Goal: Transaction & Acquisition: Purchase product/service

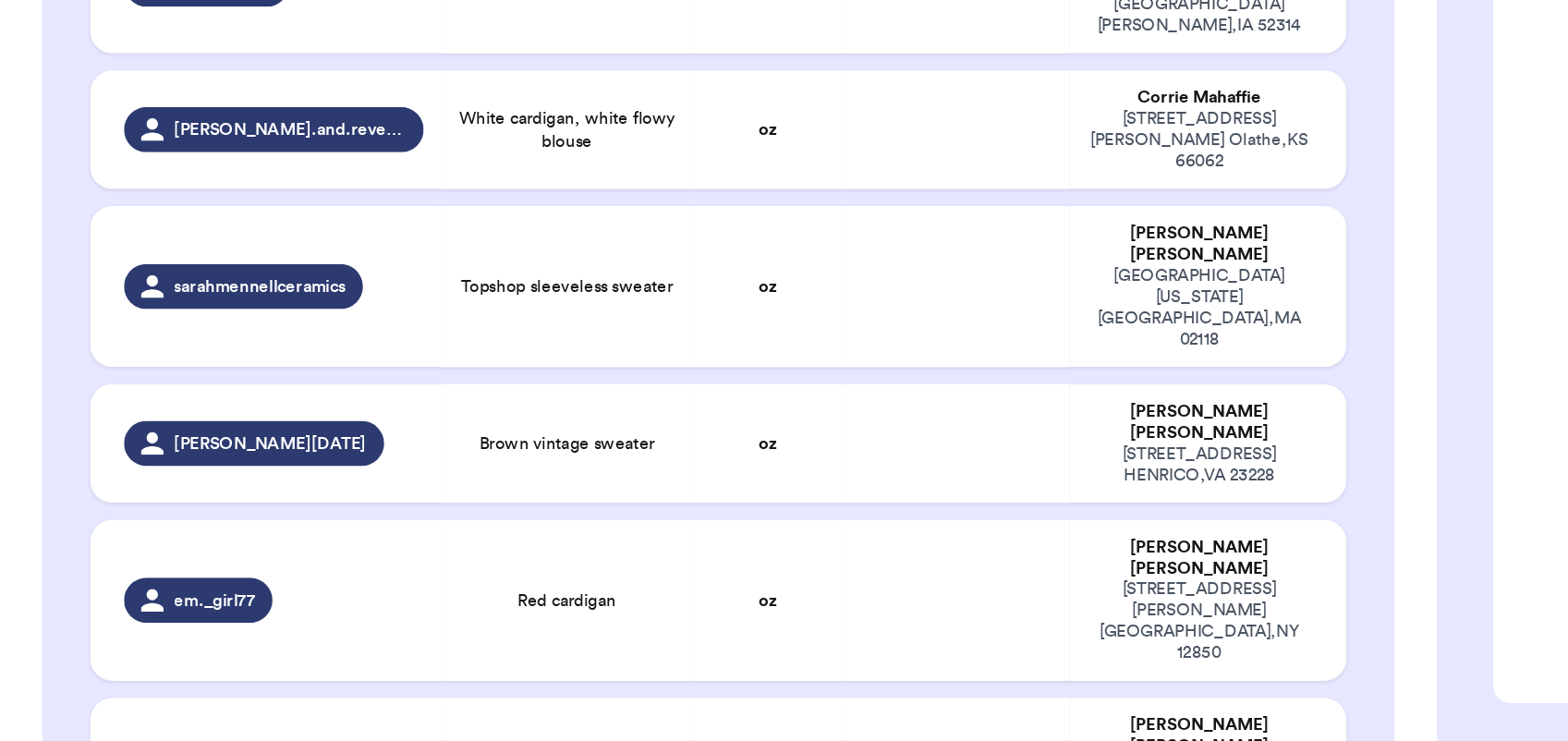
scroll to position [2355, 0]
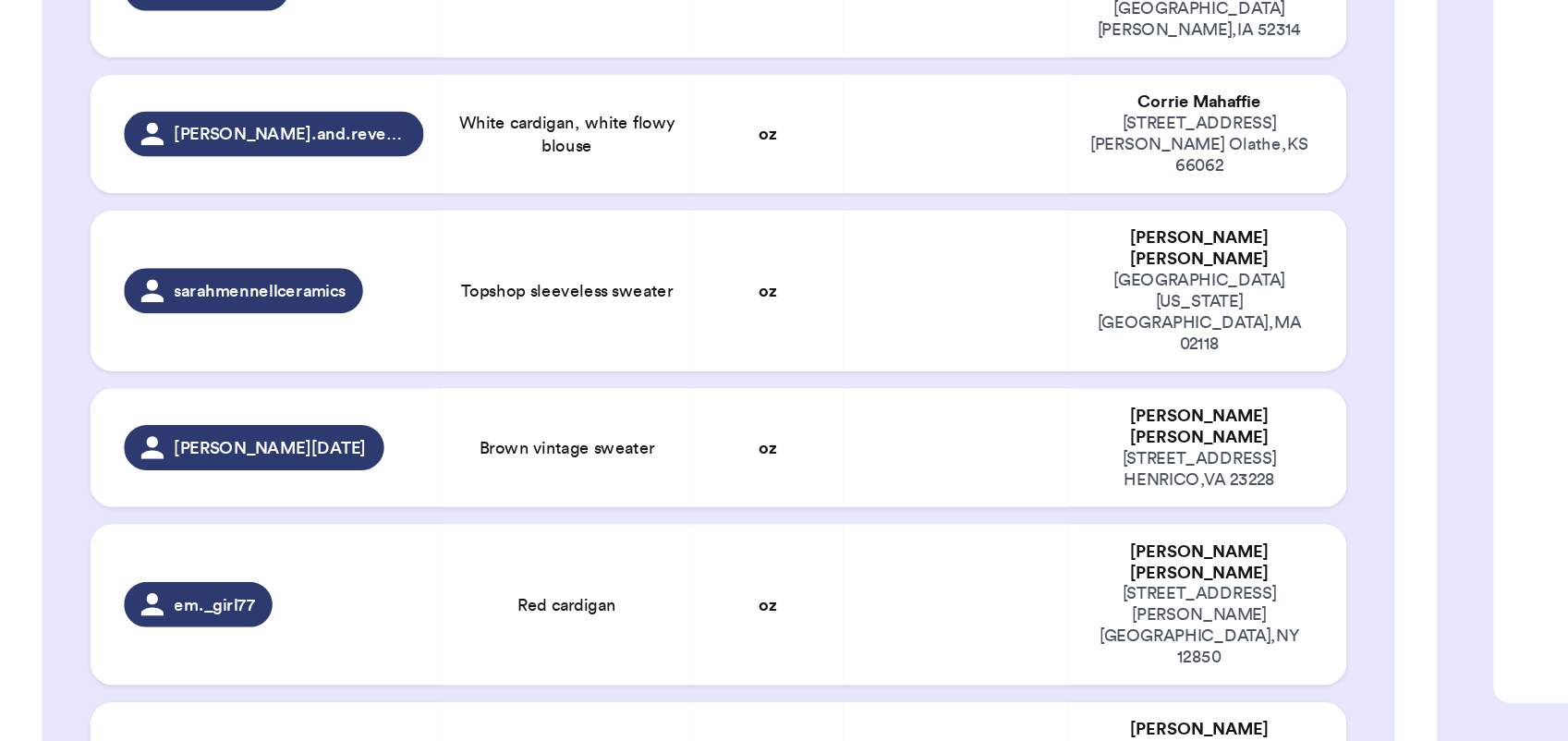
drag, startPoint x: 441, startPoint y: 432, endPoint x: 441, endPoint y: 534, distance: 102.0
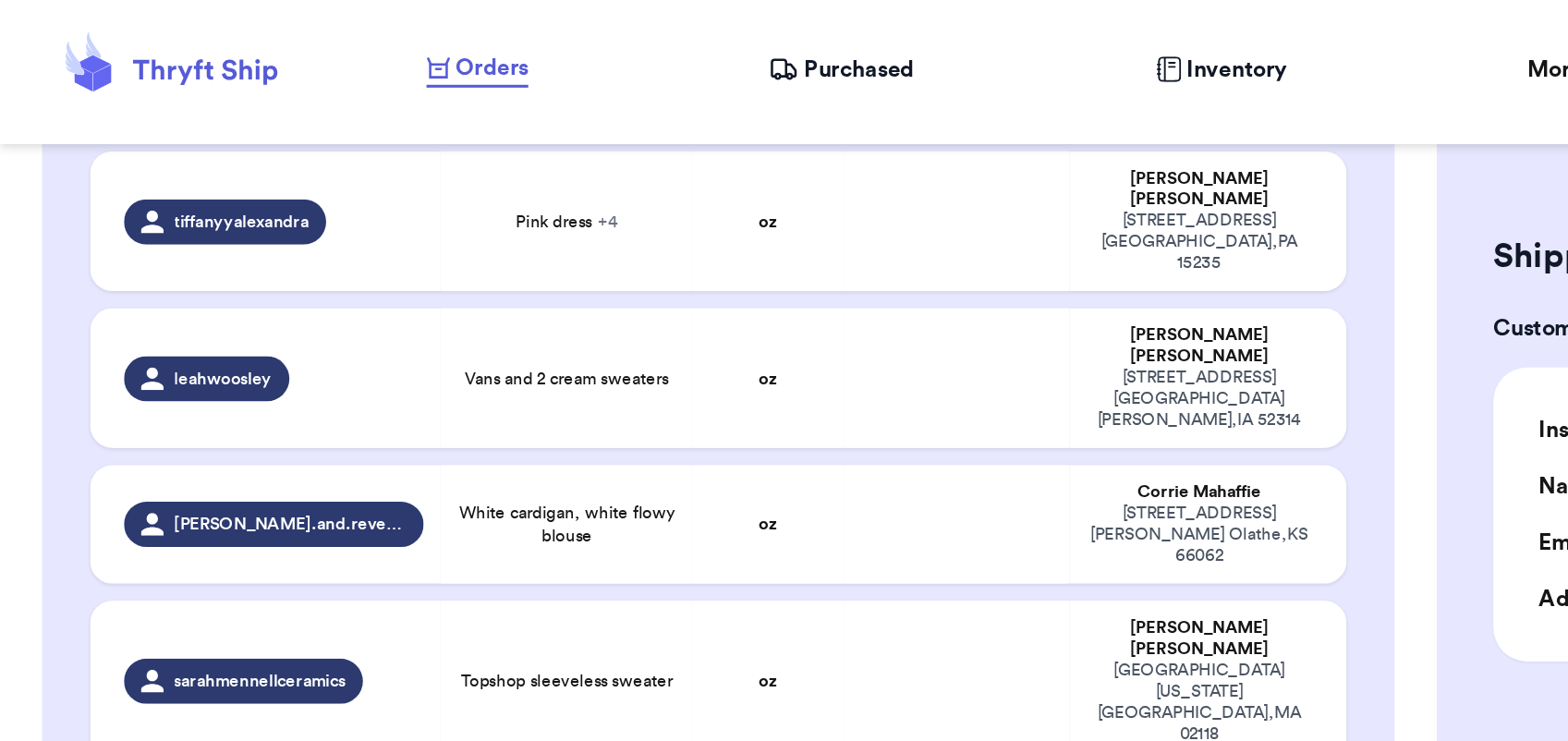
scroll to position [1569, 0]
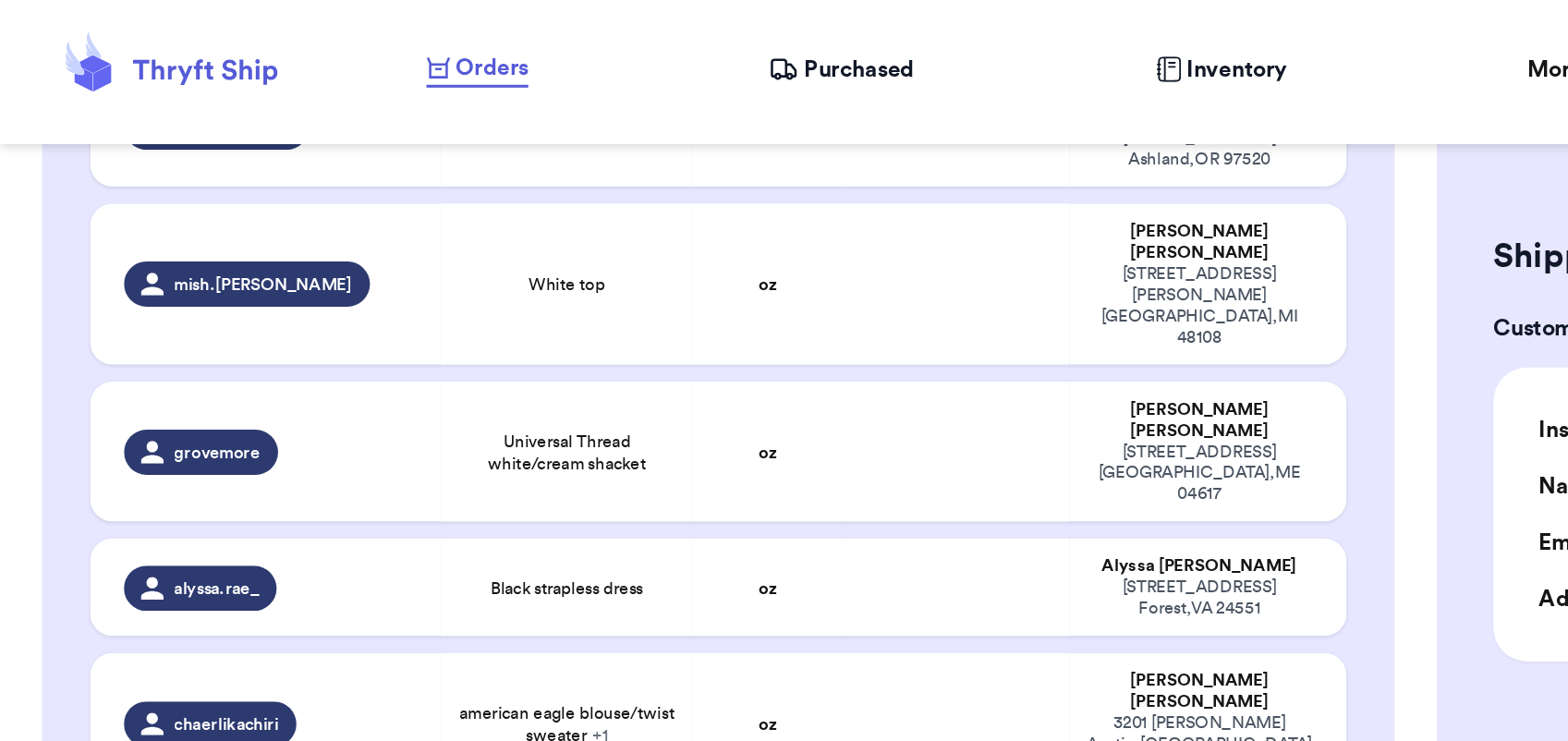
type input "Quarter sip and gauzy top"
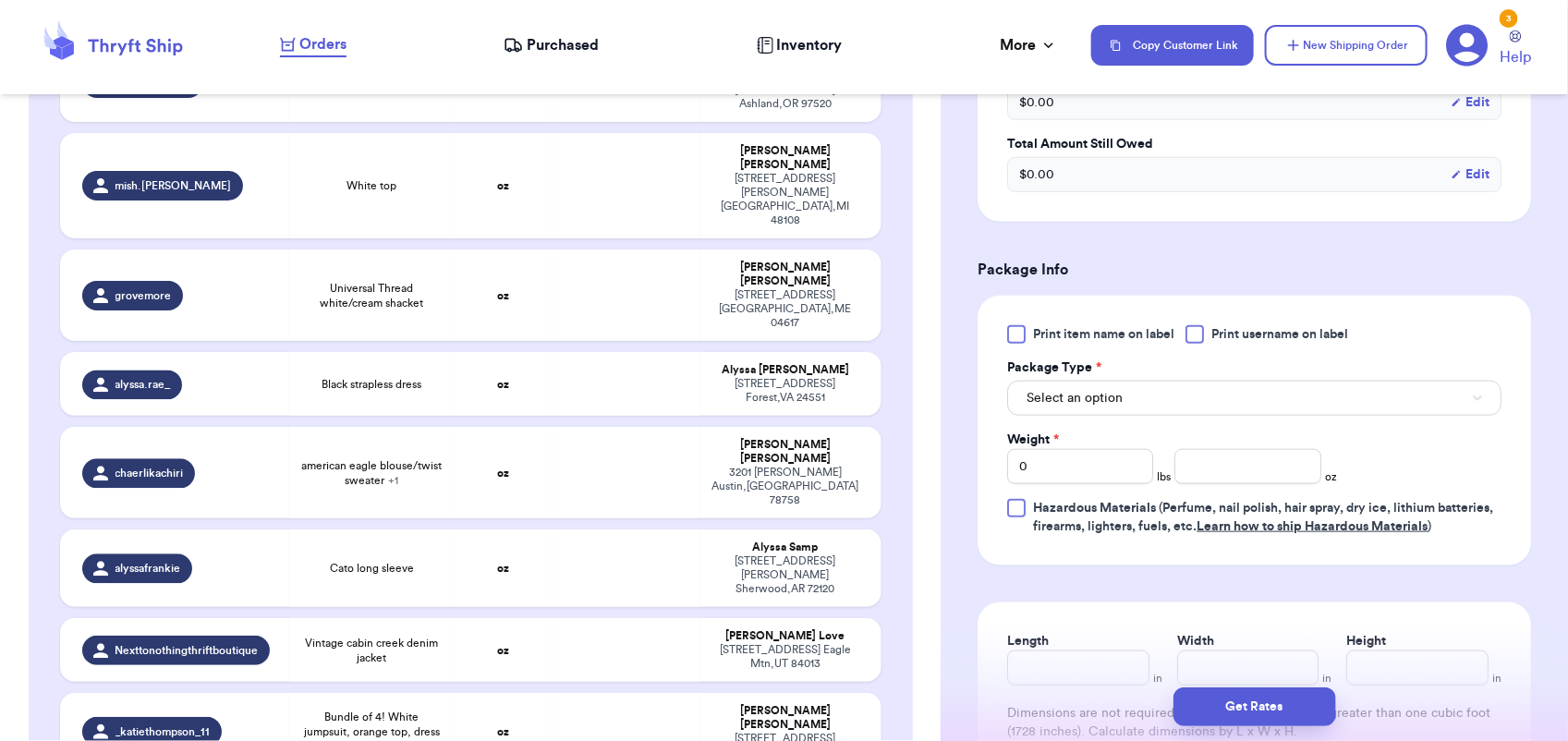
scroll to position [631, 0]
click at [1114, 395] on span "Select an option" at bounding box center [1074, 398] width 96 height 19
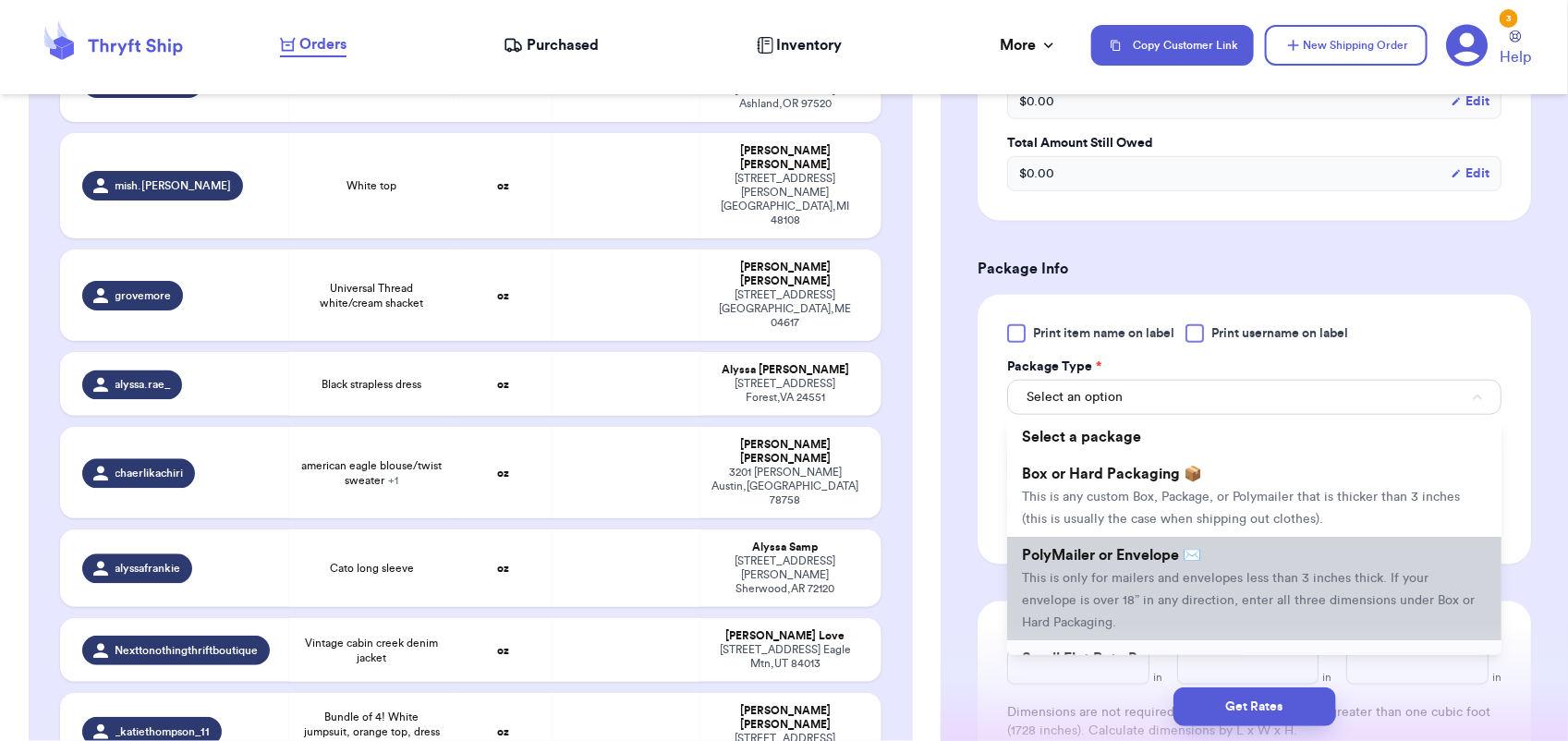
click at [1115, 583] on span "This is only for mailers and envelopes less than 3 inches thick. If your envelo…" at bounding box center [1248, 601] width 453 height 58
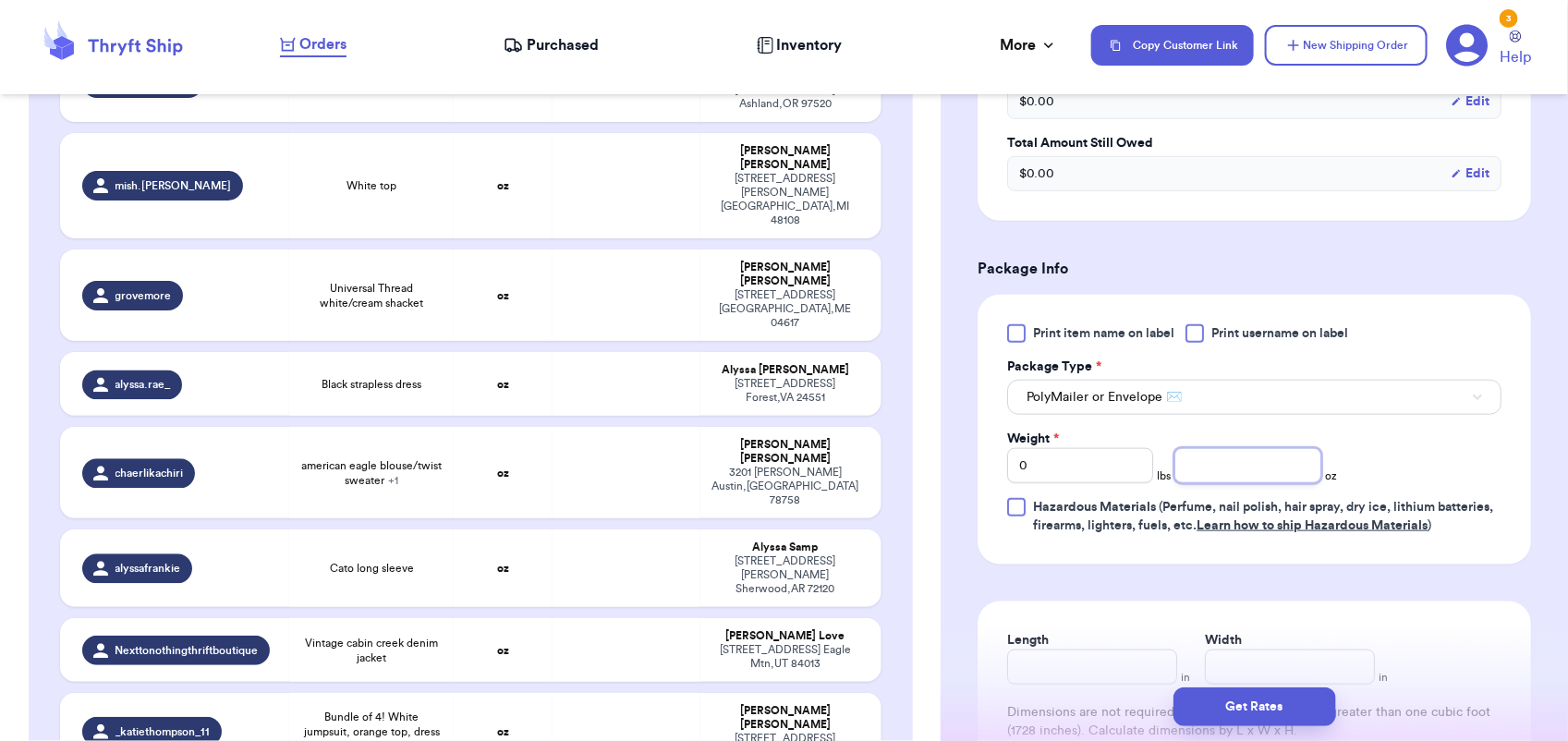
click at [1230, 459] on input "number" at bounding box center [1247, 466] width 146 height 35
type input "14"
click at [1254, 710] on button "Get Rates" at bounding box center [1255, 708] width 163 height 39
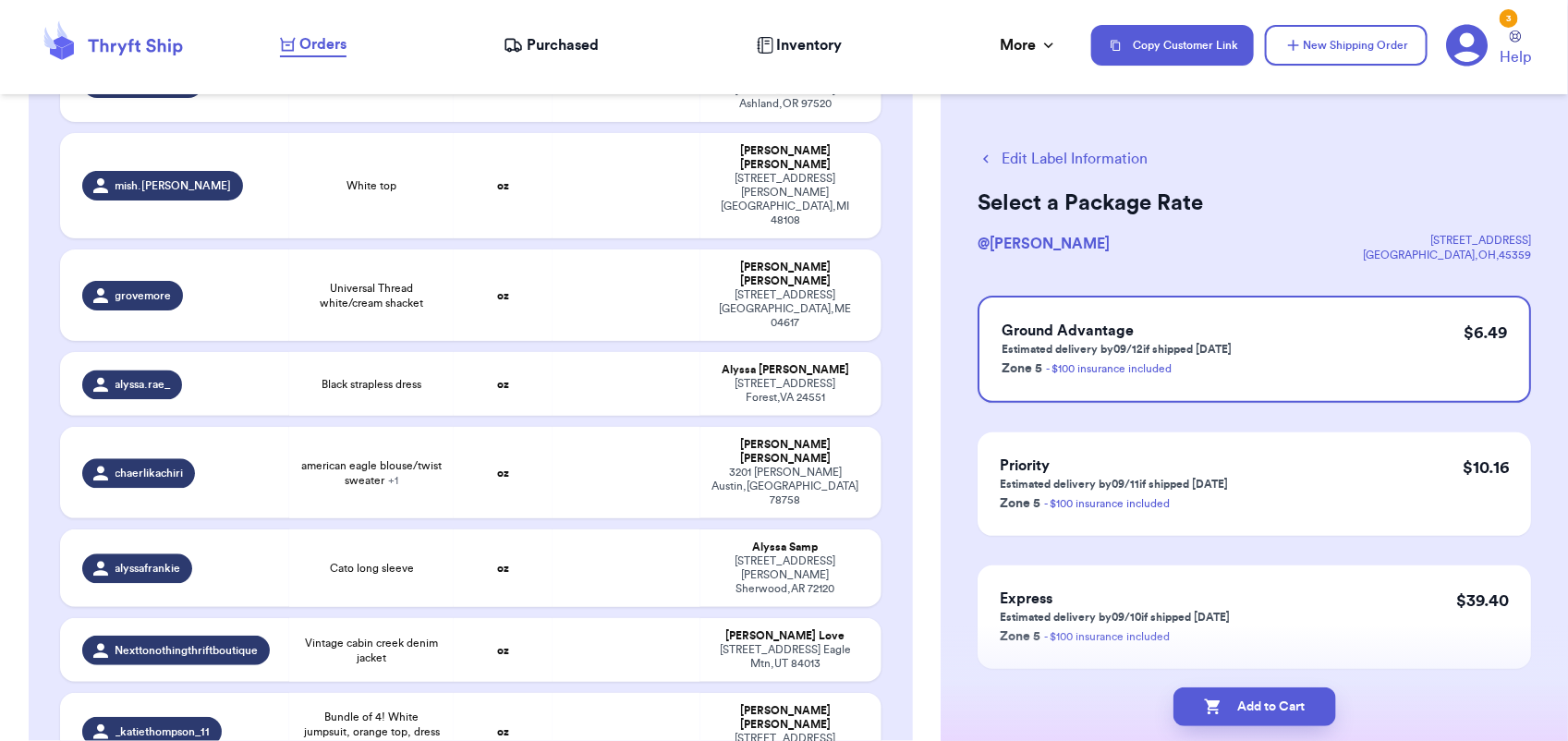
click at [1254, 710] on button "Add to Cart" at bounding box center [1255, 708] width 163 height 39
checkbox input "true"
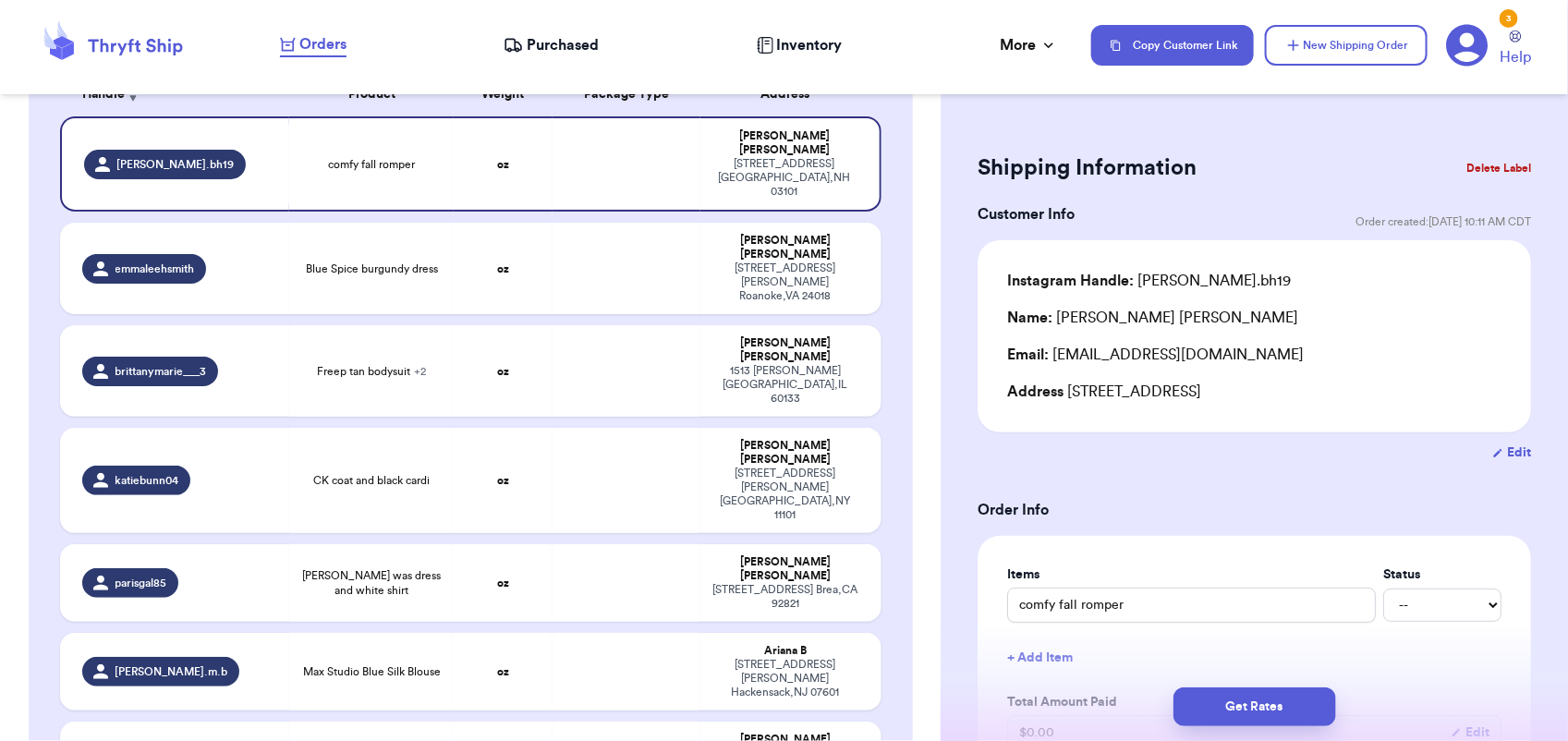
scroll to position [1484, 0]
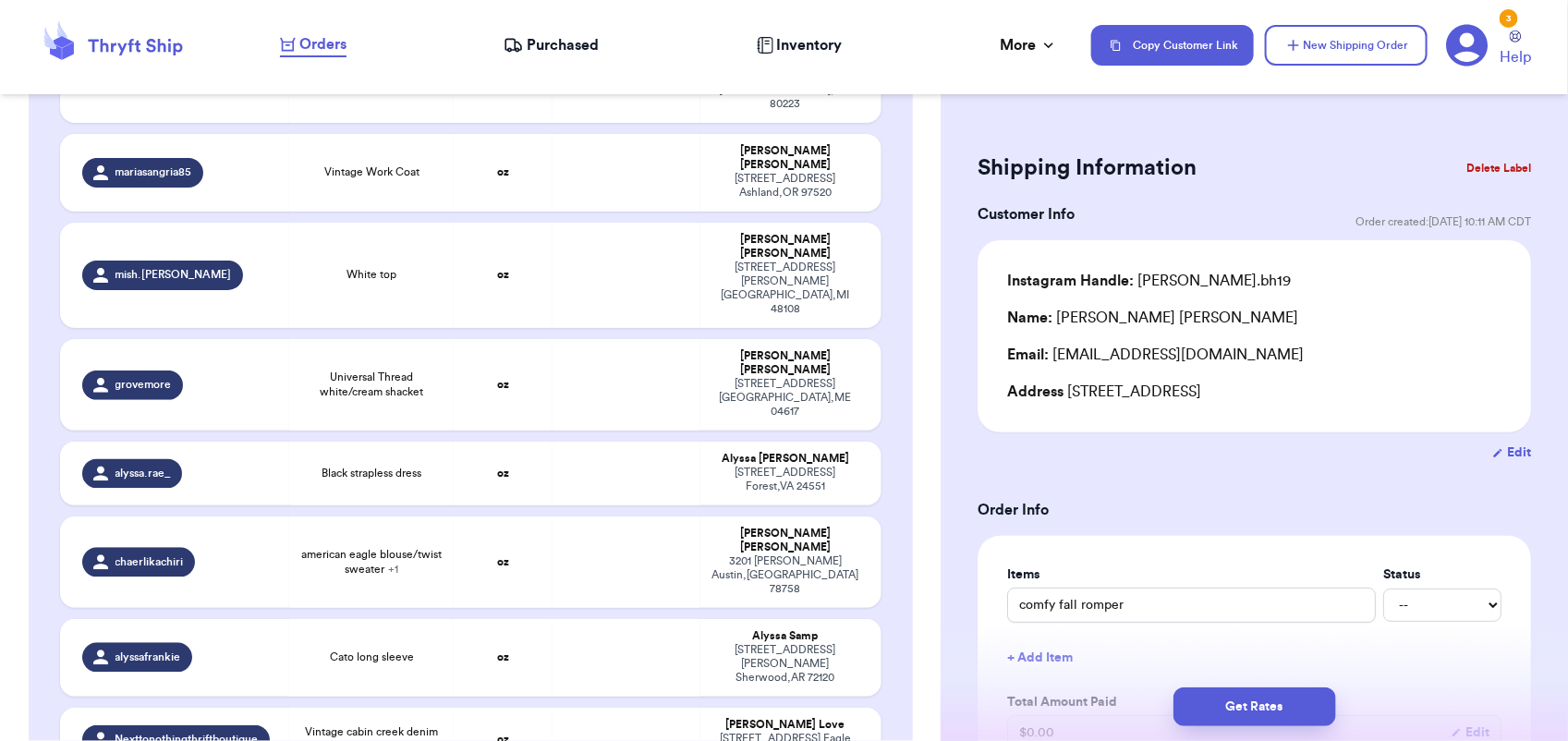
type input "Bundle of 4! White jumpsuit, orange top, dress and skirt"
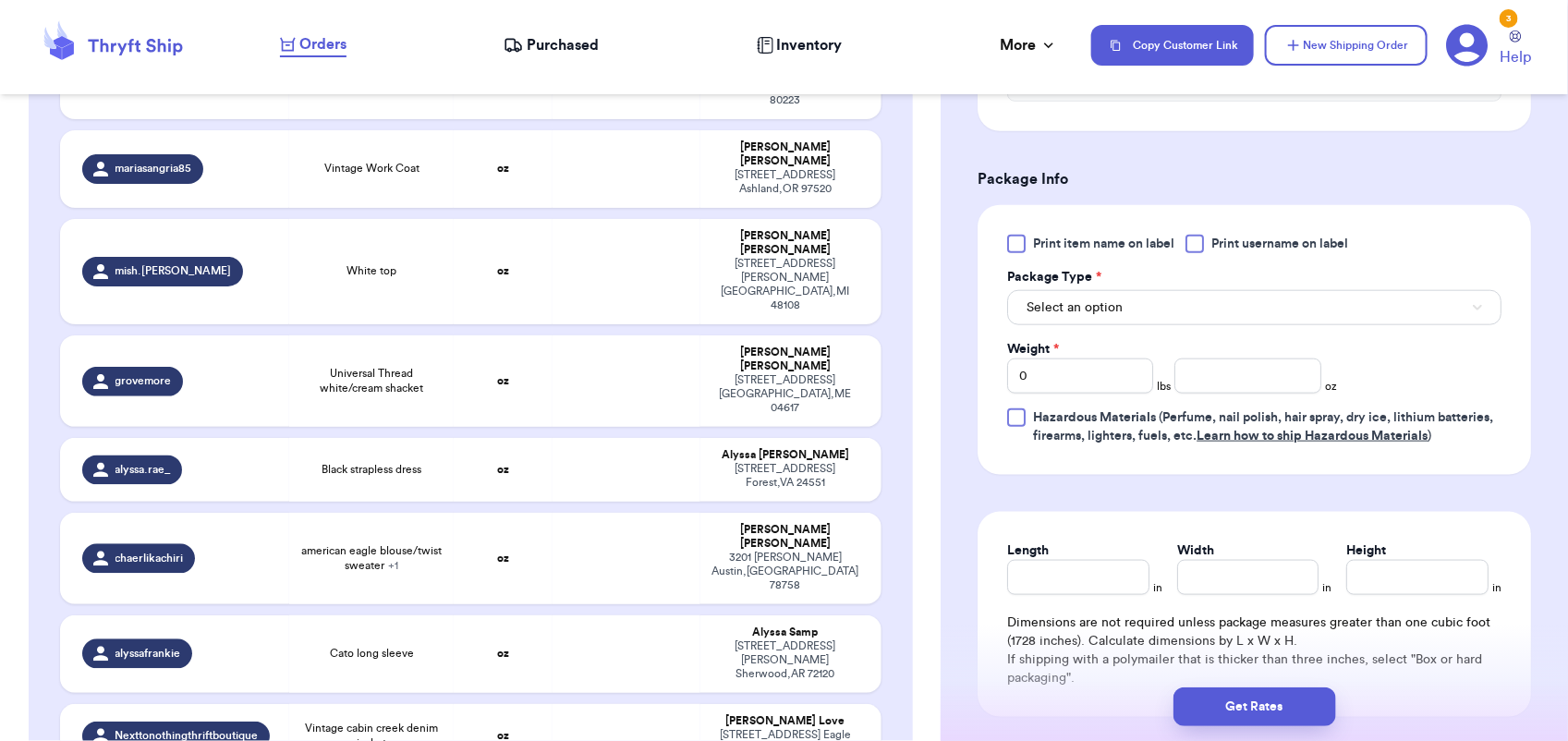
scroll to position [721, 0]
click at [1147, 324] on button "Select an option" at bounding box center [1255, 307] width 494 height 35
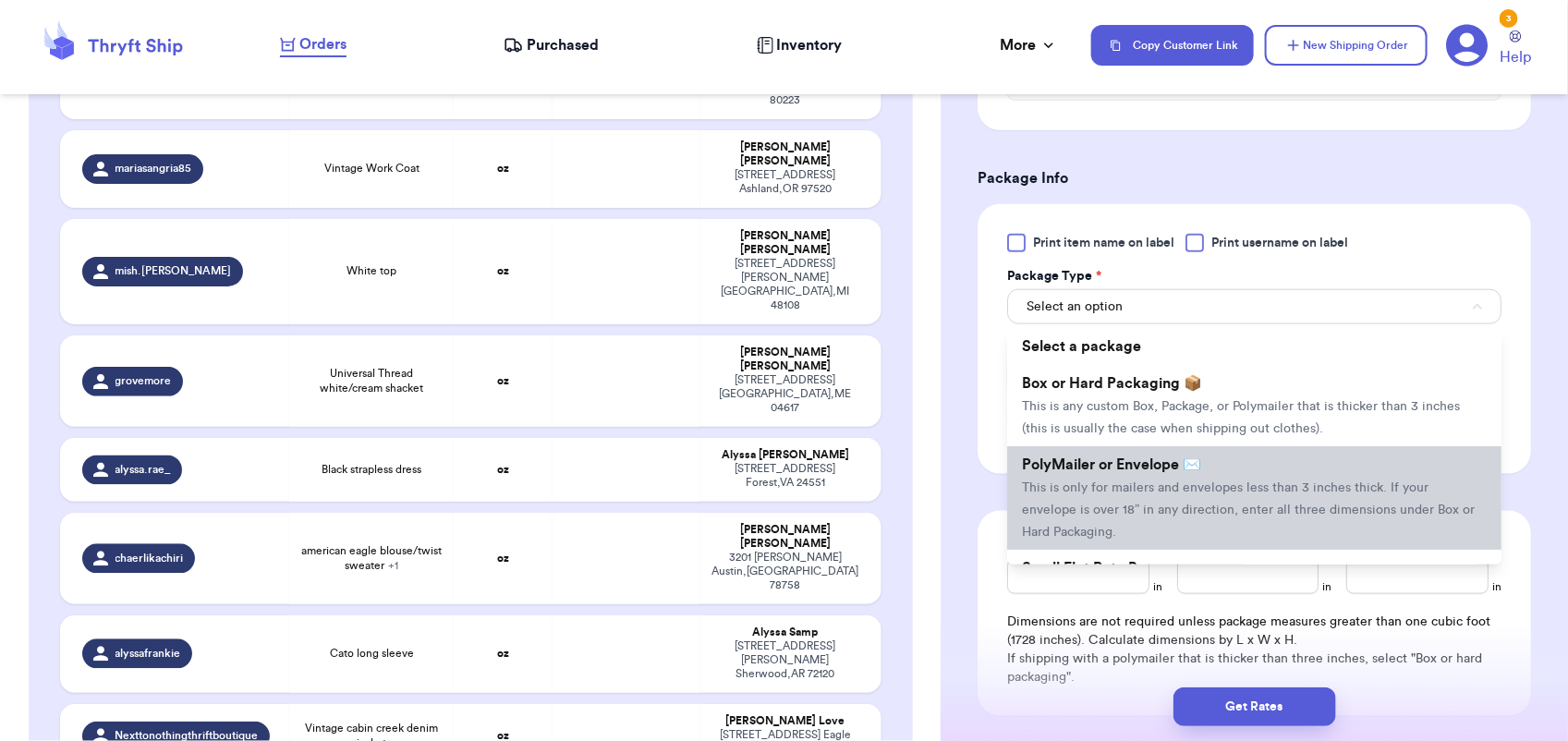
click at [1153, 459] on span "PolyMailer or Envelope ✉️" at bounding box center [1112, 465] width 179 height 15
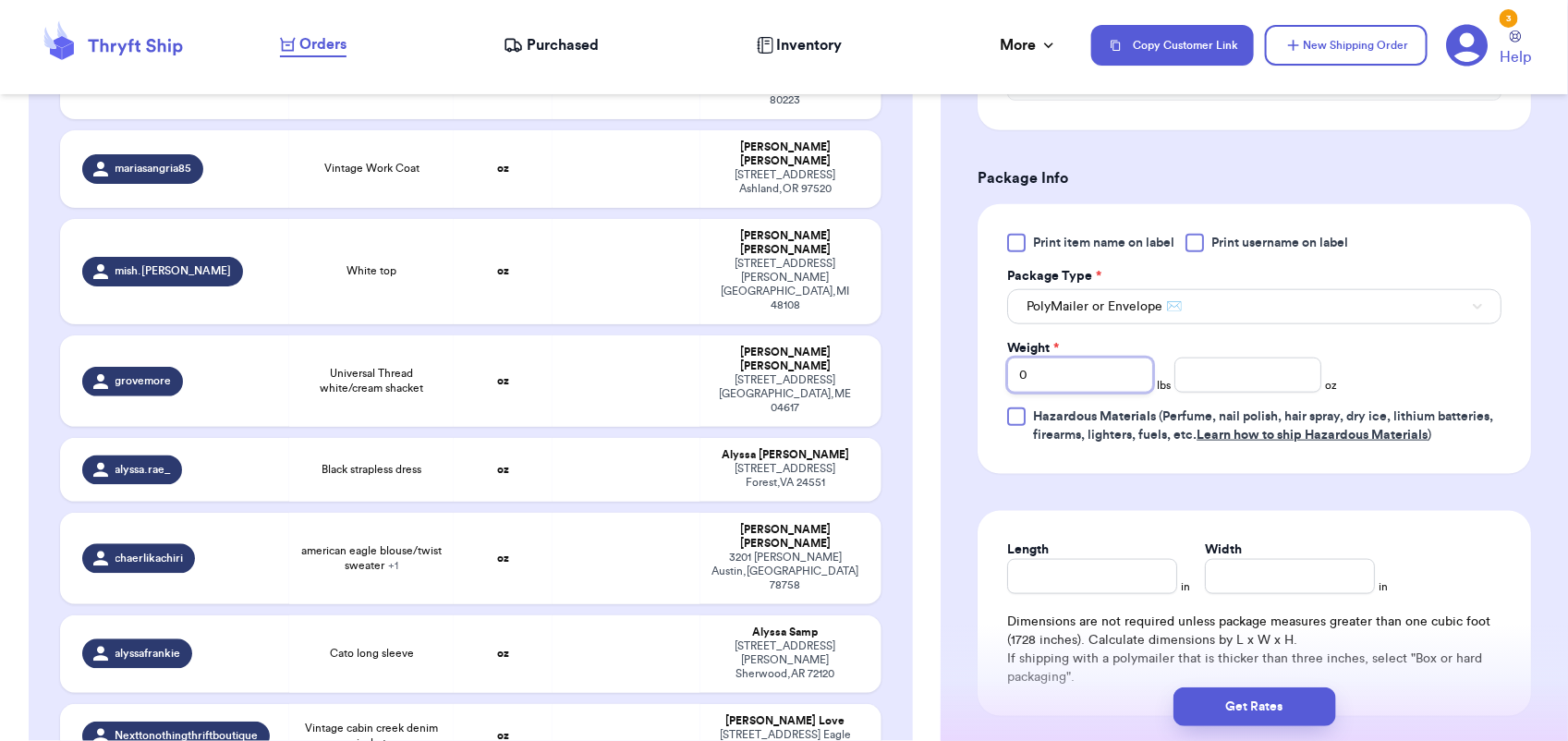
click at [1065, 377] on input "0" at bounding box center [1080, 376] width 146 height 35
type input "2"
type input "29"
type input "2"
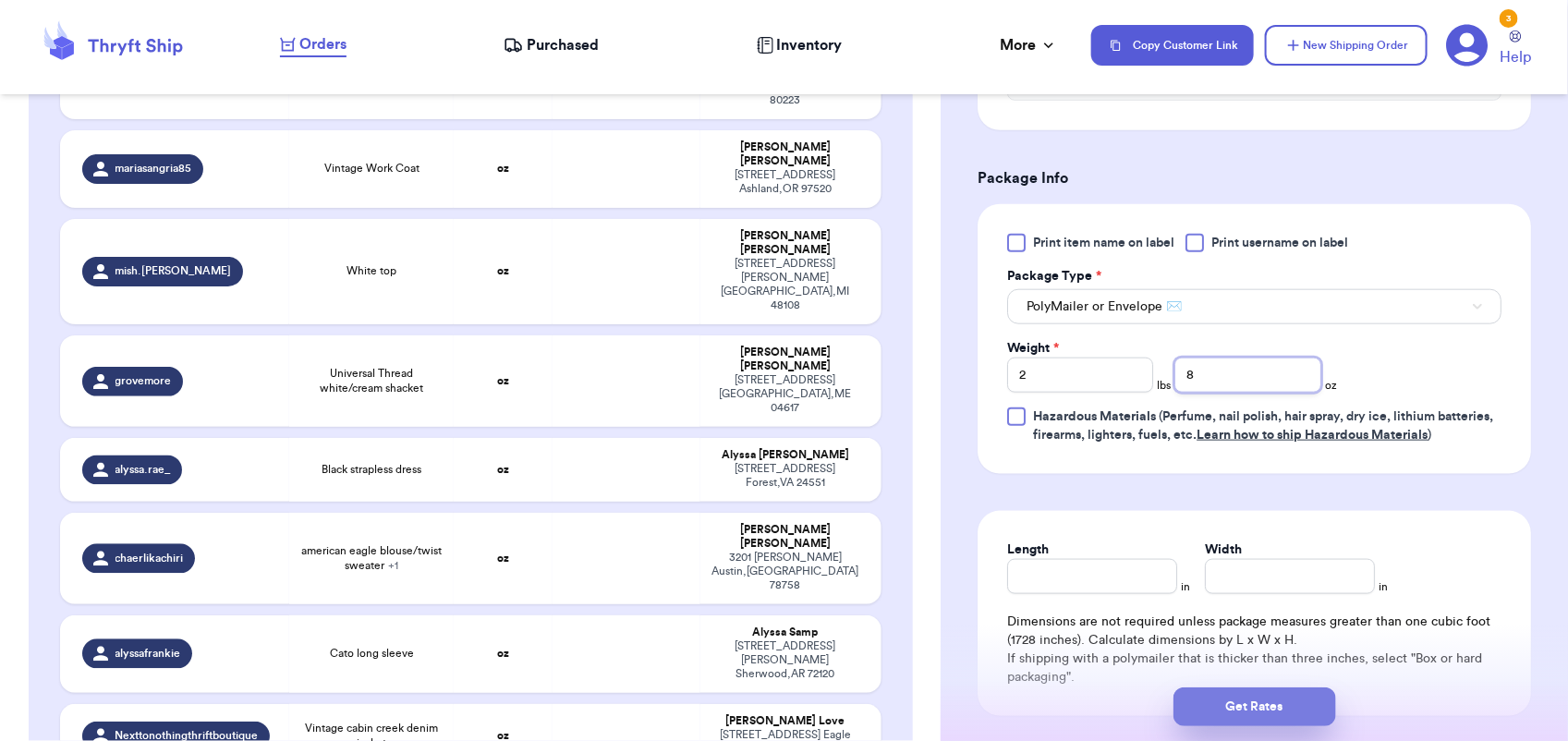
type input "8"
click at [1282, 698] on button "Get Rates" at bounding box center [1255, 708] width 163 height 39
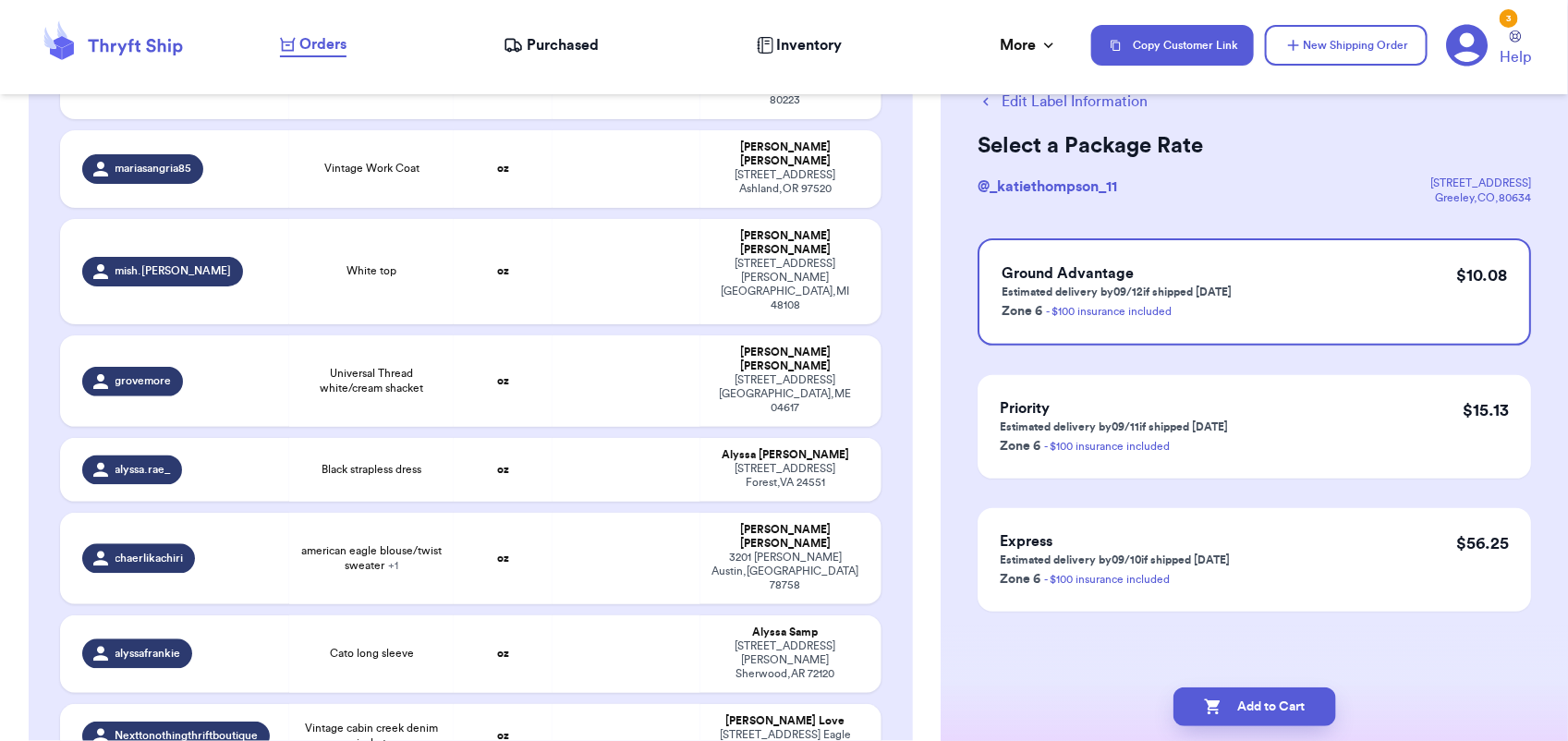
scroll to position [0, 0]
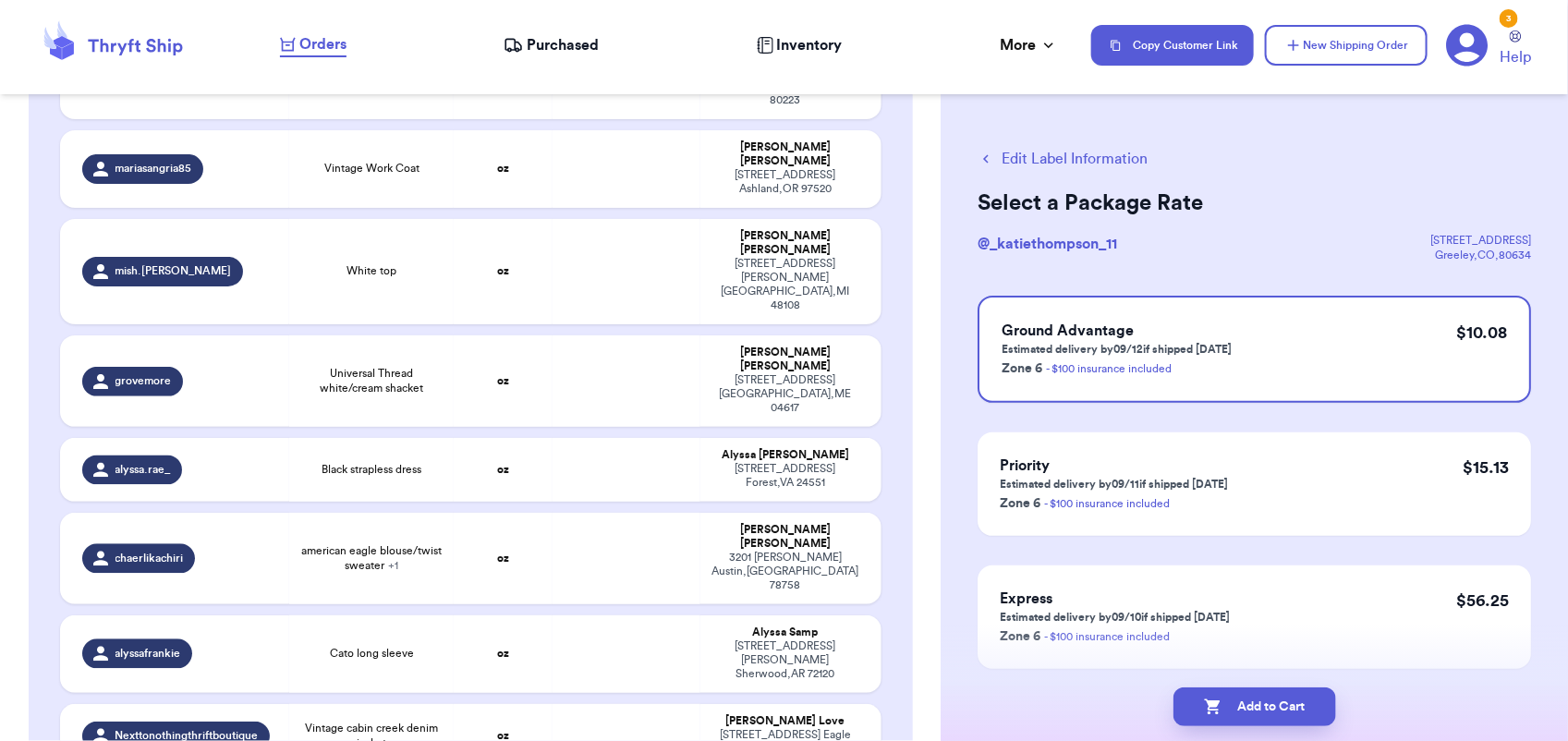
click at [1282, 698] on button "Add to Cart" at bounding box center [1255, 708] width 163 height 39
checkbox input "true"
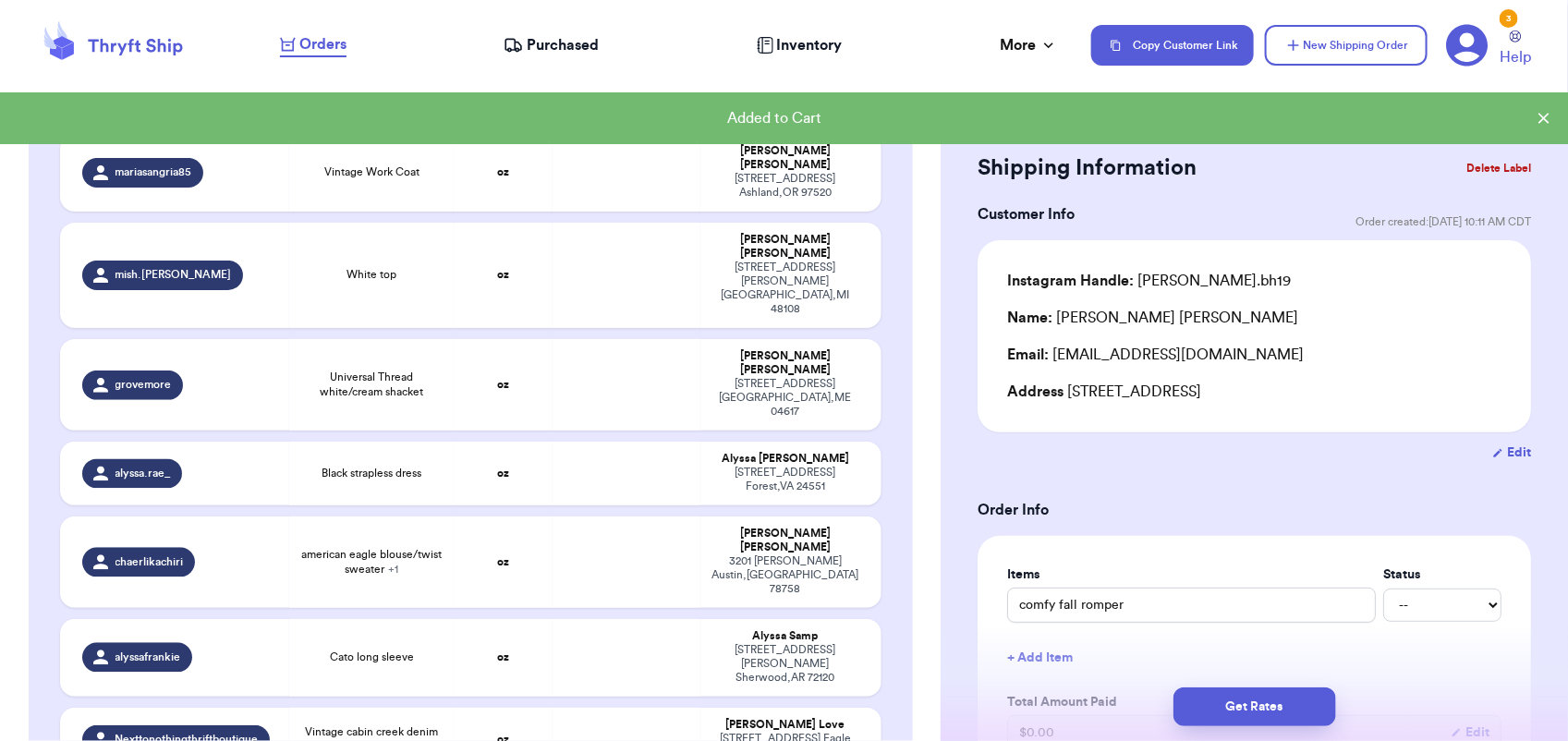
scroll to position [1486, 0]
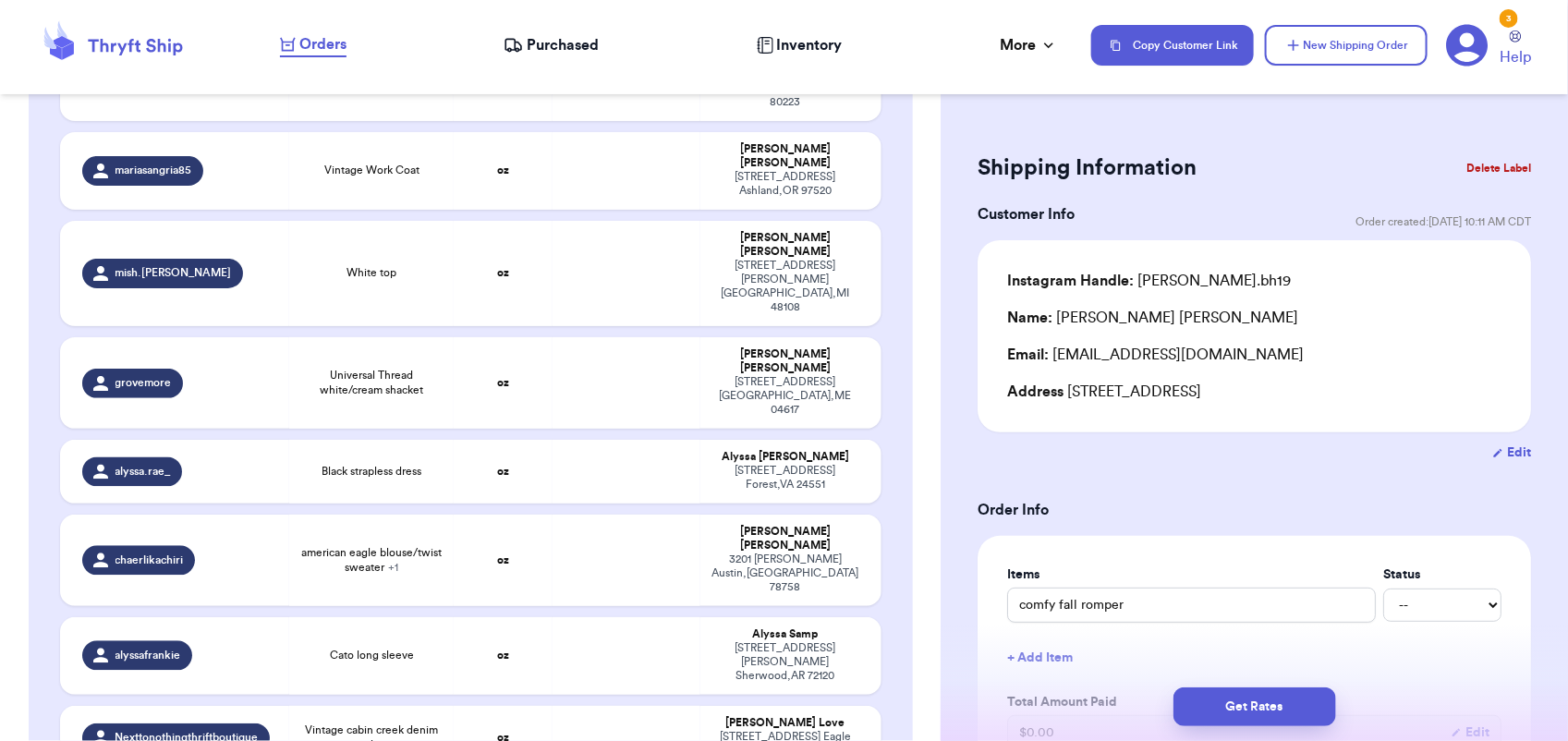
type input "Vans and 2 cream sweaters"
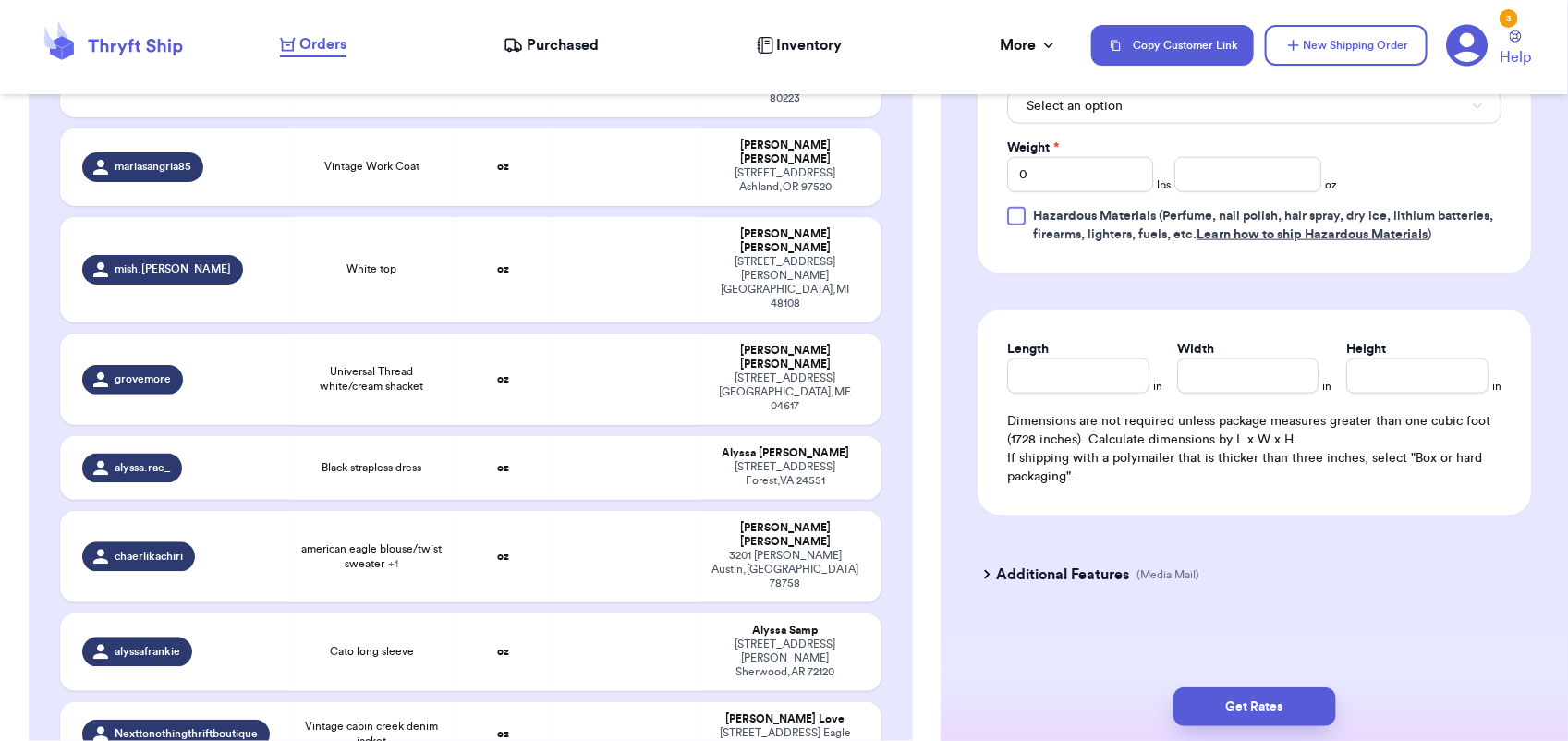
scroll to position [875, 0]
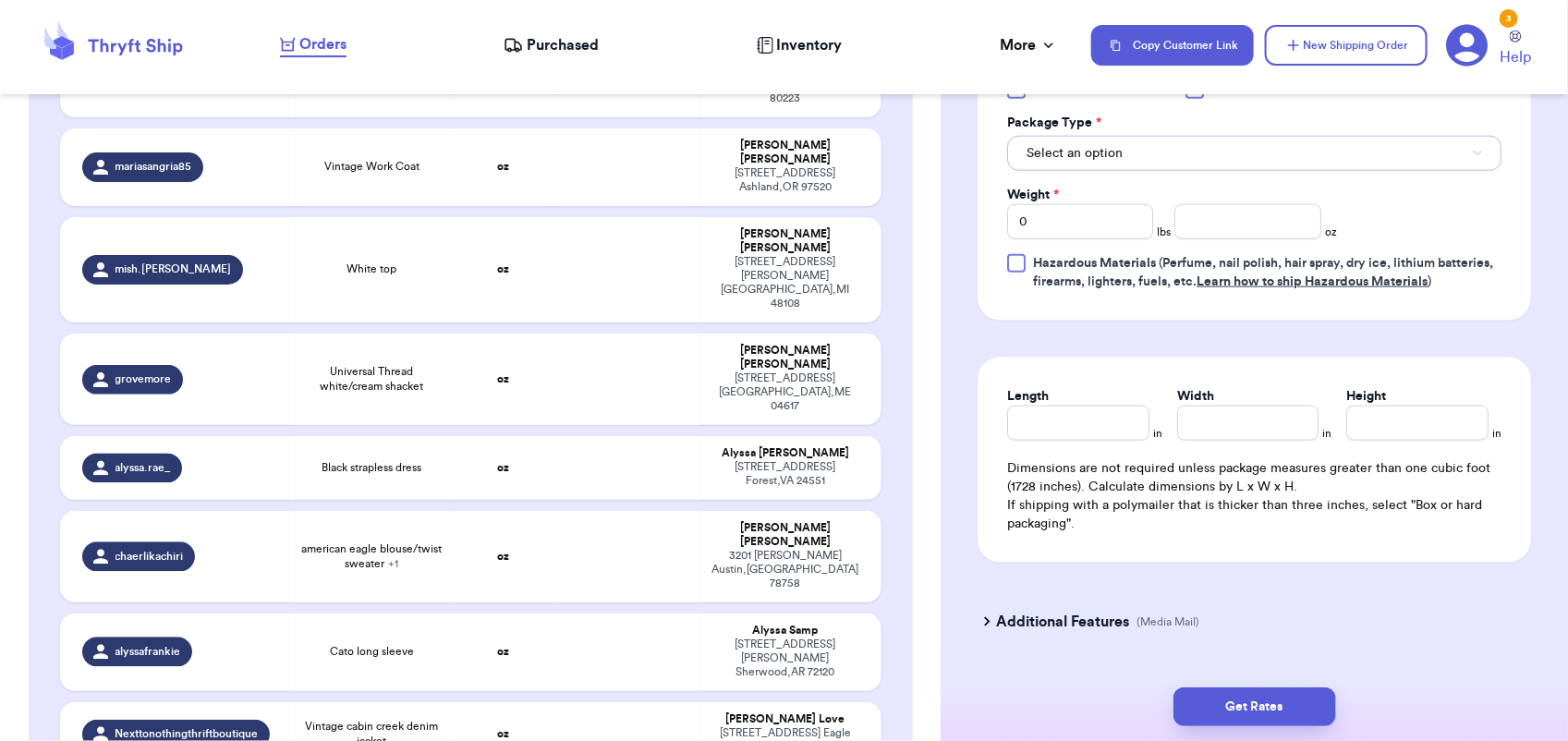
click at [1179, 166] on button "Select an option" at bounding box center [1255, 153] width 494 height 35
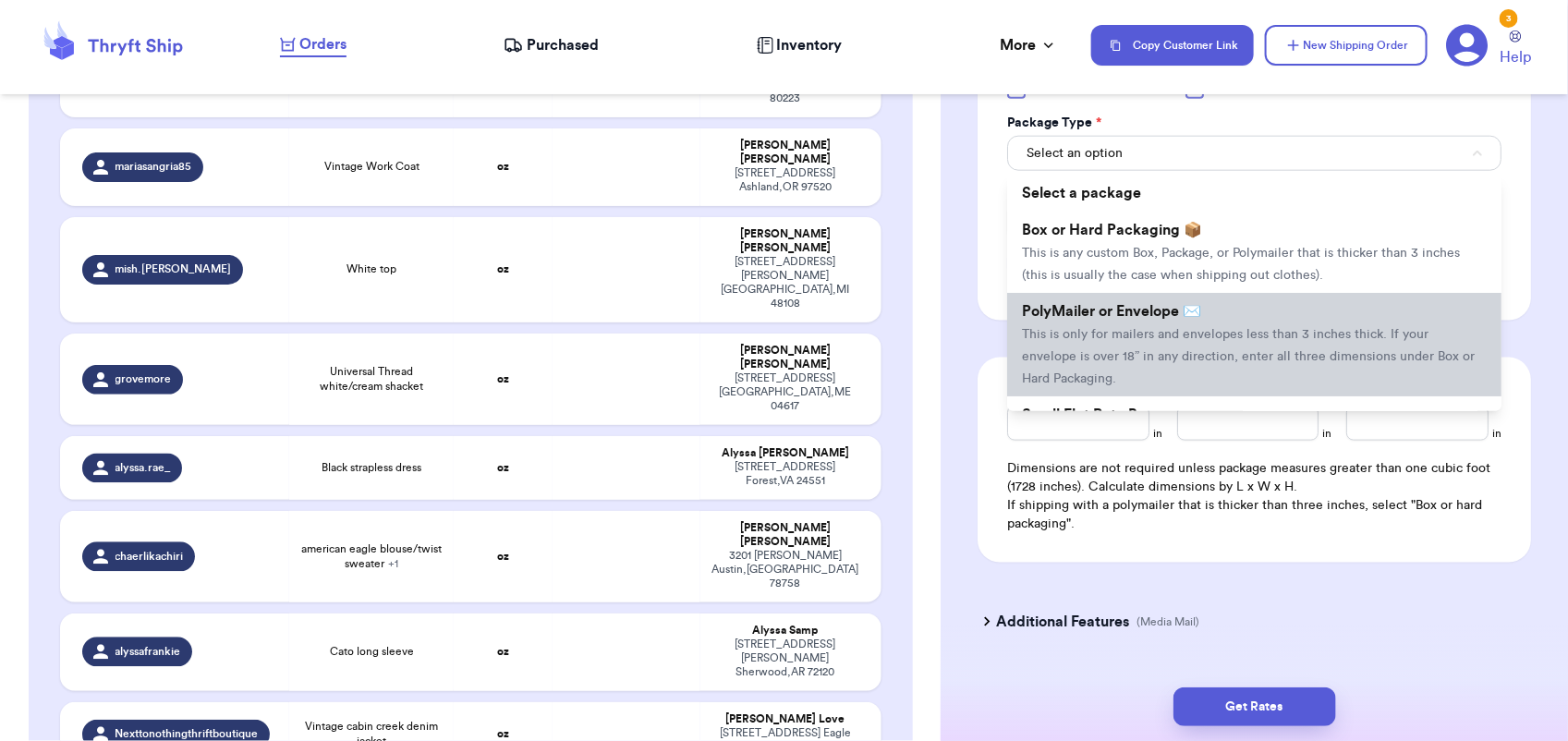
click at [1183, 306] on span "PolyMailer or Envelope ✉️" at bounding box center [1112, 311] width 179 height 15
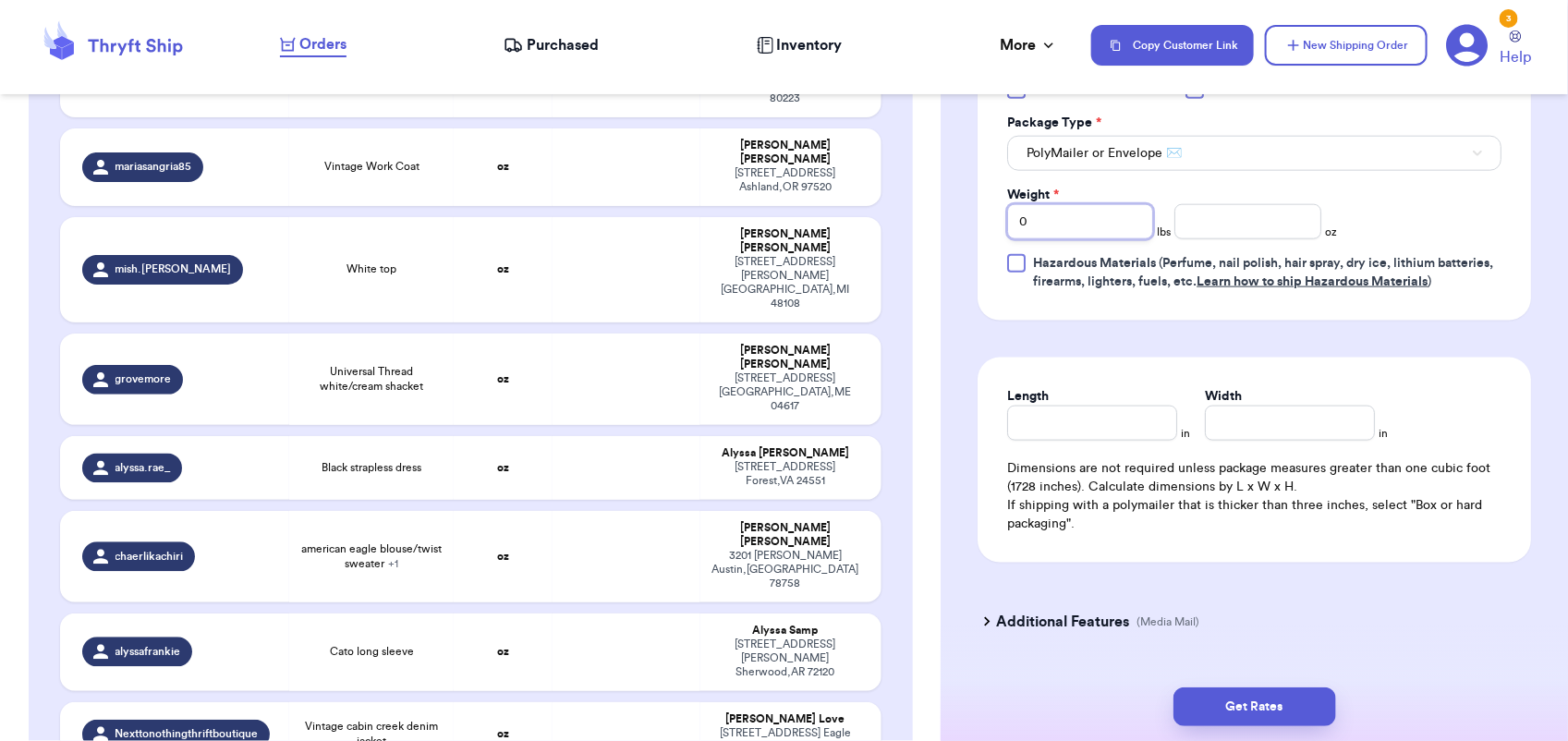
click at [1104, 228] on input "0" at bounding box center [1080, 222] width 146 height 35
type input "4"
type input "14"
click at [1267, 695] on button "Get Rates" at bounding box center [1255, 708] width 163 height 39
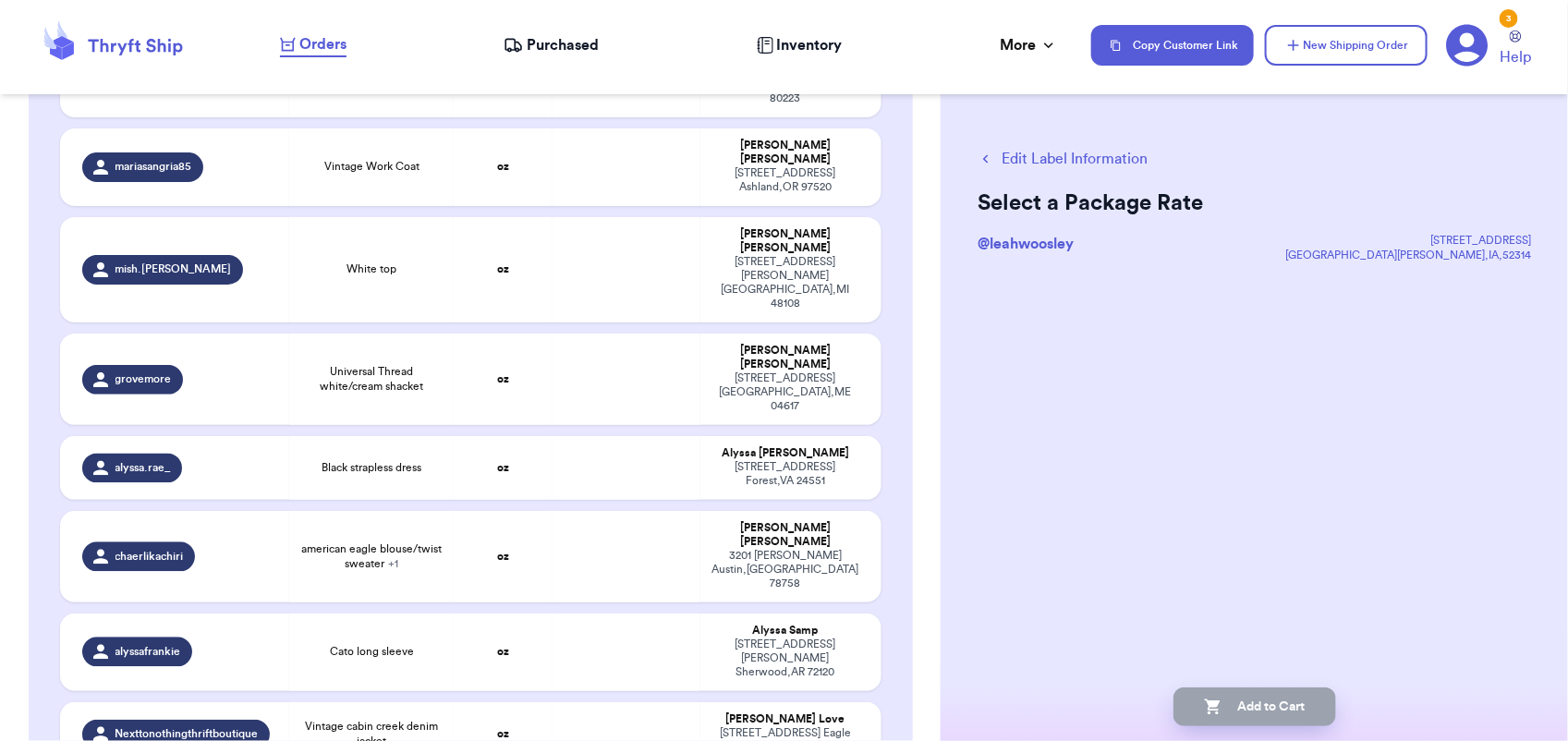
scroll to position [0, 0]
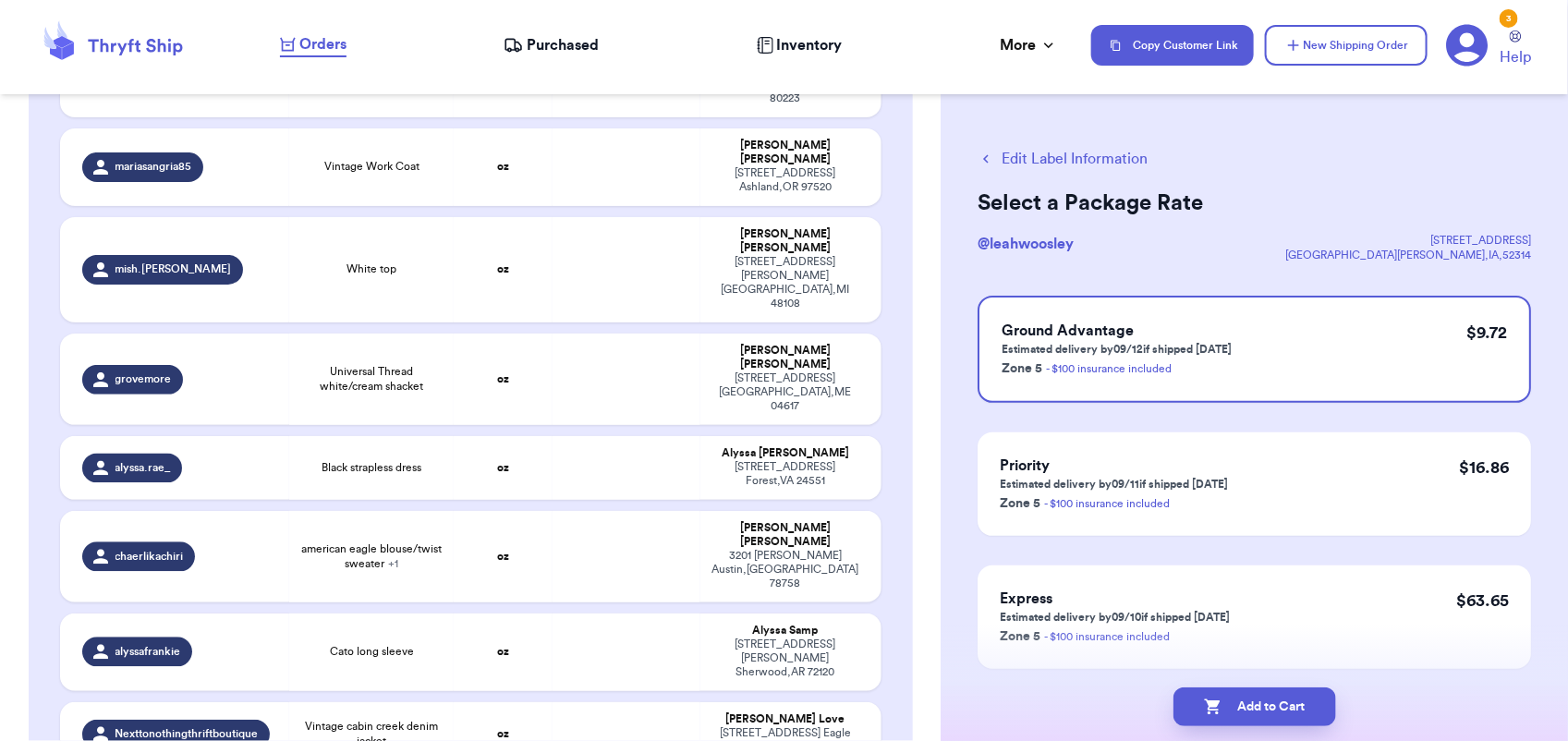
click at [1267, 695] on button "Add to Cart" at bounding box center [1255, 708] width 163 height 39
checkbox input "true"
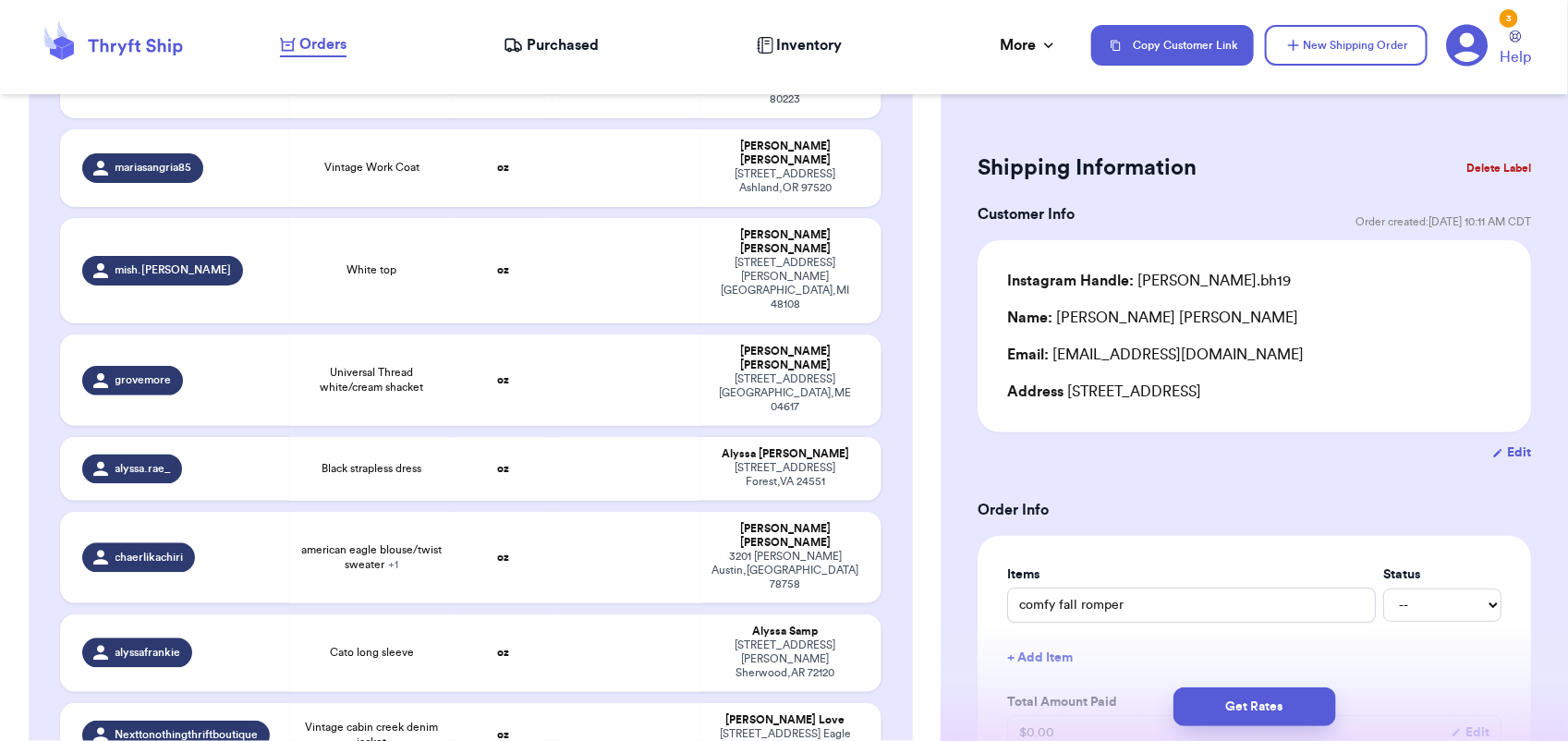
type input "Topshop sleeveless sweater"
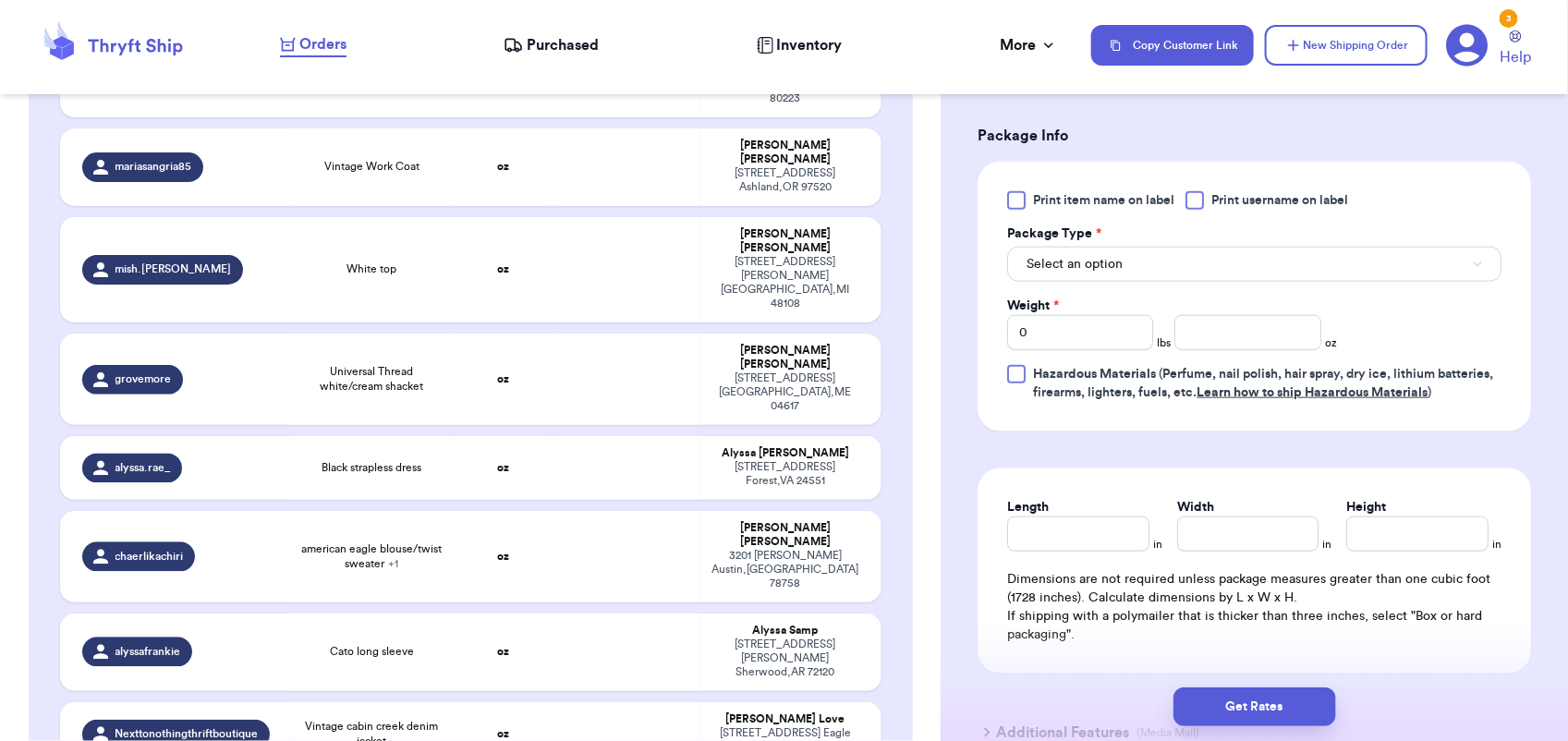
scroll to position [774, 0]
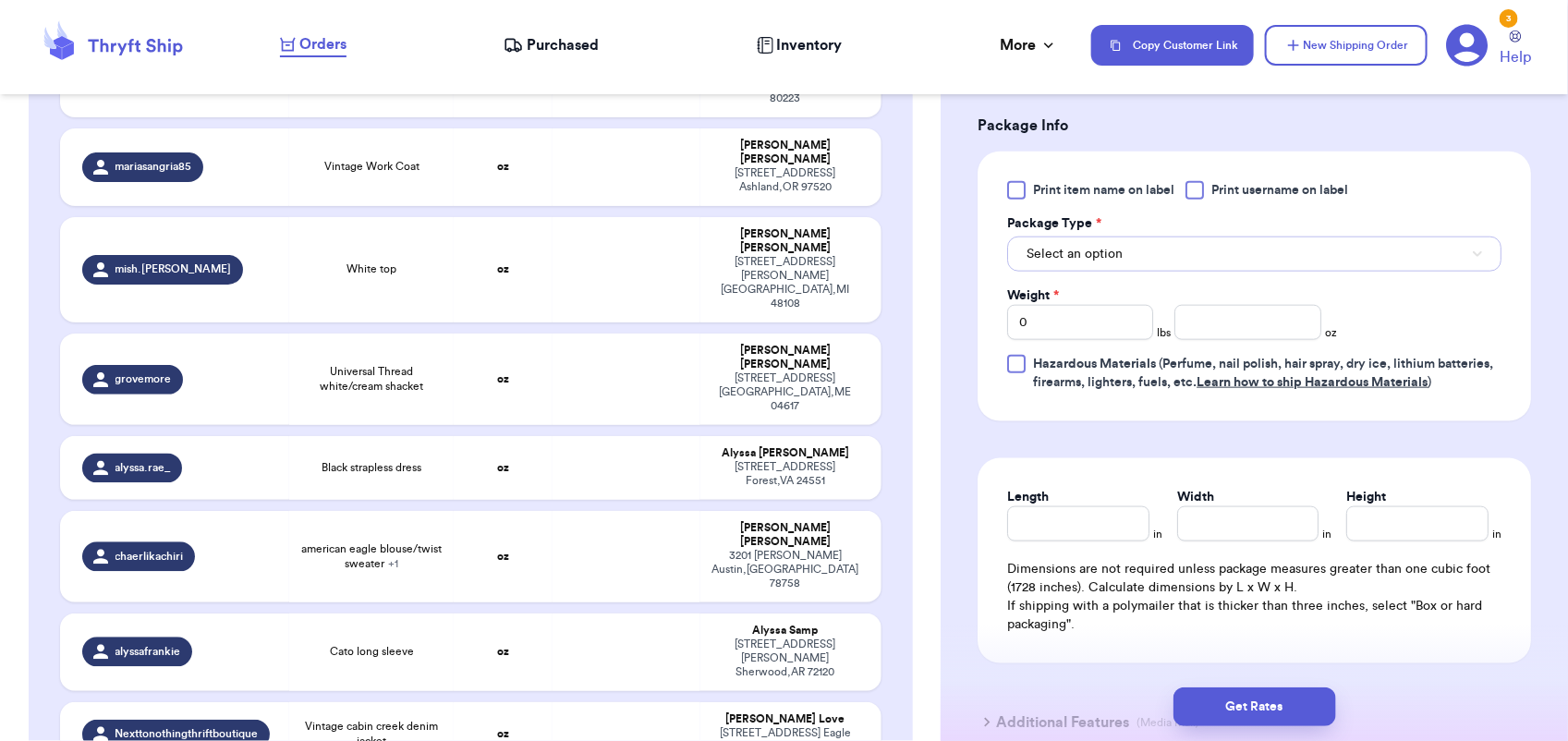
click at [1119, 257] on span "Select an option" at bounding box center [1074, 254] width 96 height 19
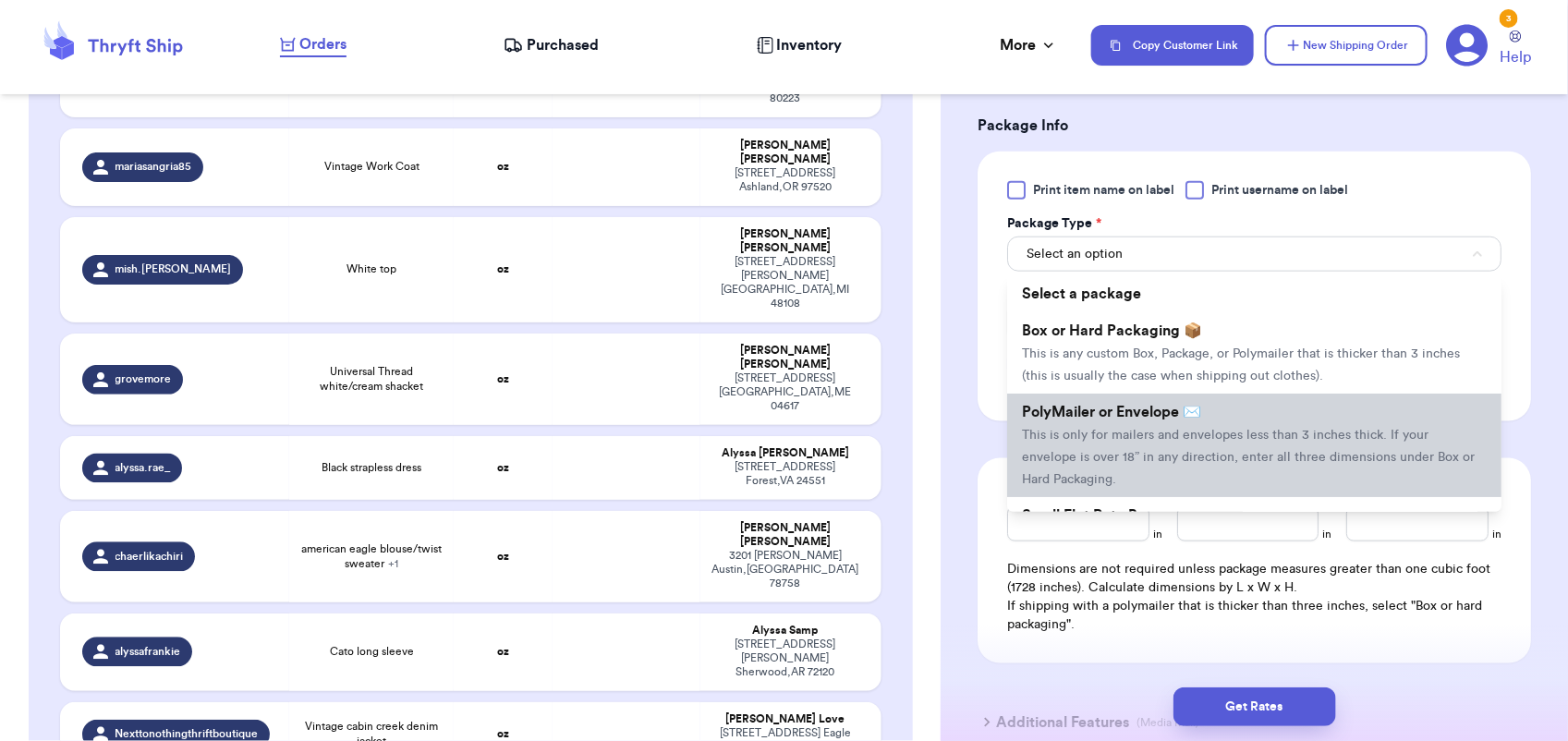
click at [1119, 430] on span "This is only for mailers and envelopes less than 3 inches thick. If your envelo…" at bounding box center [1248, 457] width 453 height 58
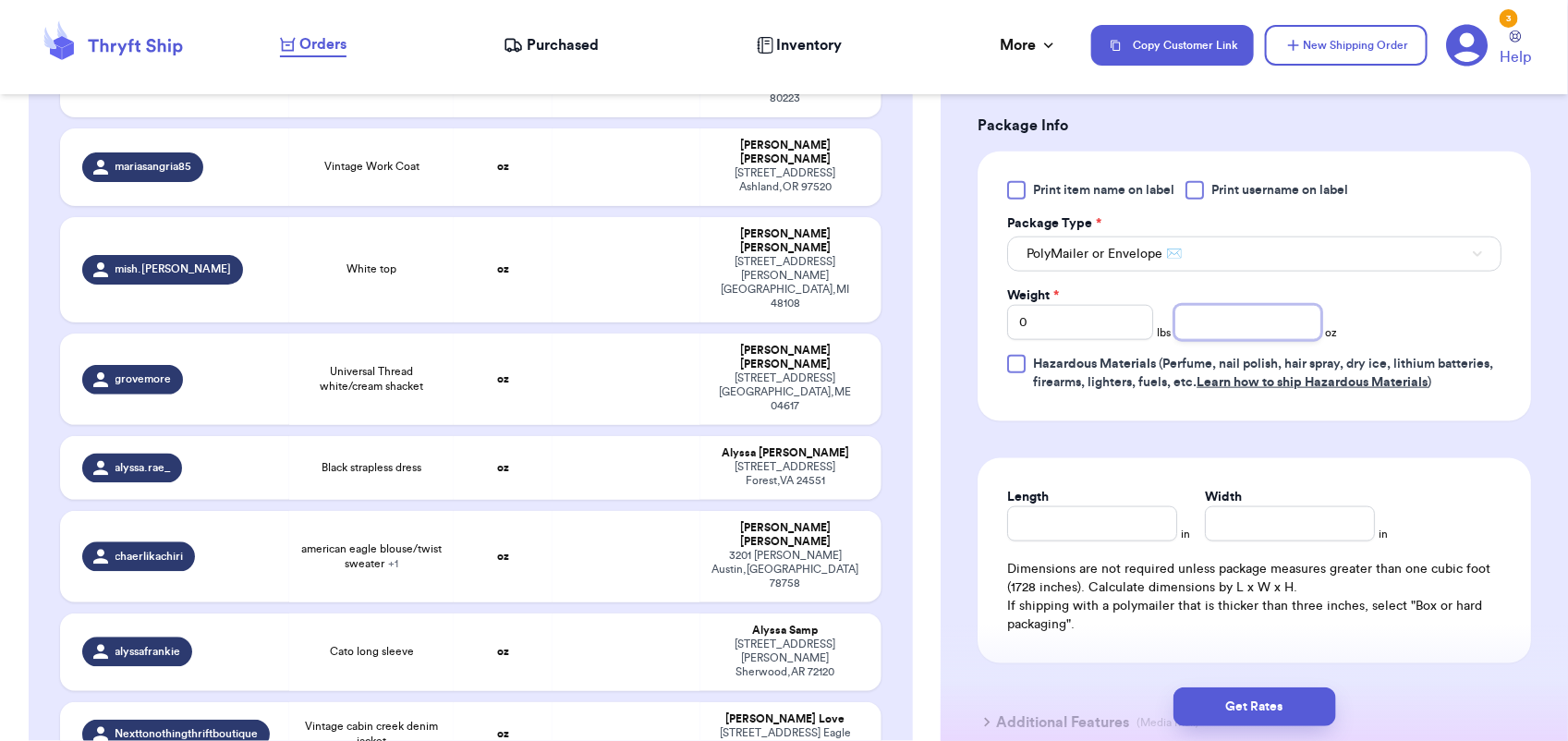
click at [1220, 336] on input "number" at bounding box center [1247, 323] width 146 height 35
type input "11"
click at [1295, 695] on button "Get Rates" at bounding box center [1255, 708] width 163 height 39
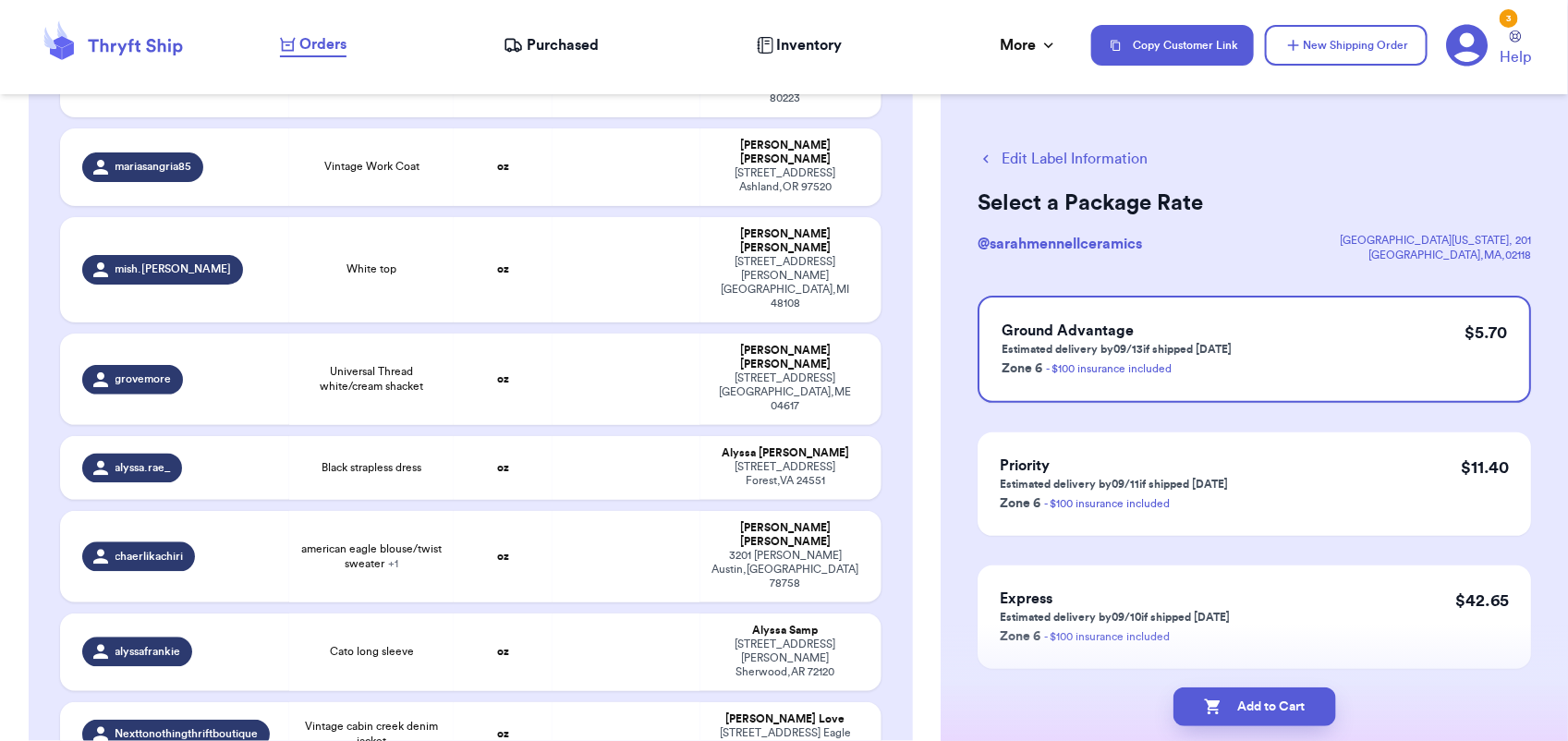
click at [1295, 695] on button "Add to Cart" at bounding box center [1255, 708] width 163 height 39
checkbox input "true"
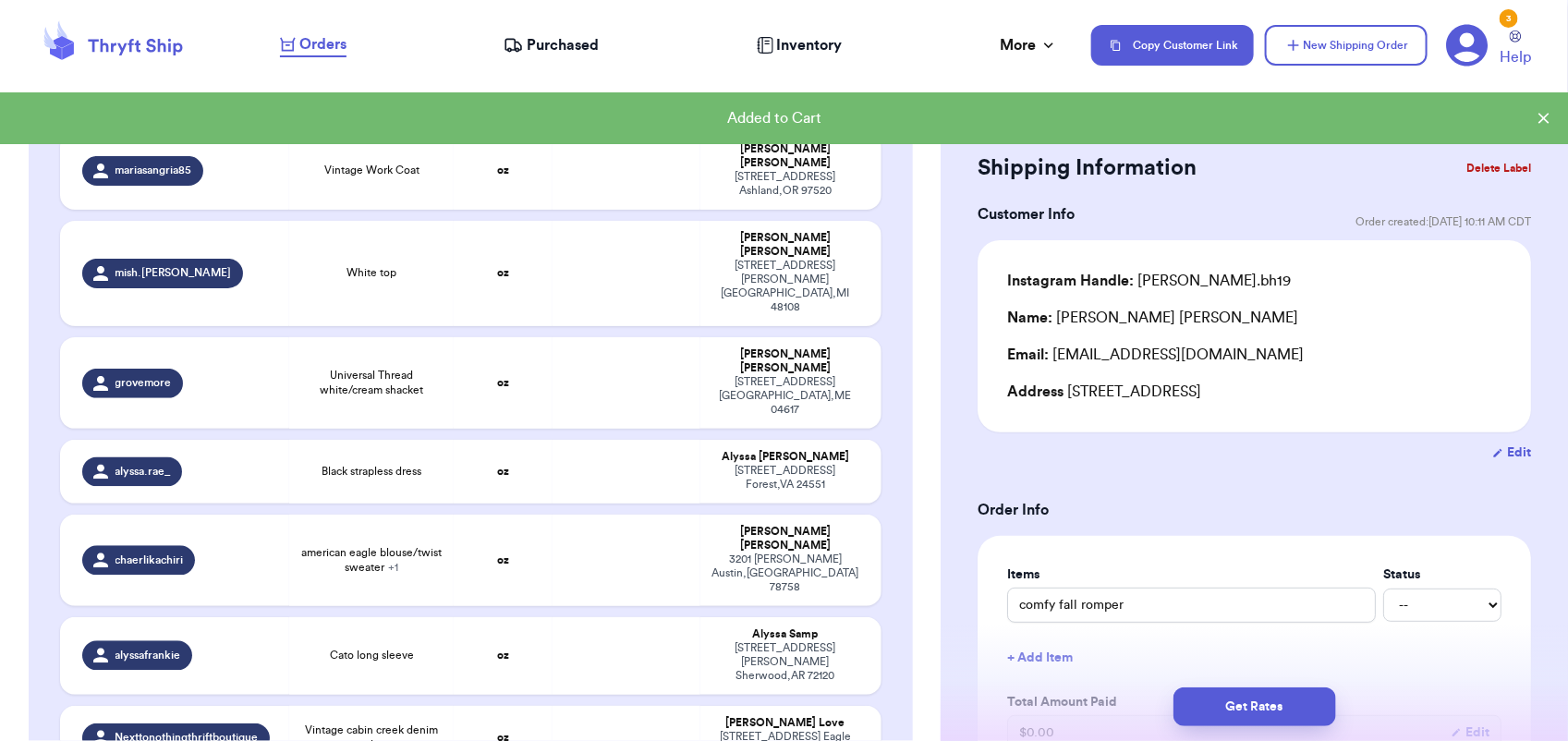
scroll to position [1489, 0]
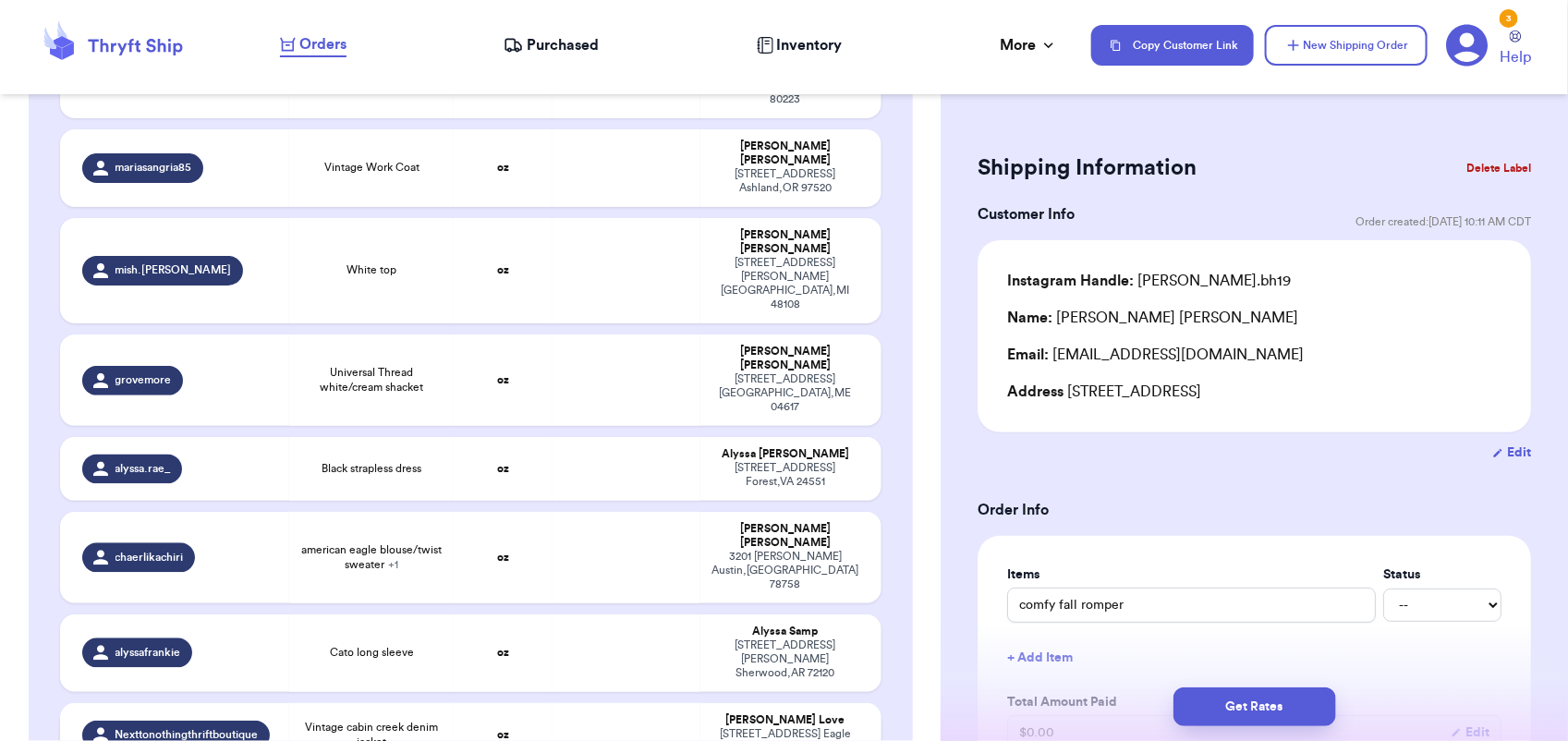
click at [573, 704] on td at bounding box center [626, 735] width 148 height 64
type input "Vintage cabin creek denim jacket"
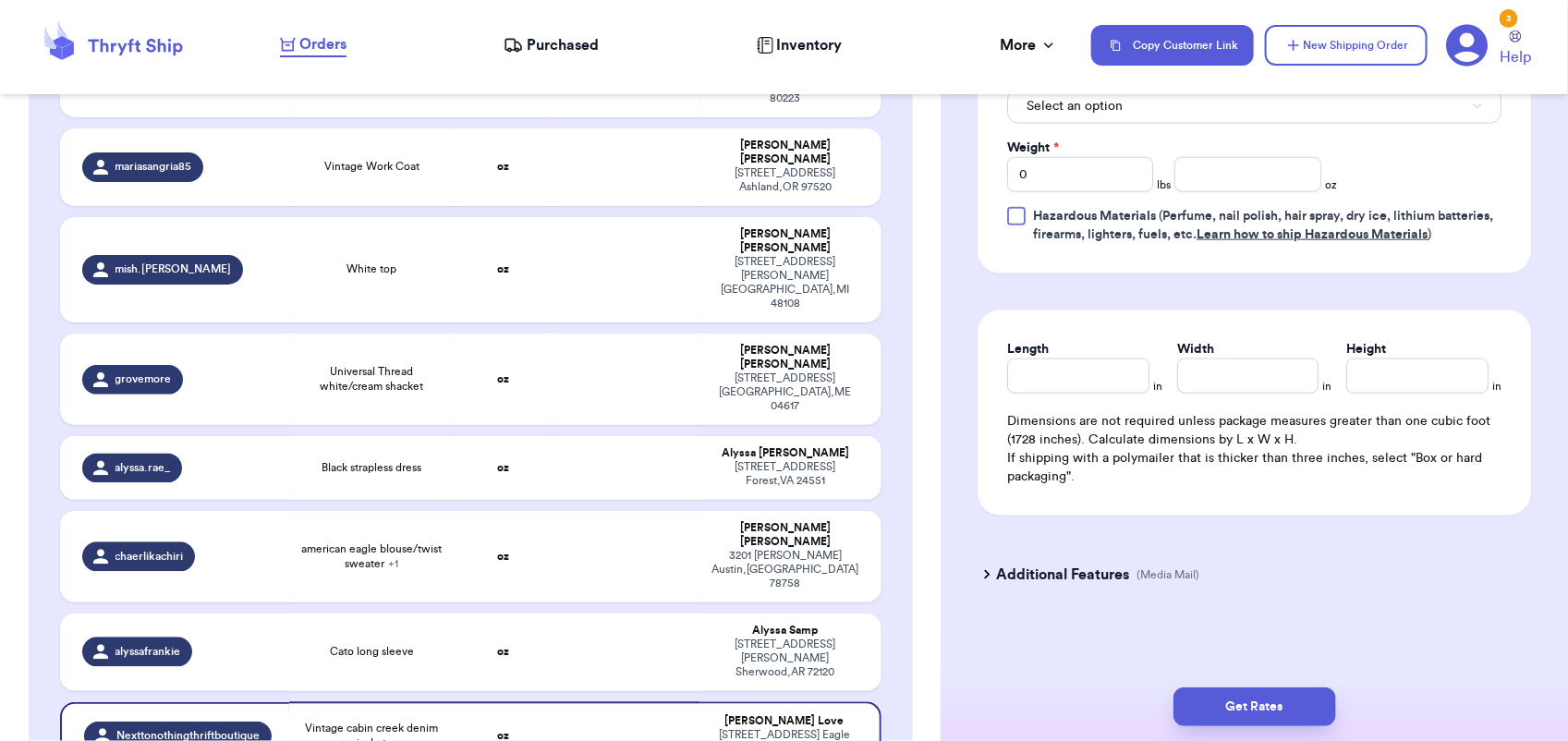
scroll to position [888, 0]
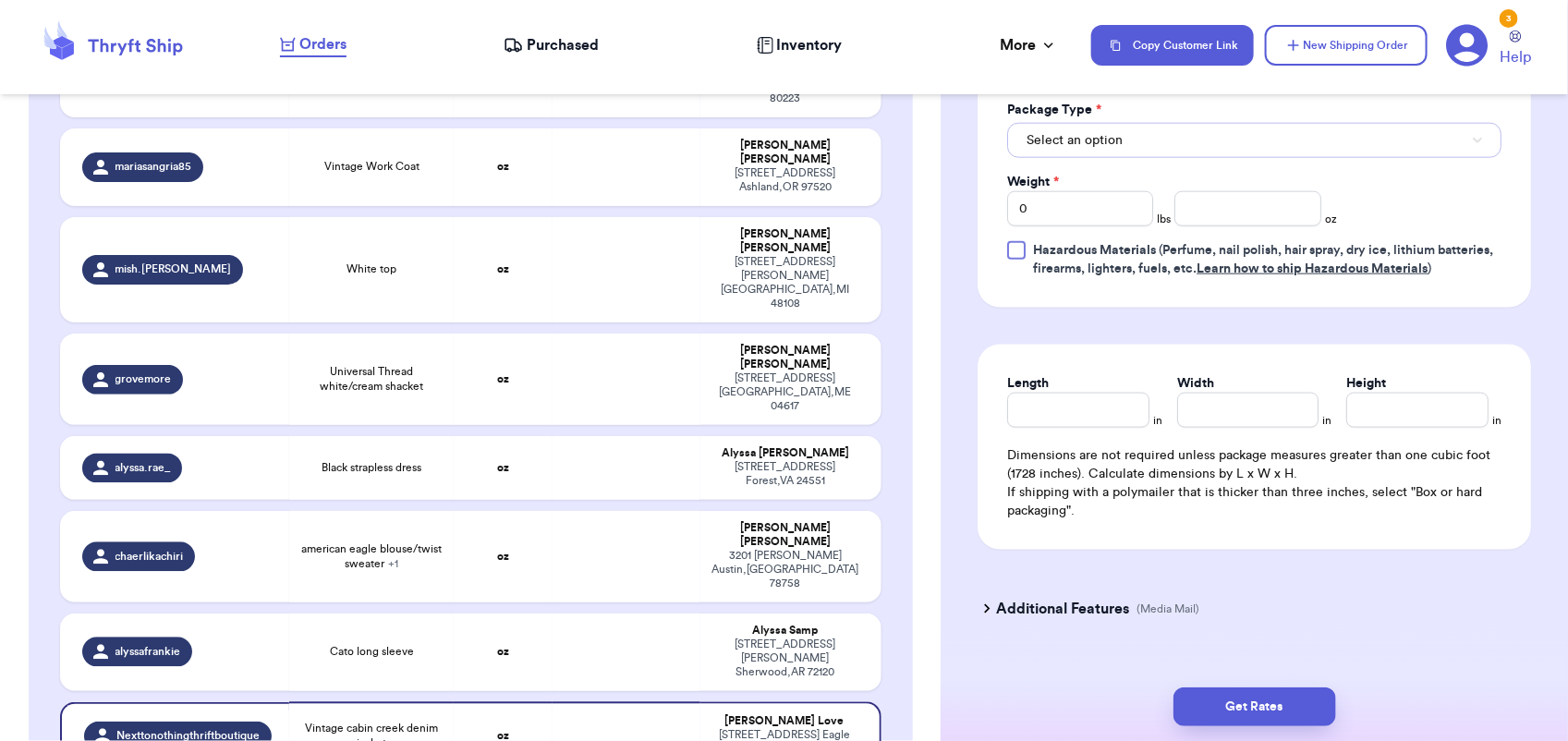
click at [1163, 154] on button "Select an option" at bounding box center [1255, 140] width 494 height 35
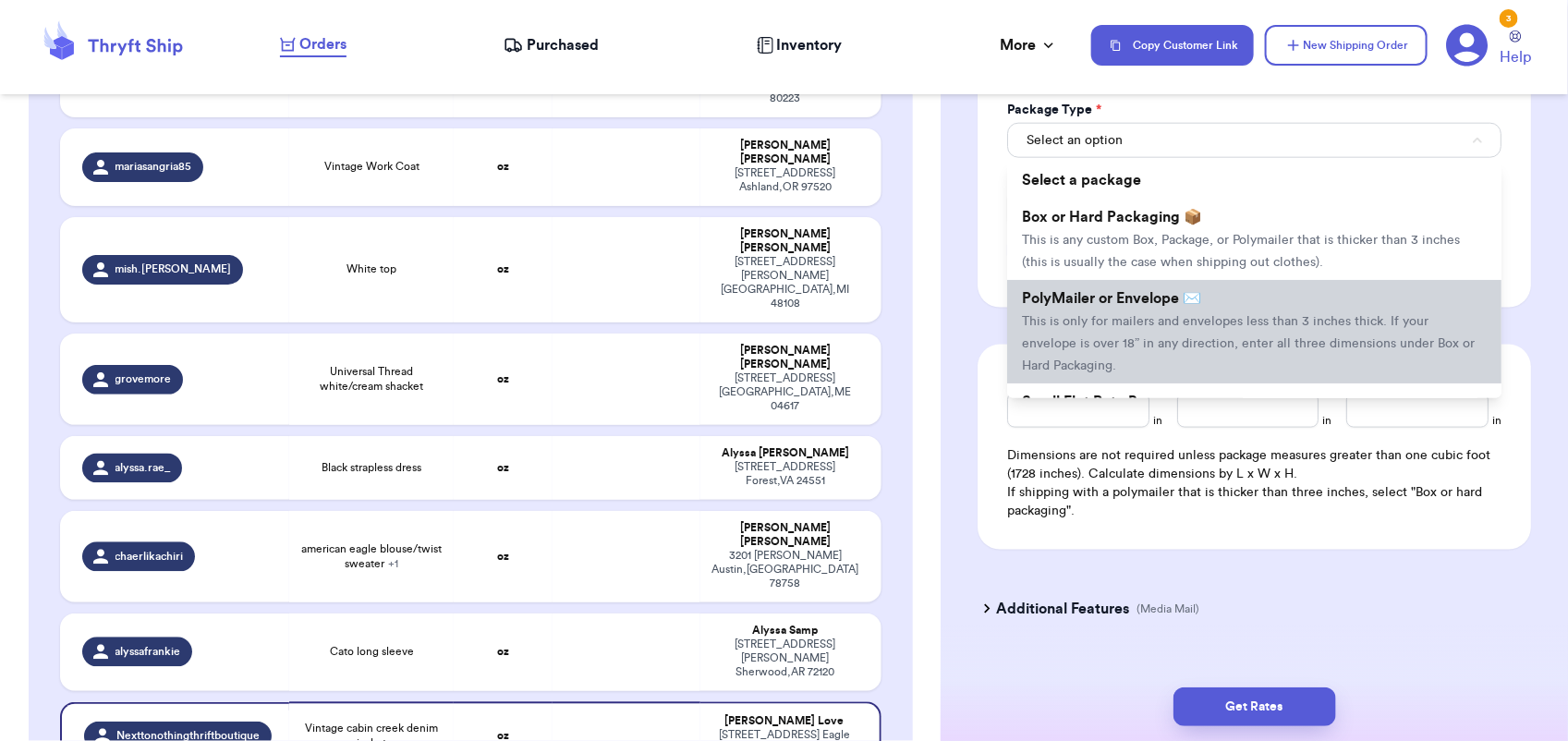
click at [1165, 356] on li "PolyMailer or Envelope ✉️ This is only for mailers and envelopes less than 3 in…" at bounding box center [1255, 331] width 494 height 103
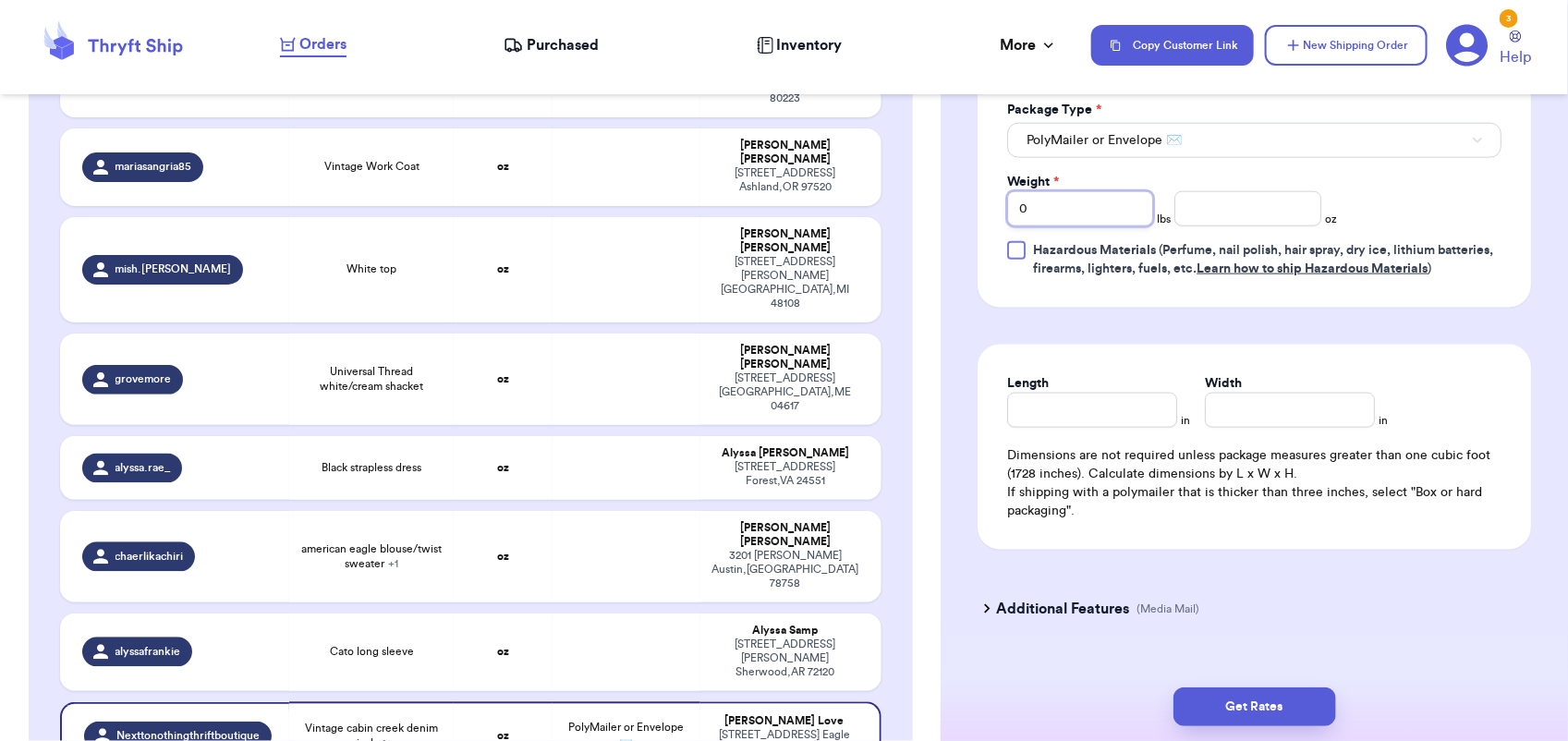
click at [1083, 218] on input "0" at bounding box center [1080, 209] width 146 height 35
type input "2"
type input "15"
click at [1299, 708] on button "Get Rates" at bounding box center [1255, 708] width 163 height 39
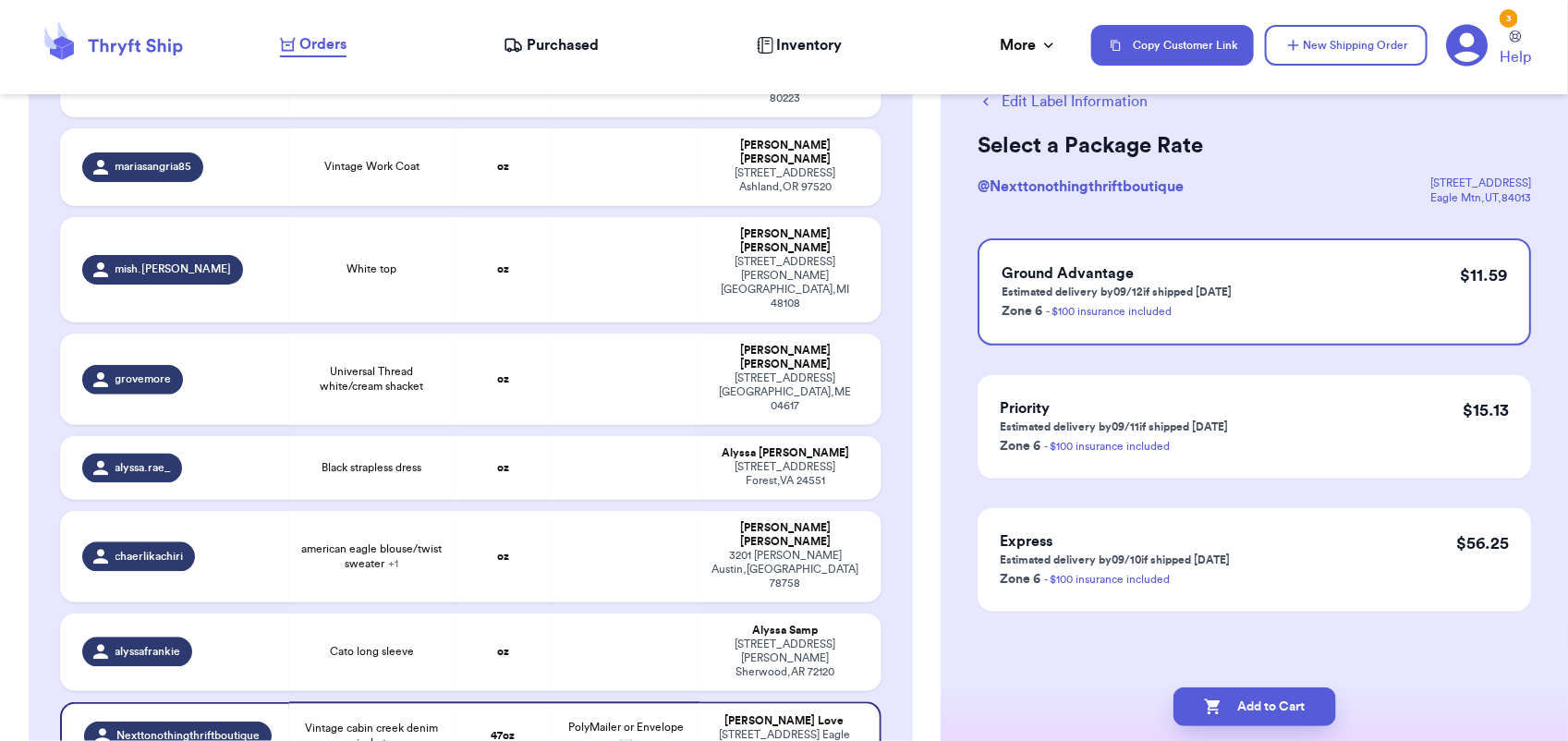
scroll to position [0, 0]
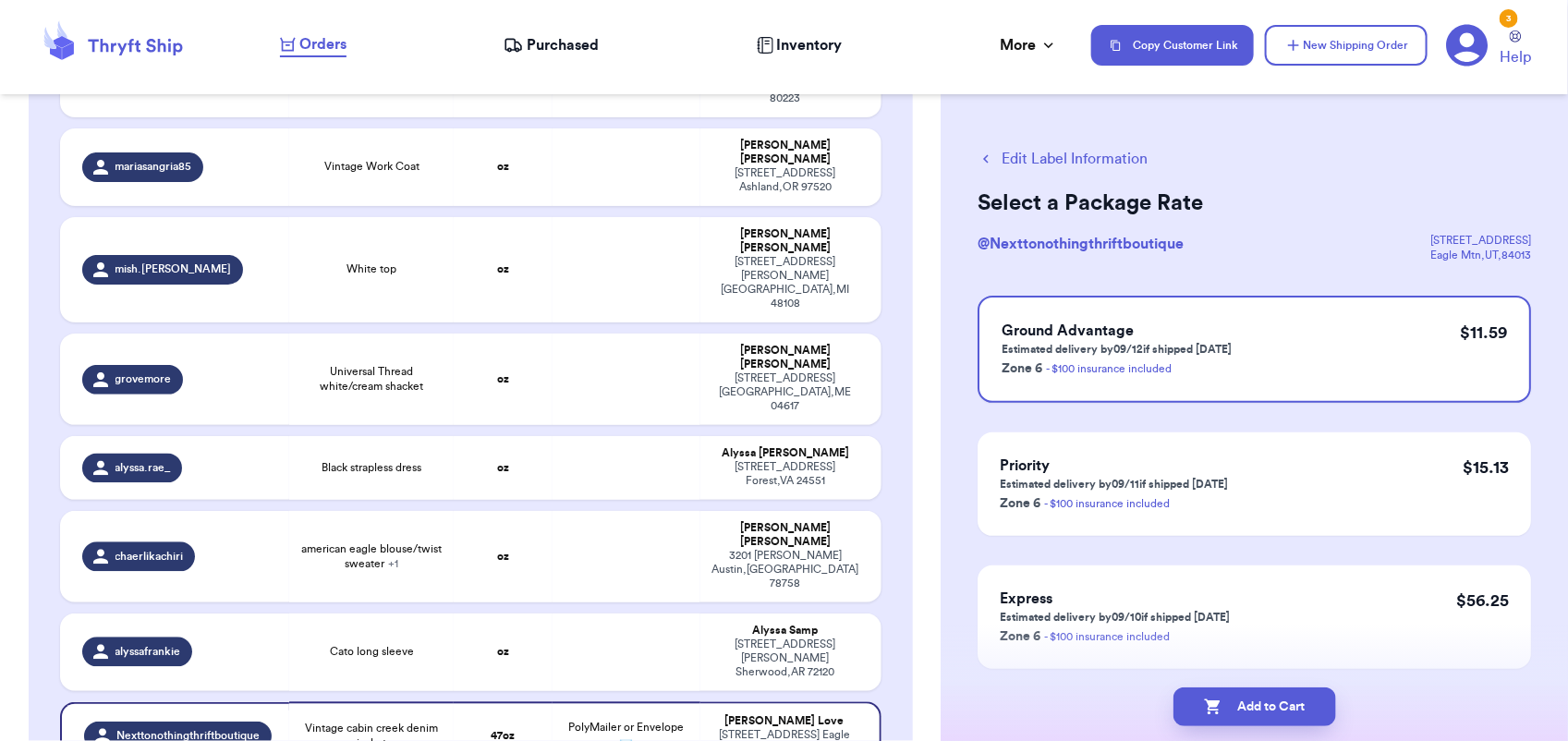
click at [1299, 708] on button "Add to Cart" at bounding box center [1255, 708] width 163 height 39
checkbox input "true"
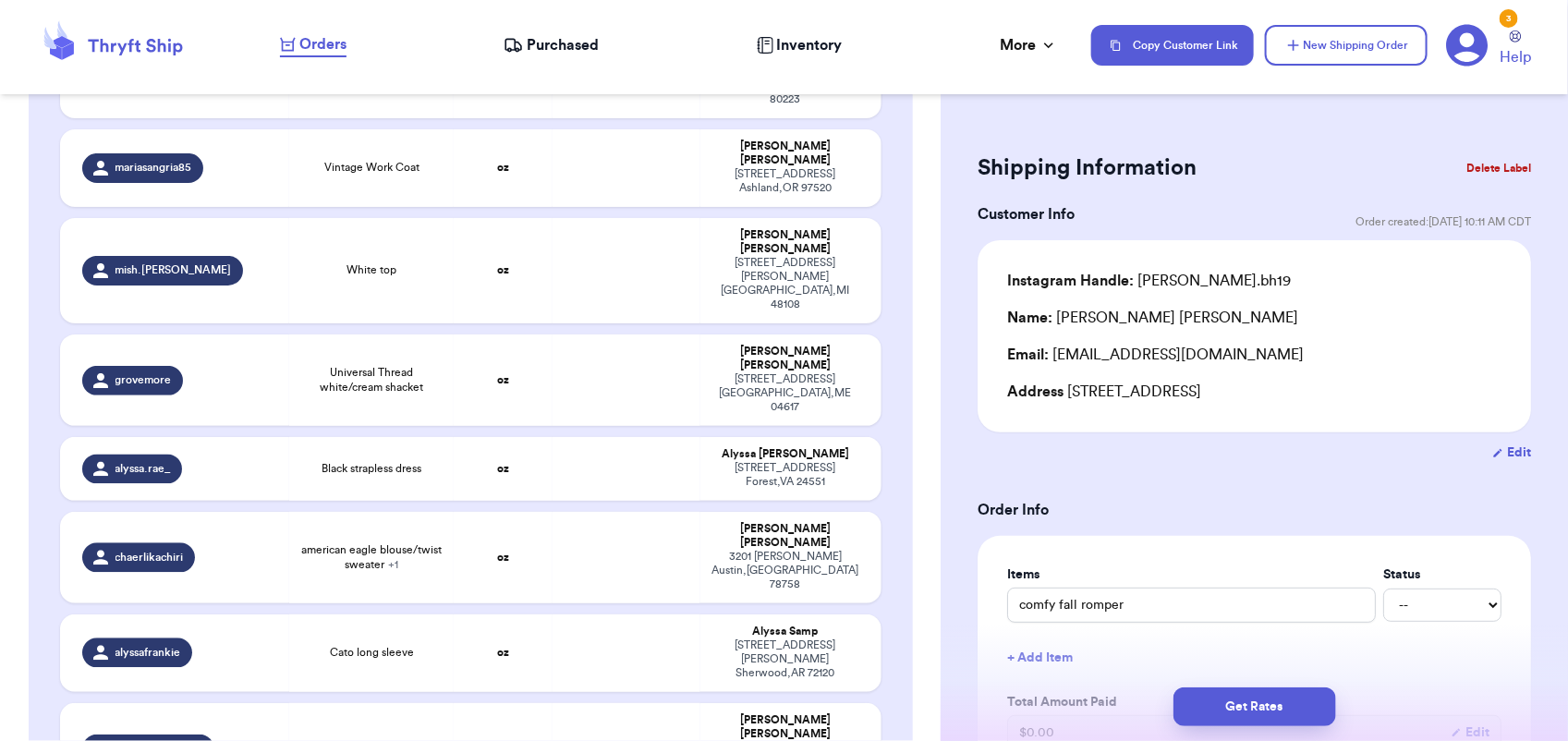
scroll to position [1867, 0]
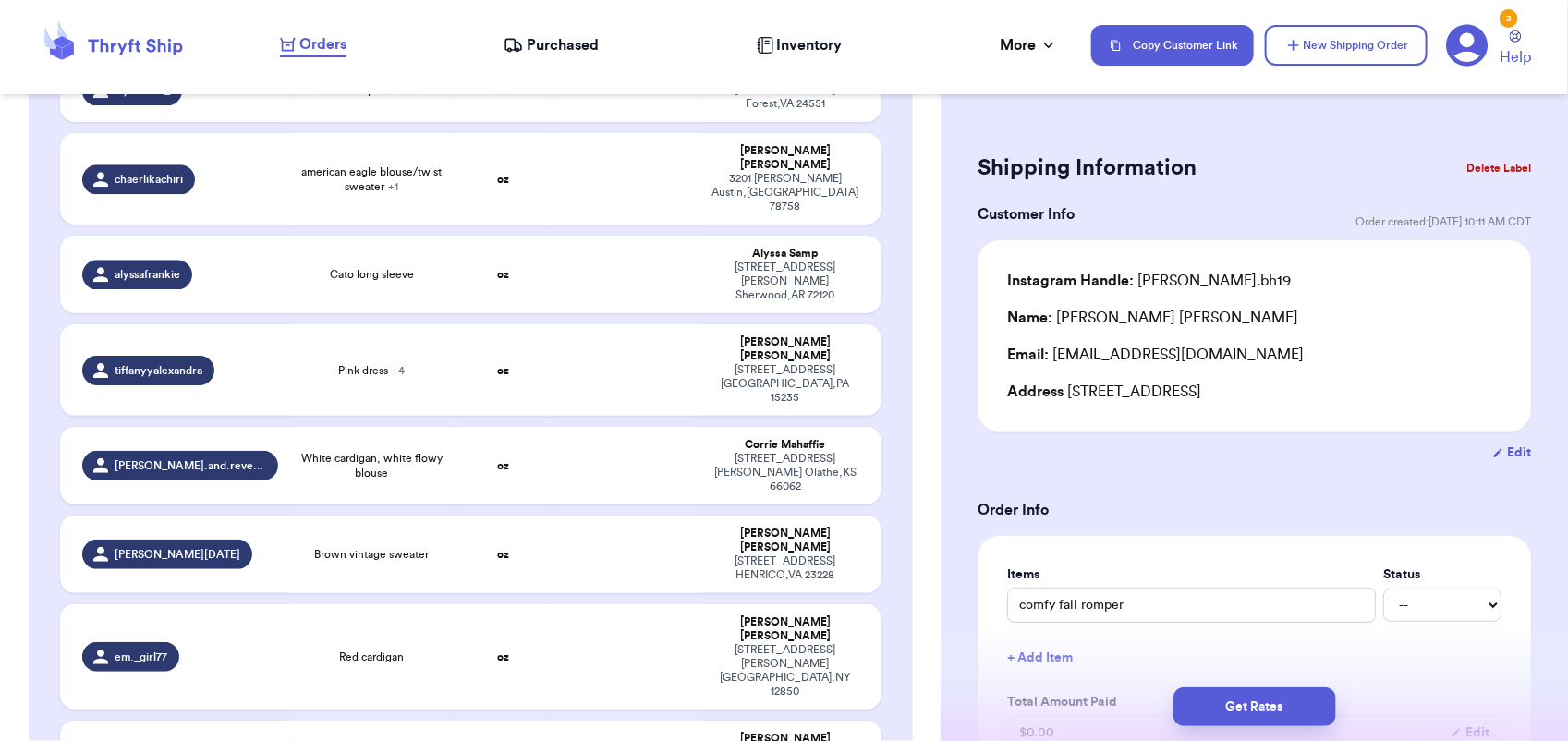
type input "white top"
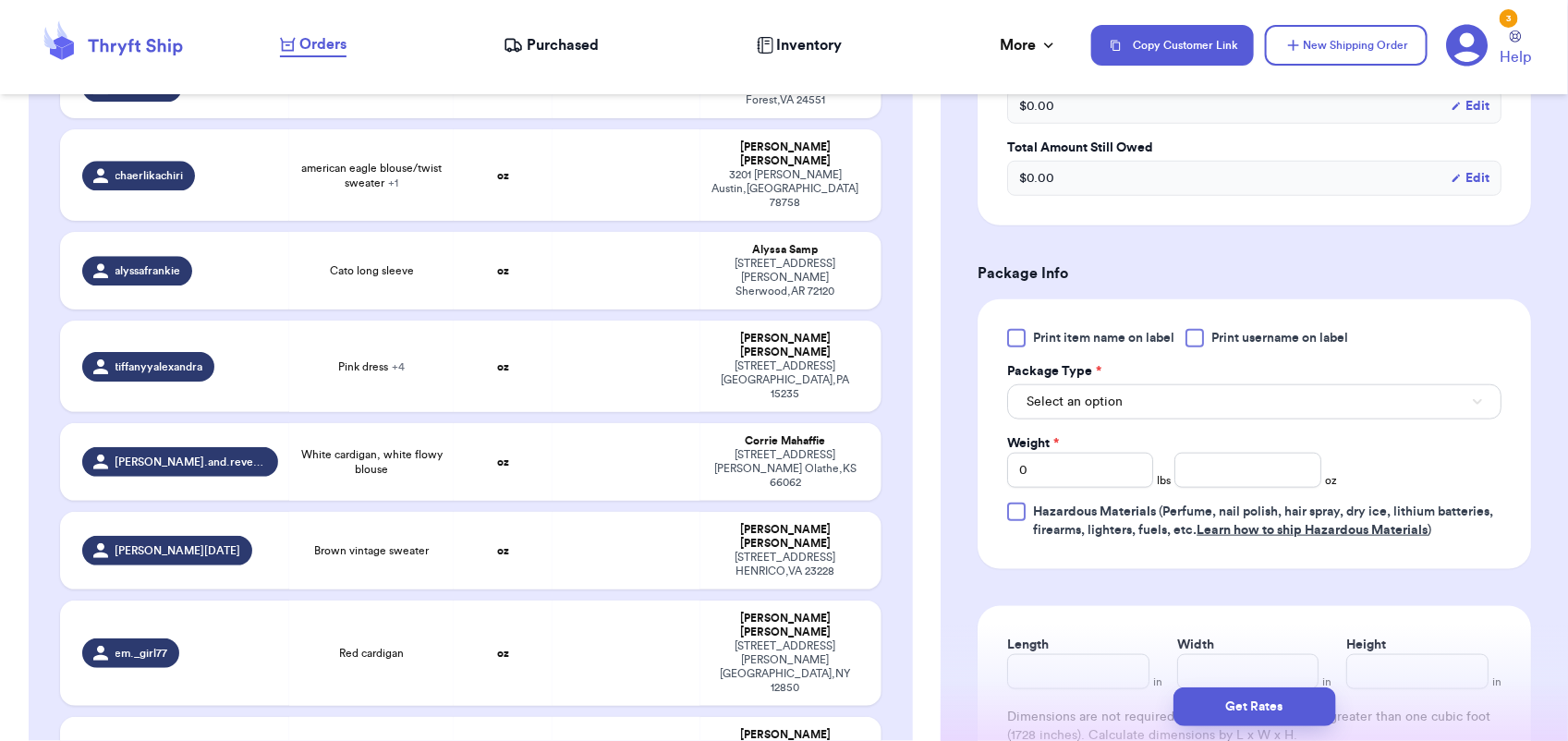
scroll to position [705, 0]
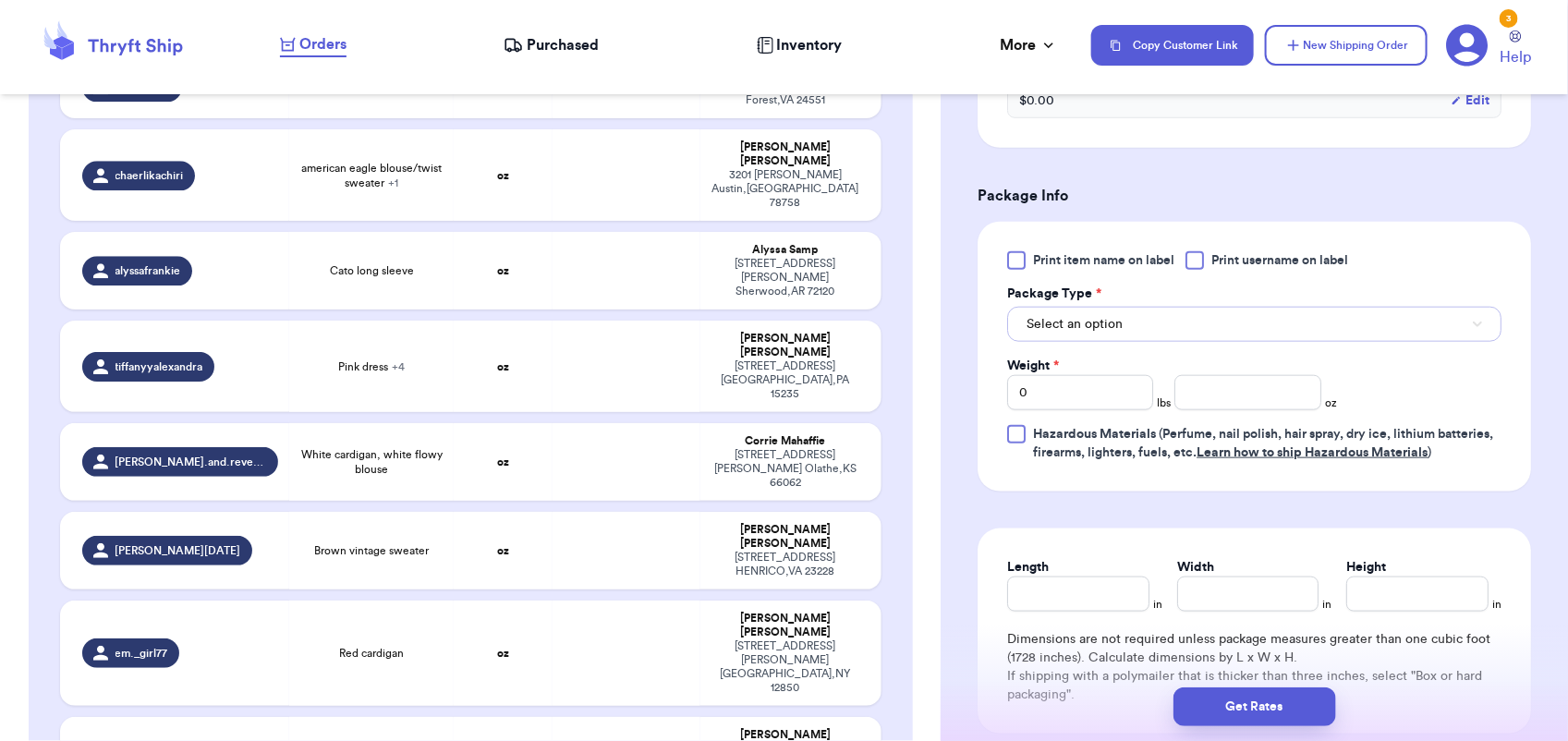
click at [1153, 328] on button "Select an option" at bounding box center [1255, 324] width 494 height 35
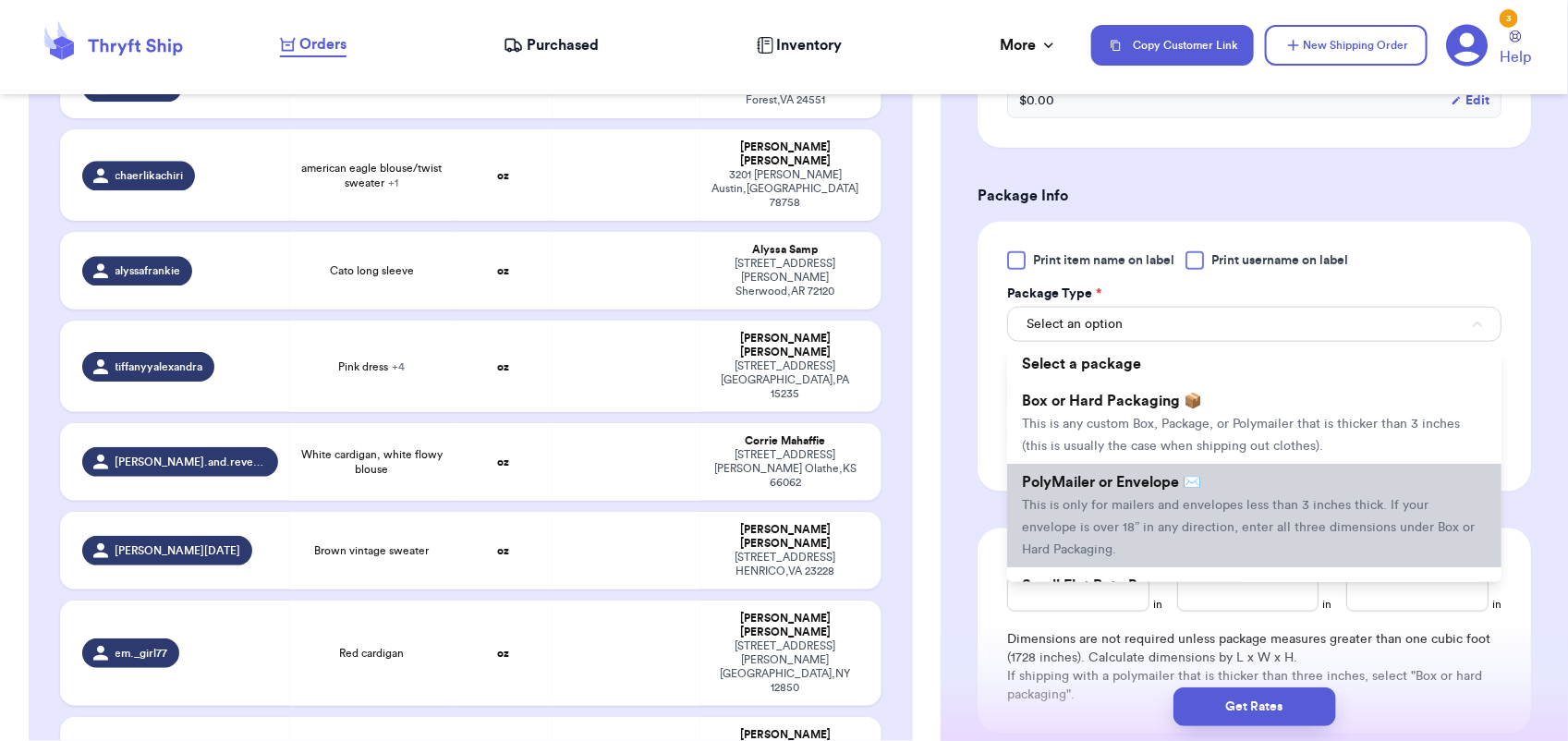
click at [1139, 496] on li "PolyMailer or Envelope ✉️ This is only for mailers and envelopes less than 3 in…" at bounding box center [1255, 515] width 494 height 103
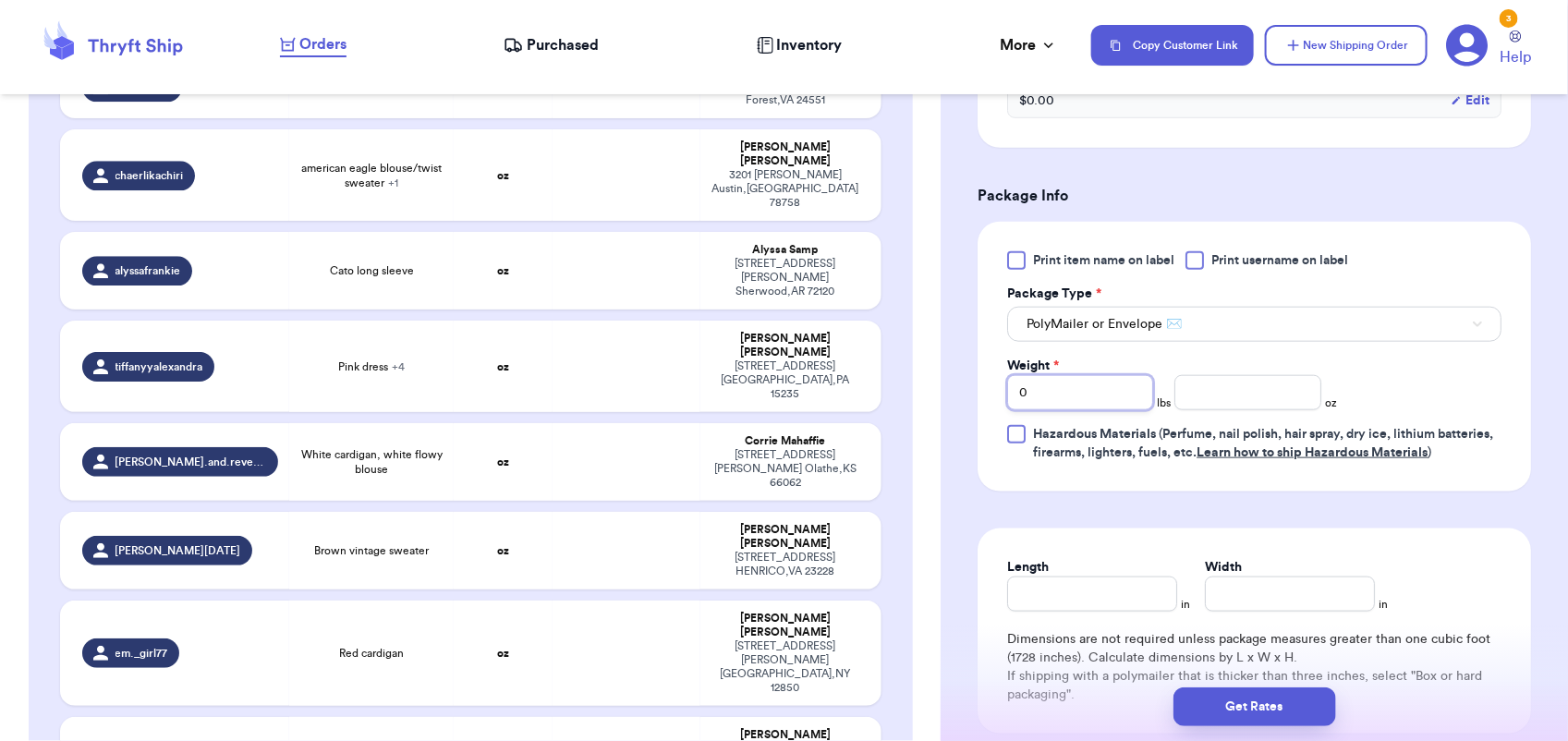
click at [1069, 391] on input "0" at bounding box center [1080, 393] width 146 height 35
type input "1"
click at [1318, 694] on button "Get Rates" at bounding box center [1255, 708] width 163 height 39
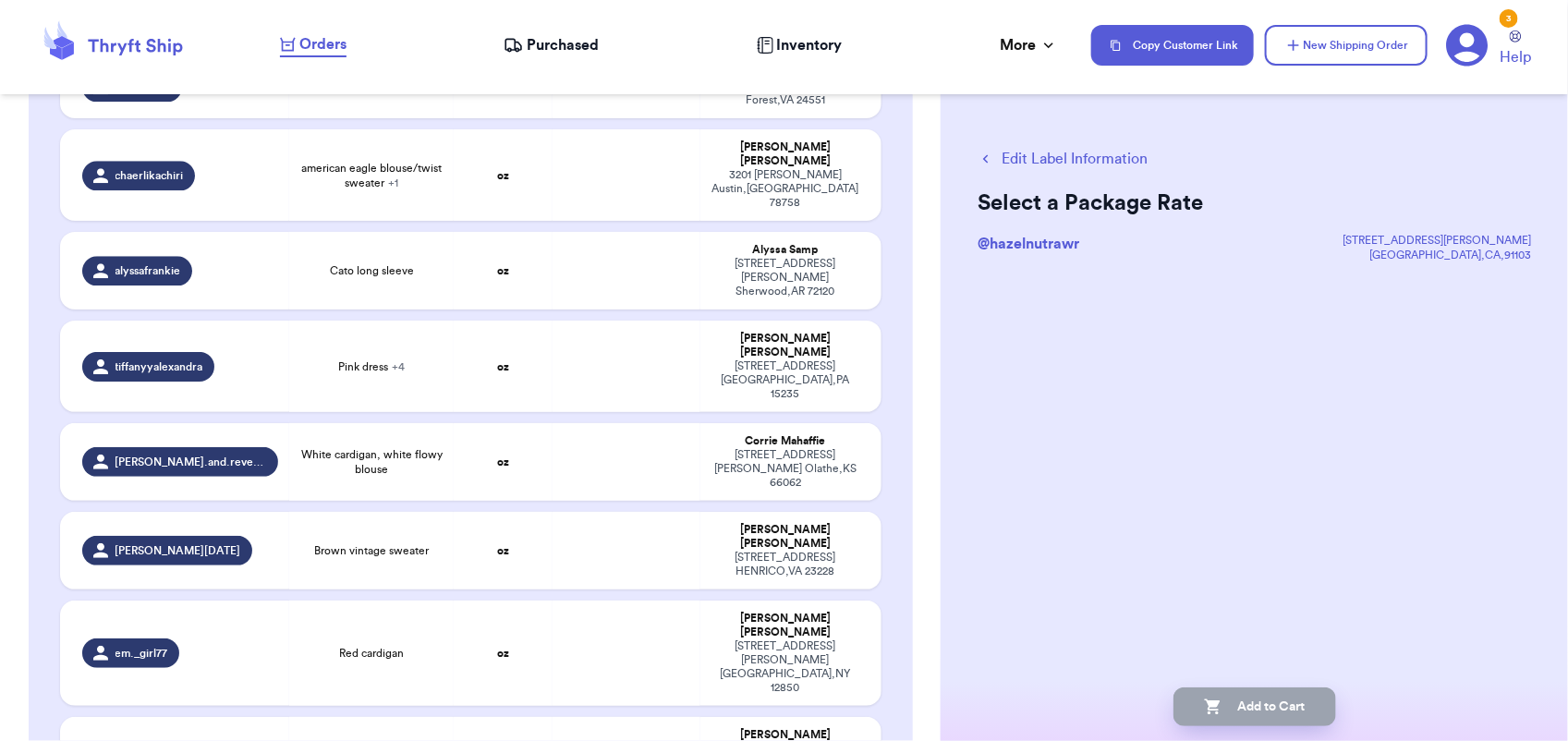
scroll to position [0, 0]
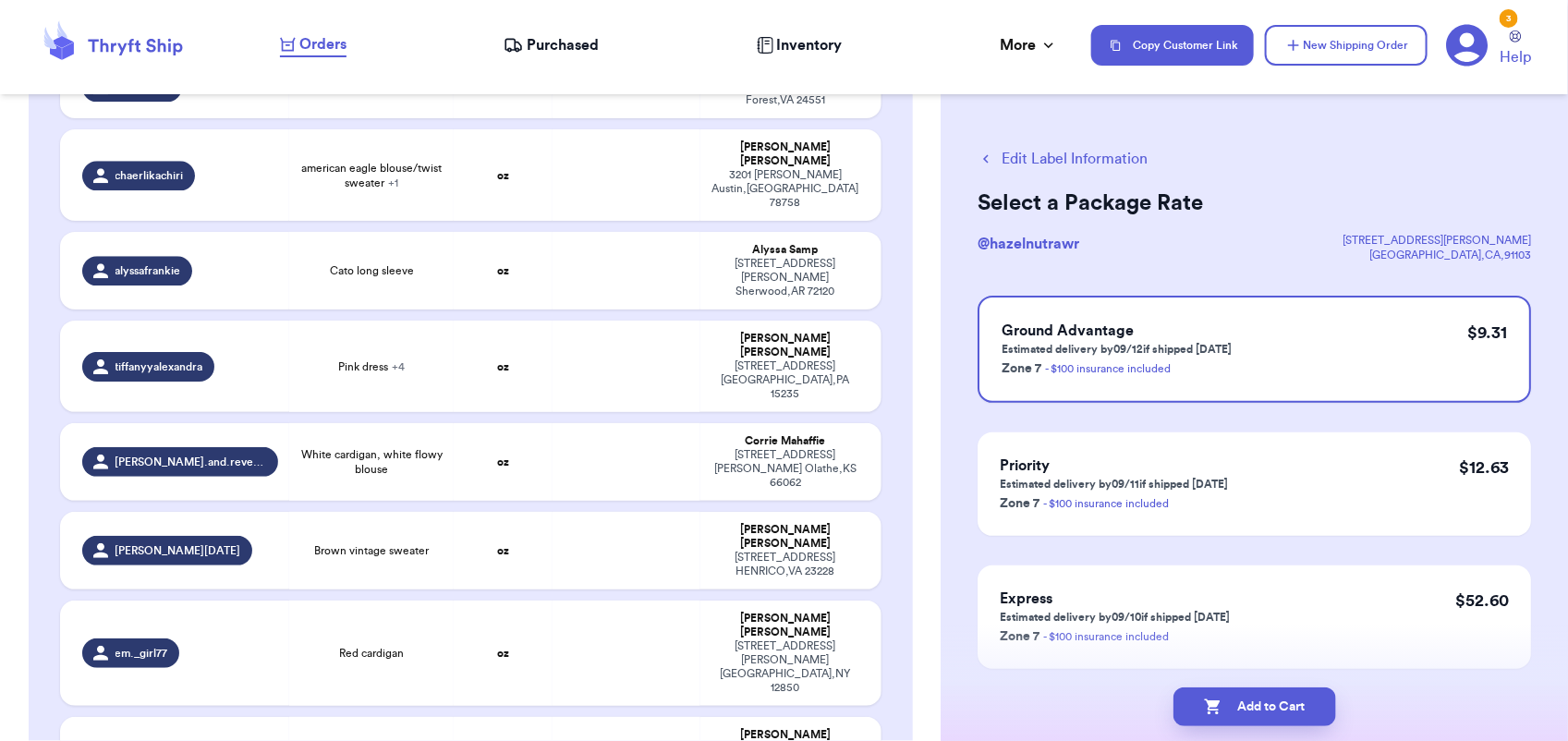
click at [1318, 694] on button "Add to Cart" at bounding box center [1255, 708] width 163 height 39
checkbox input "true"
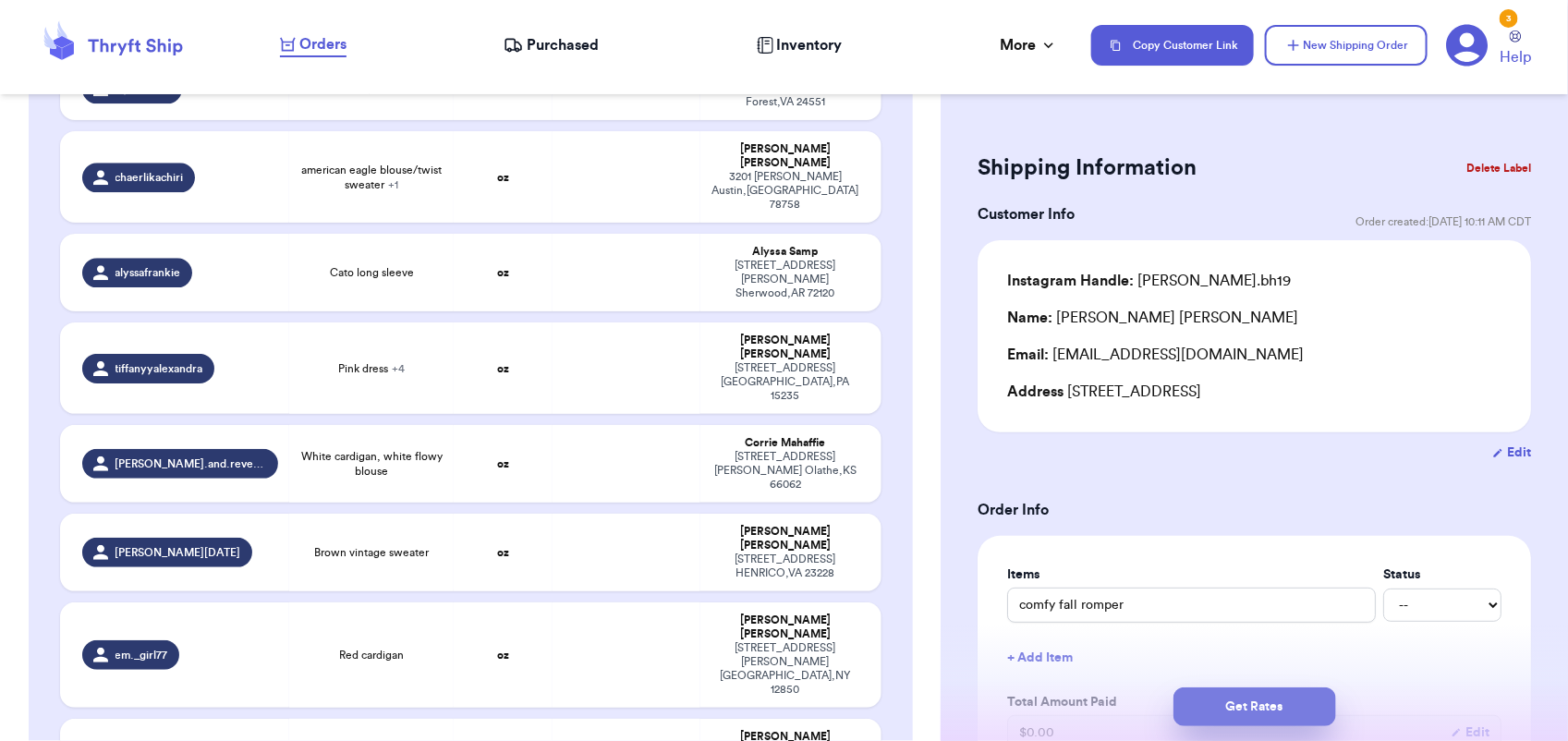
scroll to position [1422, 0]
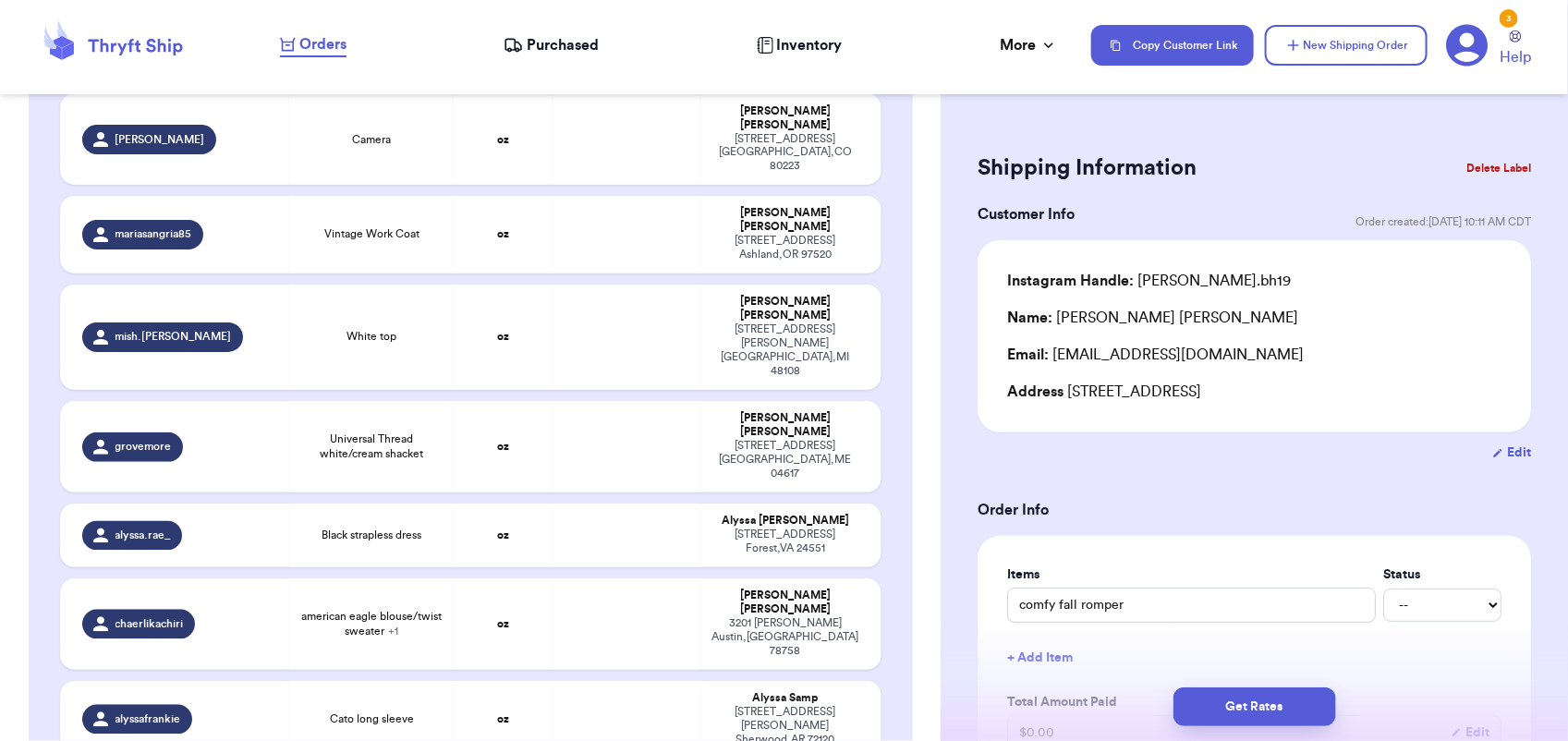
type input "Pink dress"
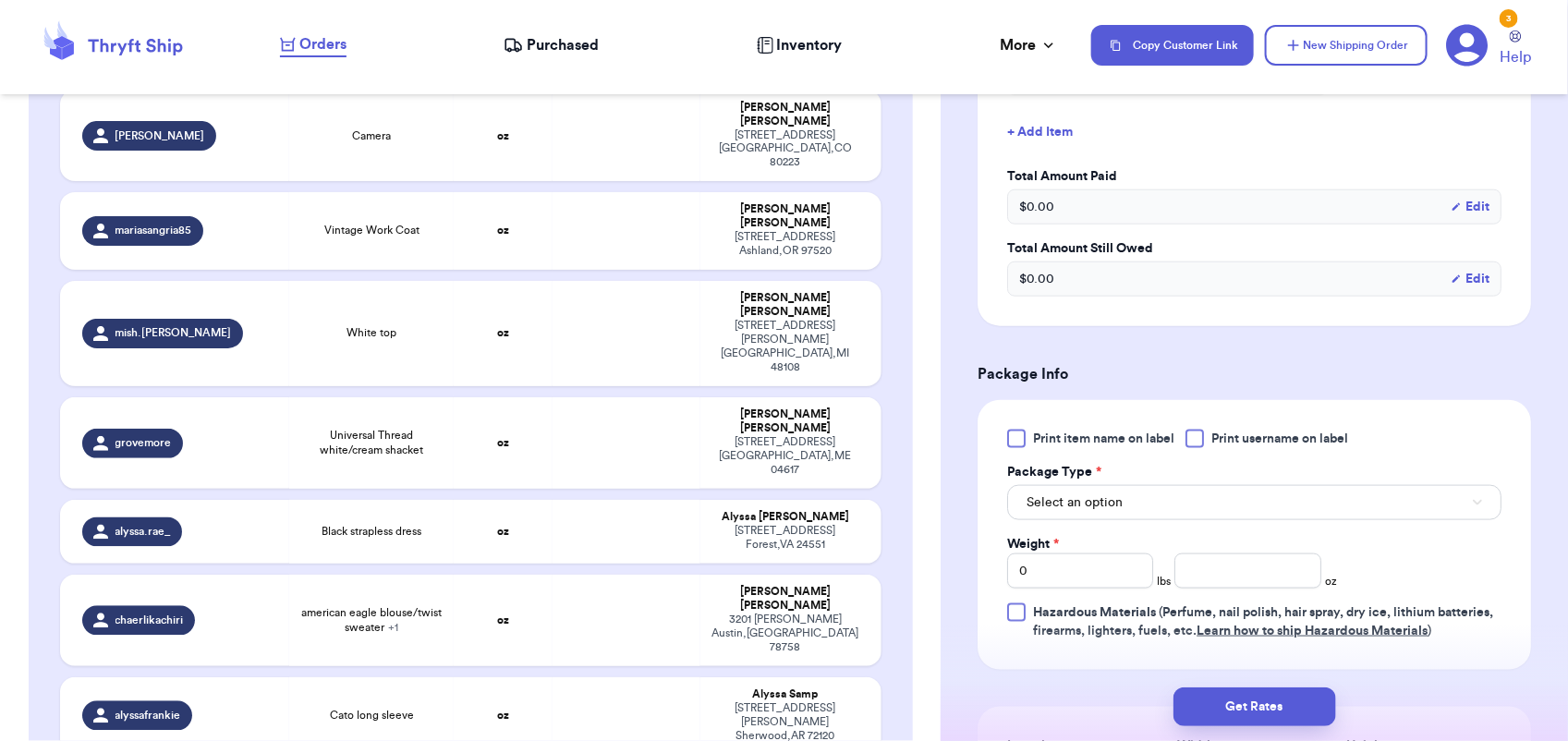
scroll to position [754, 0]
click at [1127, 502] on button "Select an option" at bounding box center [1255, 502] width 494 height 35
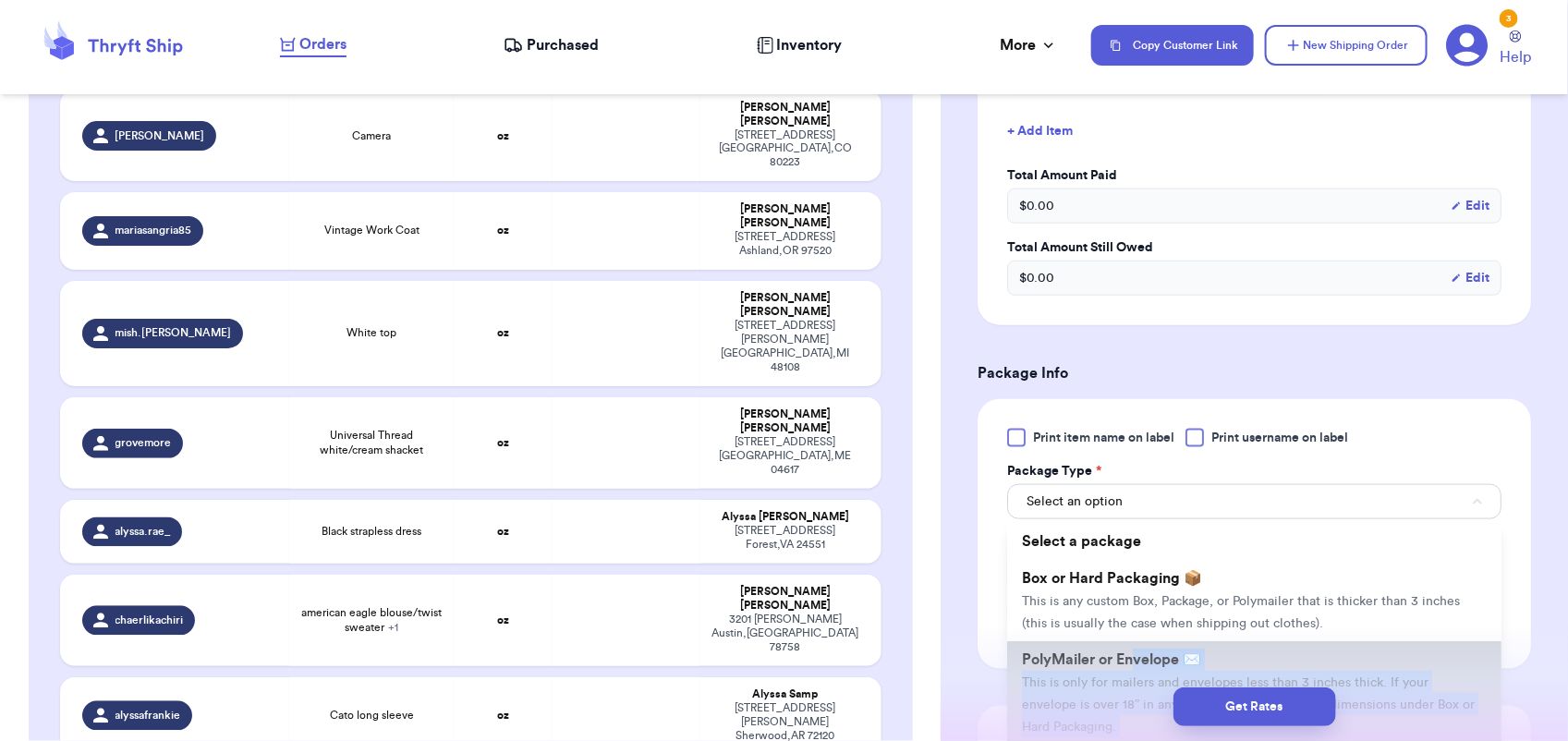
drag, startPoint x: 1114, startPoint y: 681, endPoint x: 1133, endPoint y: 659, distance: 29.1
click at [1133, 659] on div "Shipping Information Delete Label Customer Info Order created: [DATE] 10:24 AM …" at bounding box center [1254, 246] width 627 height 1780
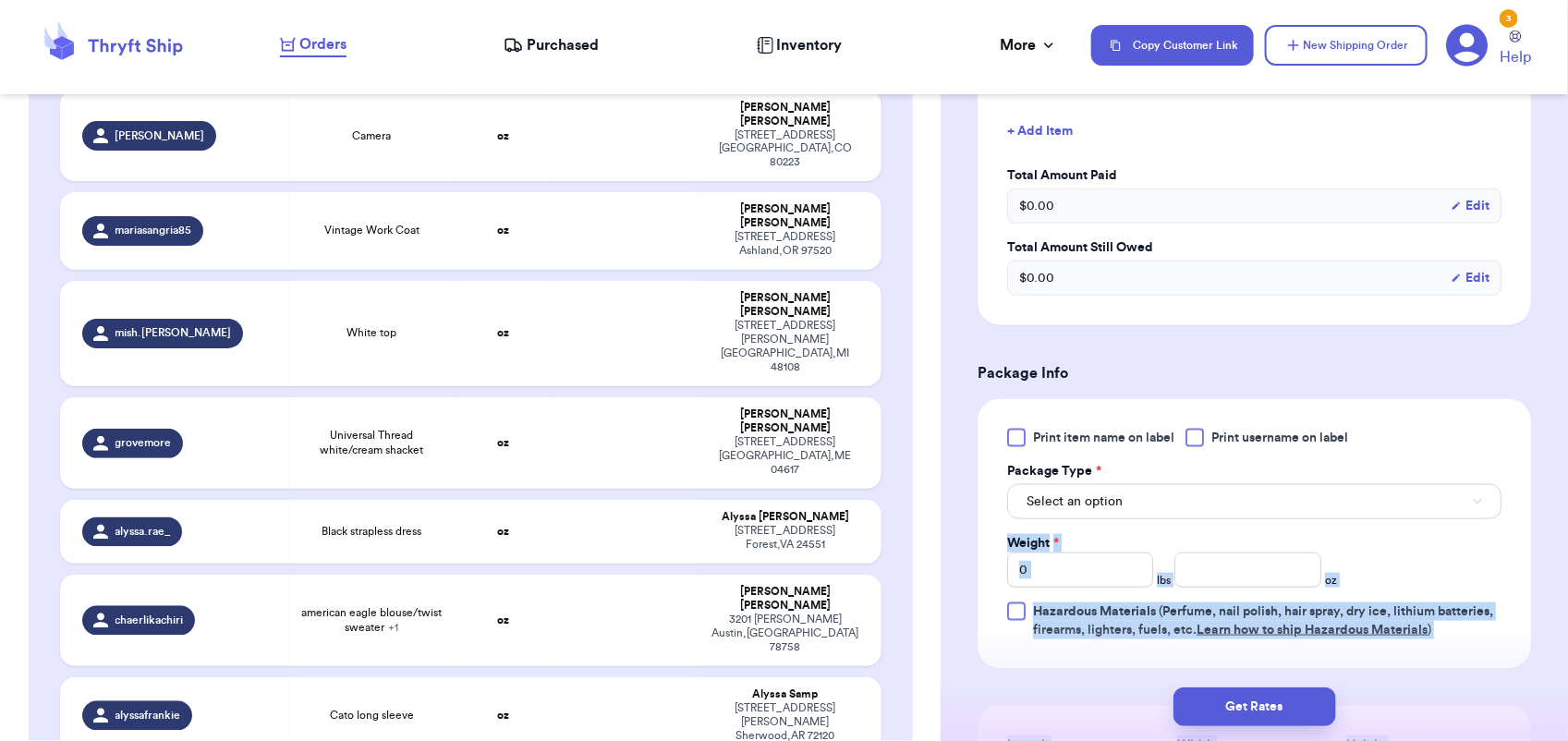
click at [1133, 659] on div "Print item name on label Print username on label Package Type * Select an optio…" at bounding box center [1254, 534] width 553 height 270
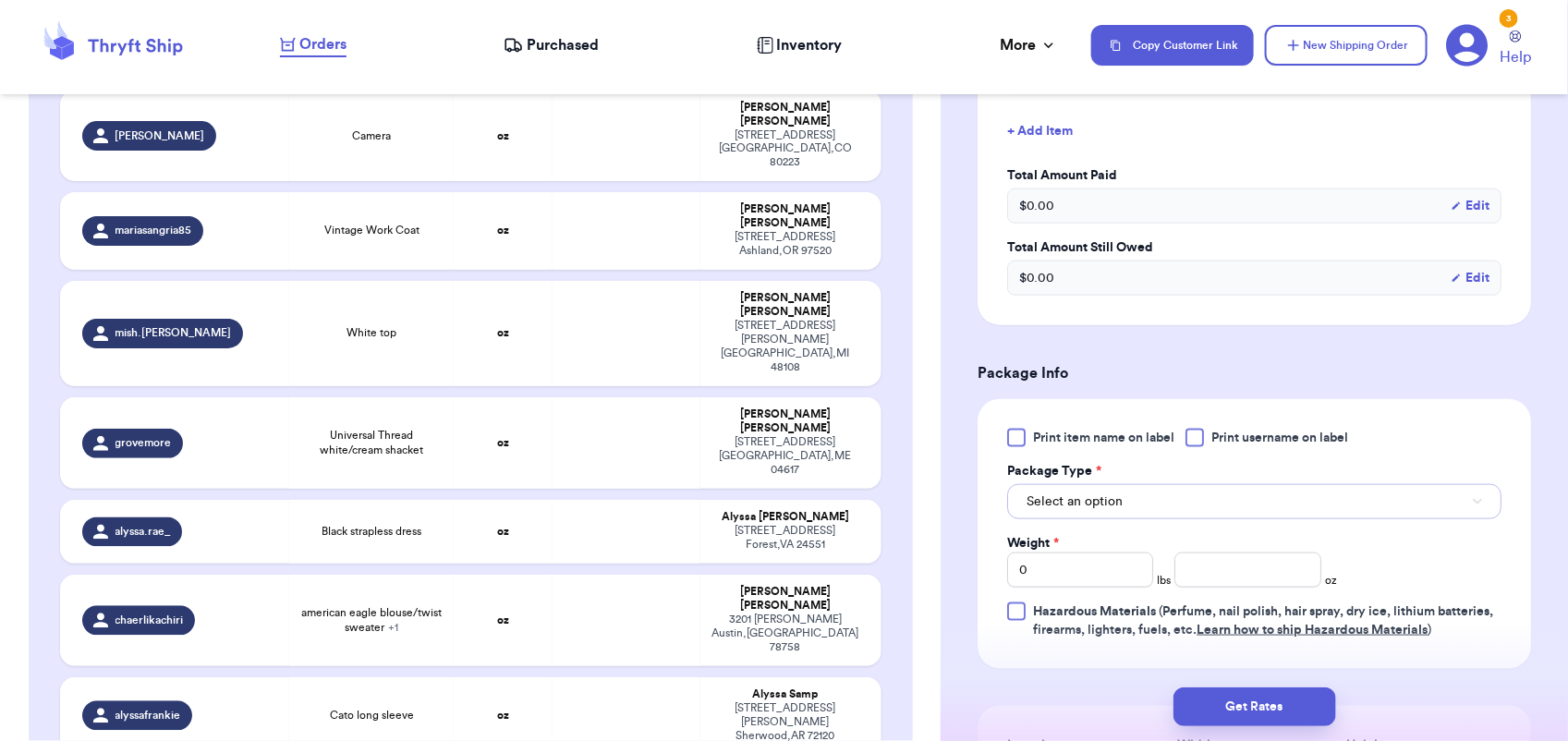
click at [1088, 507] on span "Select an option" at bounding box center [1074, 502] width 96 height 19
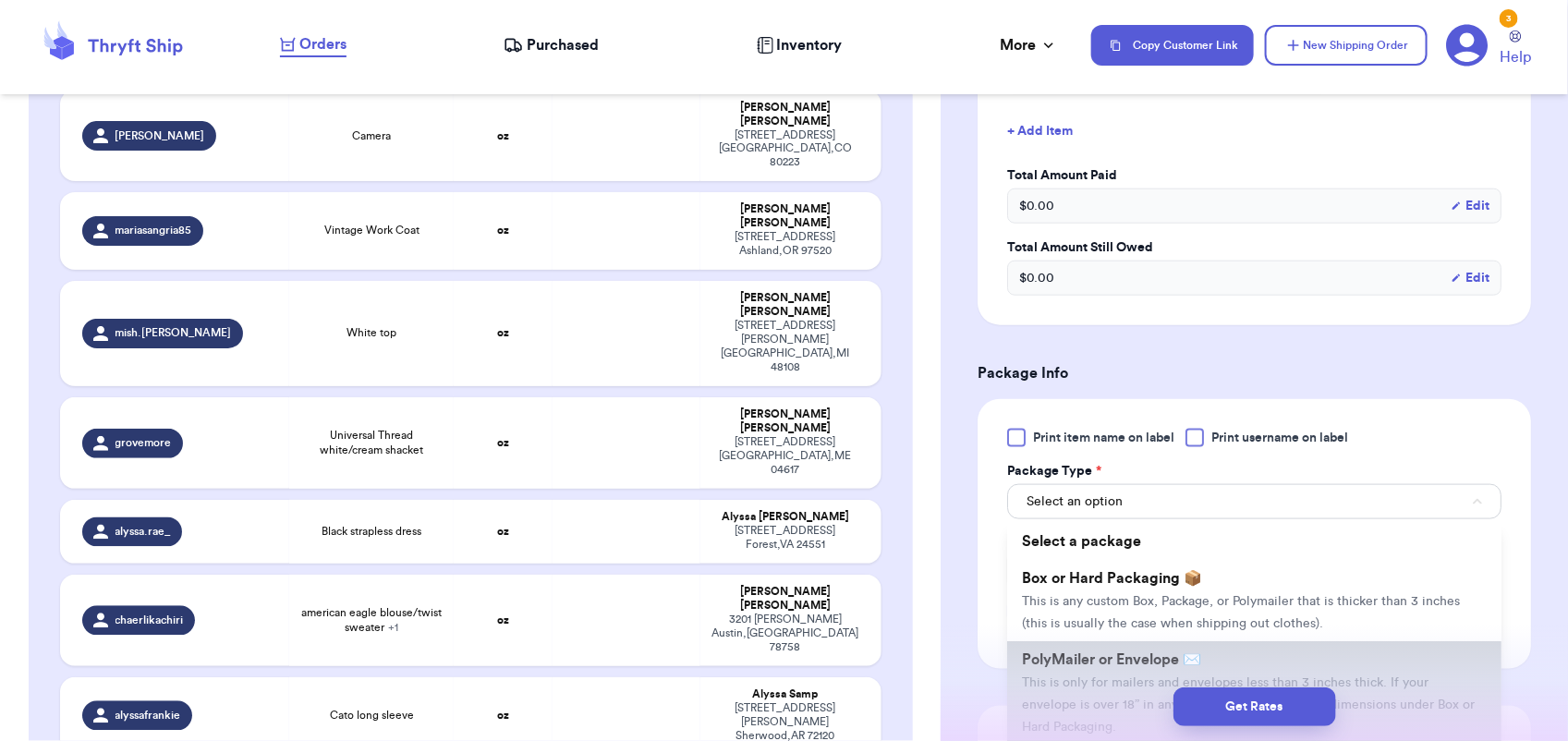
click at [1100, 655] on span "PolyMailer or Envelope ✉️" at bounding box center [1112, 660] width 179 height 15
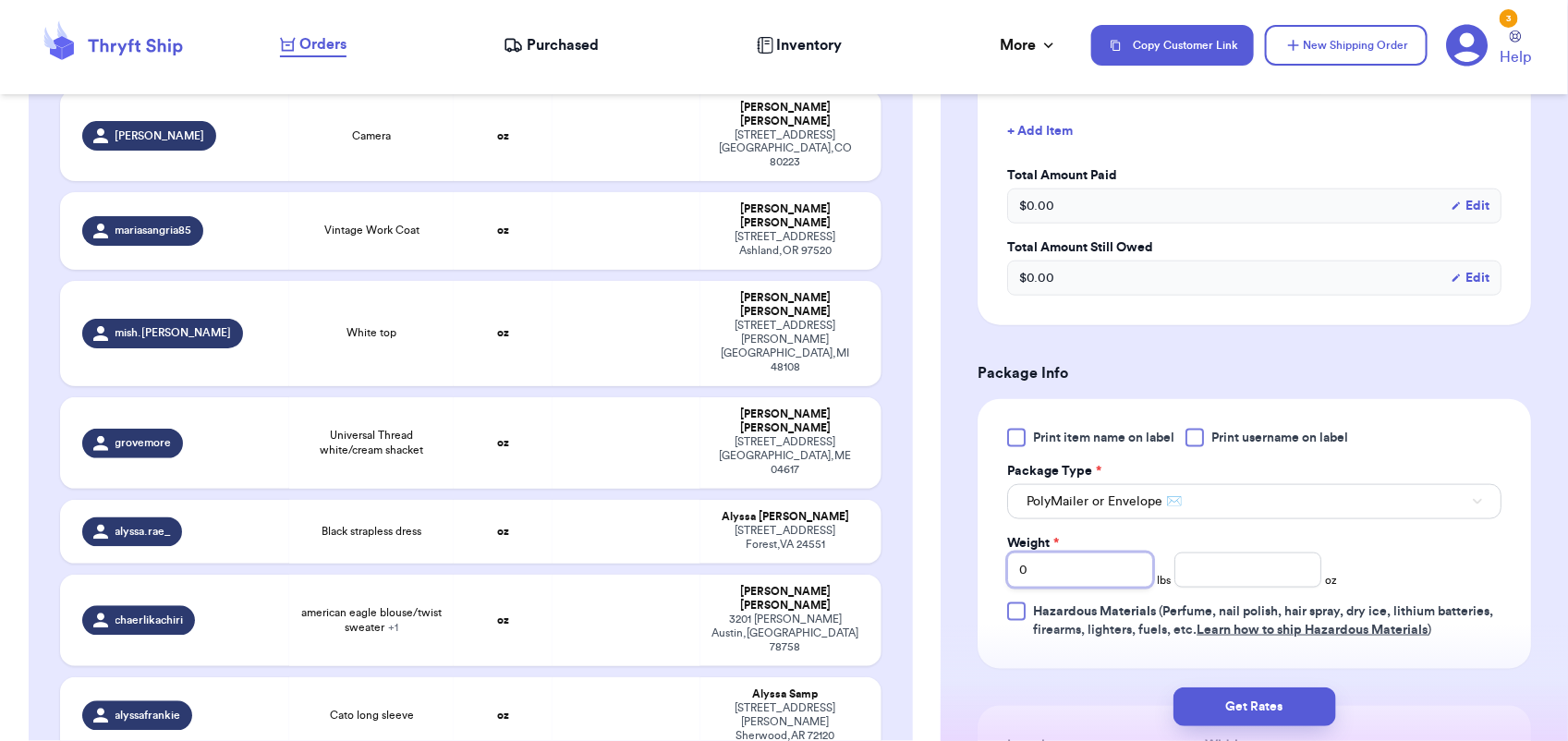
click at [1045, 574] on input "0" at bounding box center [1080, 571] width 146 height 35
type input "3"
click at [1245, 573] on input "number" at bounding box center [1247, 571] width 146 height 35
type input "0"
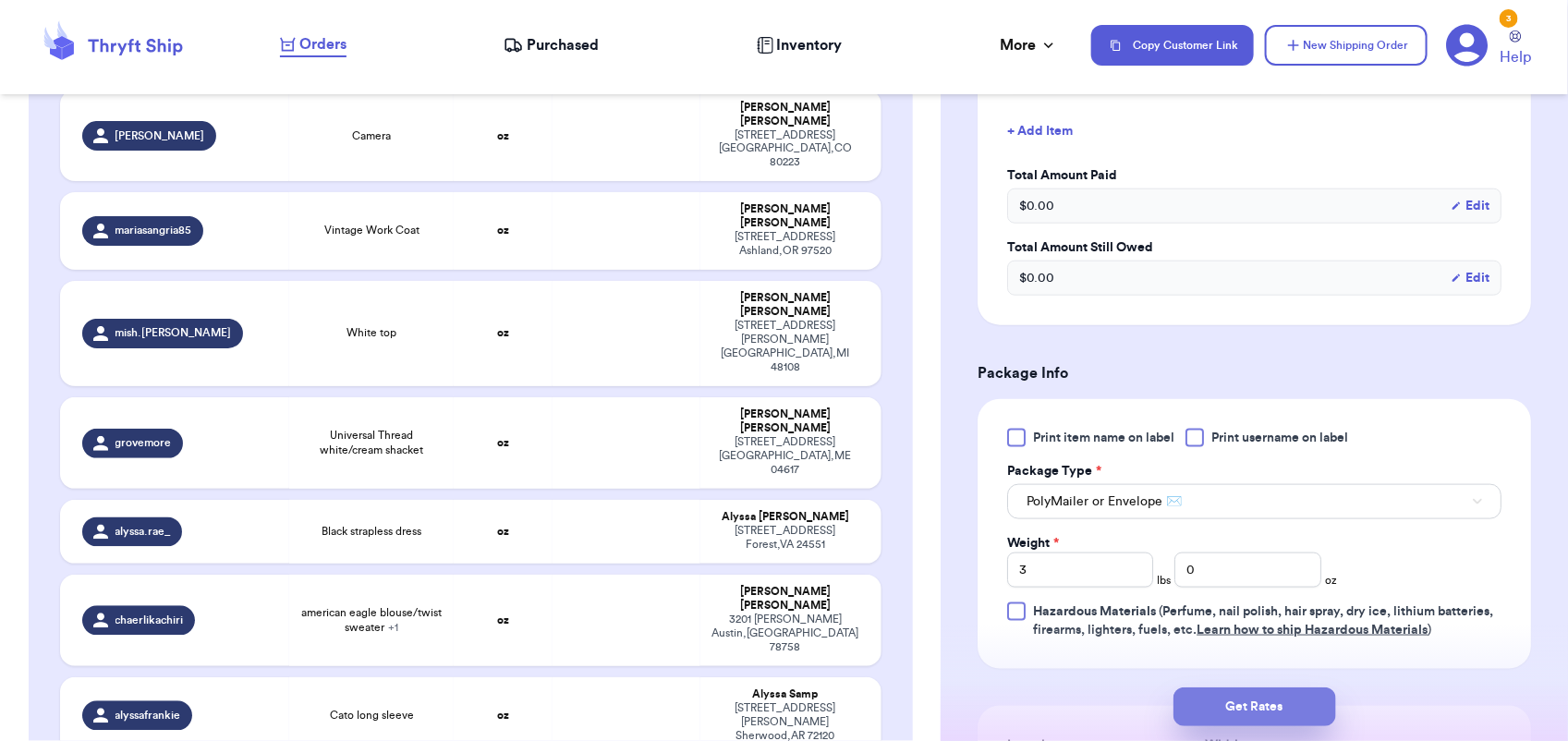
click at [1268, 700] on button "Get Rates" at bounding box center [1255, 708] width 163 height 39
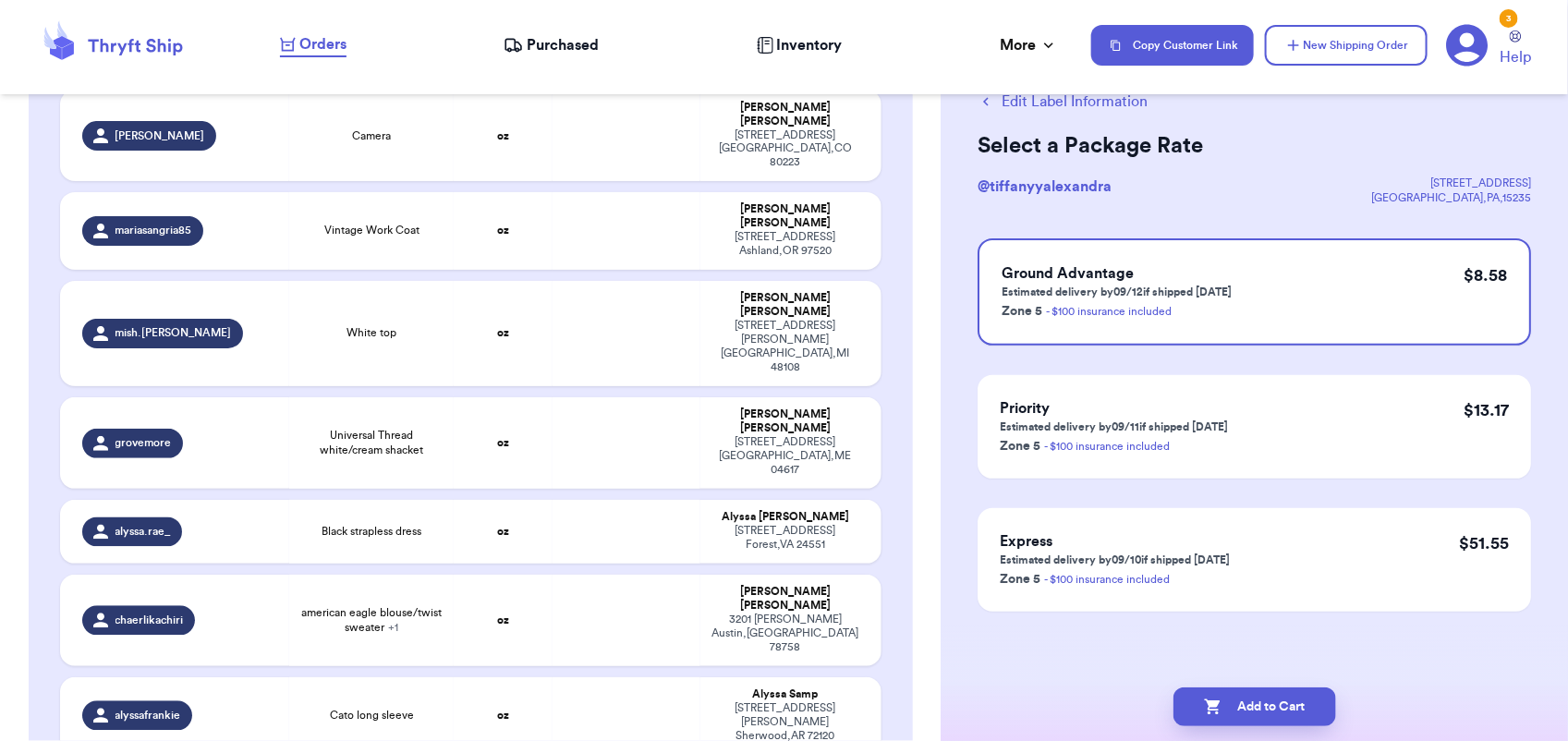
scroll to position [0, 0]
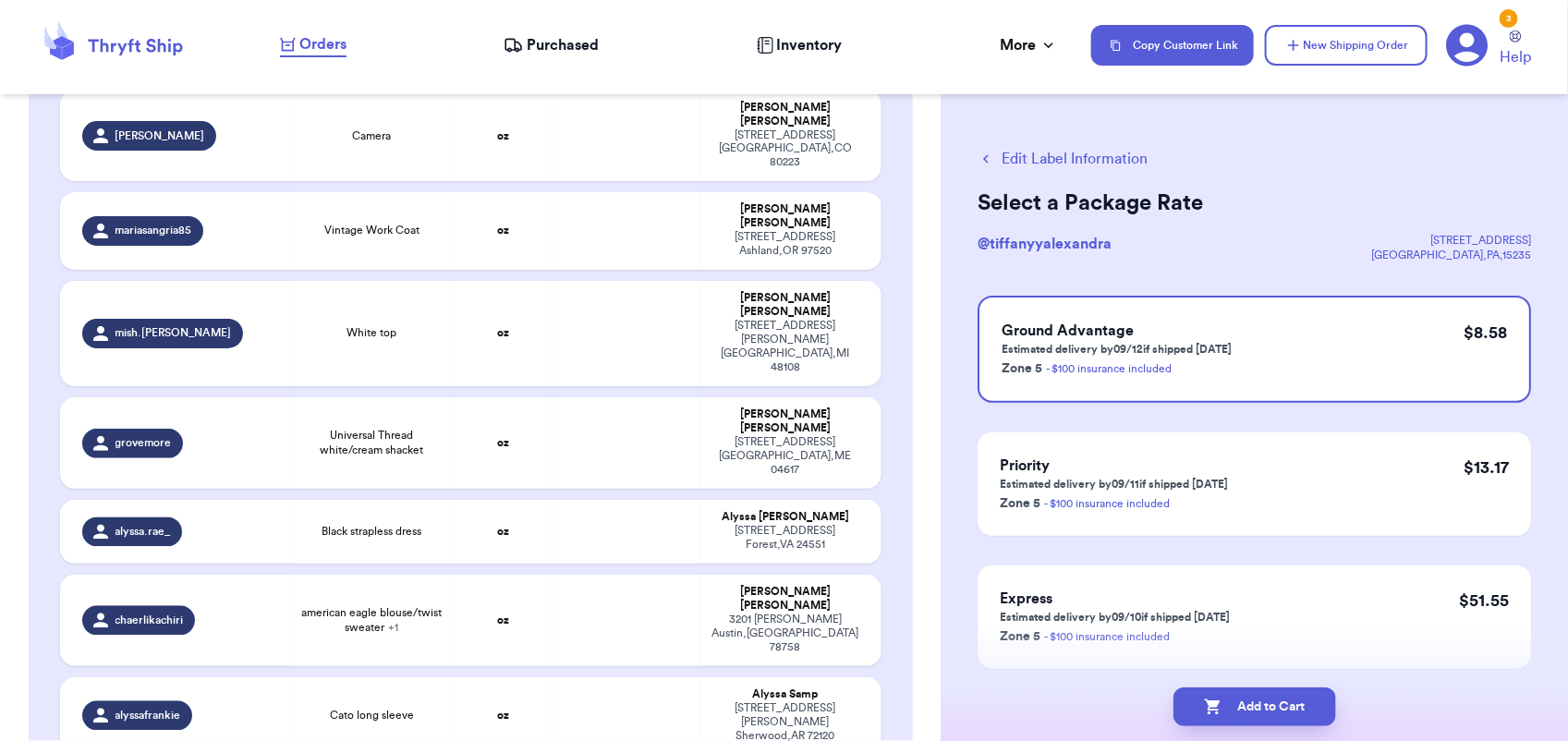
click at [1268, 700] on button "Add to Cart" at bounding box center [1255, 708] width 163 height 39
checkbox input "true"
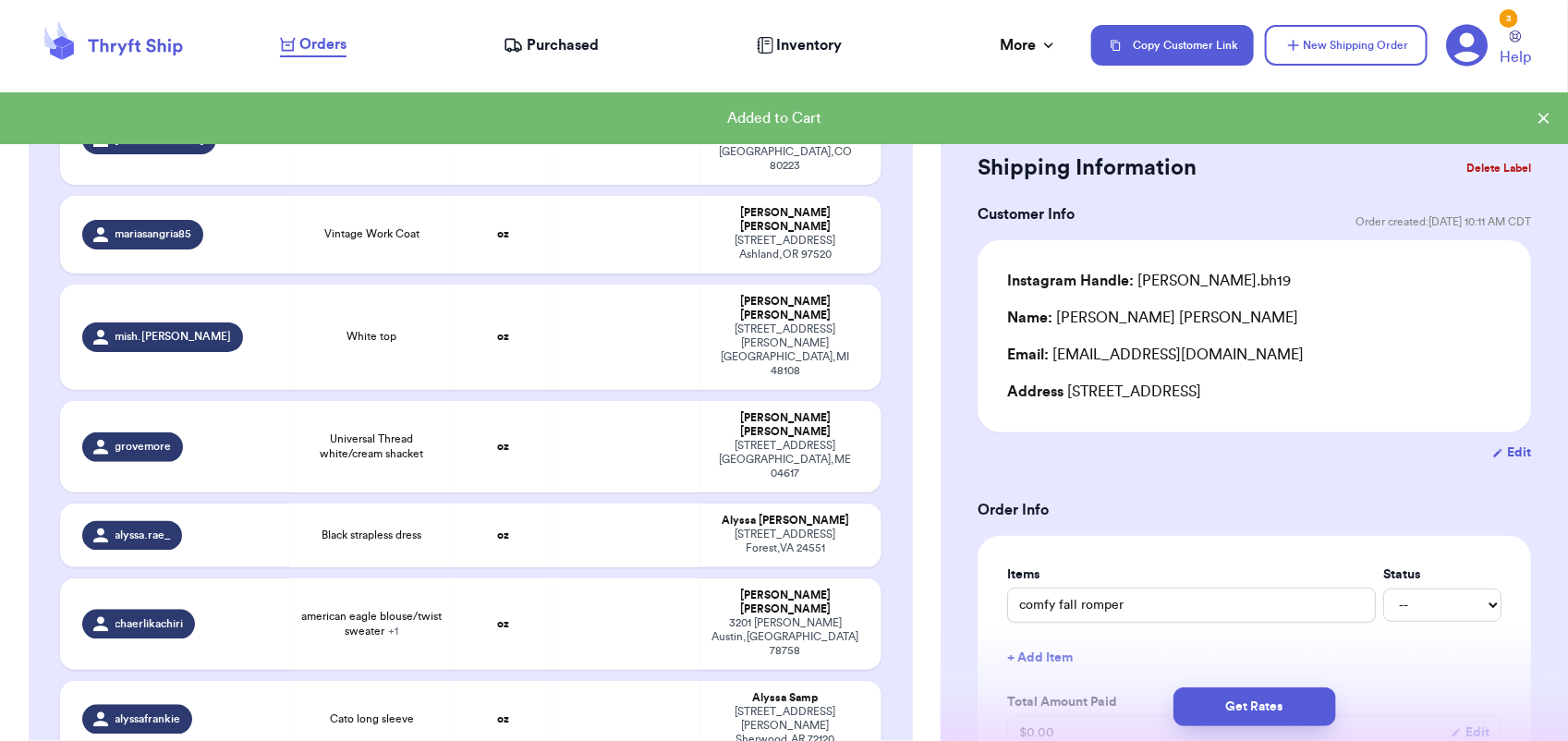
scroll to position [1424, 0]
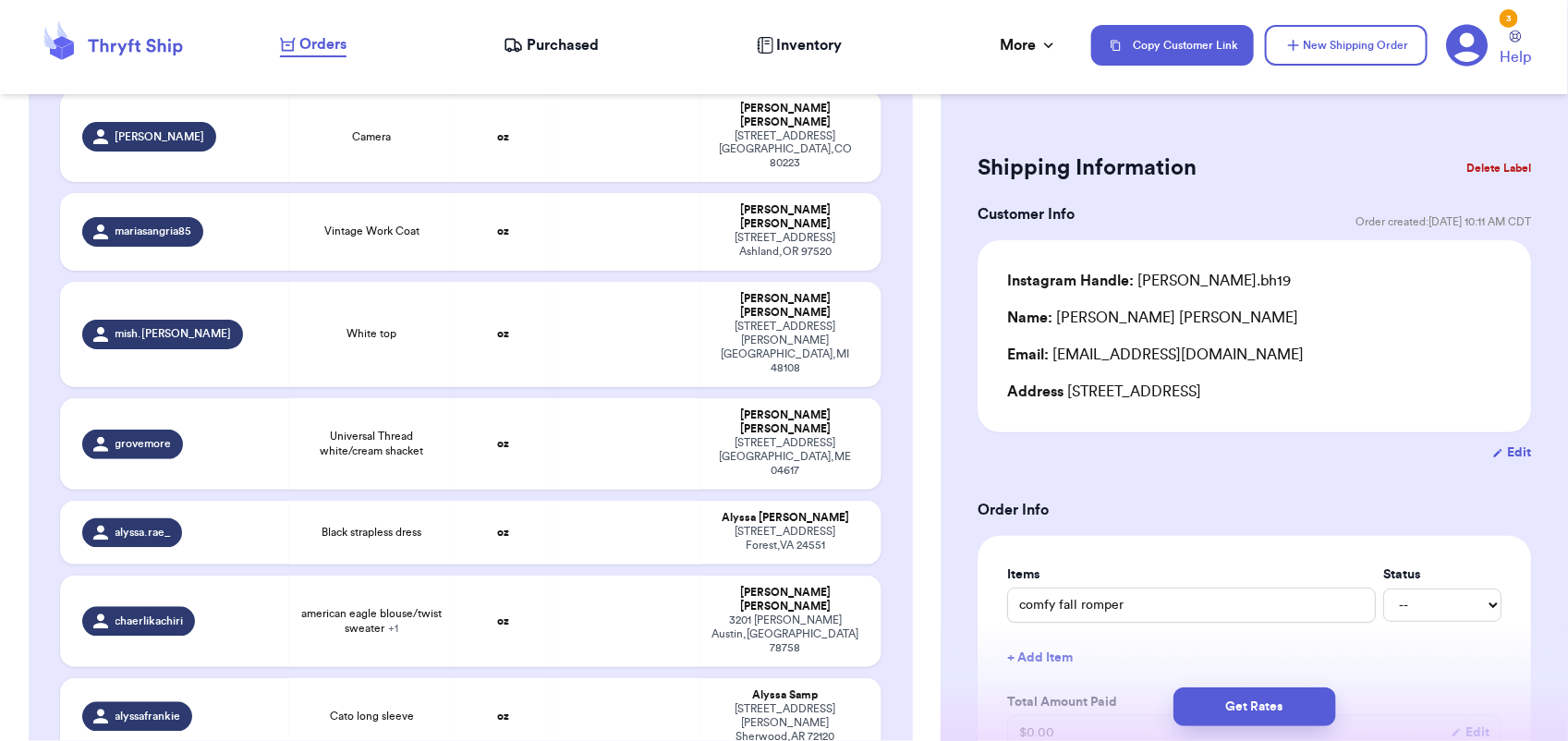
type input "Brown vintage sweater"
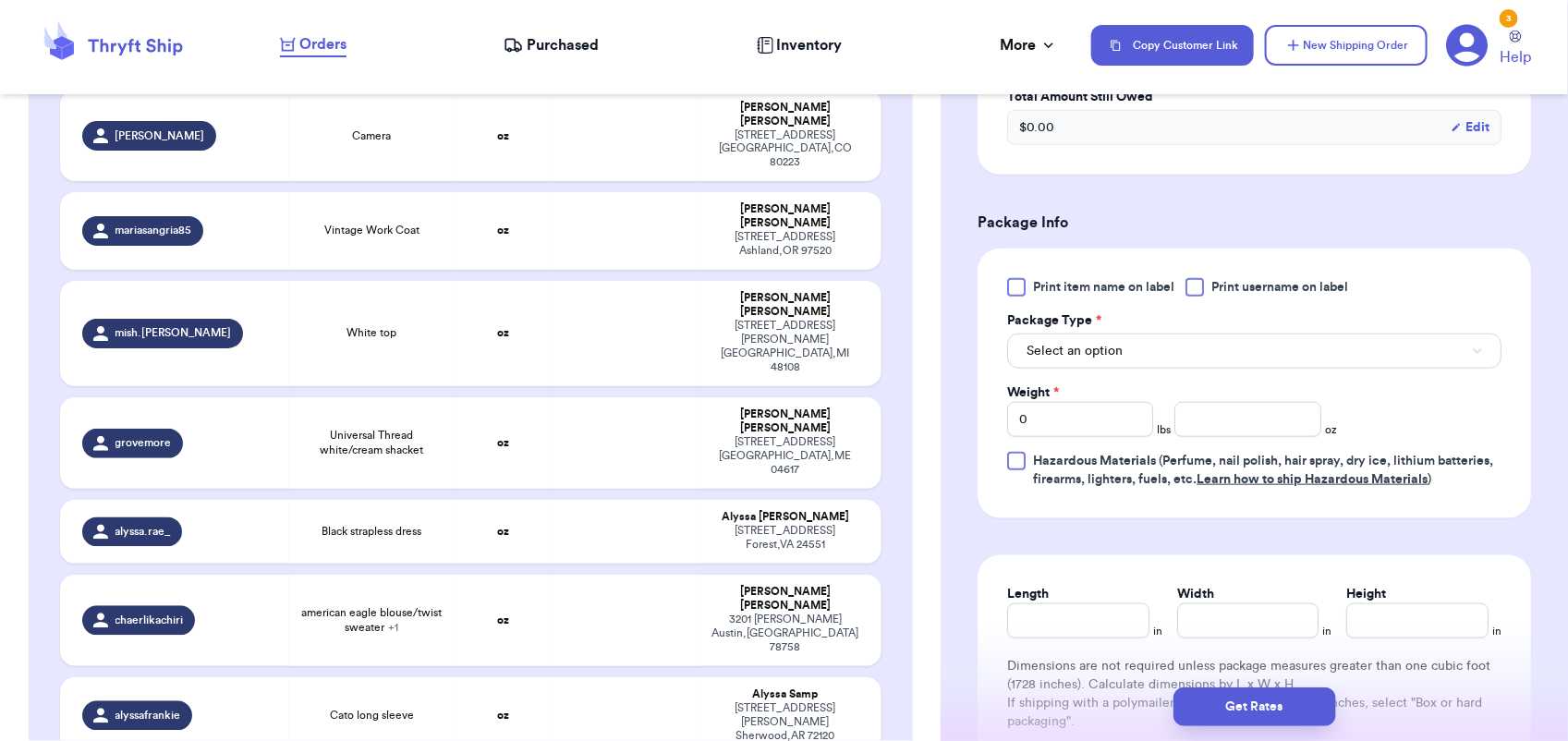
scroll to position [731, 0]
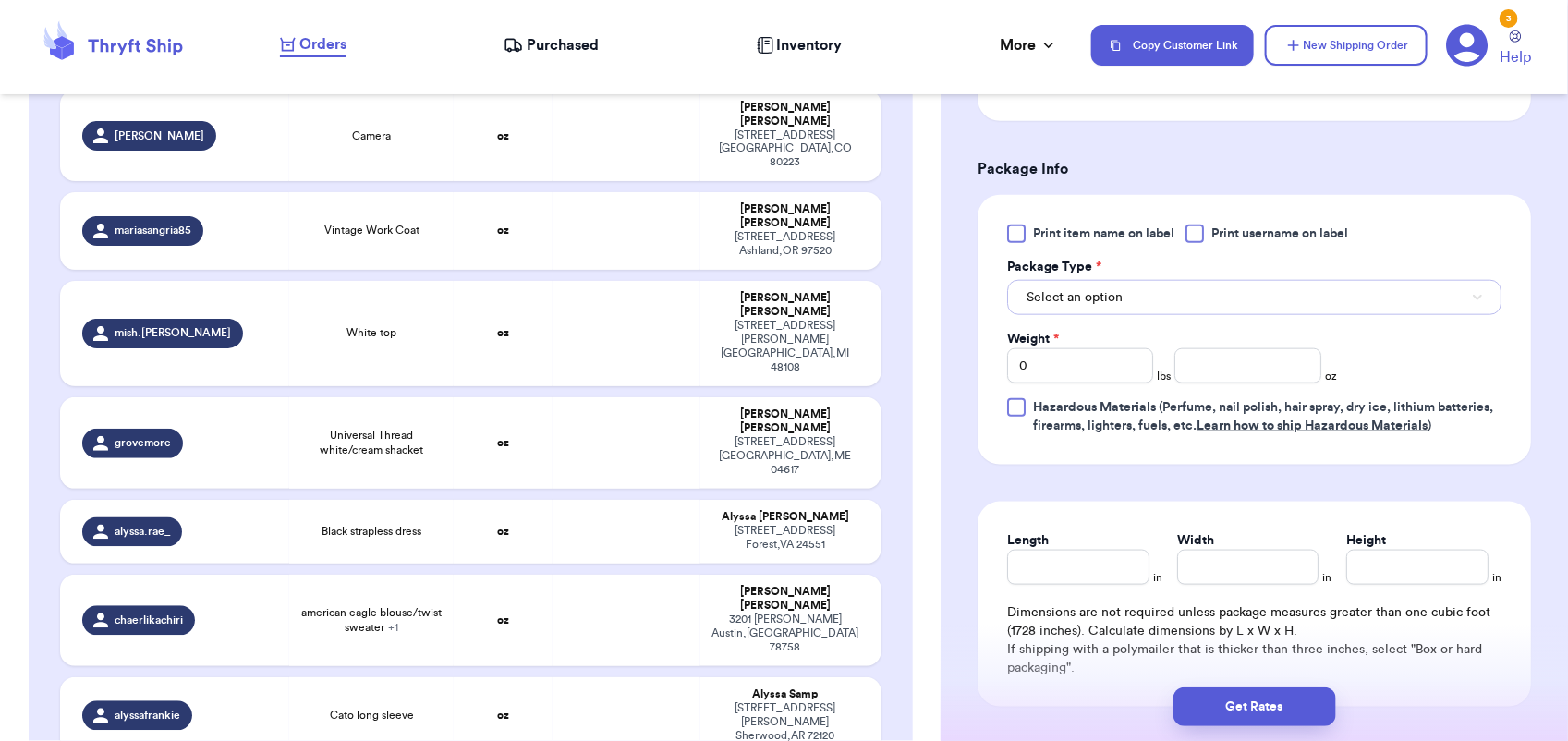
click at [1153, 297] on button "Select an option" at bounding box center [1255, 298] width 494 height 35
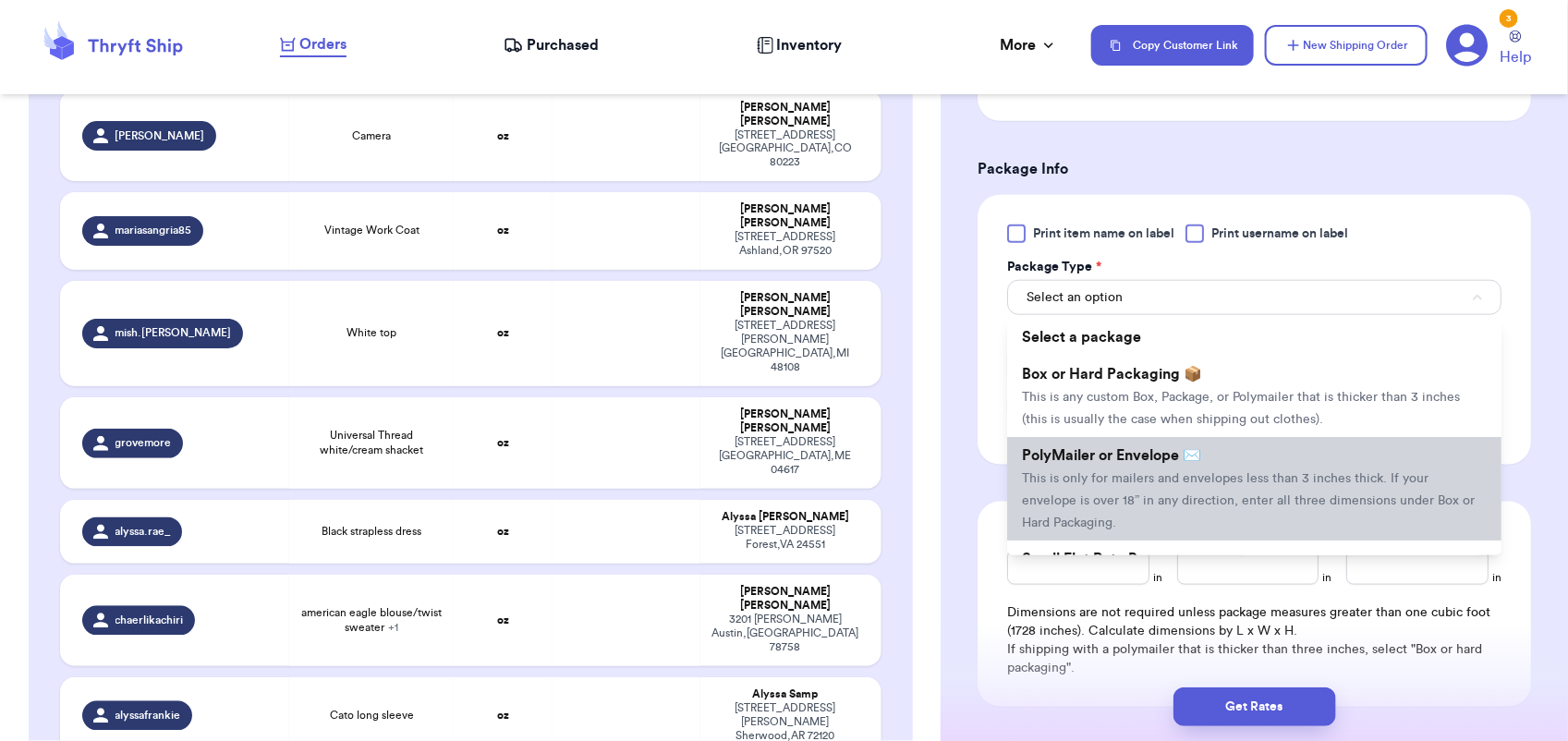
click at [1157, 472] on span "This is only for mailers and envelopes less than 3 inches thick. If your envelo…" at bounding box center [1248, 501] width 453 height 58
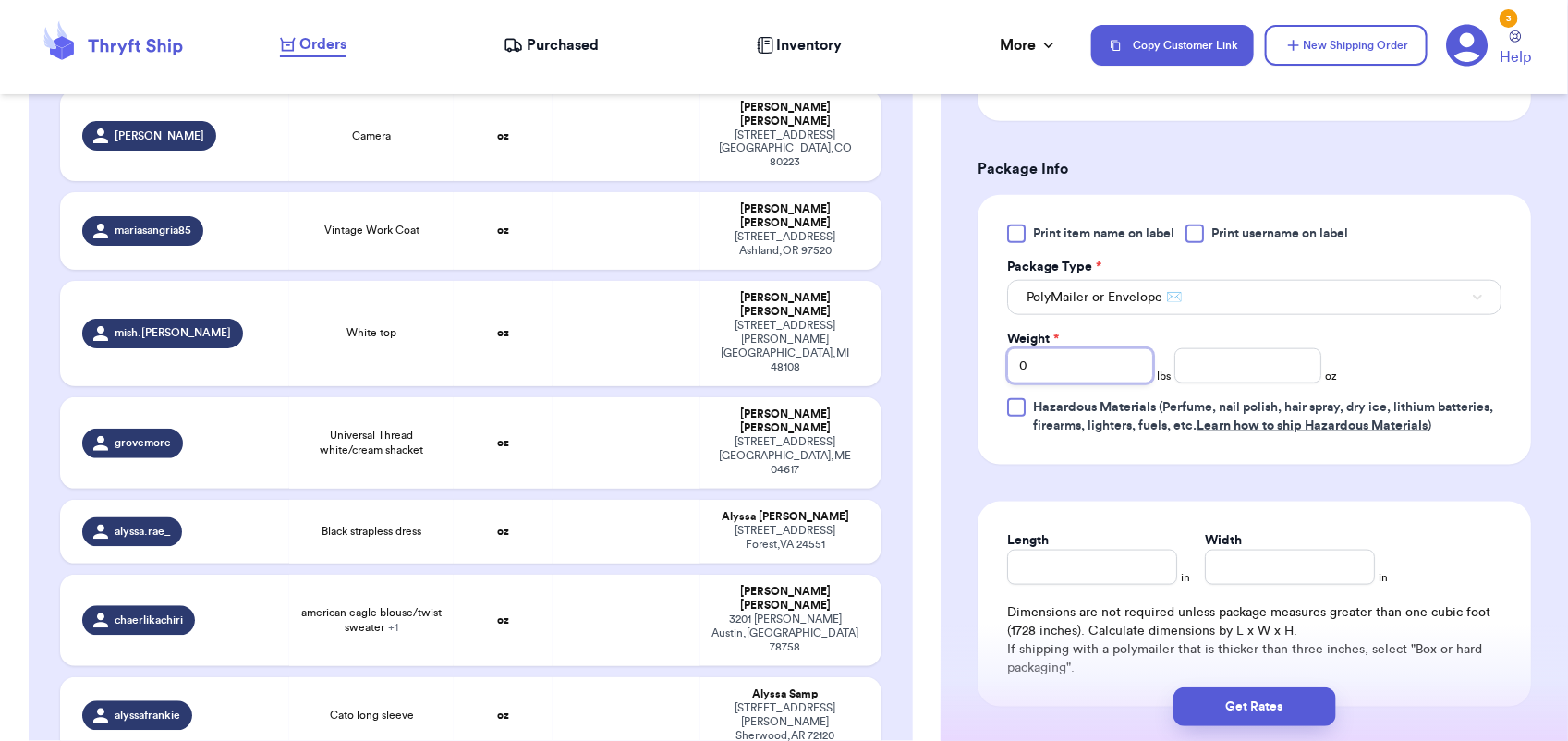
click at [1077, 384] on input "0" at bounding box center [1080, 366] width 146 height 35
type input "1"
type input "7"
click at [1231, 699] on button "Get Rates" at bounding box center [1255, 708] width 163 height 39
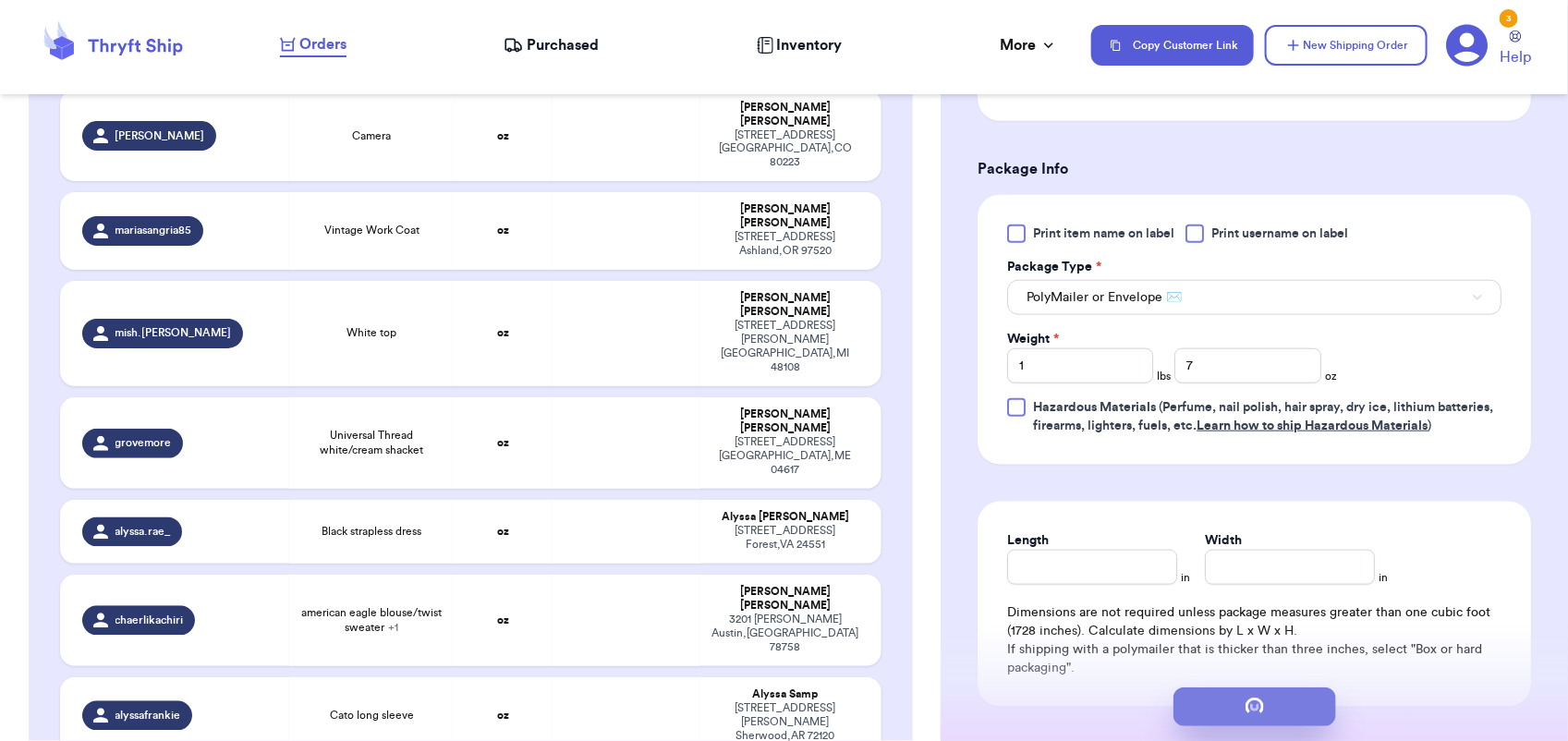
scroll to position [0, 0]
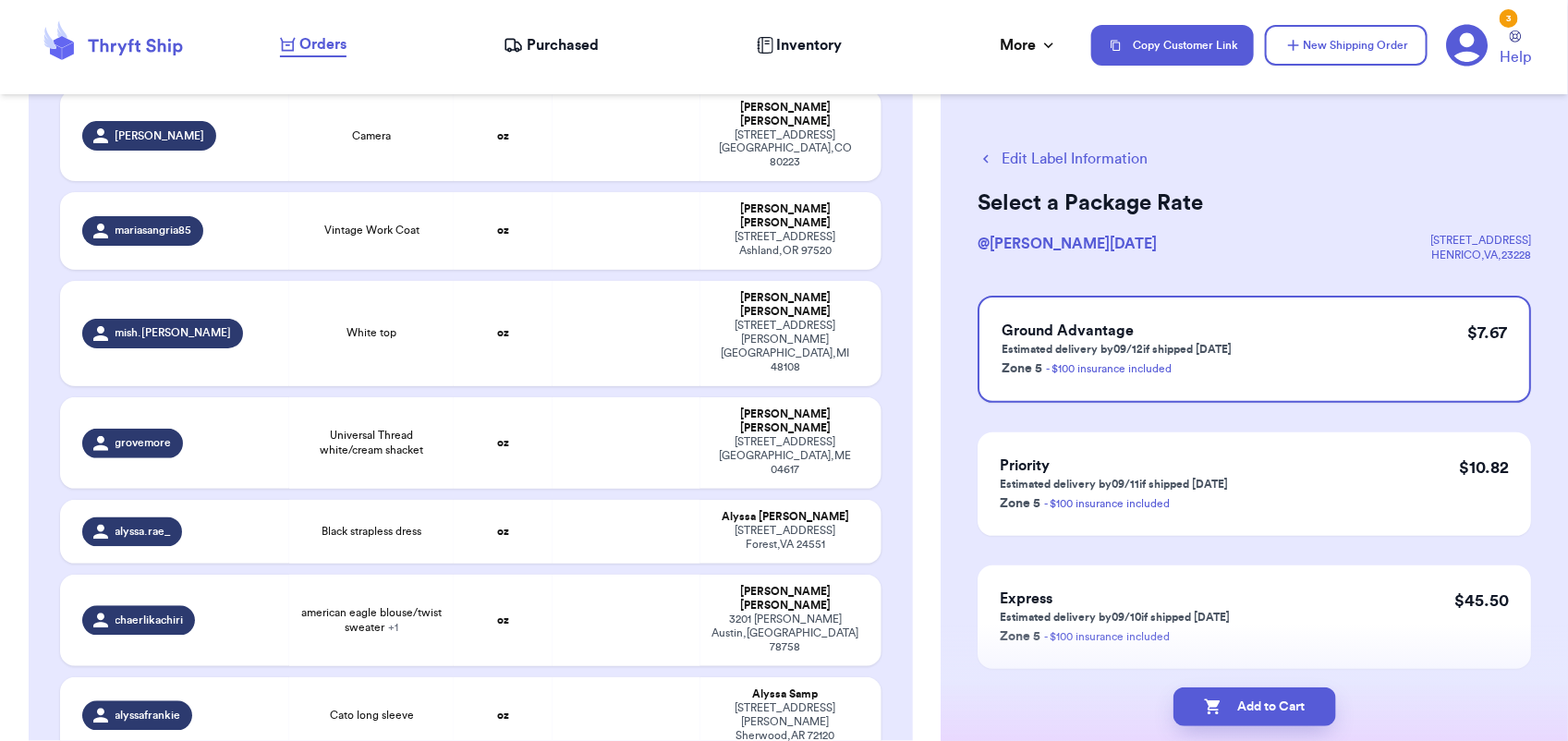
click at [1231, 699] on button "Add to Cart" at bounding box center [1255, 708] width 163 height 39
checkbox input "true"
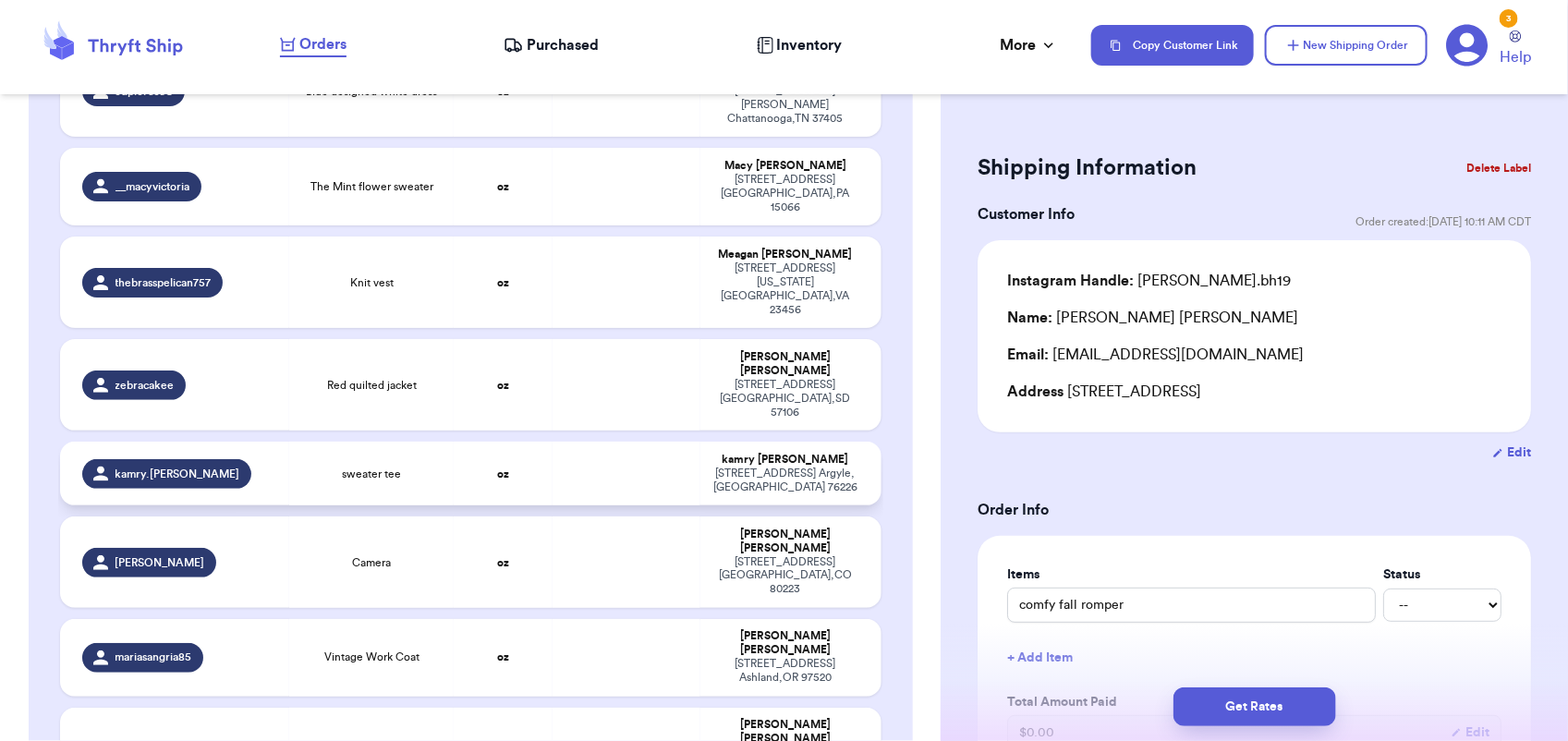
scroll to position [997, 0]
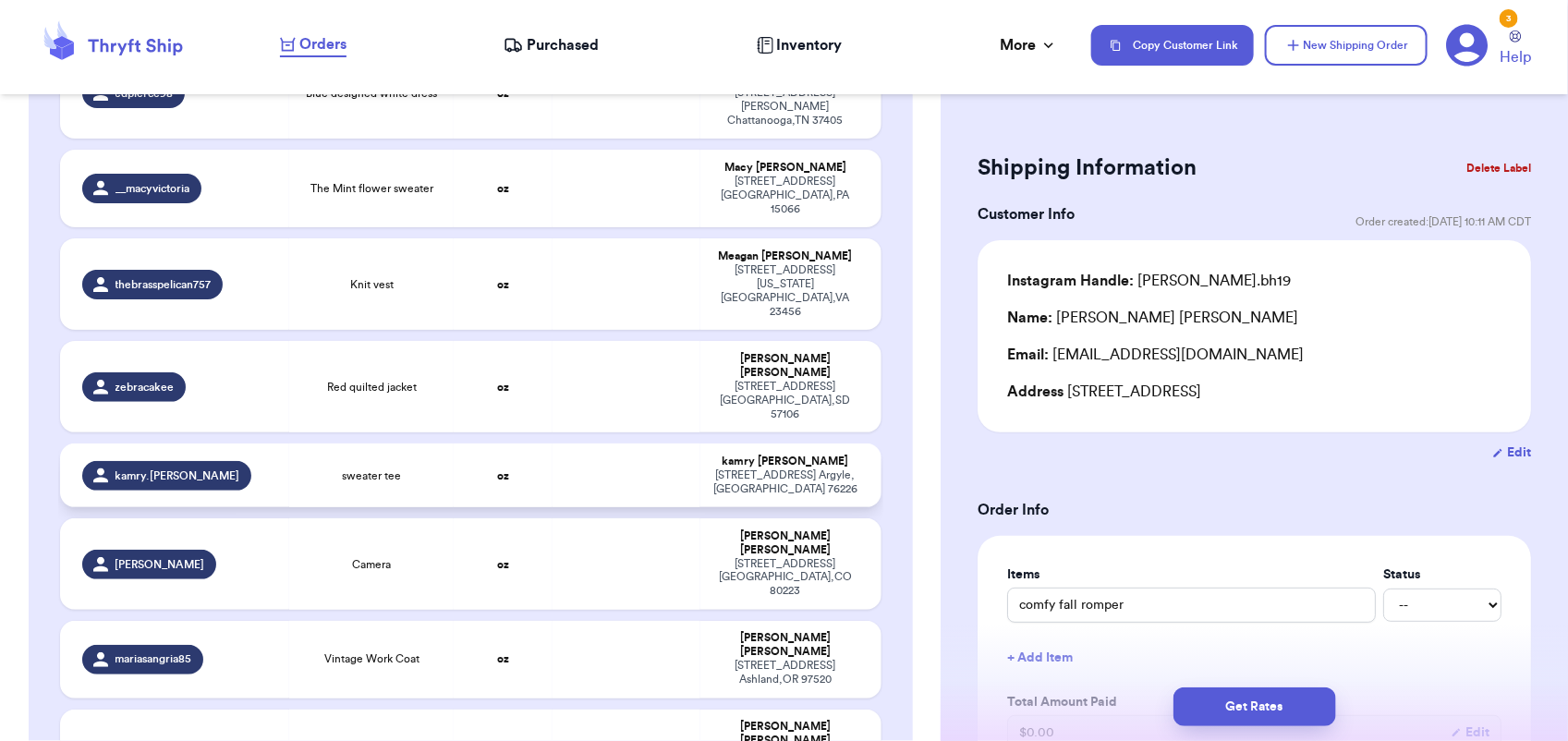
click at [580, 443] on td at bounding box center [626, 475] width 148 height 64
type input "sweater tee"
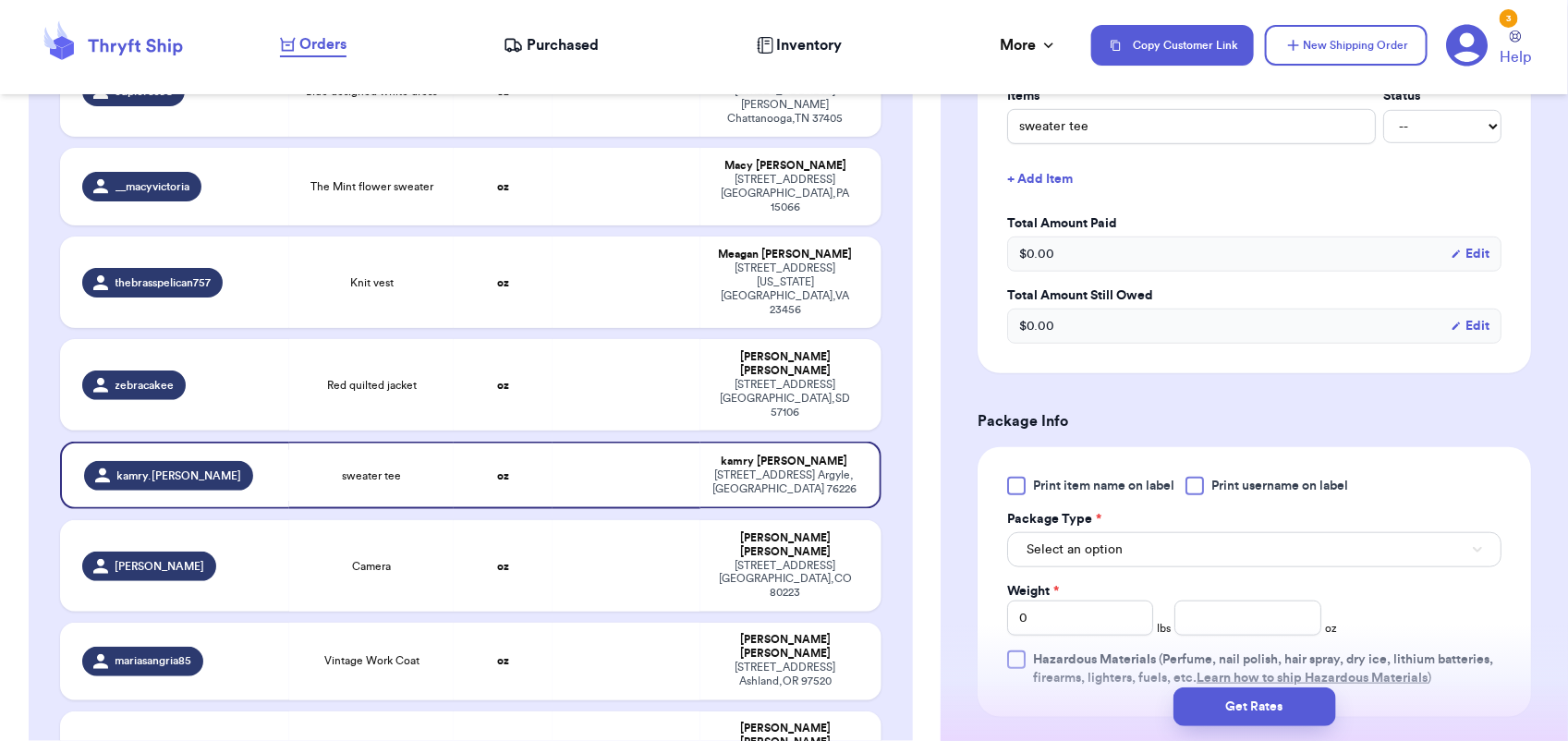
scroll to position [481, 0]
click at [1121, 536] on button "Select an option" at bounding box center [1255, 549] width 494 height 35
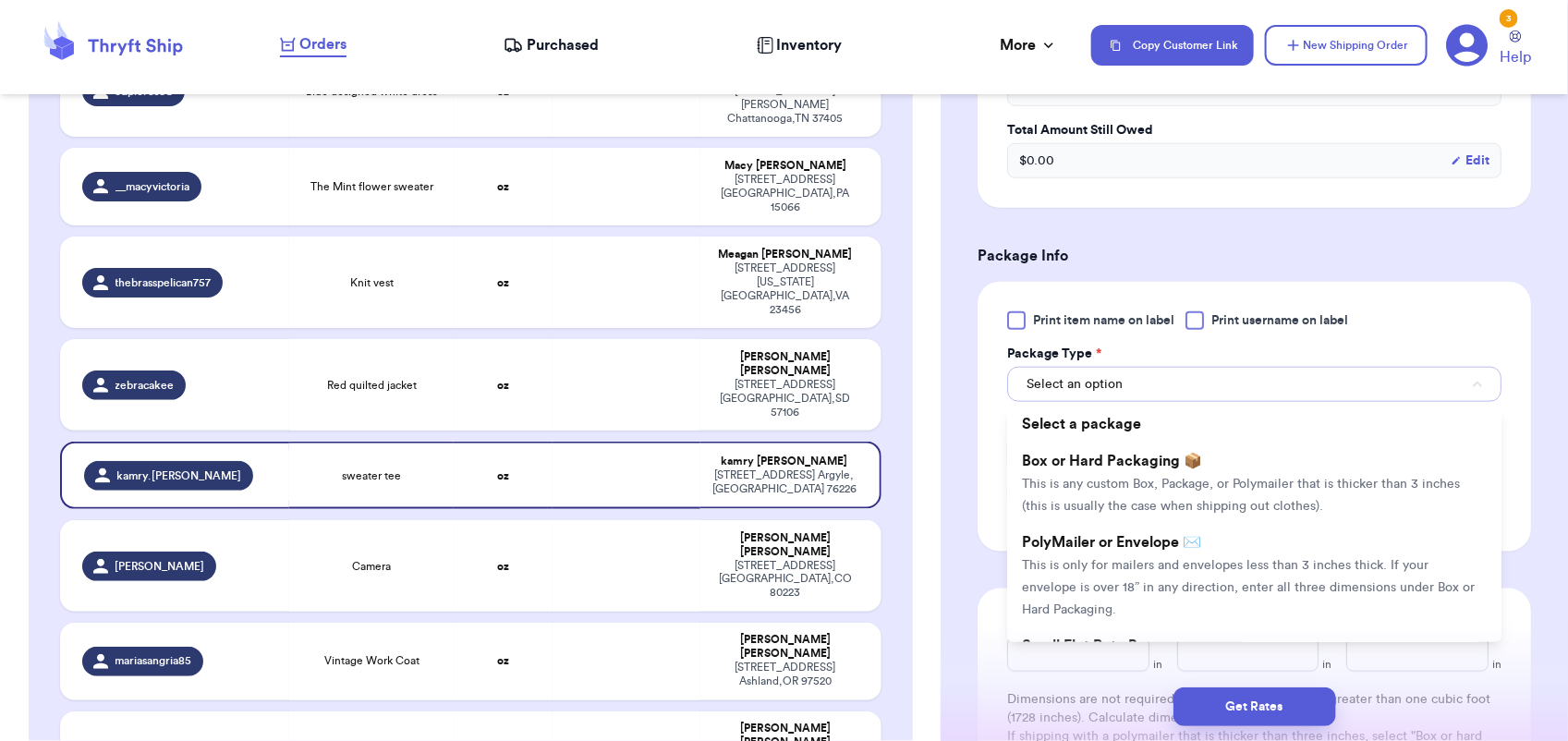
scroll to position [645, 0]
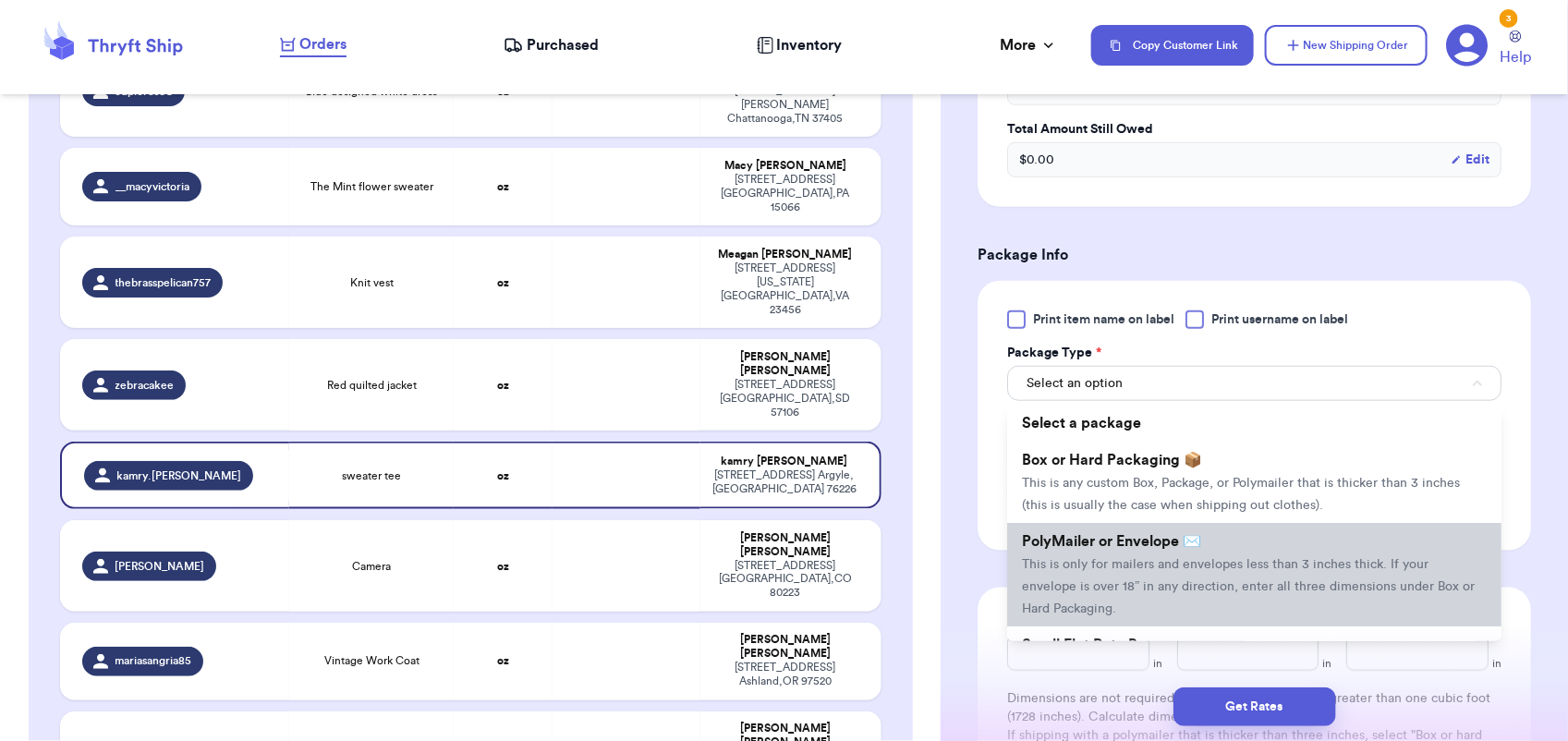
click at [1165, 549] on li "PolyMailer or Envelope ✉️ This is only for mailers and envelopes less than 3 in…" at bounding box center [1255, 575] width 494 height 103
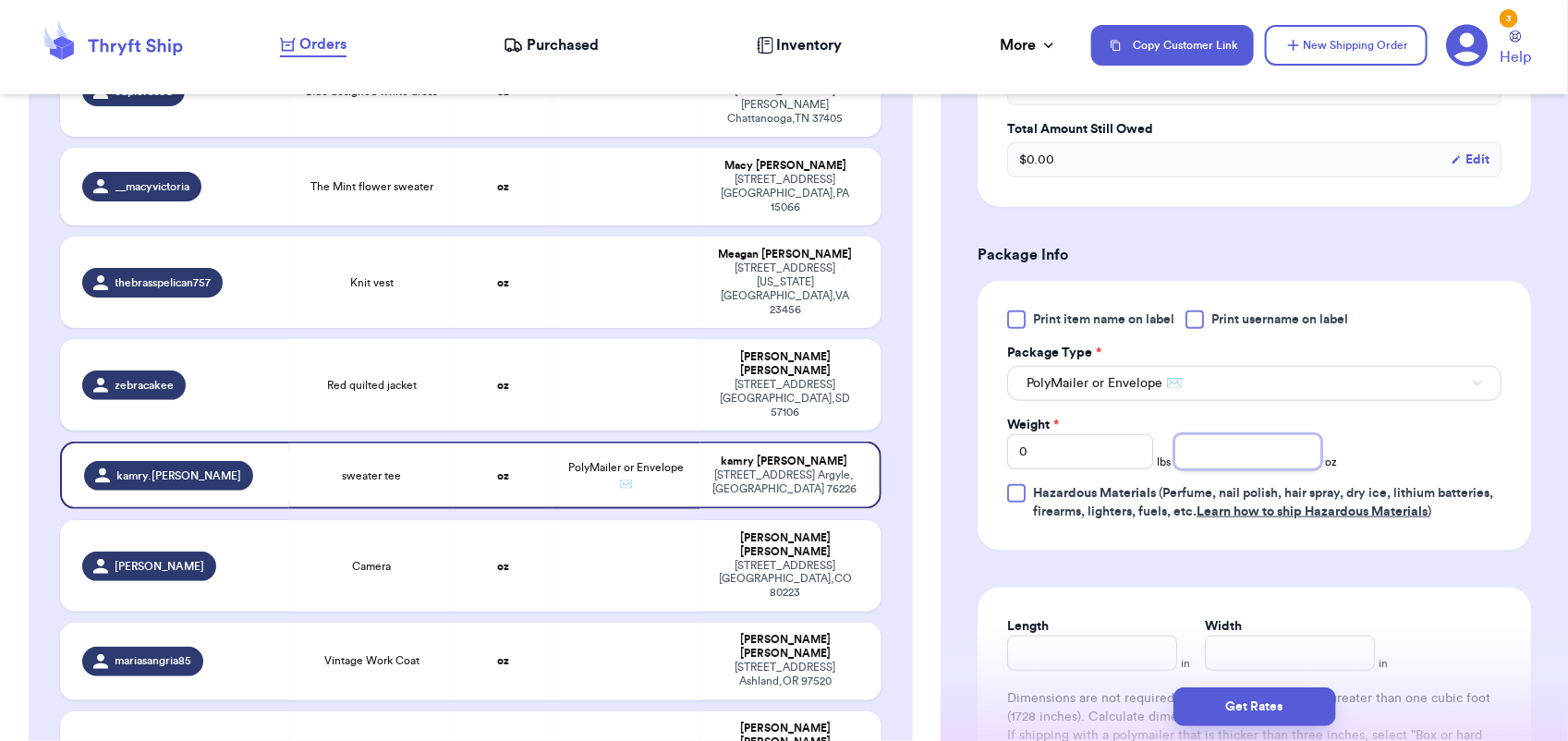
click at [1238, 455] on input "number" at bounding box center [1247, 452] width 146 height 35
type input "7"
click at [1273, 708] on button "Get Rates" at bounding box center [1255, 708] width 163 height 39
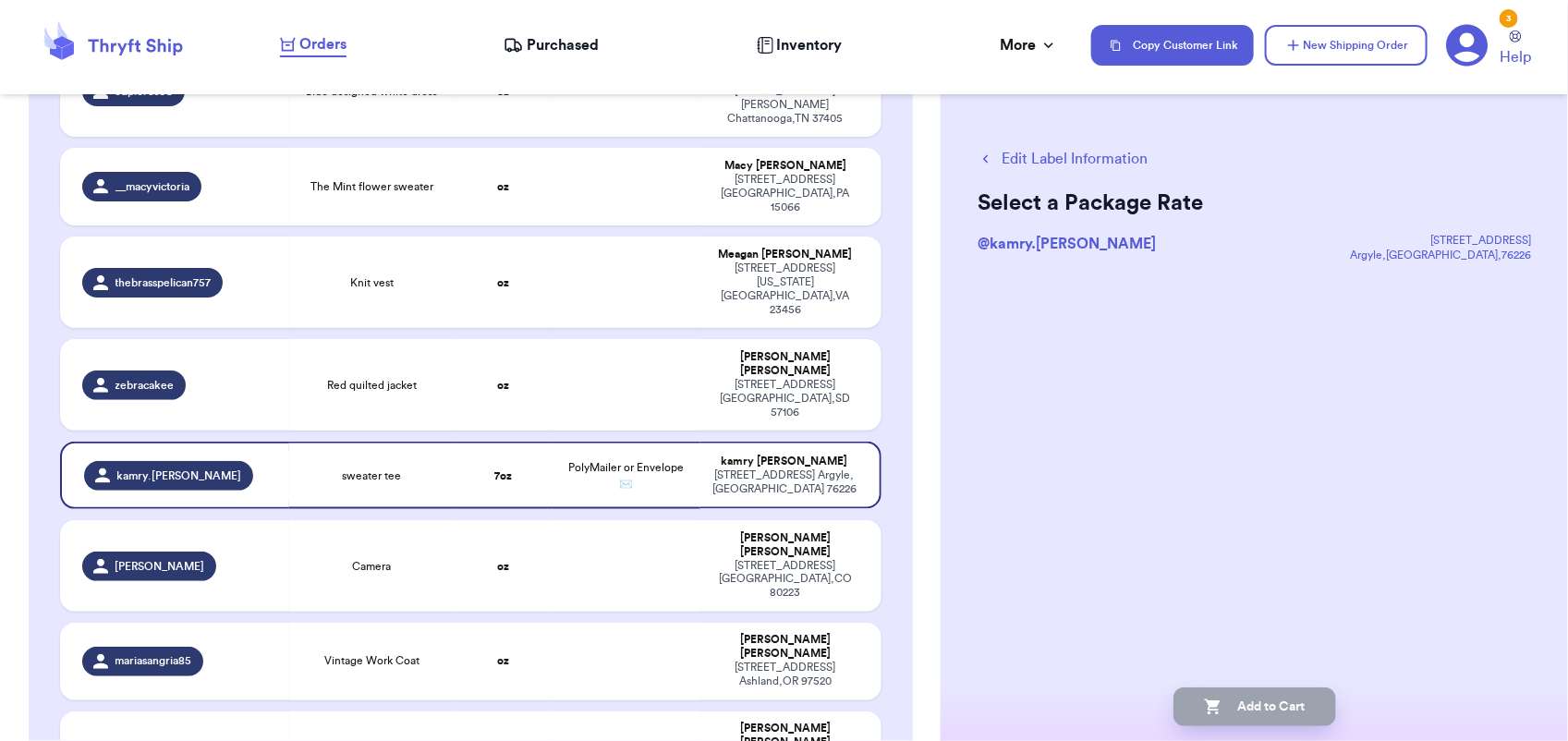
scroll to position [0, 0]
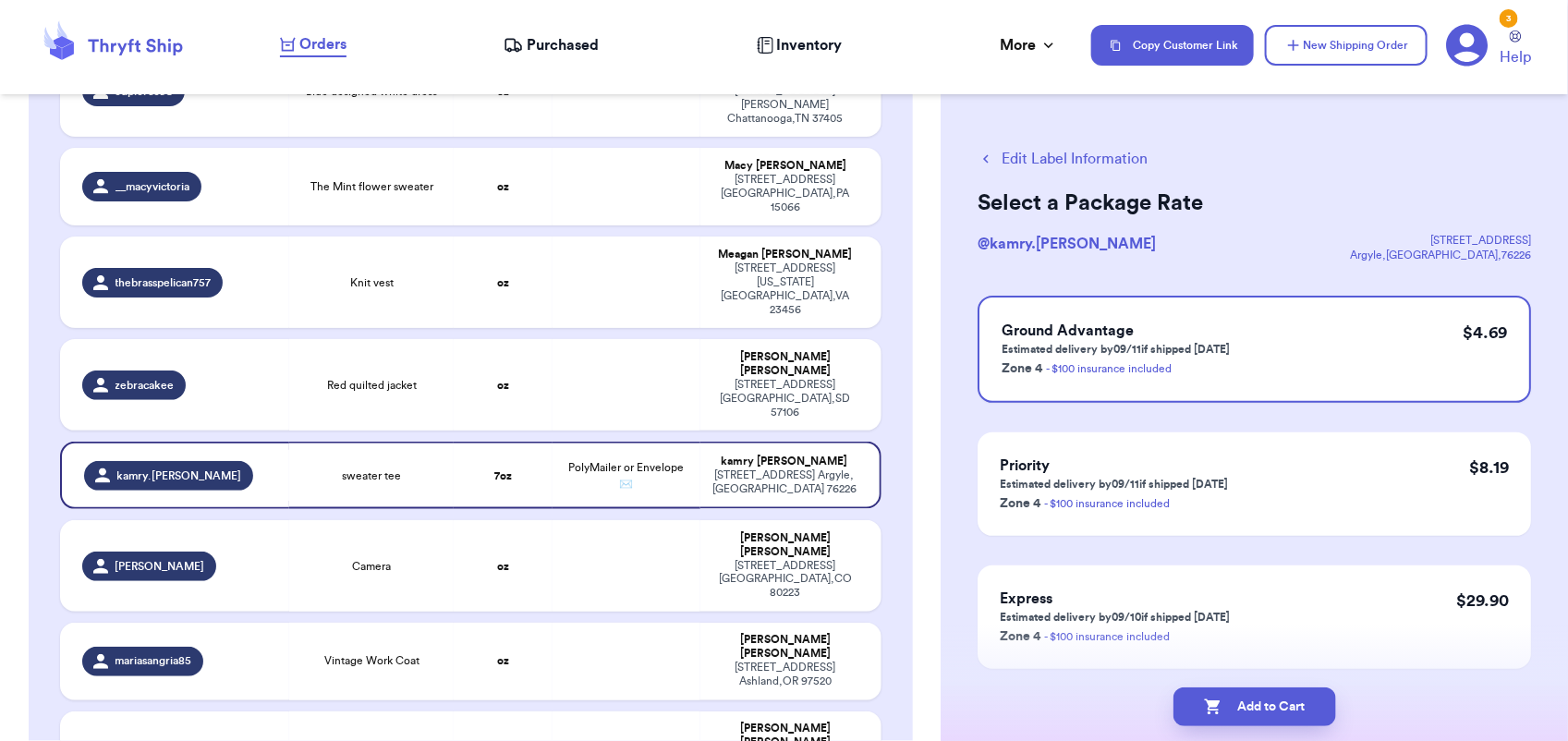
click at [1273, 708] on button "Add to Cart" at bounding box center [1255, 708] width 163 height 39
checkbox input "true"
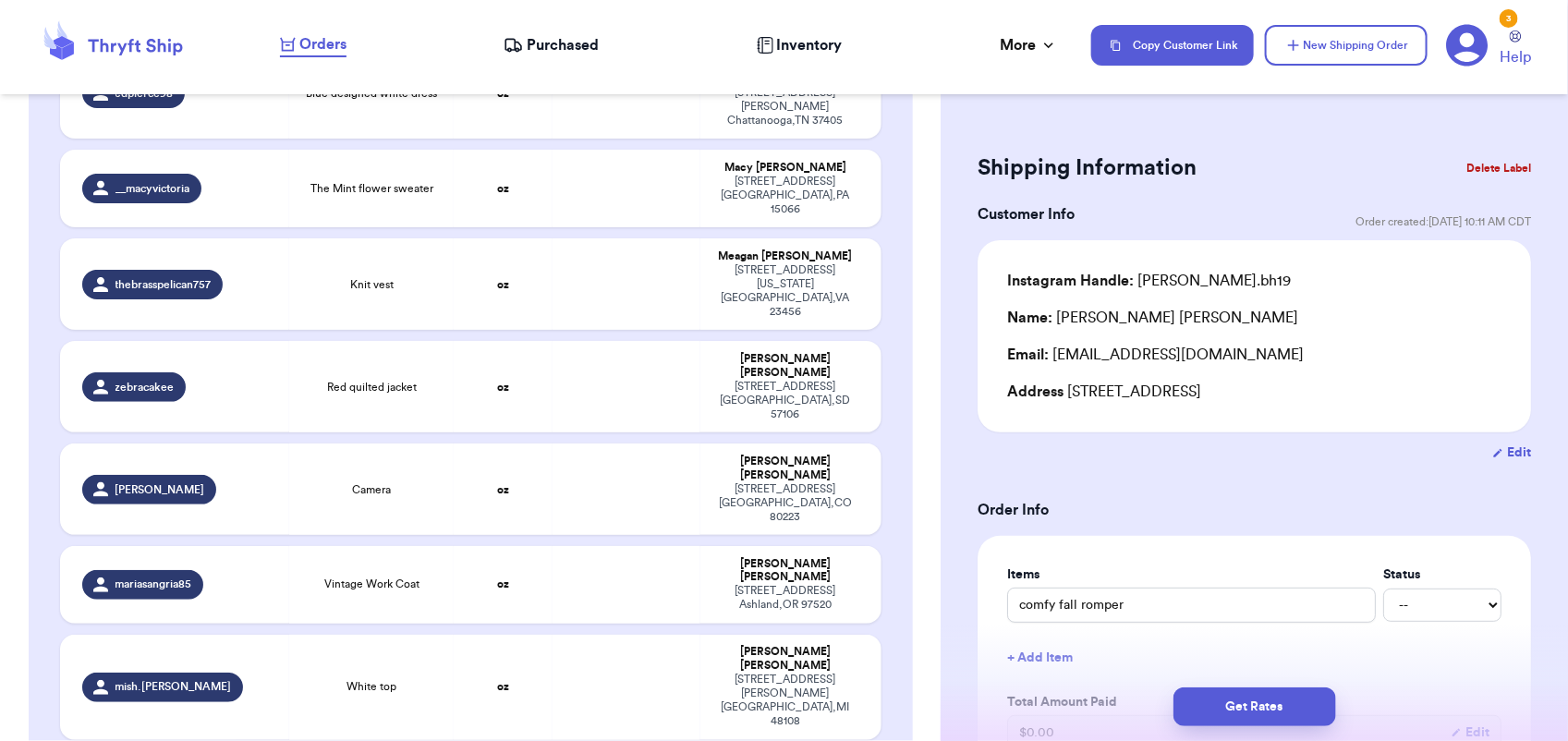
scroll to position [1581, 0]
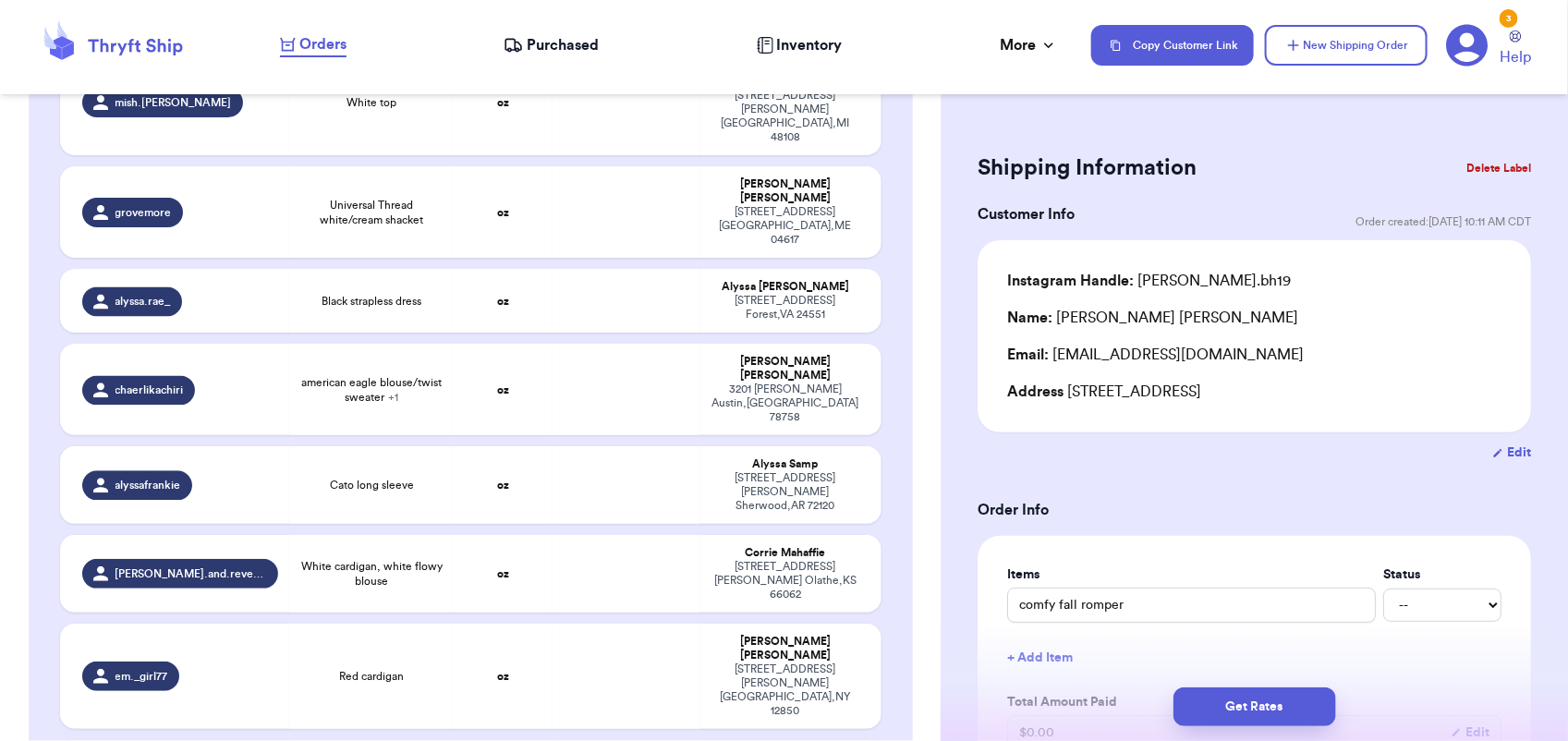
type input "Vintage wool jacket"
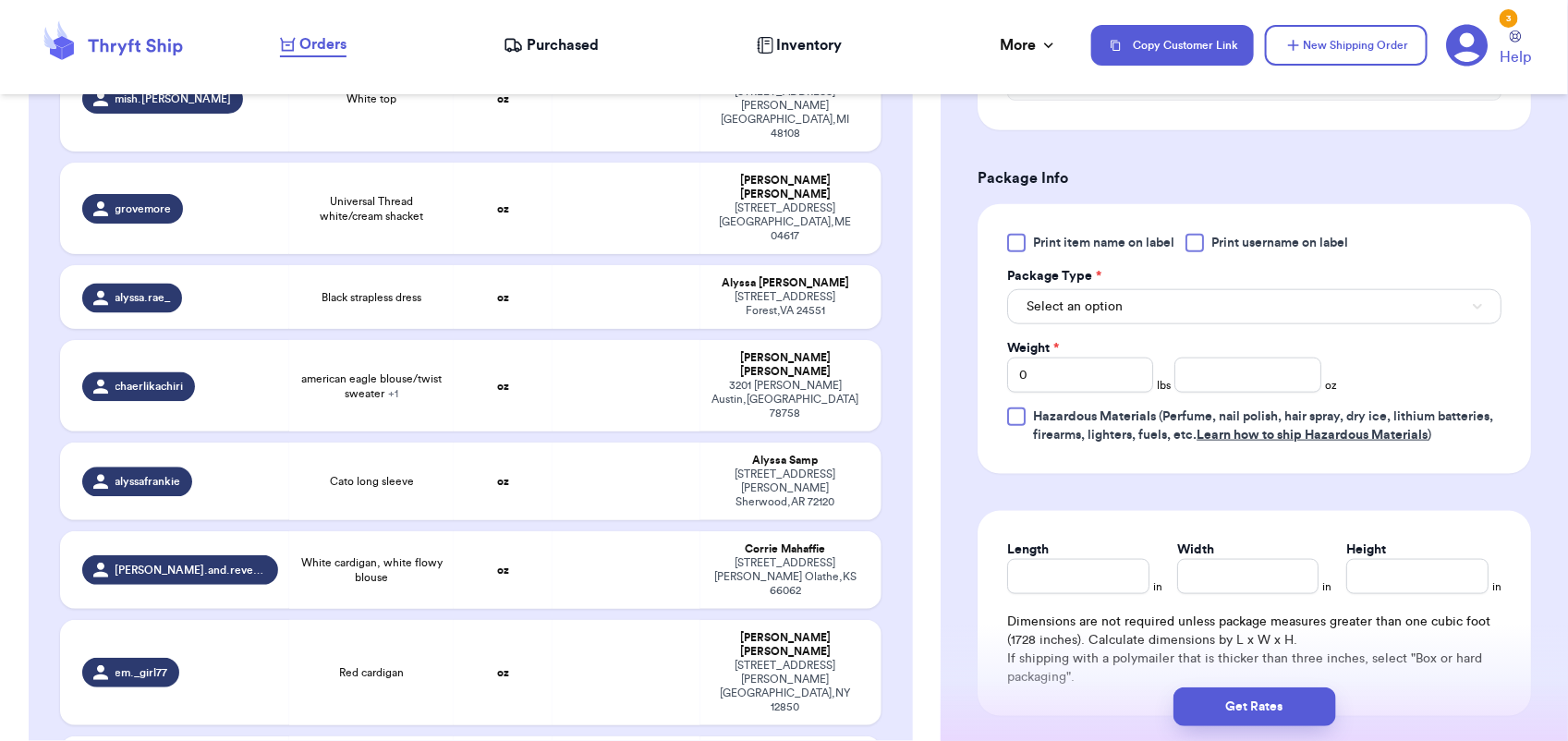
scroll to position [721, 0]
click at [1165, 306] on button "Select an option" at bounding box center [1255, 307] width 494 height 35
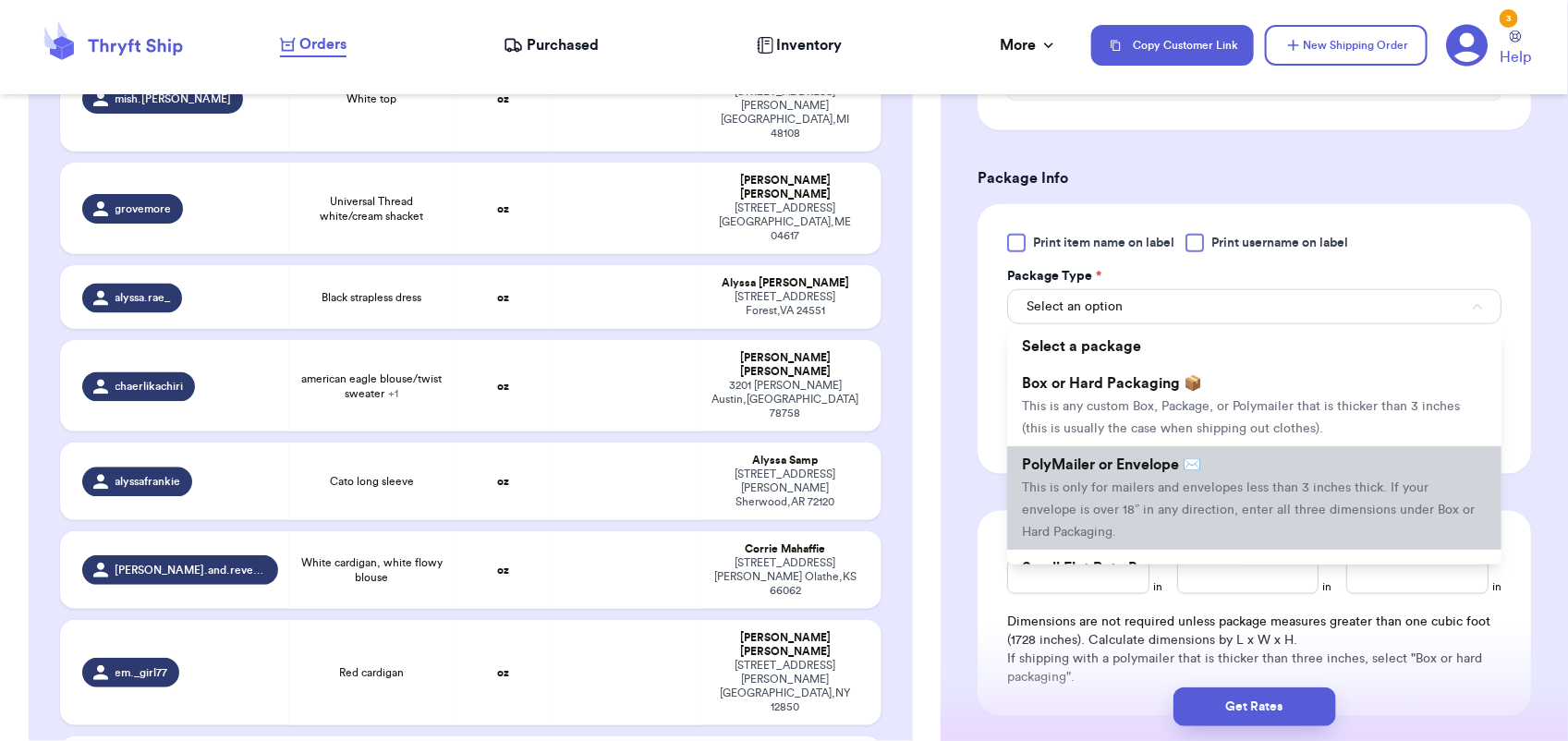
click at [1127, 481] on li "PolyMailer or Envelope ✉️ This is only for mailers and envelopes less than 3 in…" at bounding box center [1255, 497] width 494 height 103
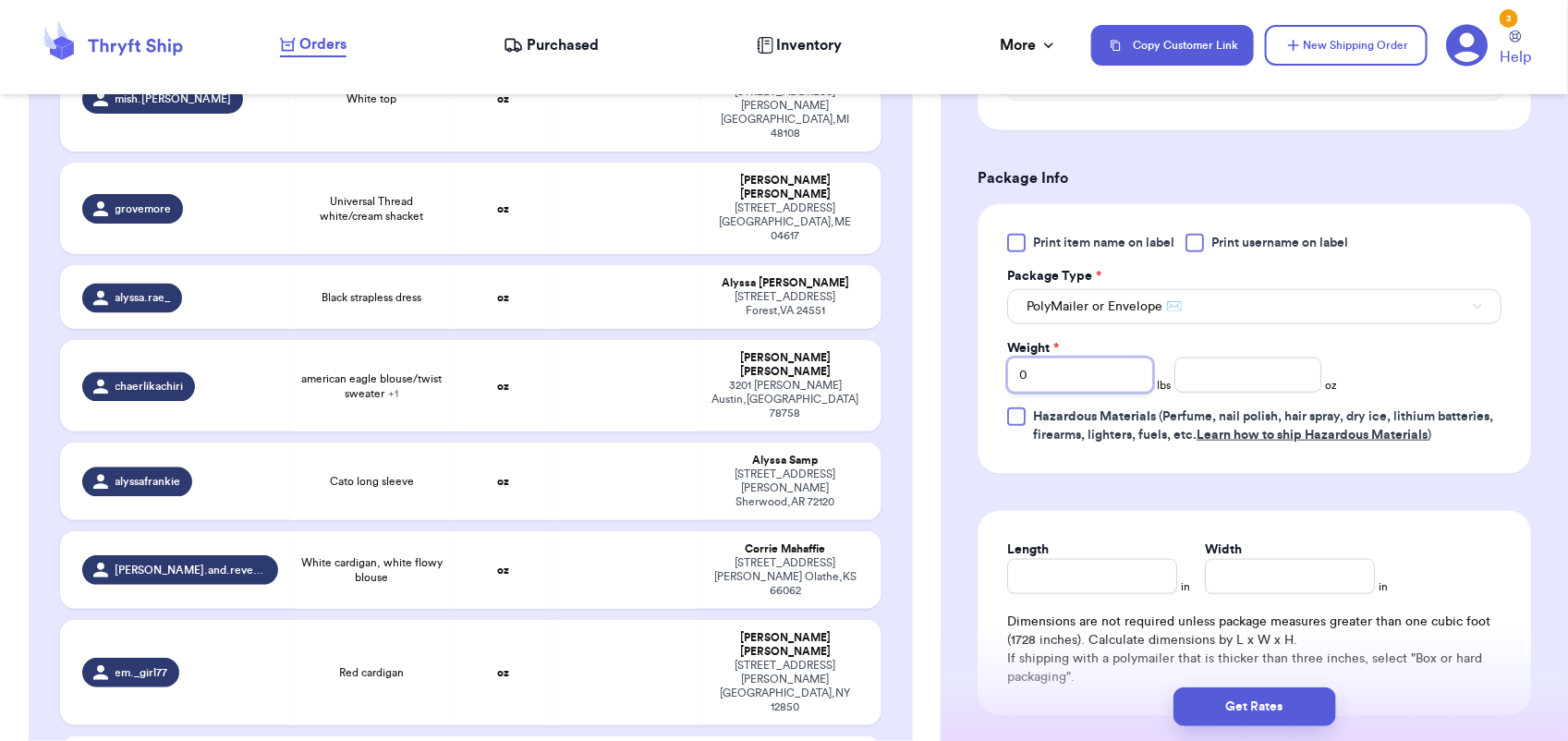
click at [1073, 389] on input "0" at bounding box center [1080, 376] width 146 height 35
type input "1"
type input "4"
click at [1255, 704] on button "Get Rates" at bounding box center [1255, 708] width 163 height 39
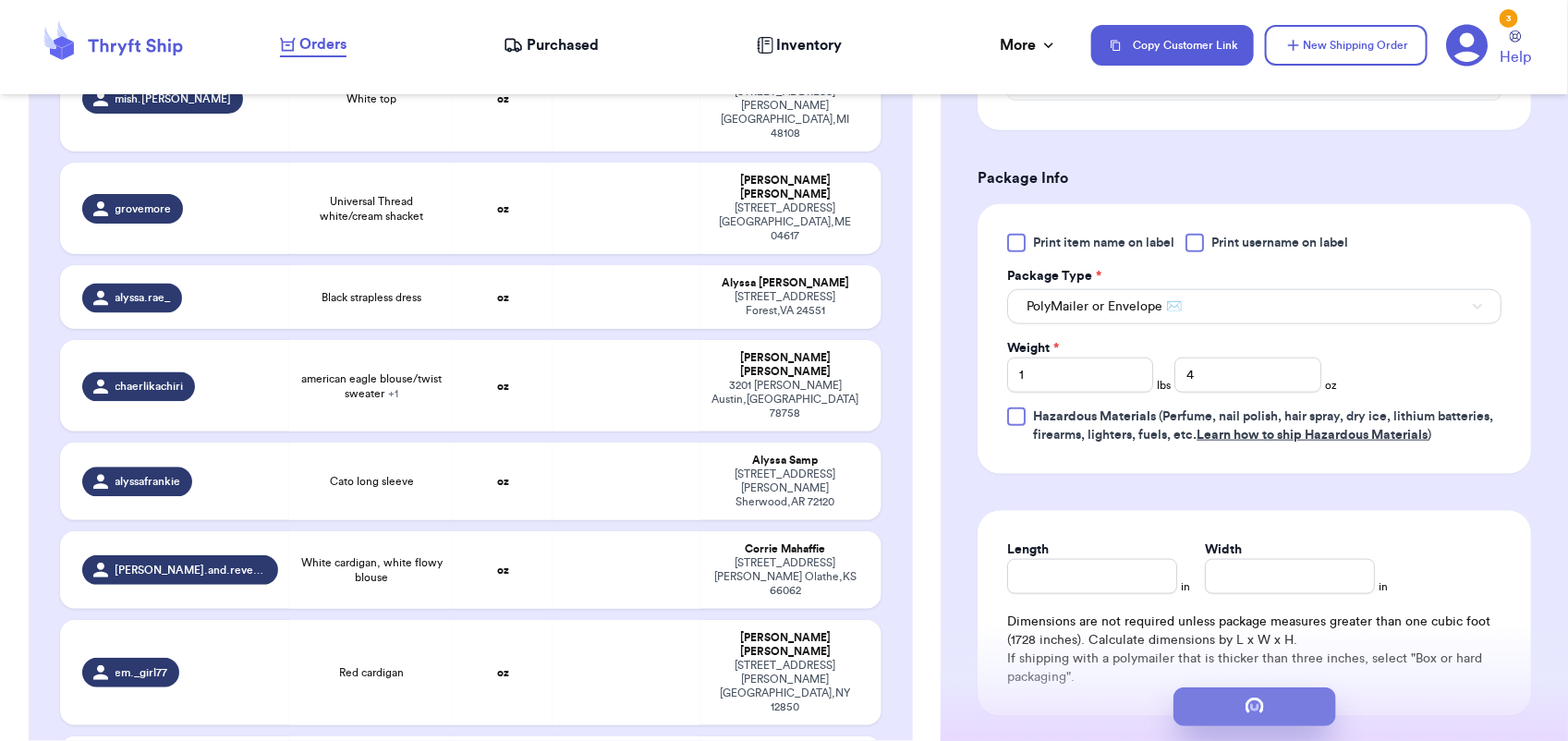
scroll to position [0, 0]
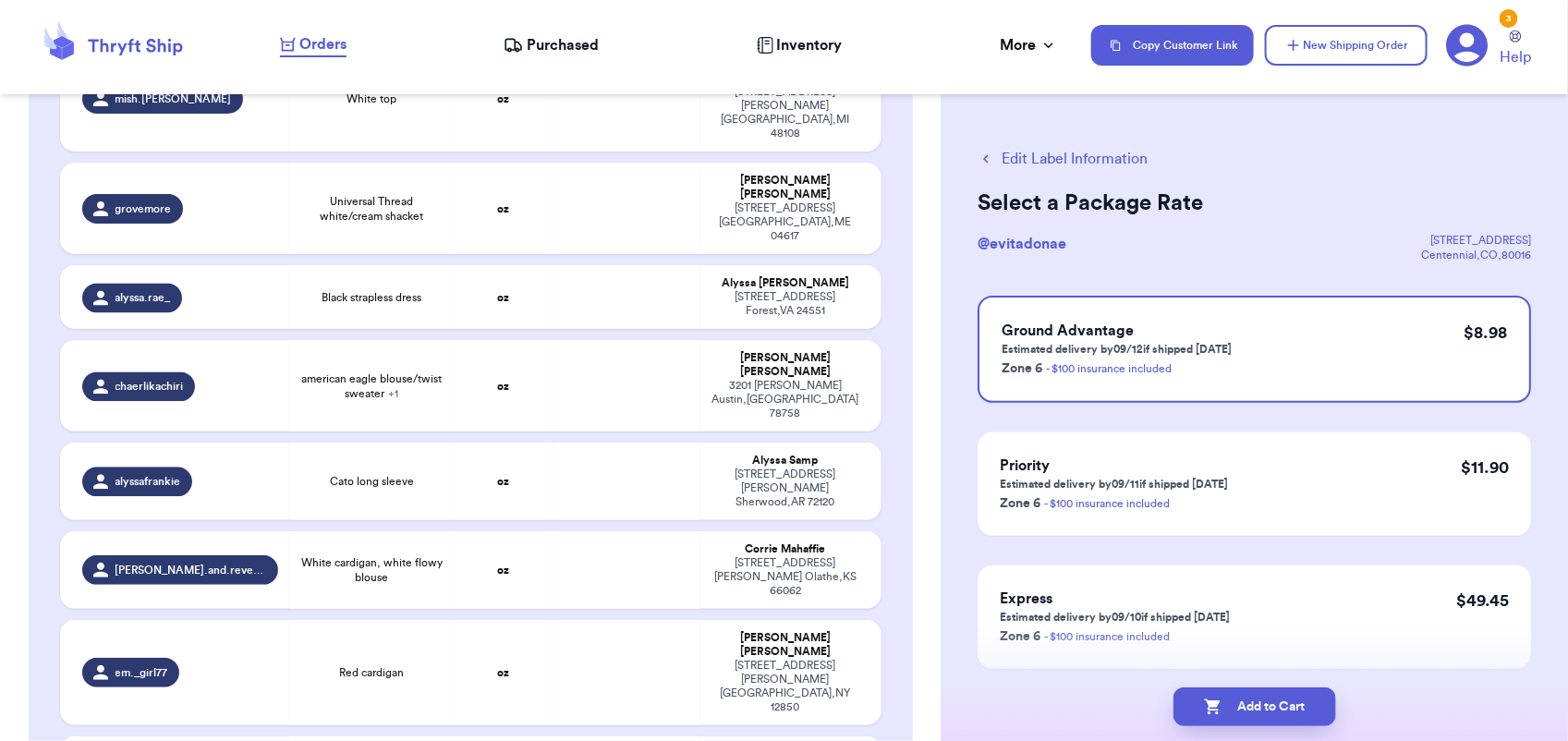
click at [1255, 704] on button "Add to Cart" at bounding box center [1255, 708] width 163 height 39
checkbox input "true"
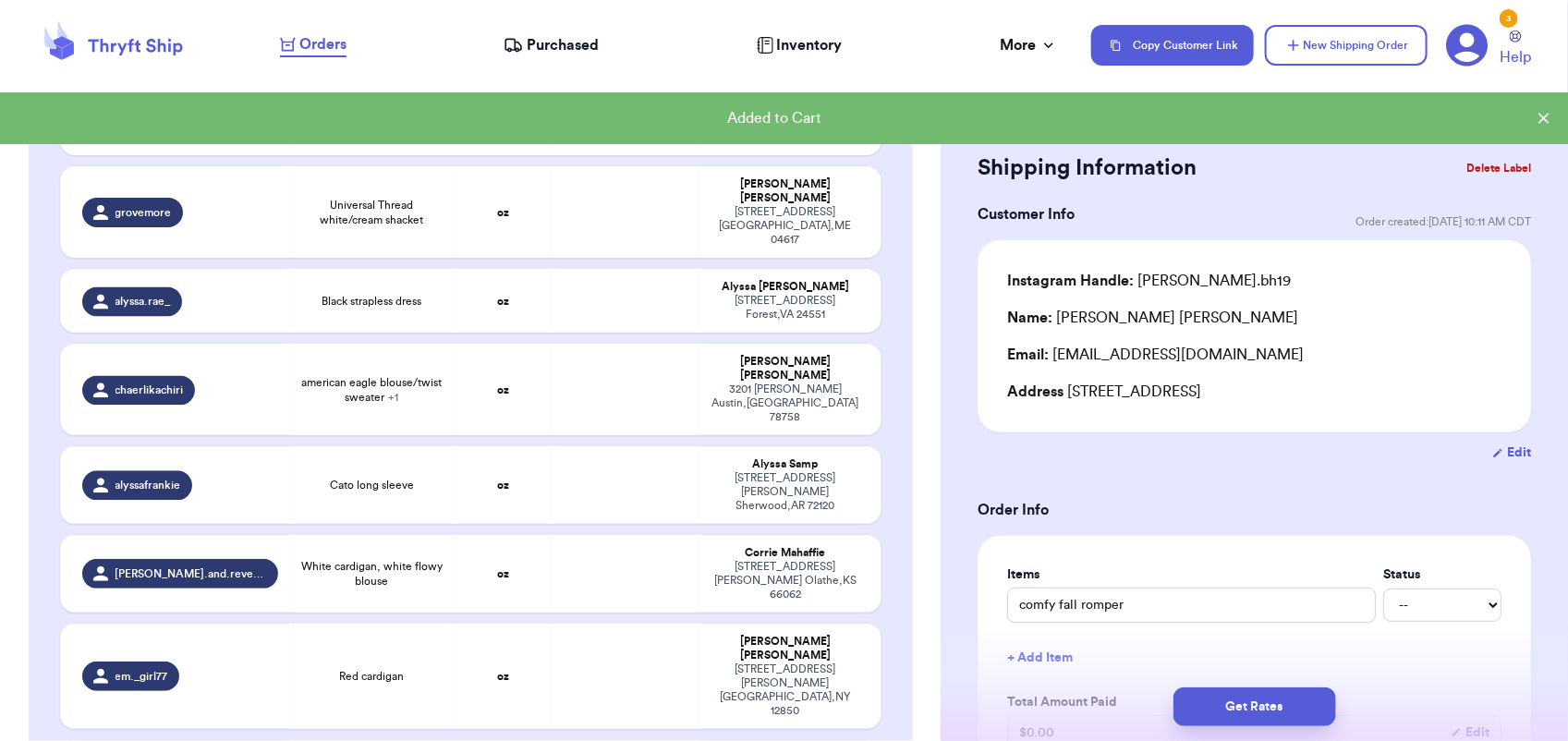
scroll to position [1583, 0]
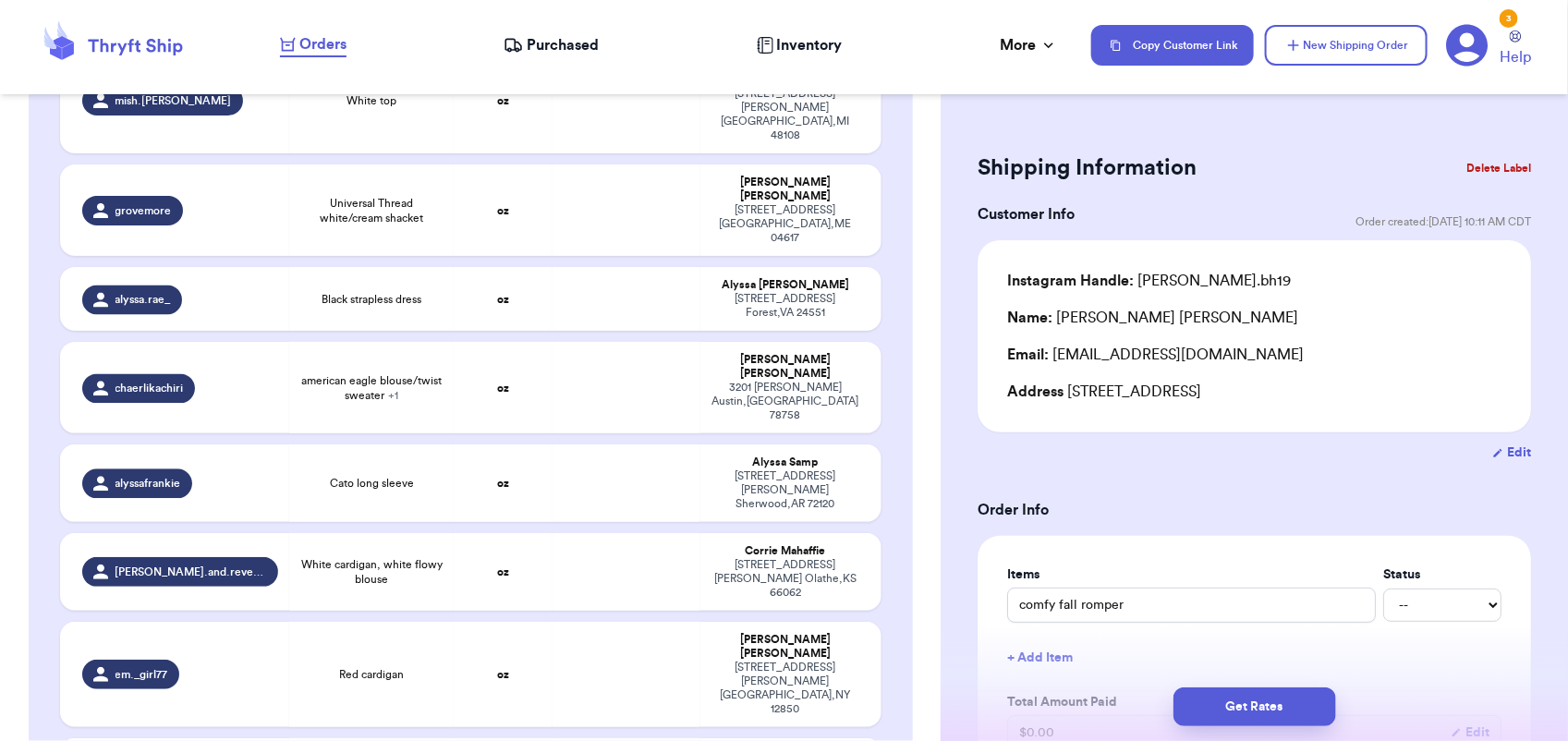
type input "Yellow dress with pockets"
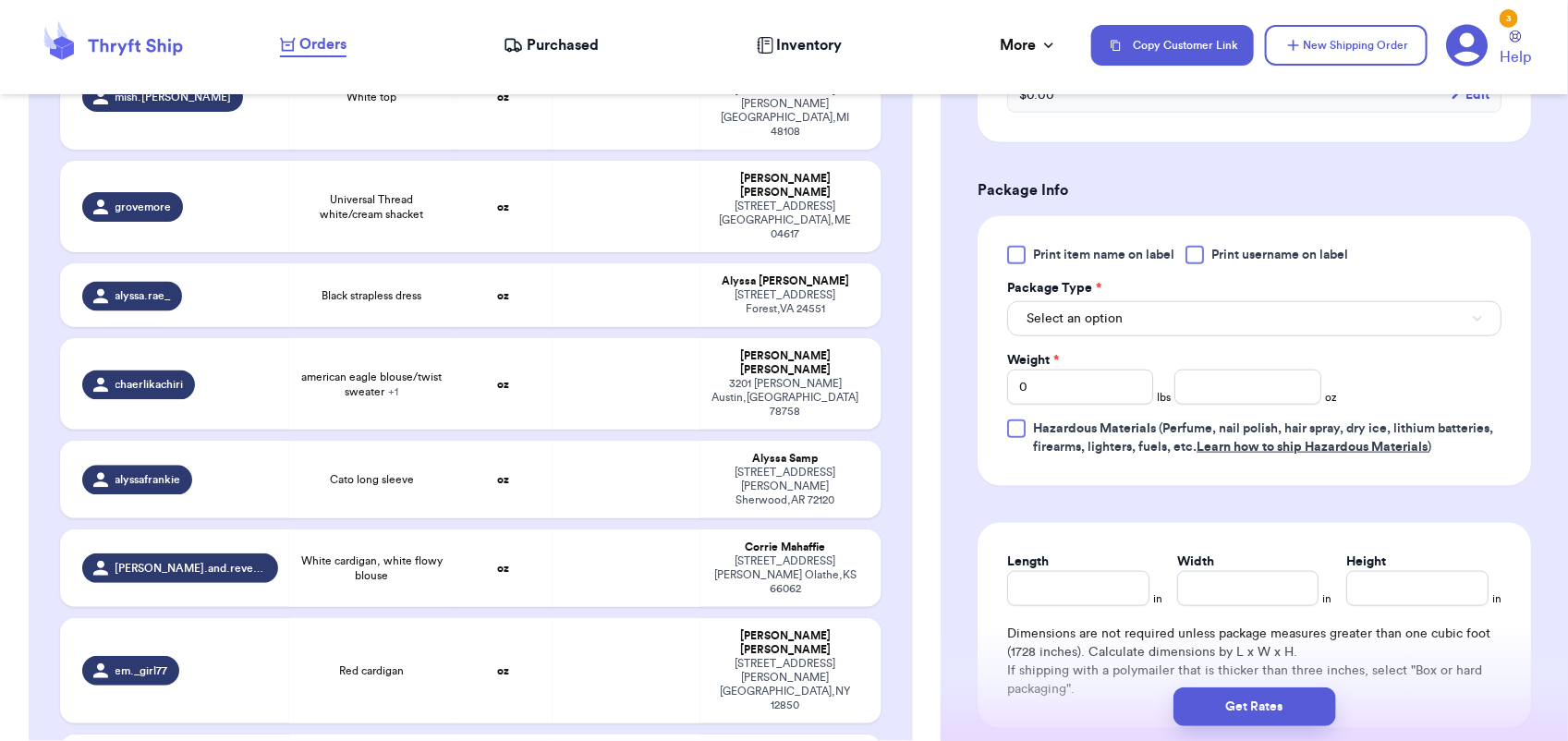
scroll to position [712, 0]
click at [1157, 298] on button "Select an option" at bounding box center [1255, 316] width 494 height 35
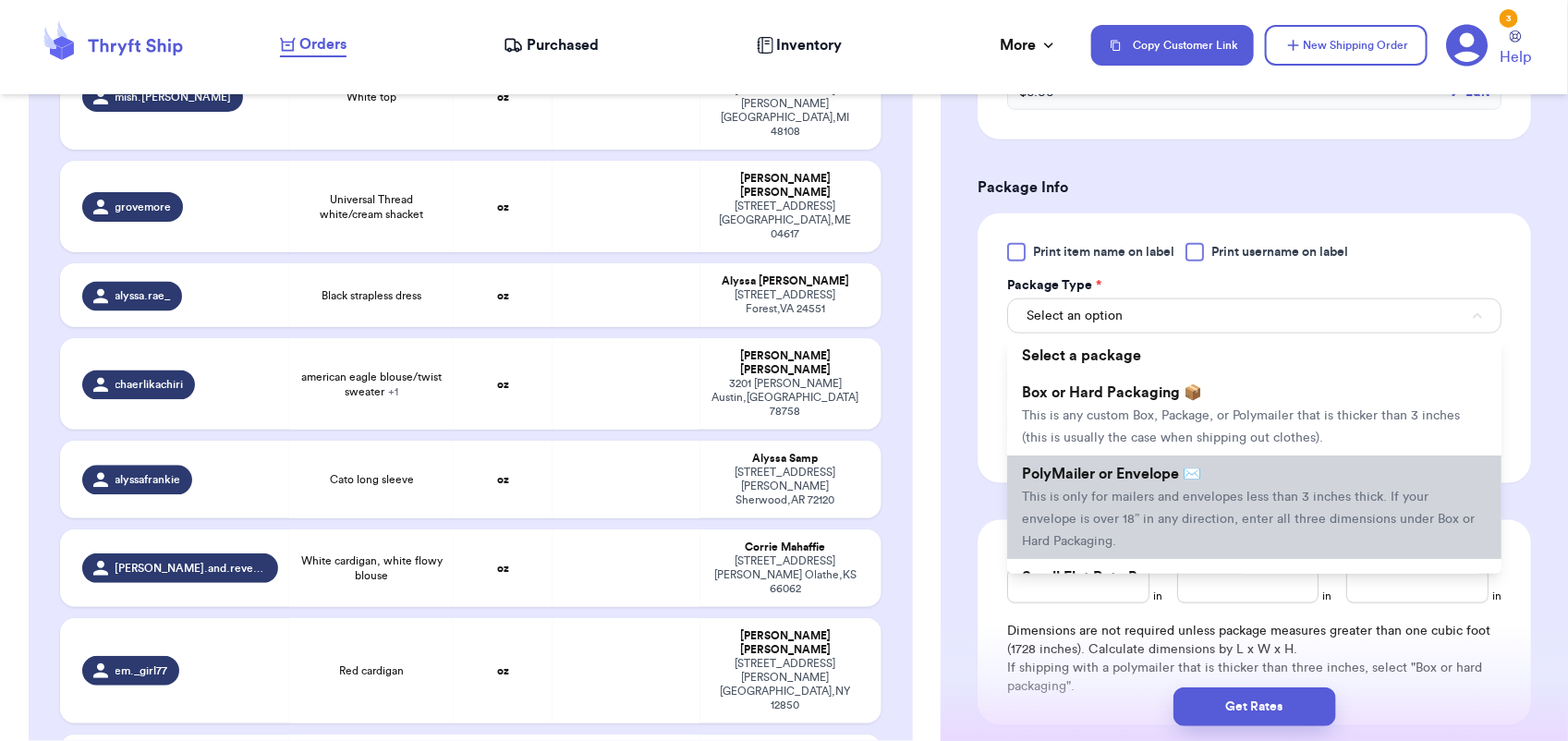
click at [1151, 485] on li "PolyMailer or Envelope ✉️ This is only for mailers and envelopes less than 3 in…" at bounding box center [1255, 507] width 494 height 103
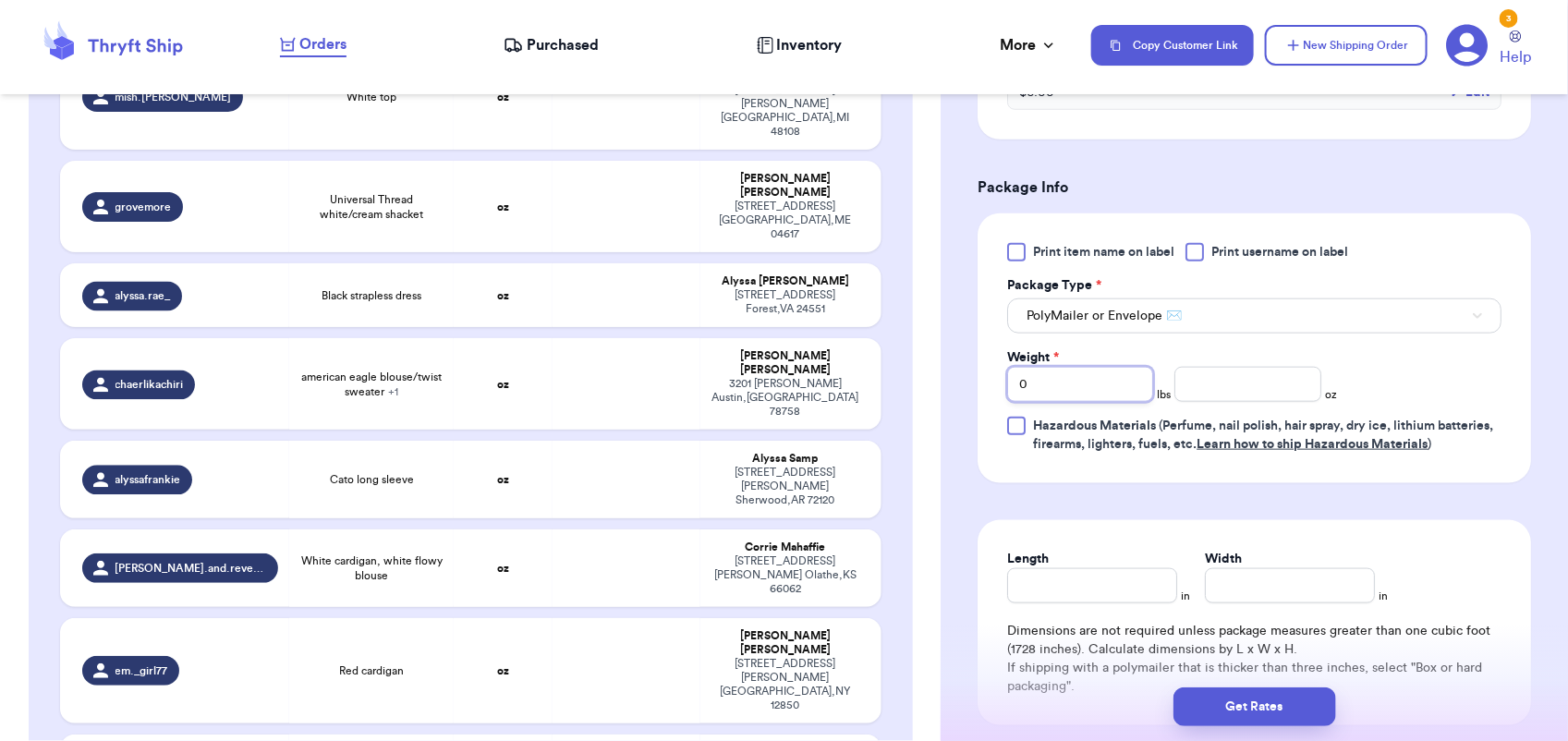
click at [1053, 386] on input "0" at bounding box center [1080, 385] width 146 height 35
type input "1"
type input "2"
click at [1206, 708] on button "Get Rates" at bounding box center [1255, 708] width 163 height 39
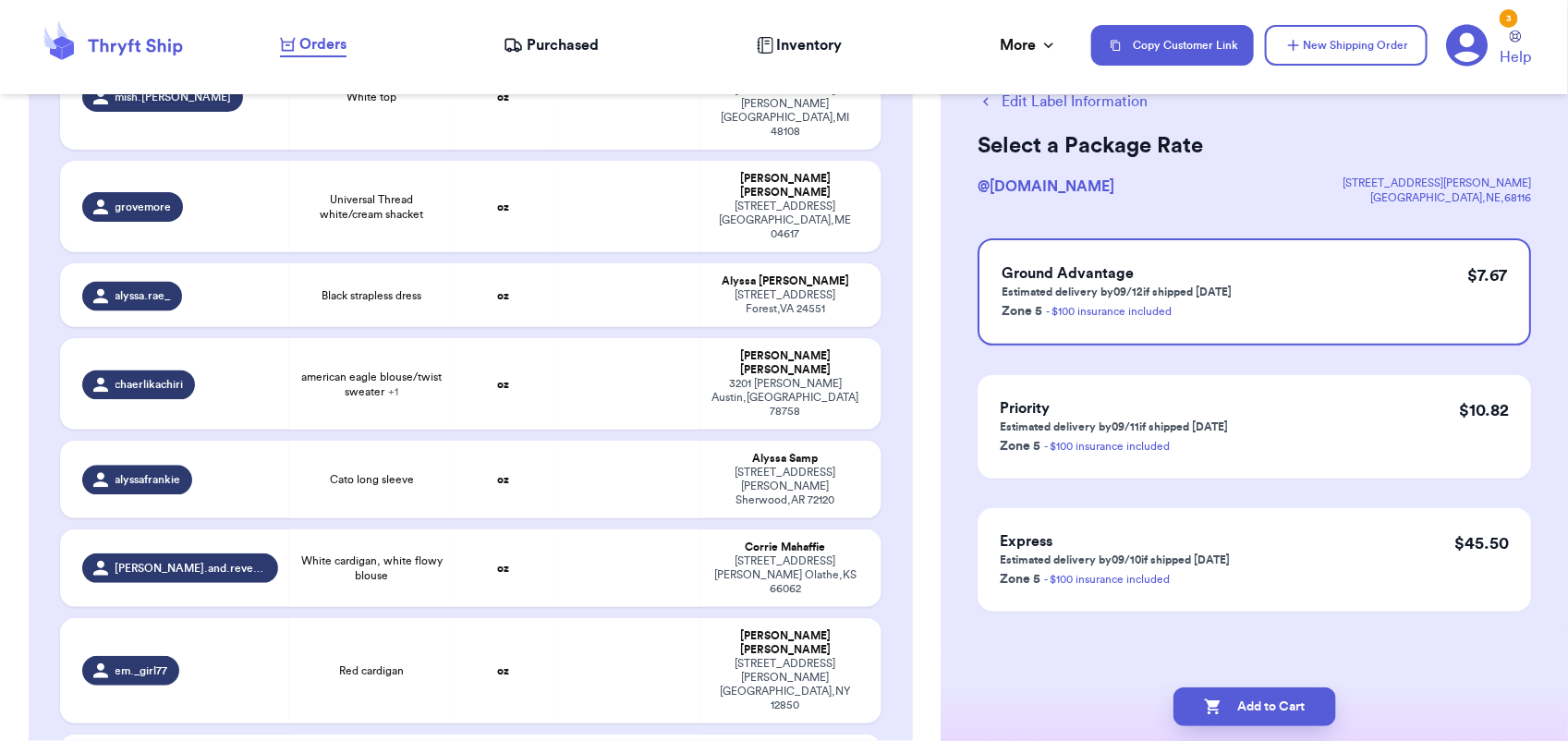
scroll to position [0, 0]
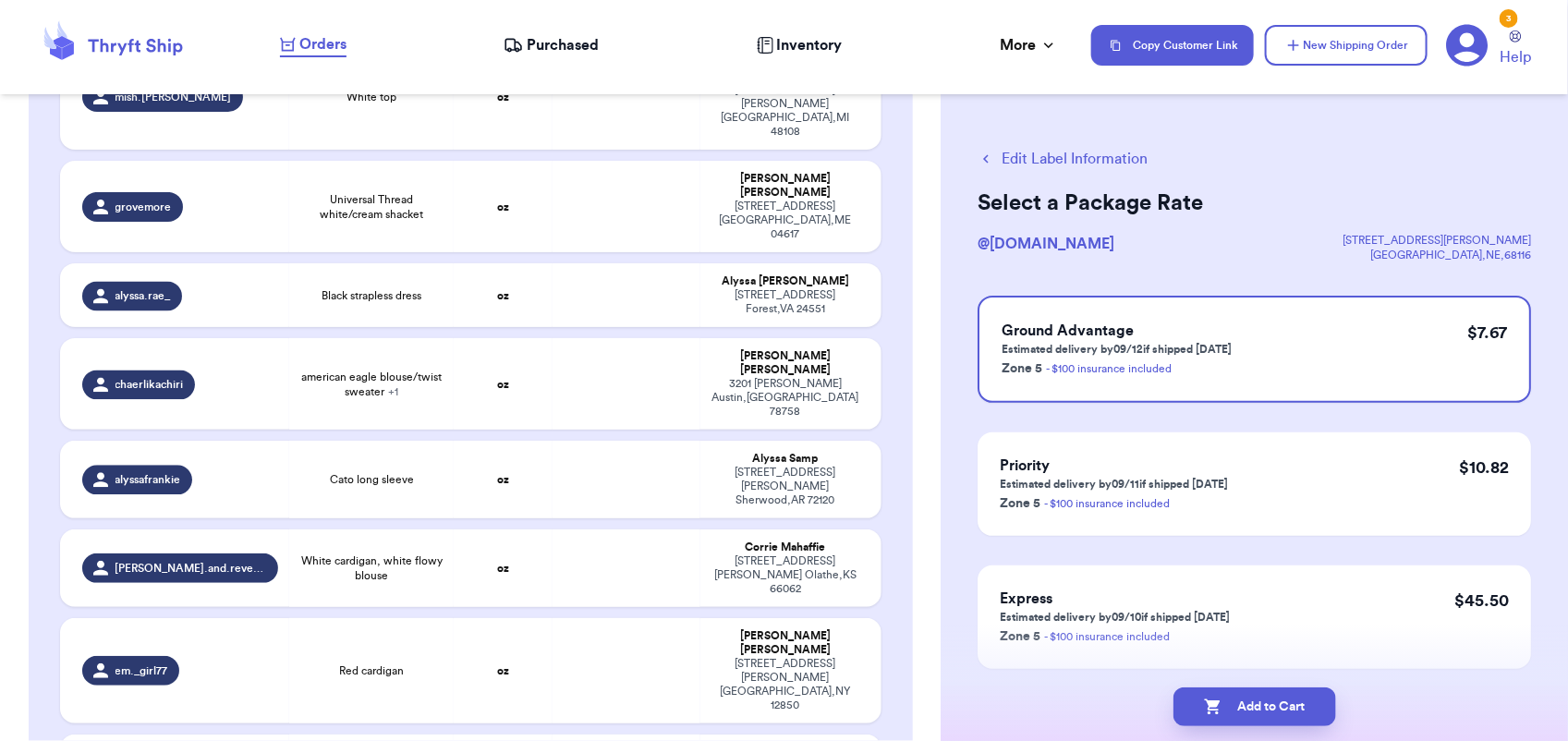
click at [1206, 708] on icon "button" at bounding box center [1213, 708] width 19 height 19
checkbox input "true"
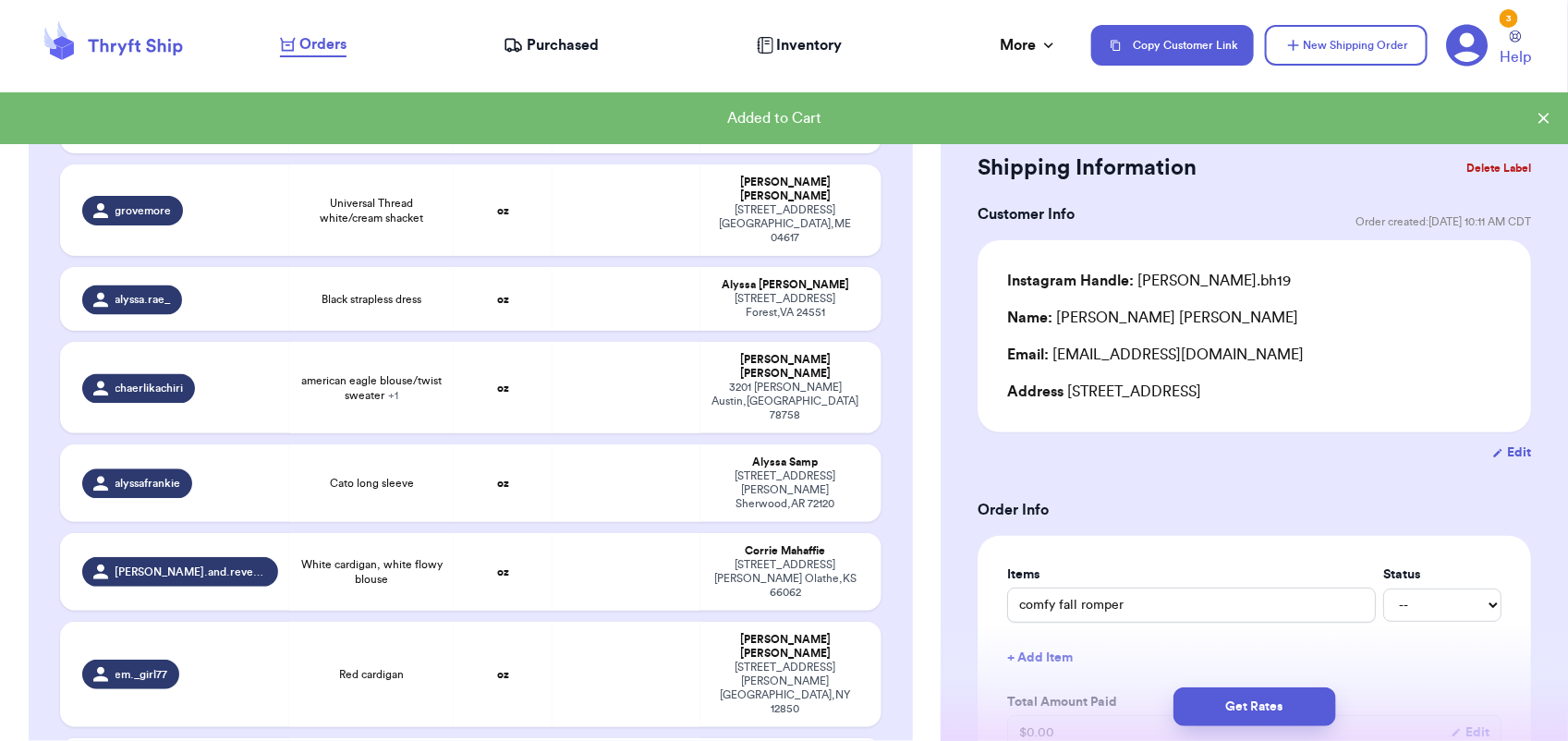
scroll to position [1586, 0]
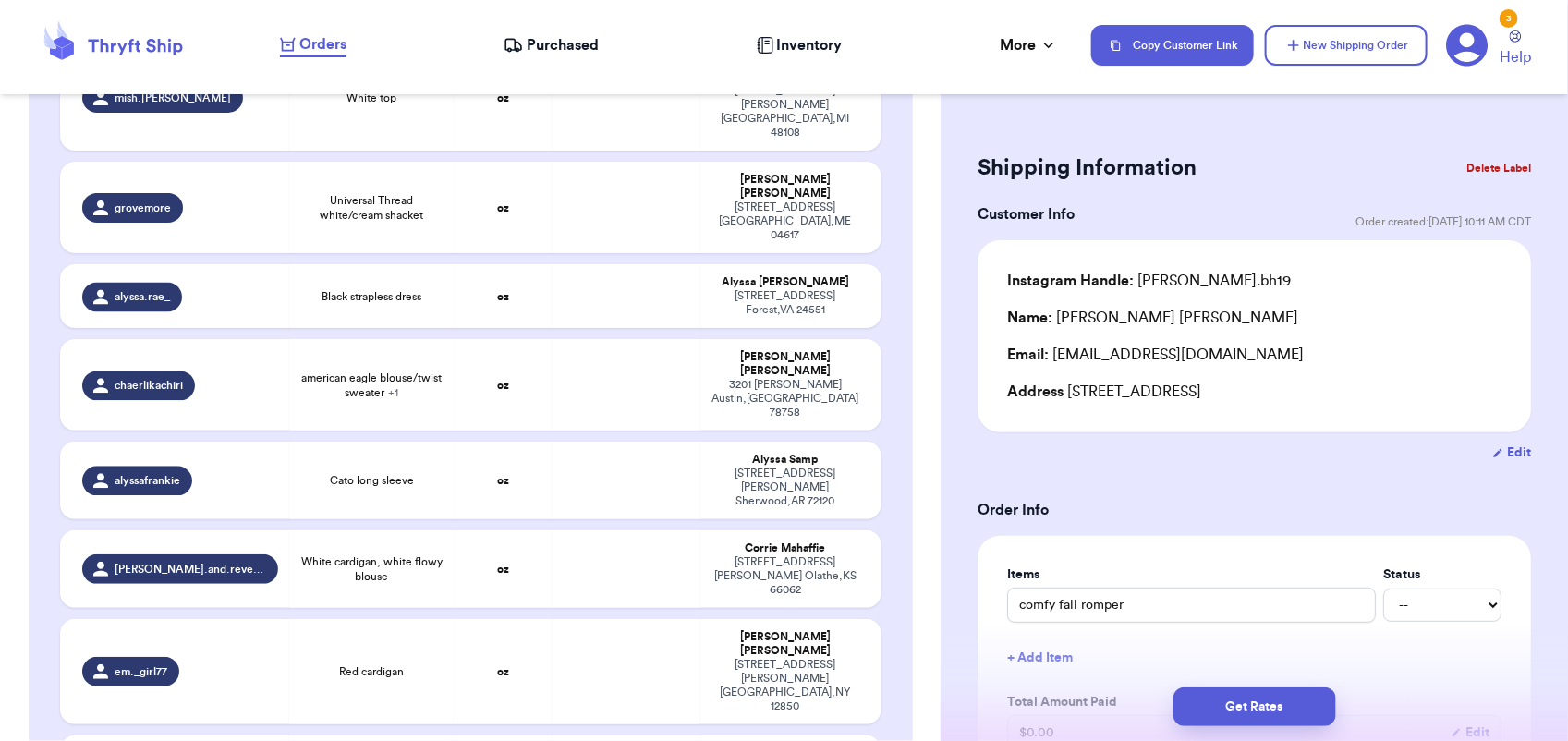
type input "Brown Altard State cardigan"
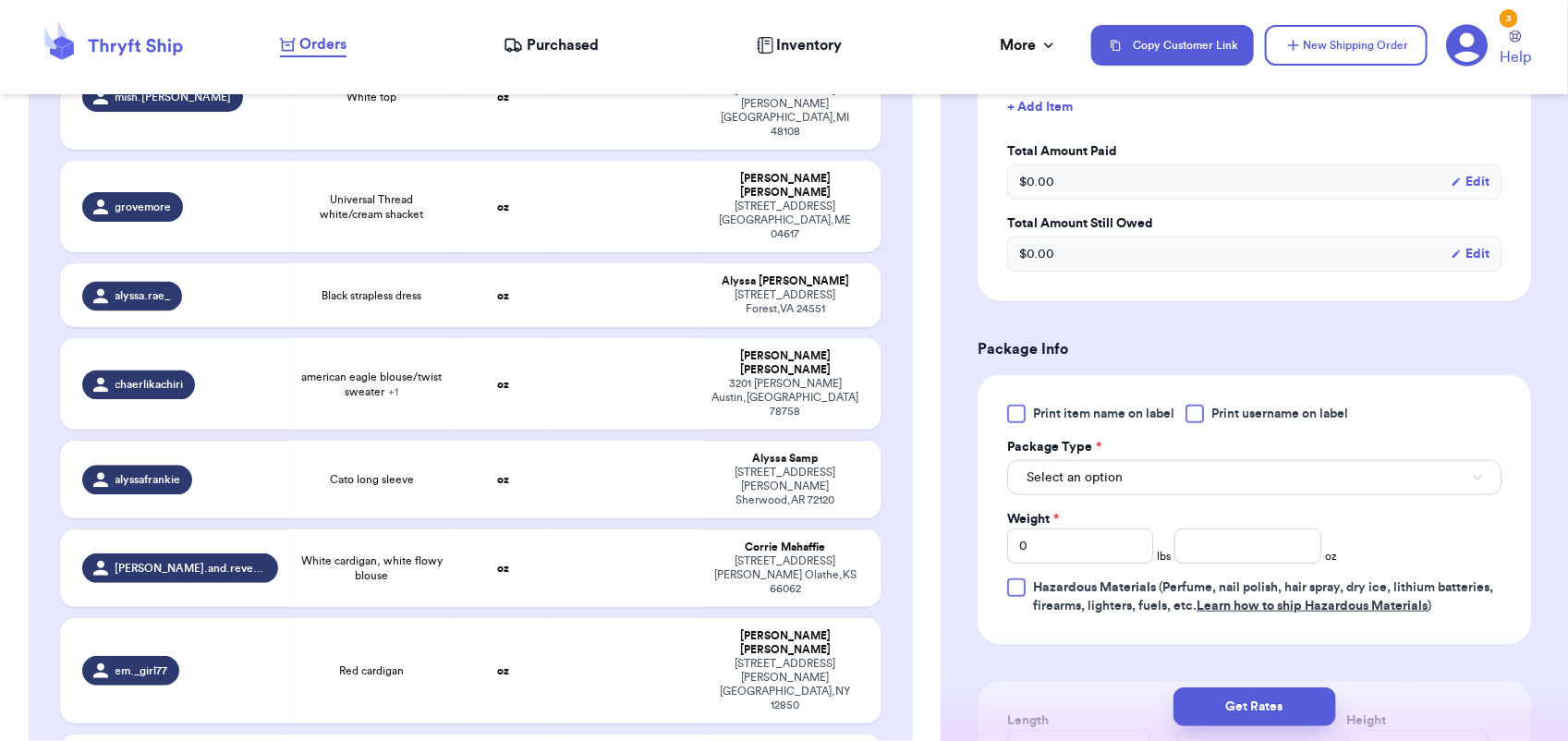
scroll to position [552, 0]
click at [1113, 462] on button "Select an option" at bounding box center [1255, 477] width 494 height 35
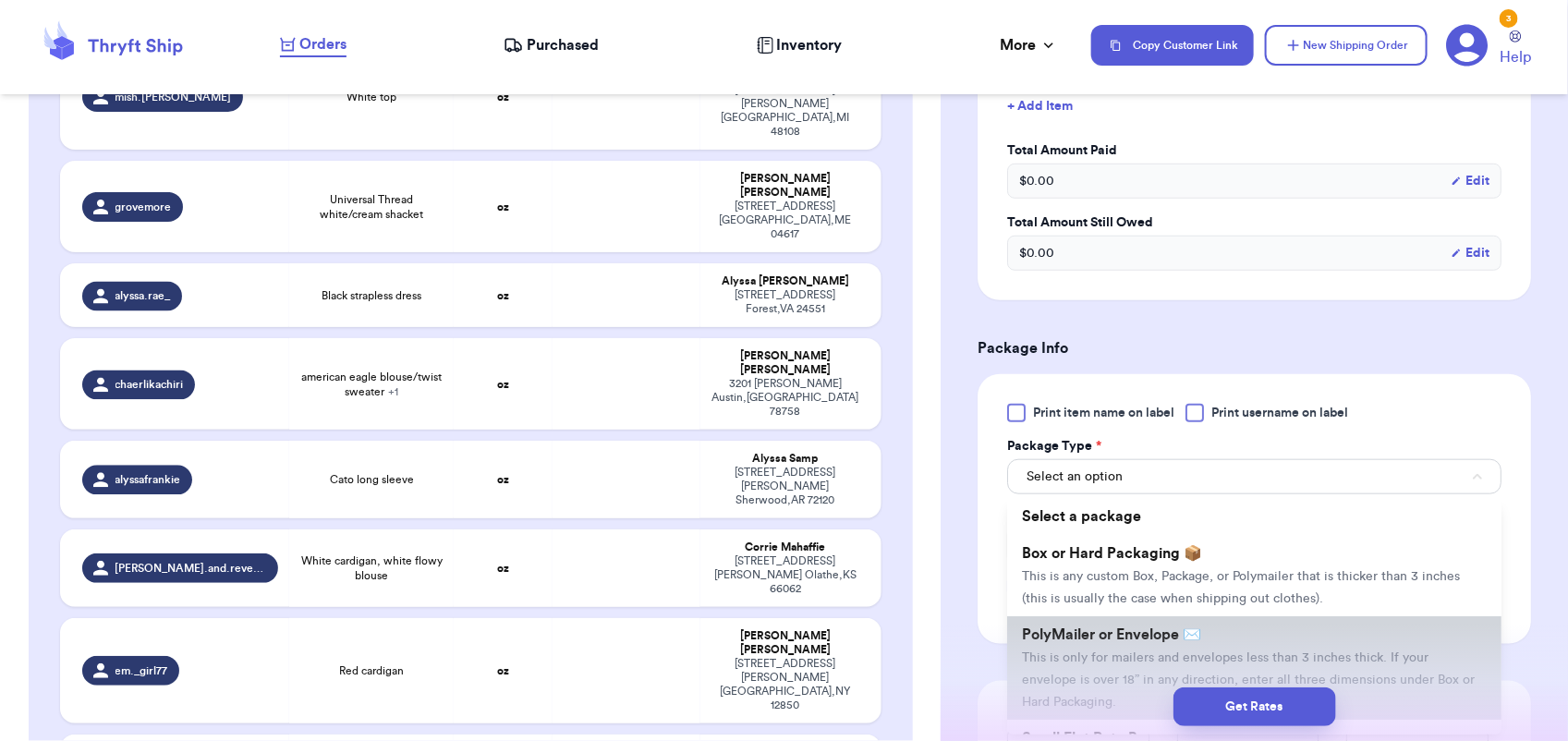
click at [1115, 633] on span "PolyMailer or Envelope ✉️" at bounding box center [1112, 635] width 179 height 15
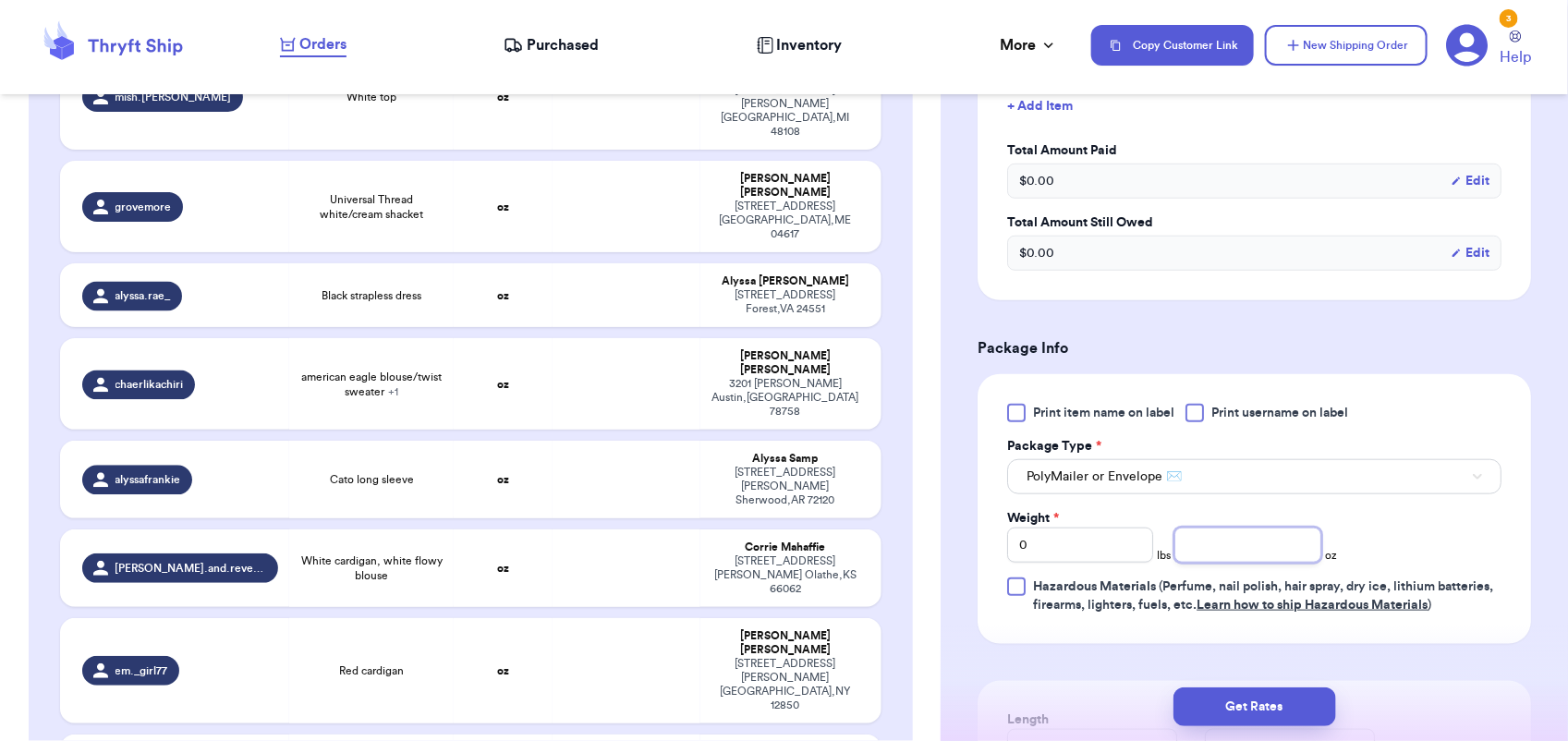
click at [1213, 548] on input "number" at bounding box center [1247, 546] width 146 height 35
type input "11"
click at [1280, 708] on button "Get Rates" at bounding box center [1255, 708] width 163 height 39
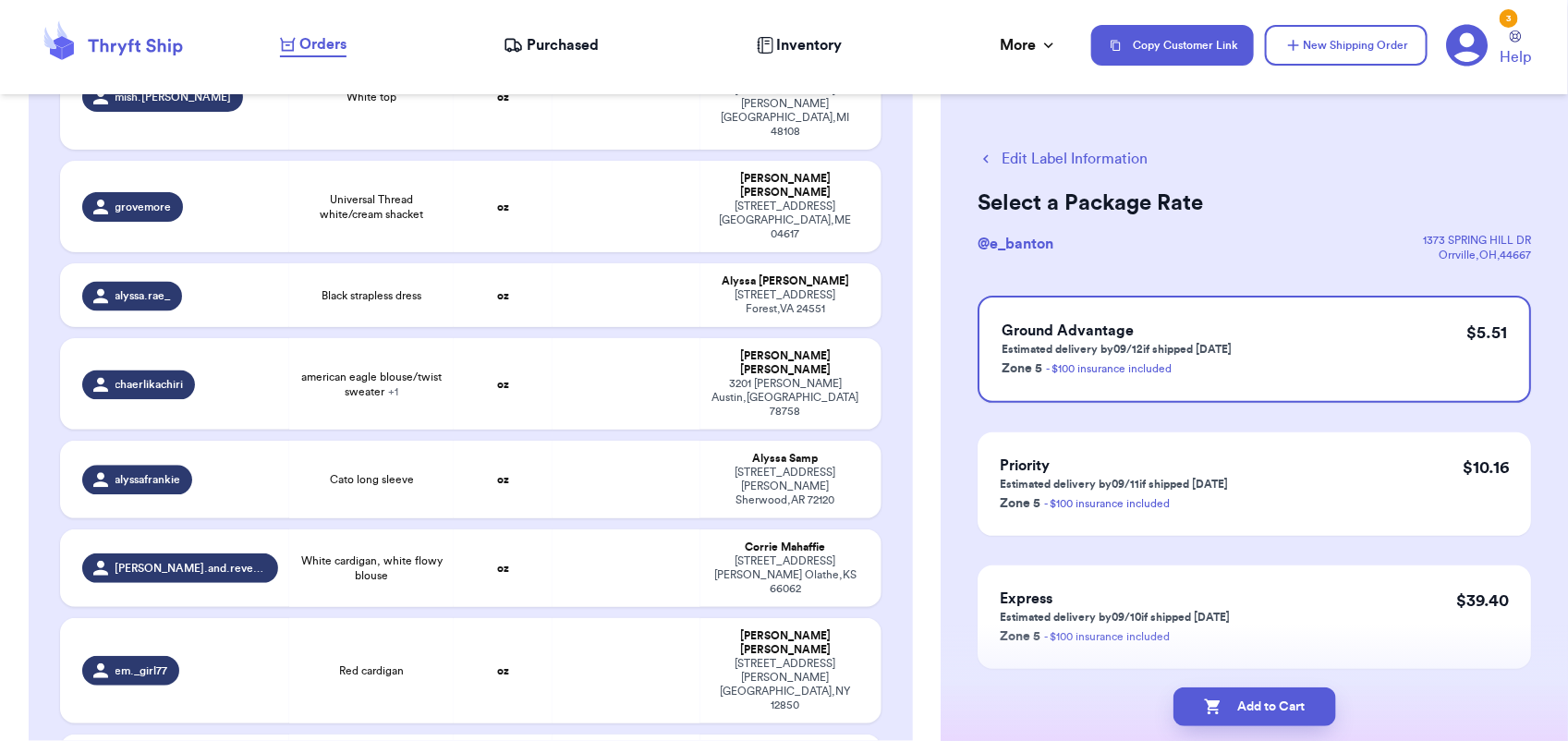
click at [1280, 708] on button "Add to Cart" at bounding box center [1255, 708] width 163 height 39
checkbox input "true"
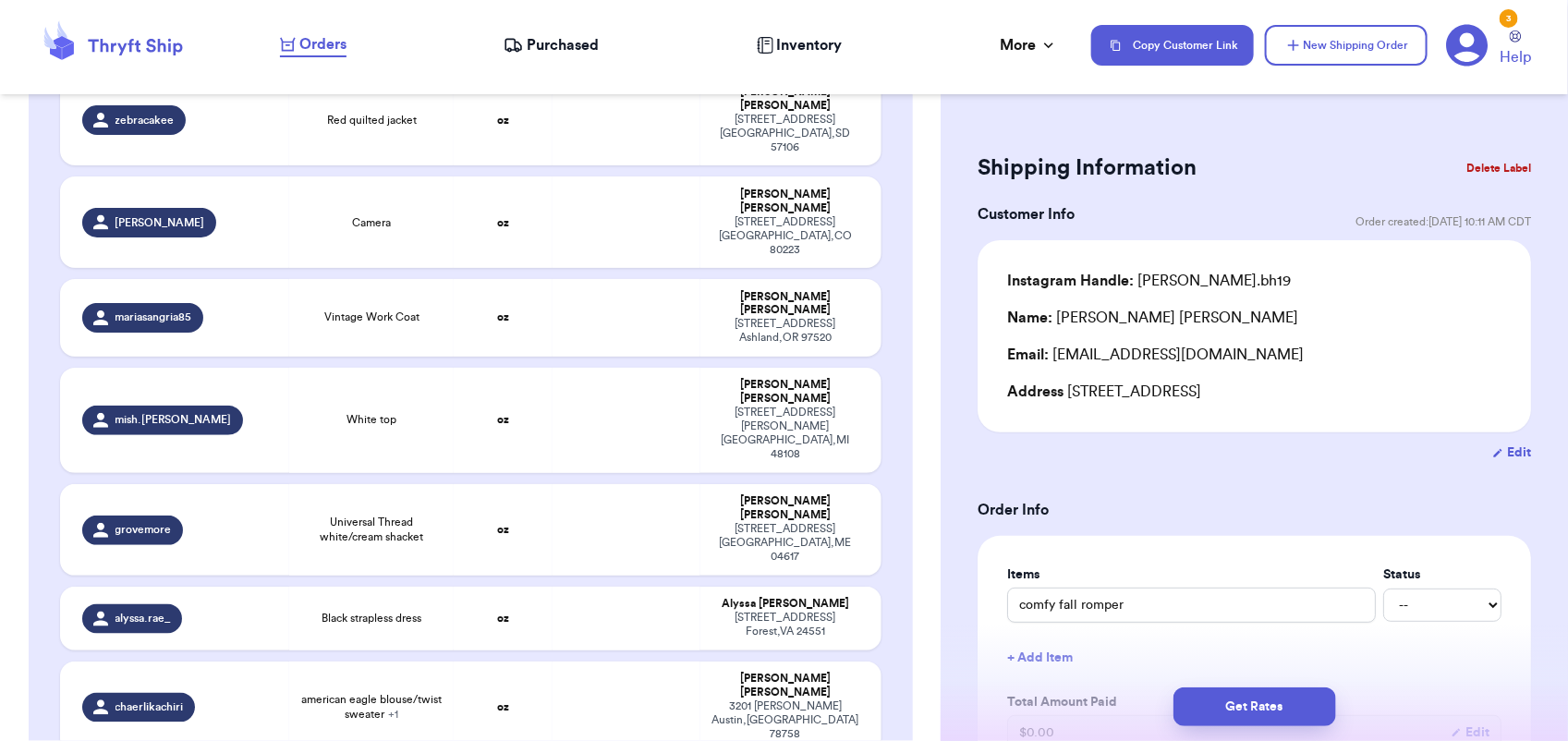
scroll to position [1263, 0]
click at [570, 663] on td at bounding box center [626, 708] width 148 height 91
type input "american eagle blouse/twist sweater"
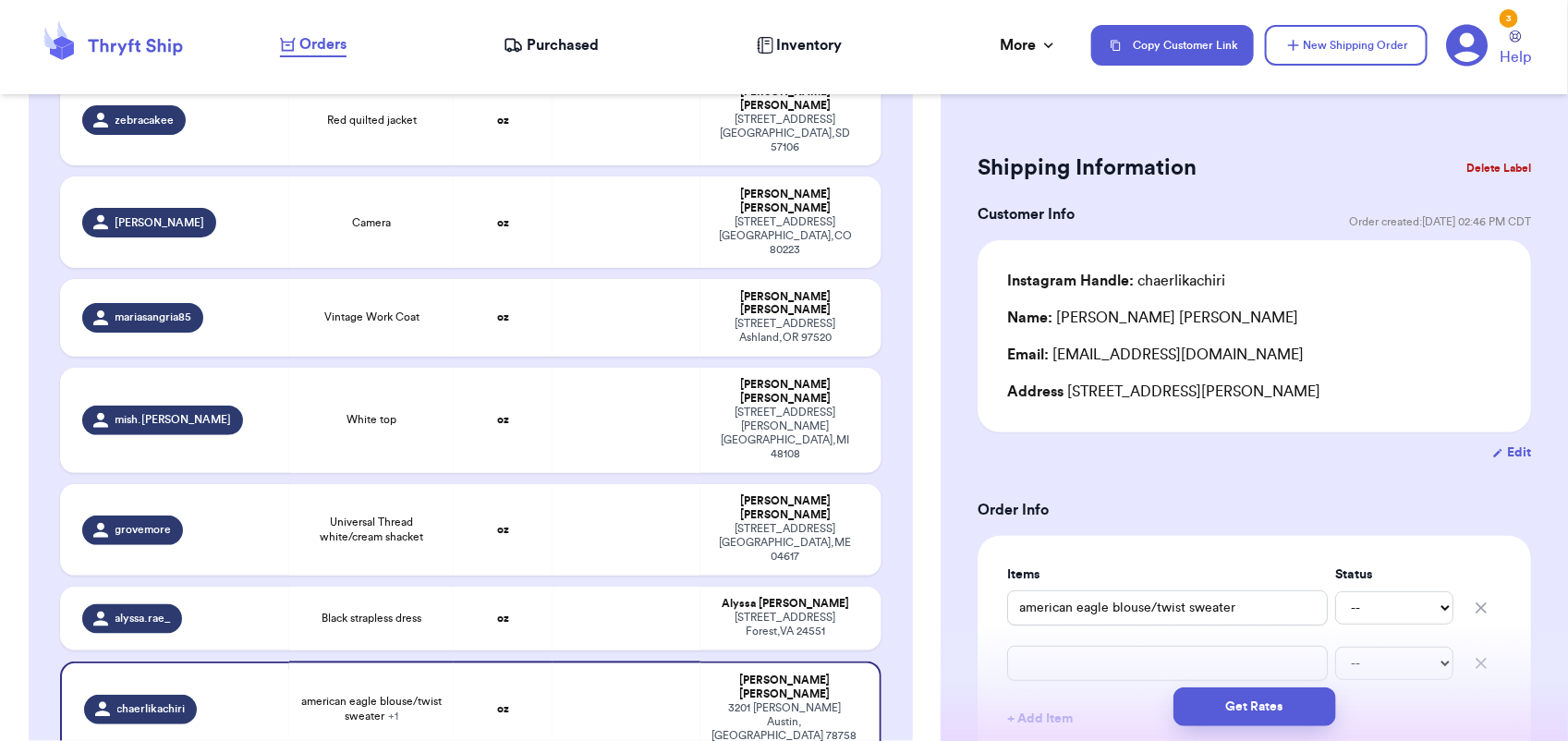
scroll to position [552, 0]
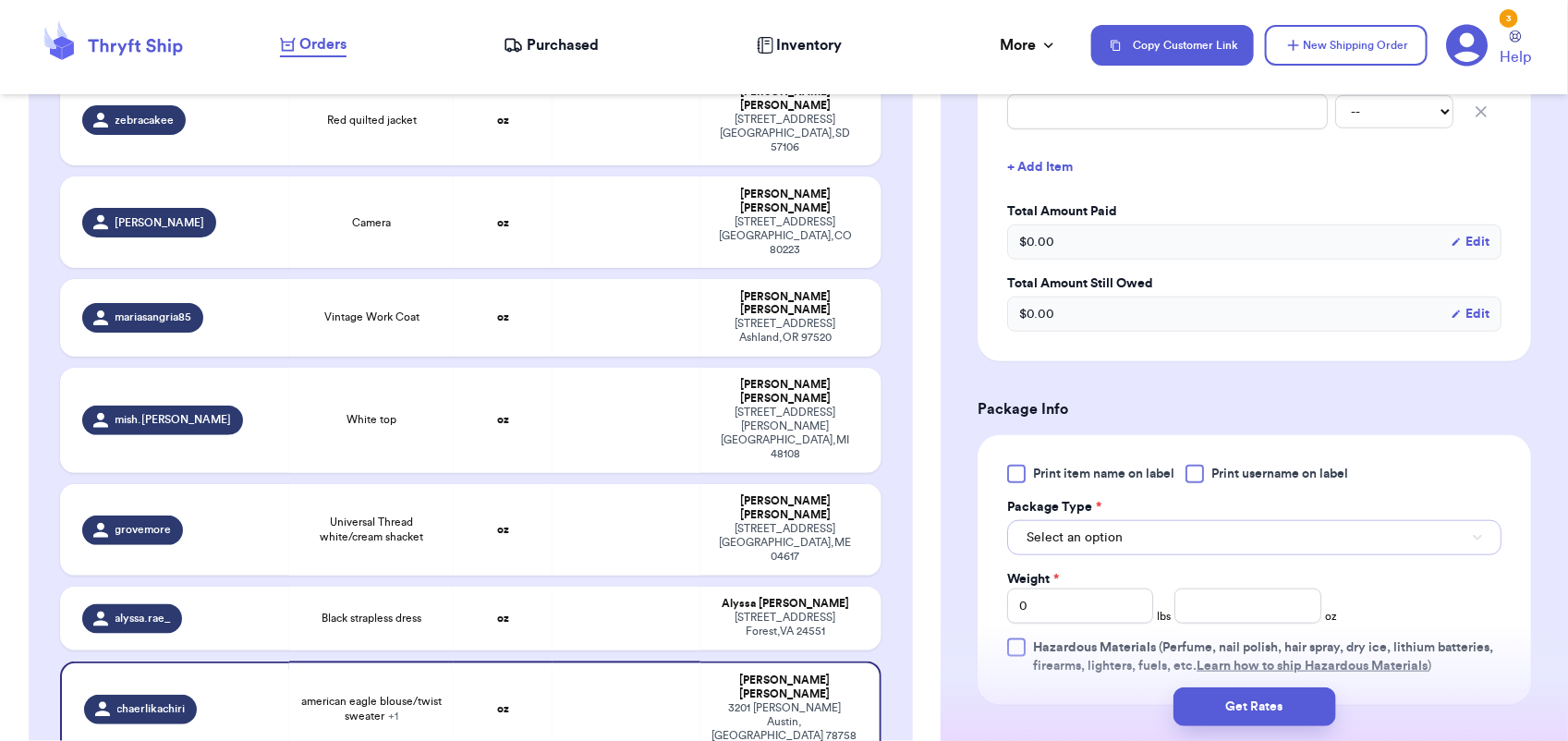
click at [1170, 539] on button "Select an option" at bounding box center [1255, 538] width 494 height 35
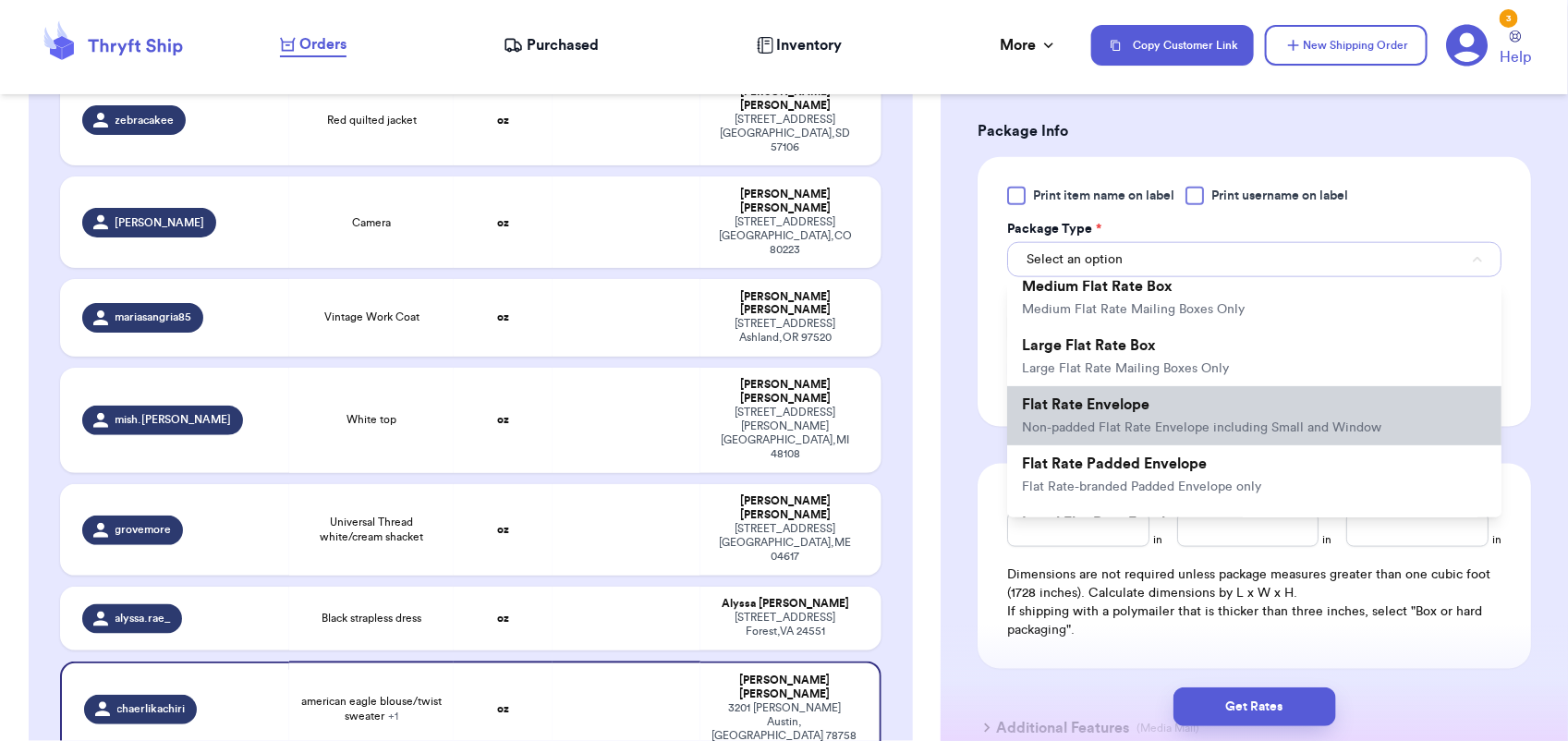
scroll to position [0, 0]
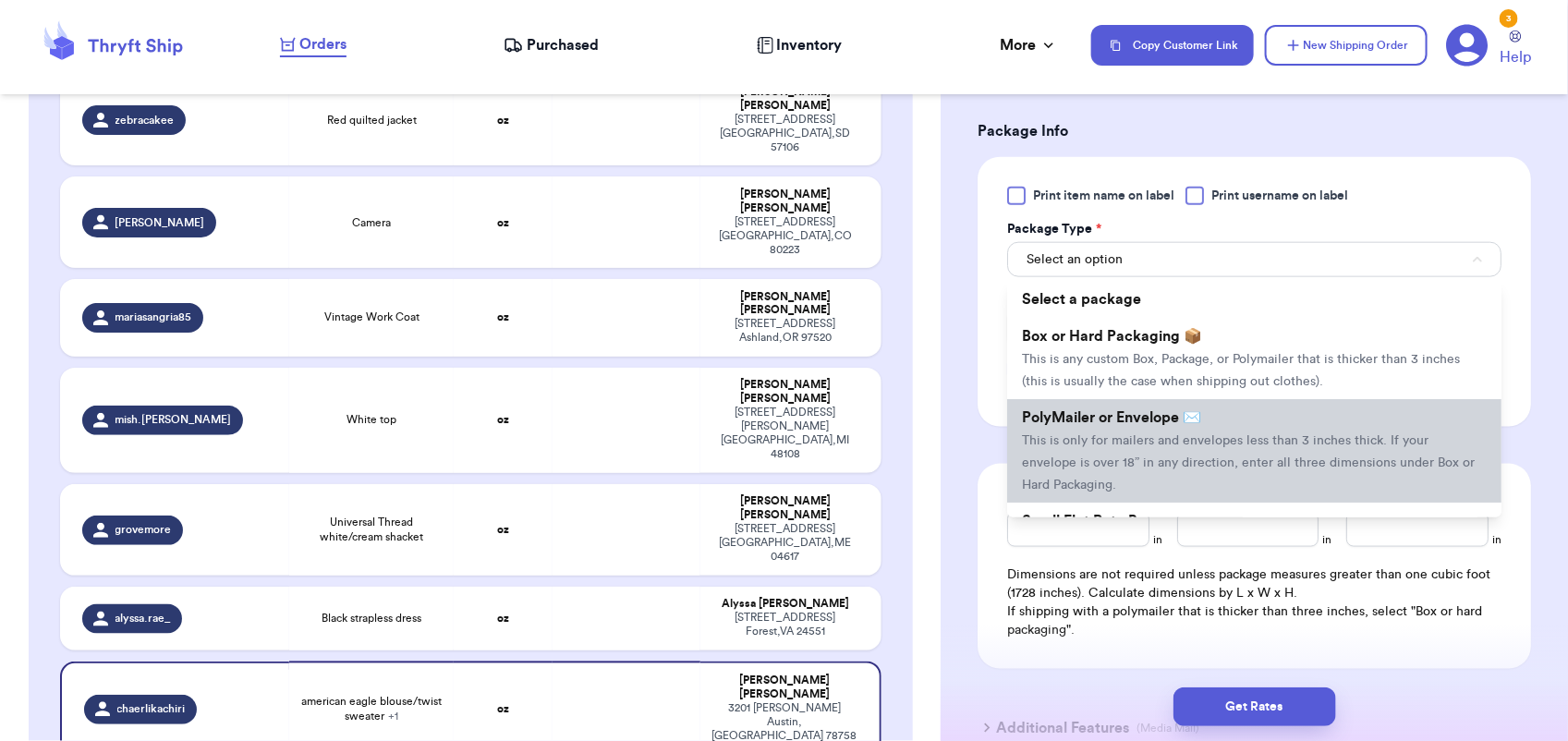
click at [1197, 443] on span "This is only for mailers and envelopes less than 3 inches thick. If your envelo…" at bounding box center [1248, 463] width 453 height 58
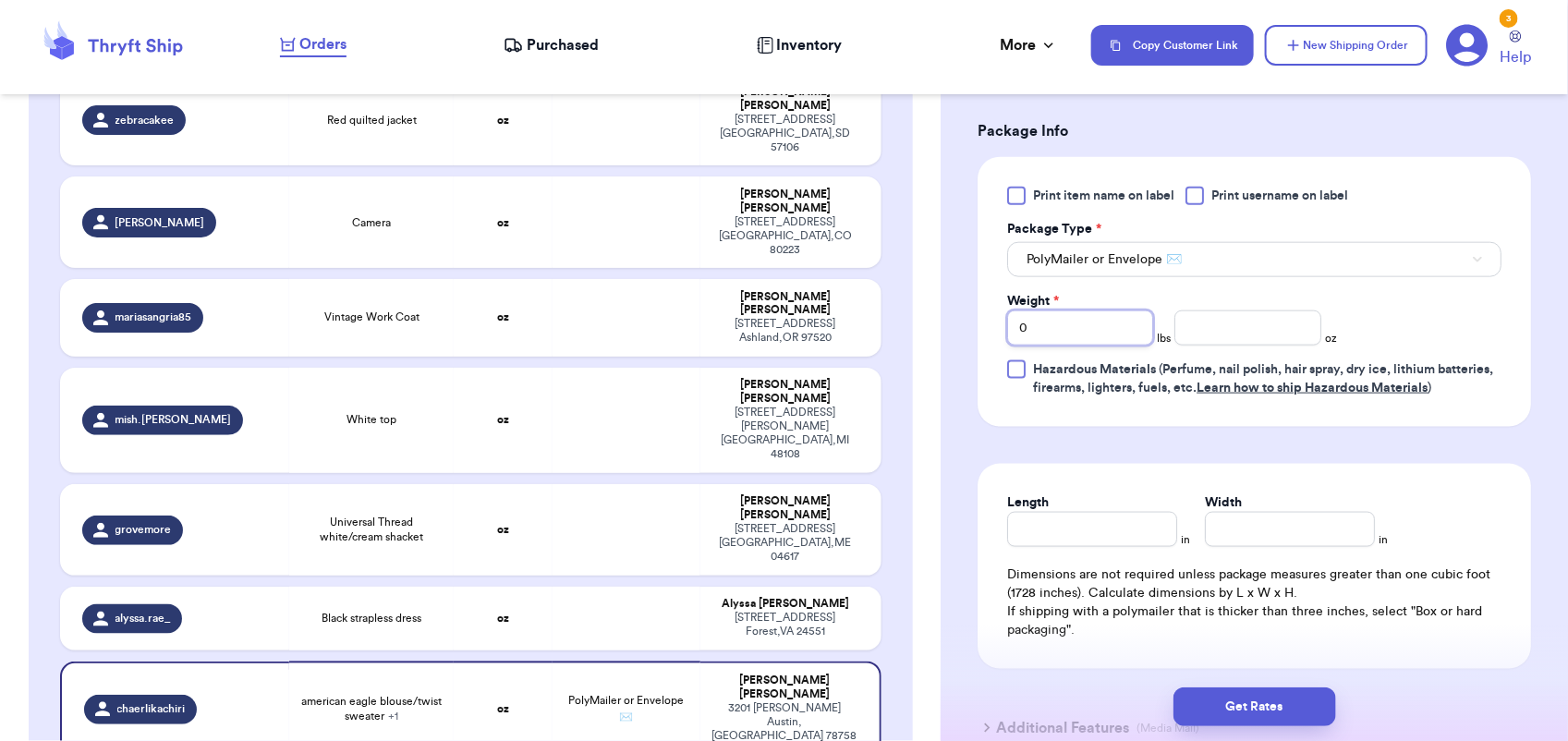
click at [1083, 342] on input "0" at bounding box center [1080, 328] width 146 height 35
click at [1078, 324] on input "Weight *" at bounding box center [1080, 328] width 146 height 35
type input "1"
type input "4"
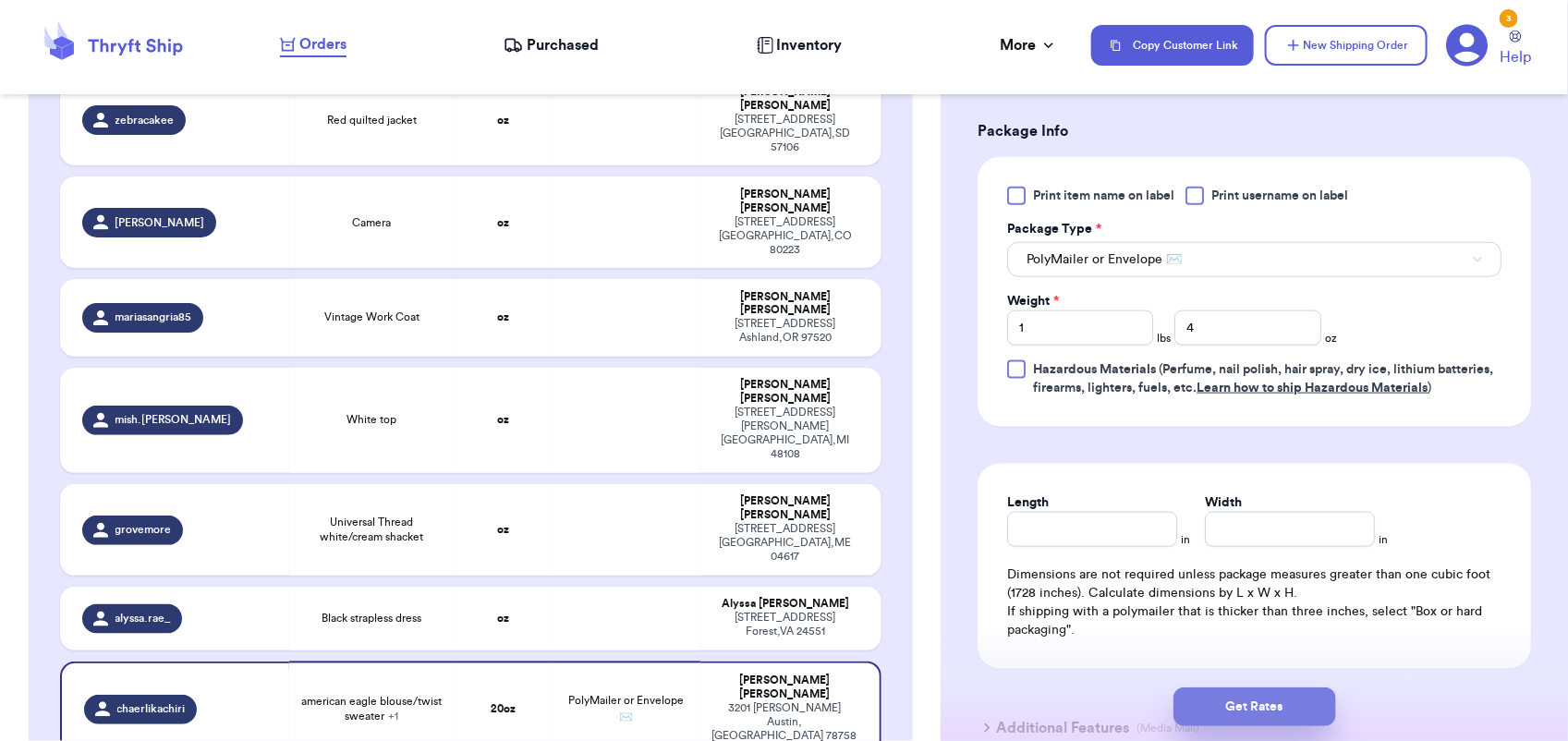
click at [1285, 718] on button "Get Rates" at bounding box center [1255, 708] width 163 height 39
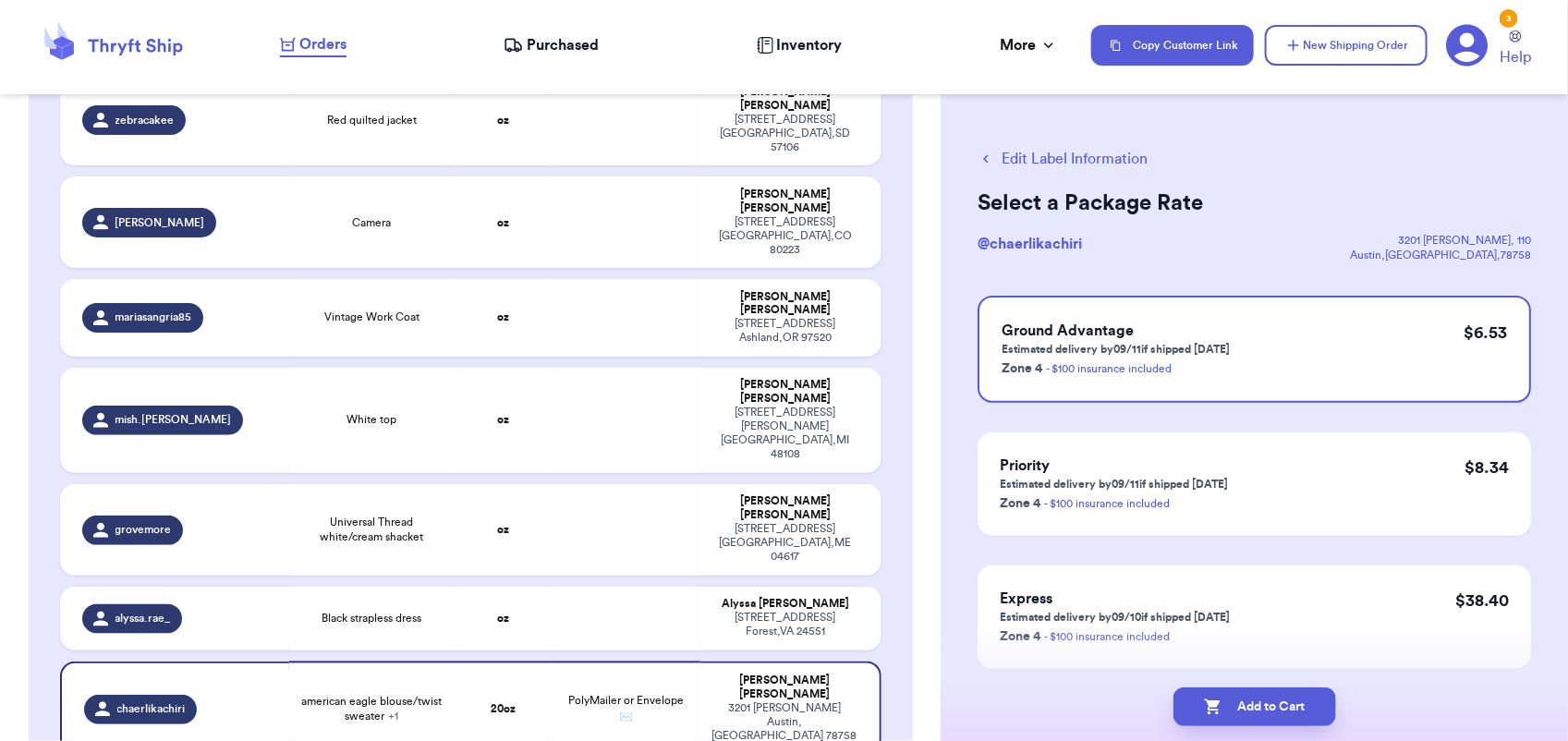
click at [1285, 718] on button "Add to Cart" at bounding box center [1255, 708] width 163 height 39
checkbox input "true"
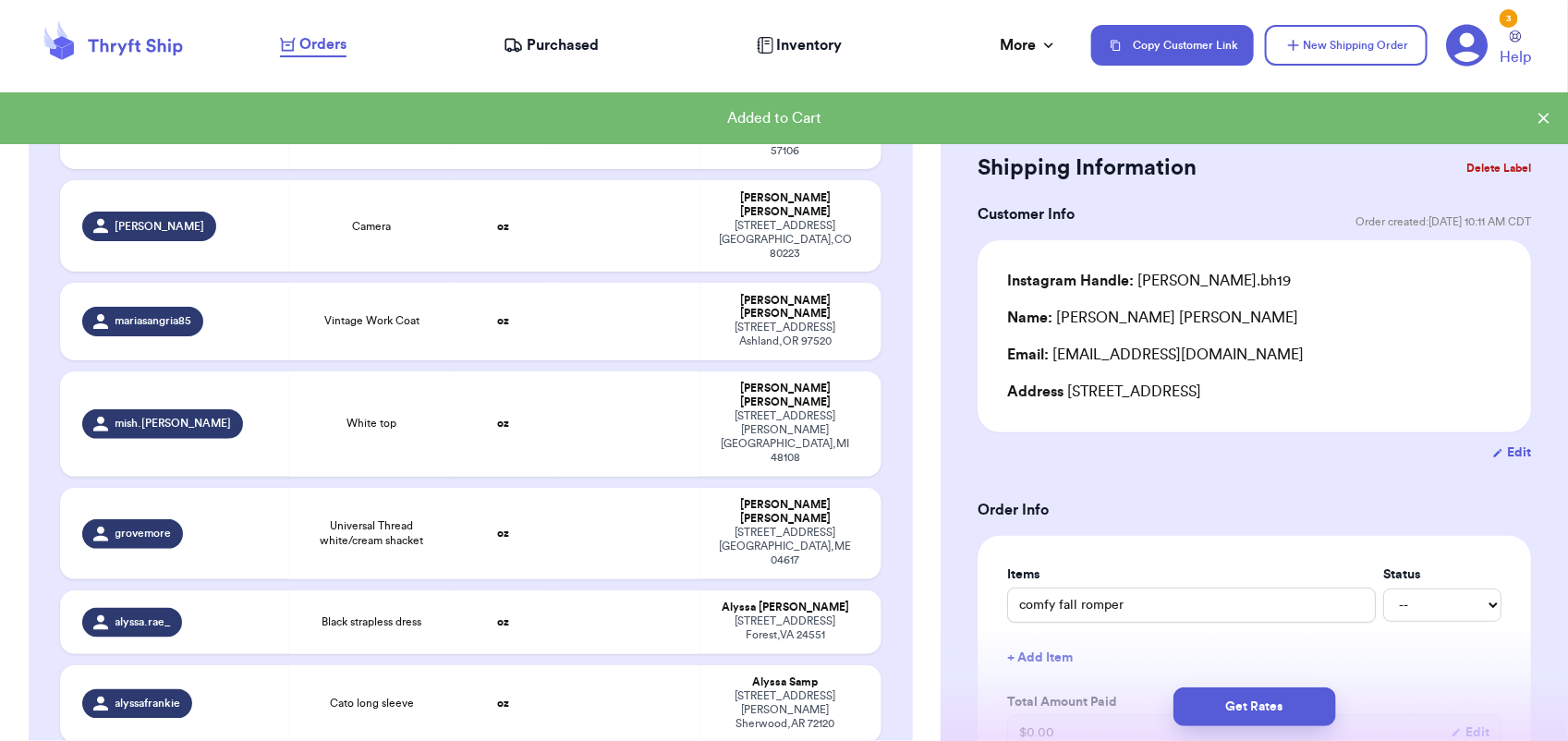
scroll to position [1263, 0]
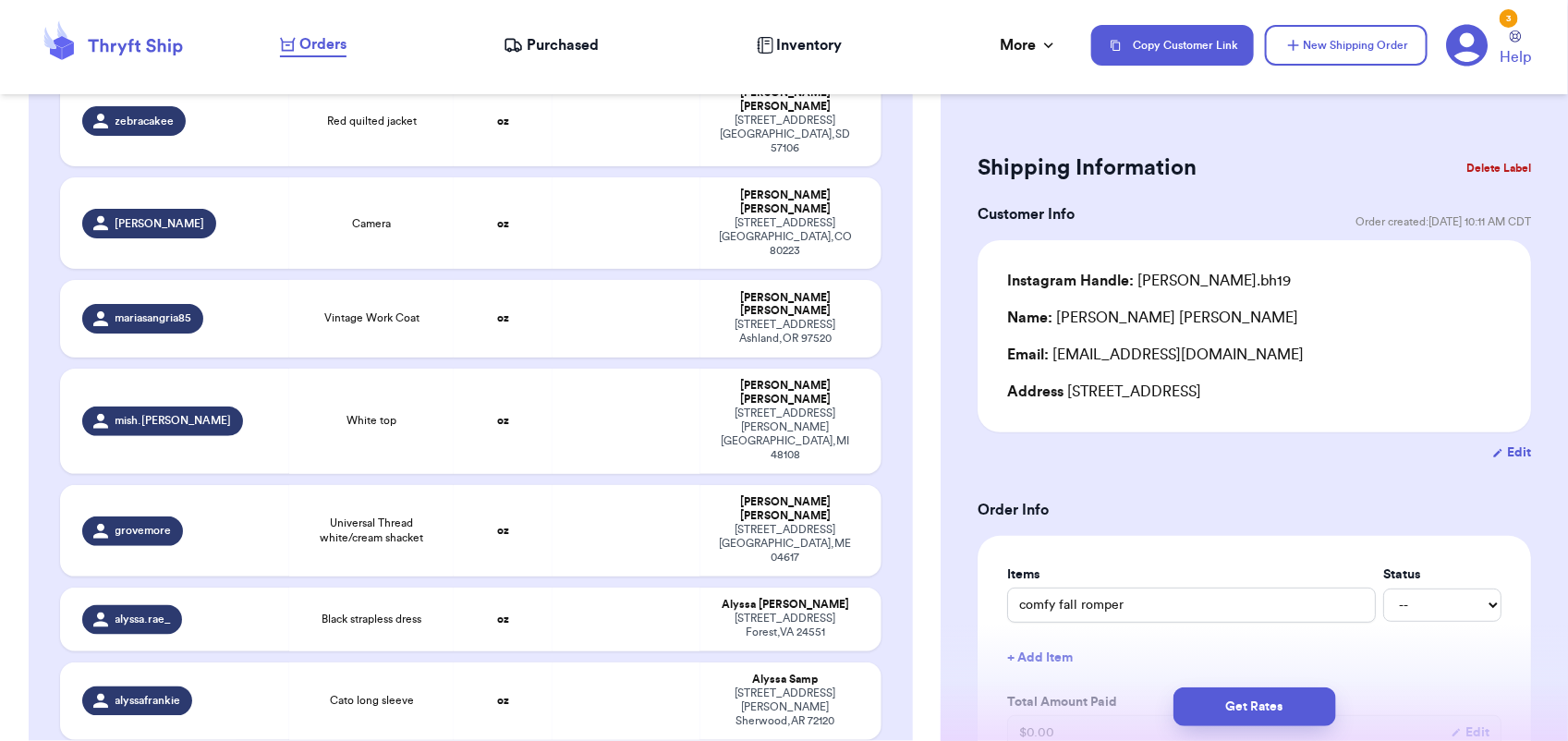
type input "Natural life cream cardigan"
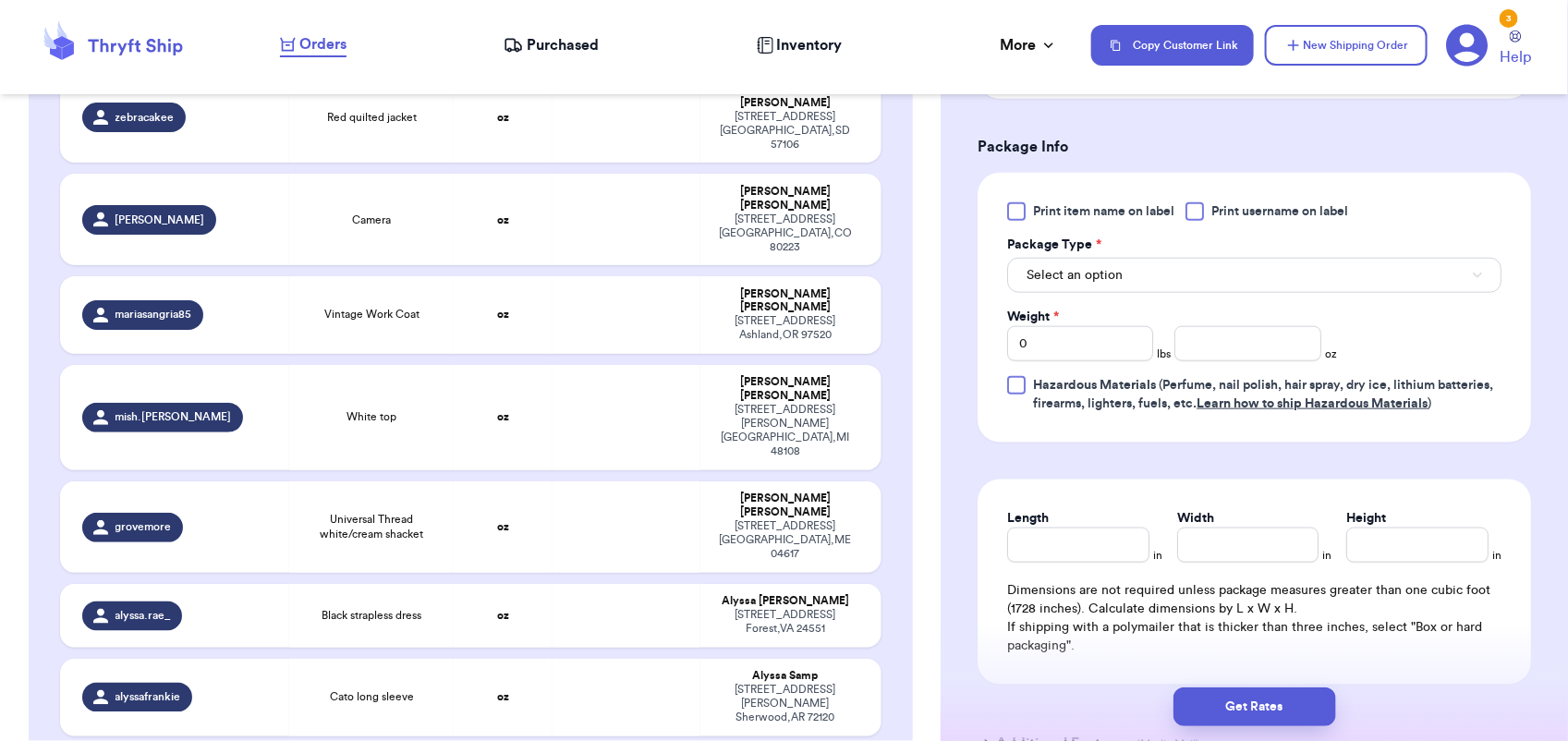
scroll to position [880, 0]
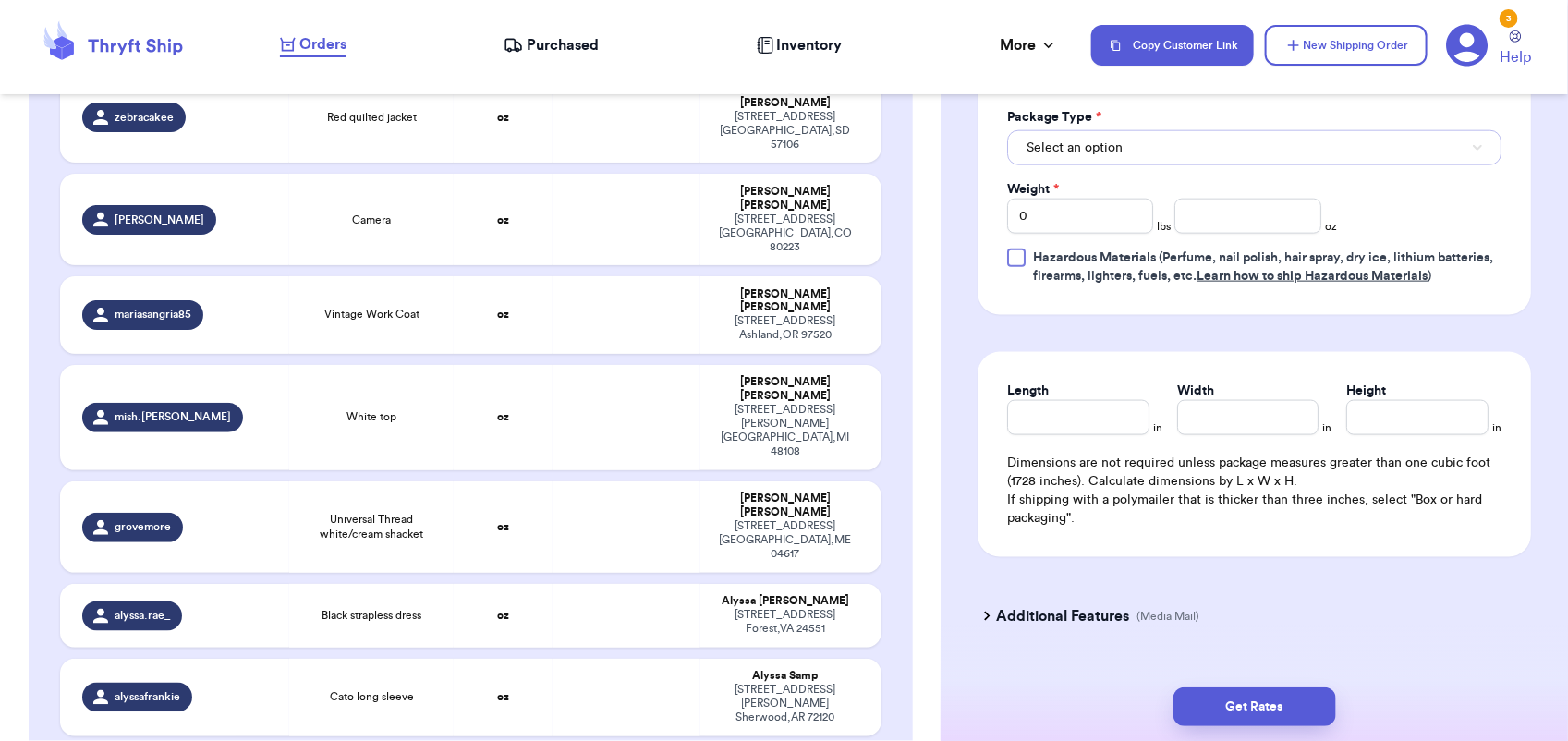
click at [1153, 157] on button "Select an option" at bounding box center [1255, 148] width 494 height 35
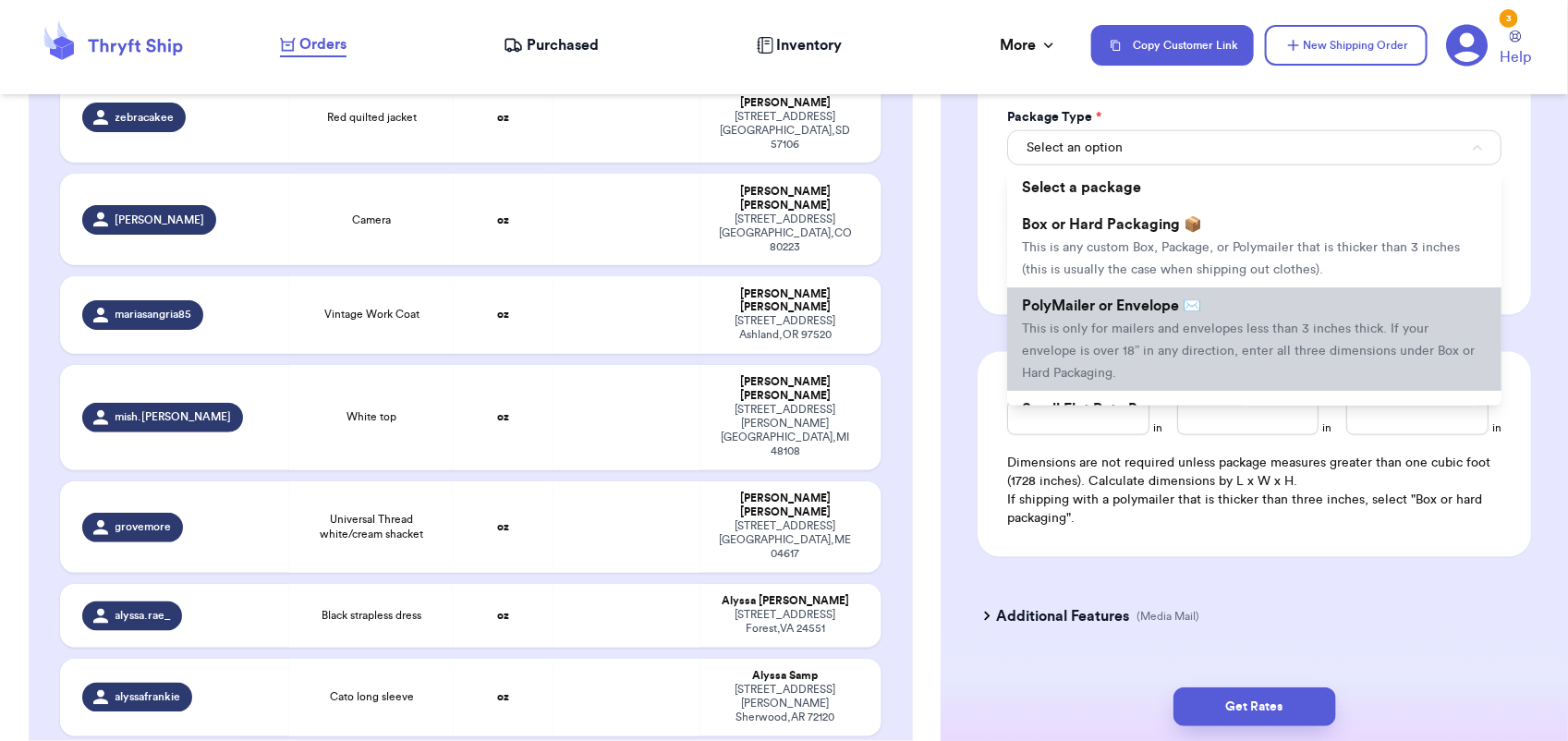
click at [1167, 331] on span "This is only for mailers and envelopes less than 3 inches thick. If your envelo…" at bounding box center [1248, 351] width 453 height 58
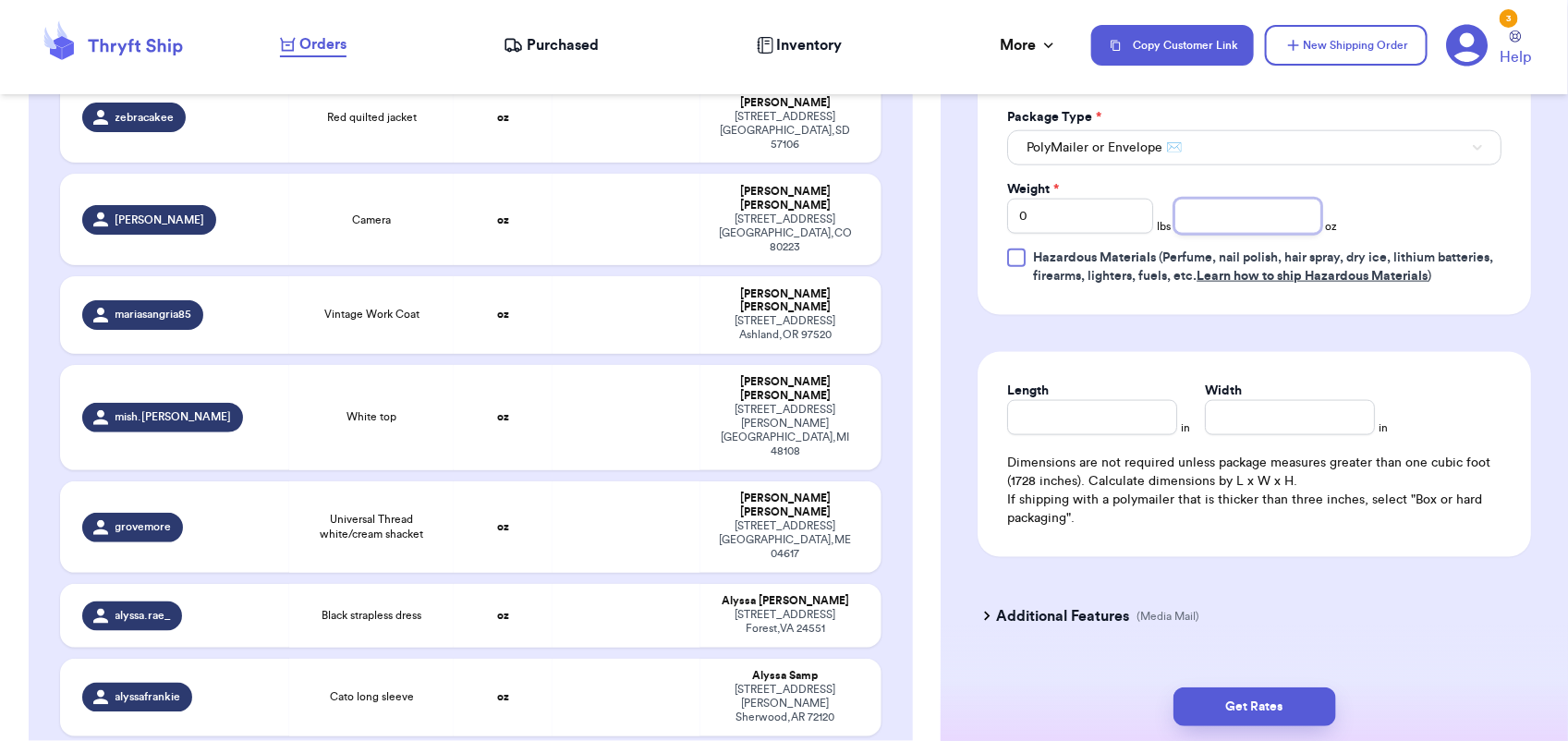
click at [1232, 220] on input "number" at bounding box center [1247, 217] width 146 height 35
type input "5"
click at [1222, 721] on button "Get Rates" at bounding box center [1255, 708] width 163 height 39
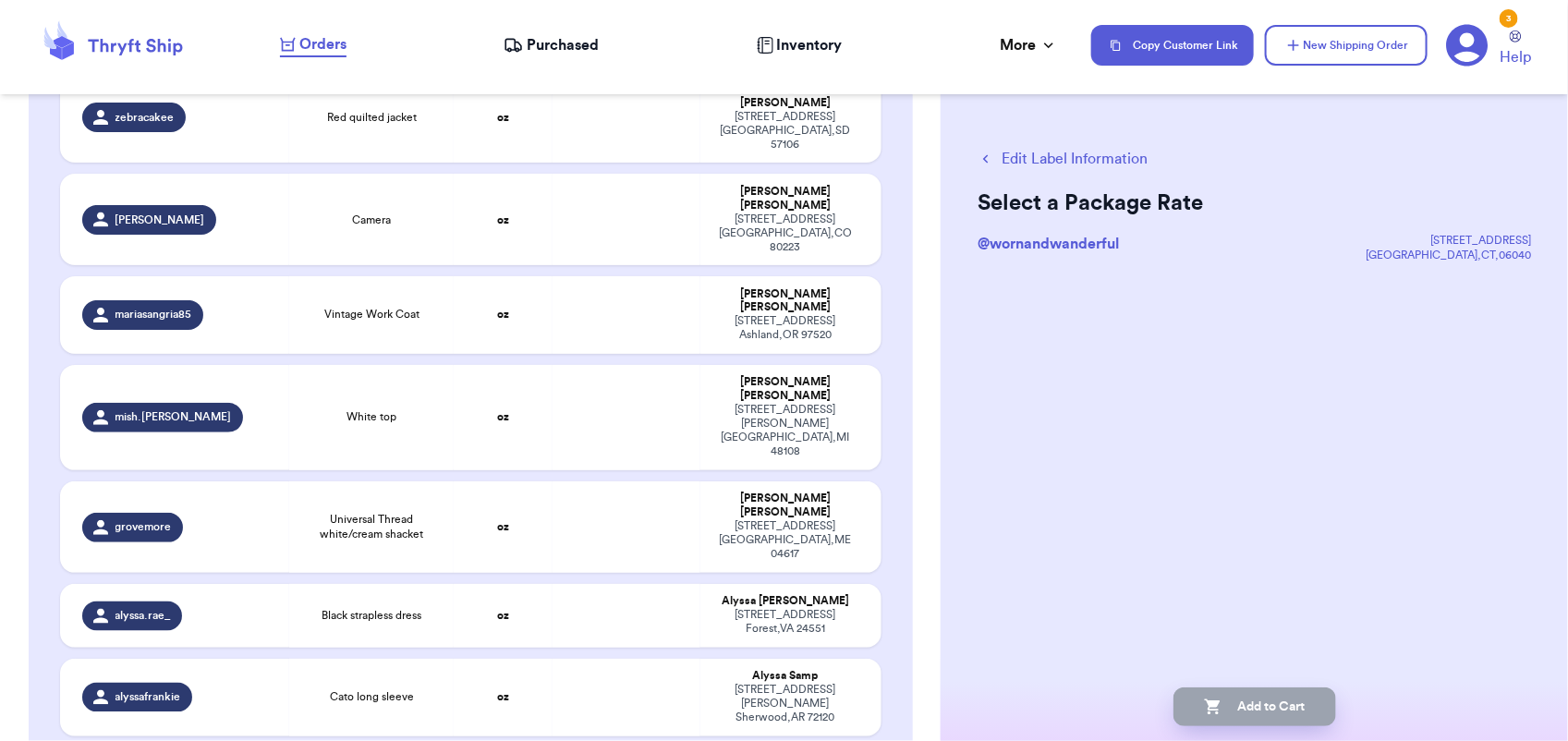
scroll to position [0, 0]
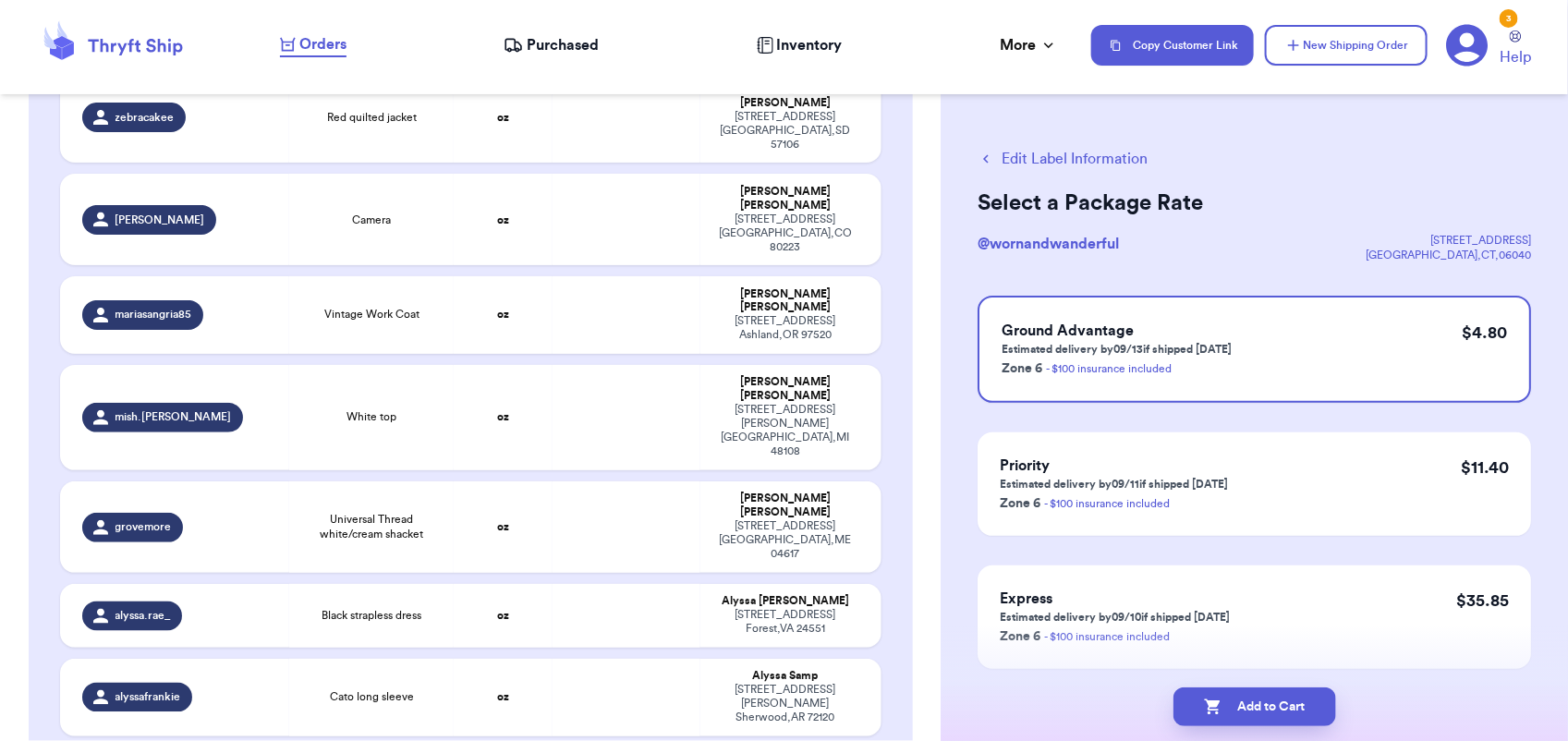
click at [1222, 721] on button "Add to Cart" at bounding box center [1255, 708] width 163 height 39
checkbox input "true"
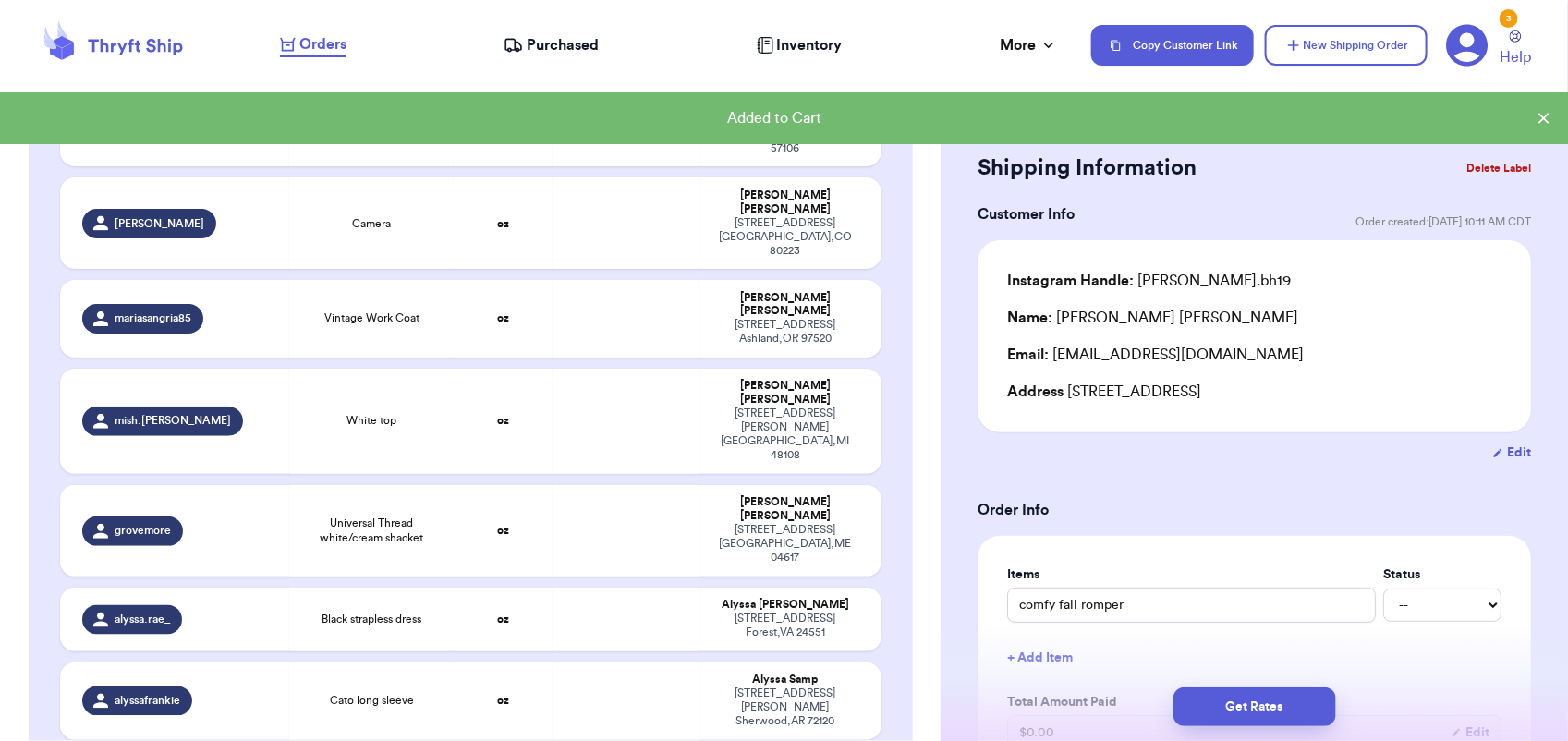
scroll to position [1264, 0]
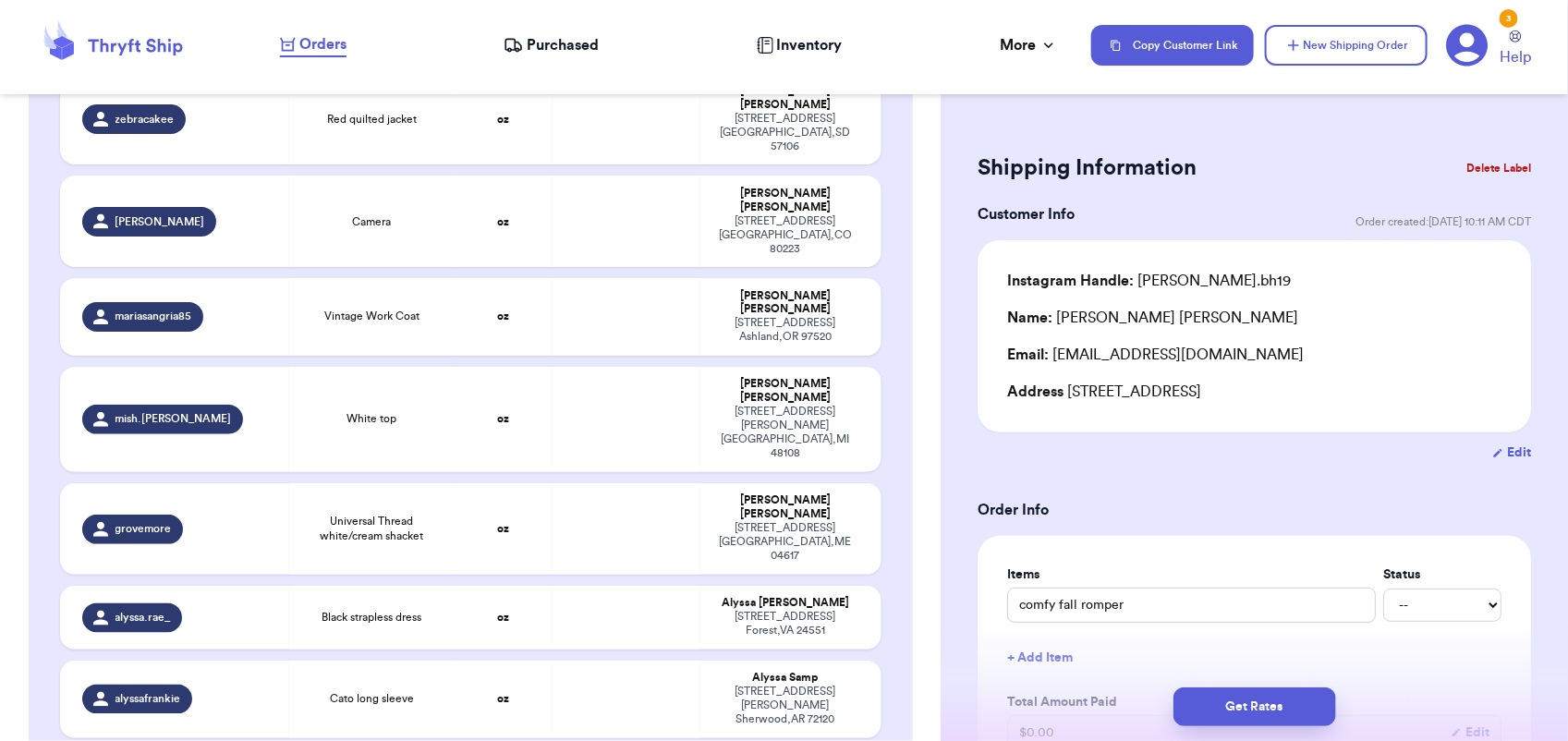
type input "Eagle sweater"
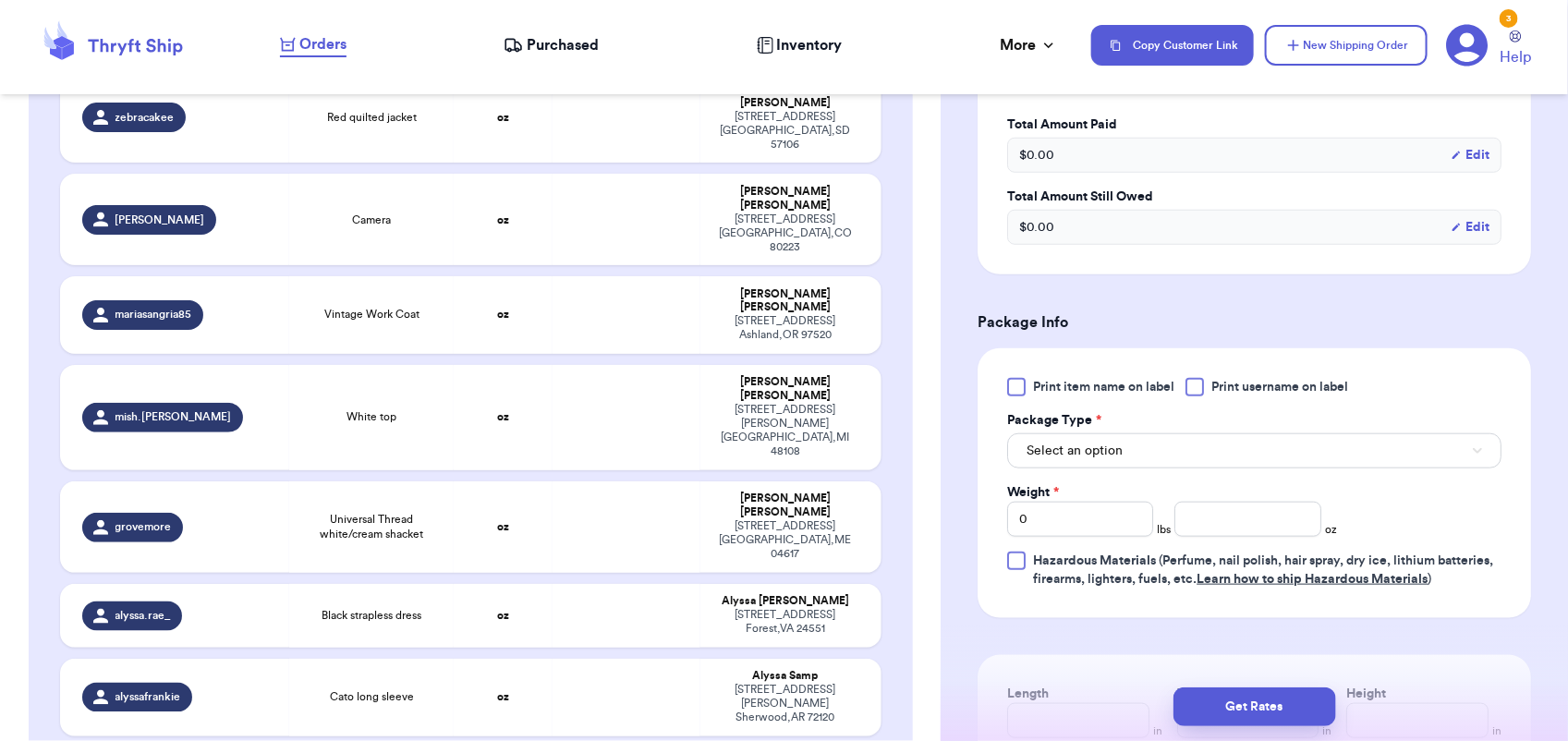
scroll to position [578, 0]
click at [1100, 460] on button "Select an option" at bounding box center [1255, 450] width 494 height 35
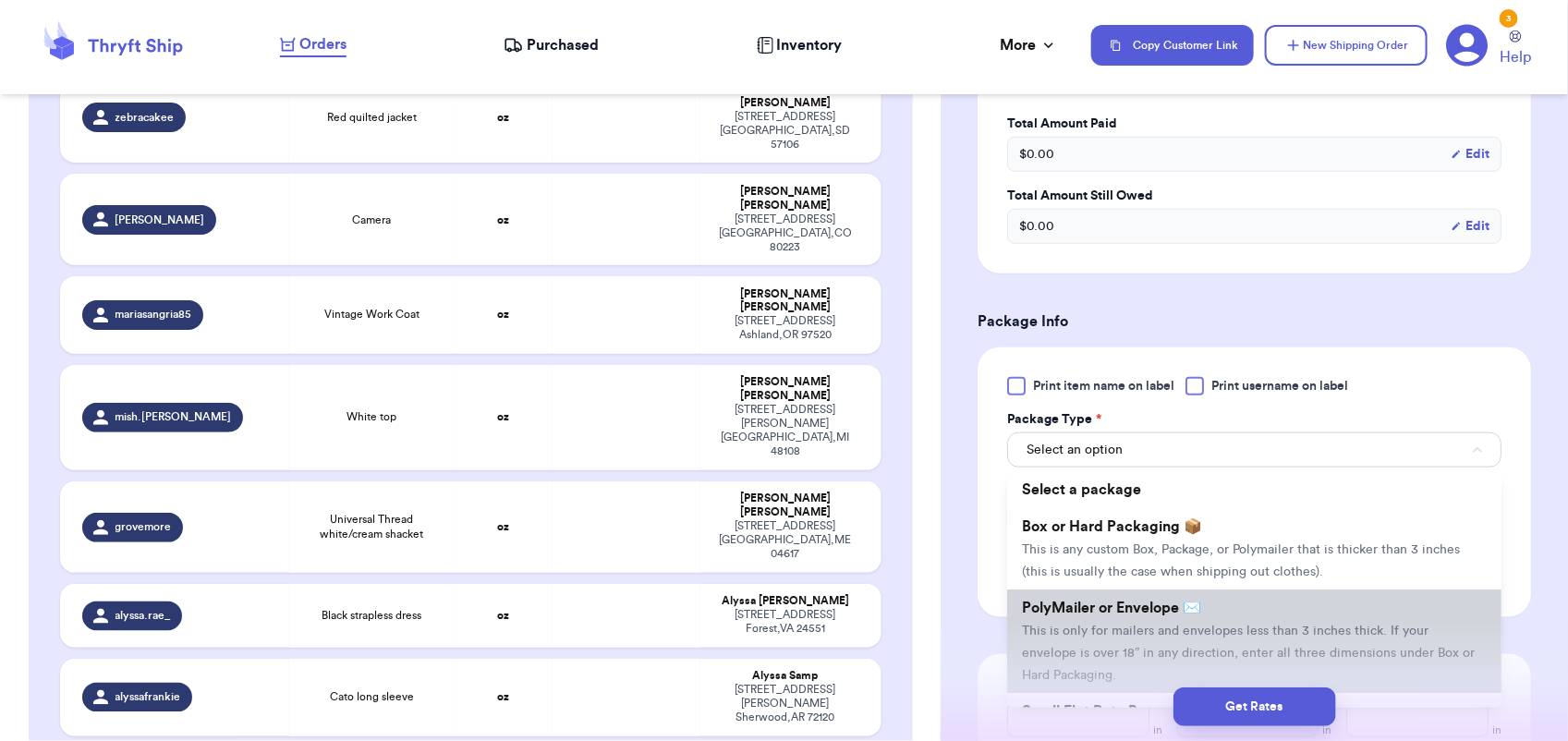
click at [1115, 603] on span "PolyMailer or Envelope ✉️" at bounding box center [1112, 608] width 179 height 15
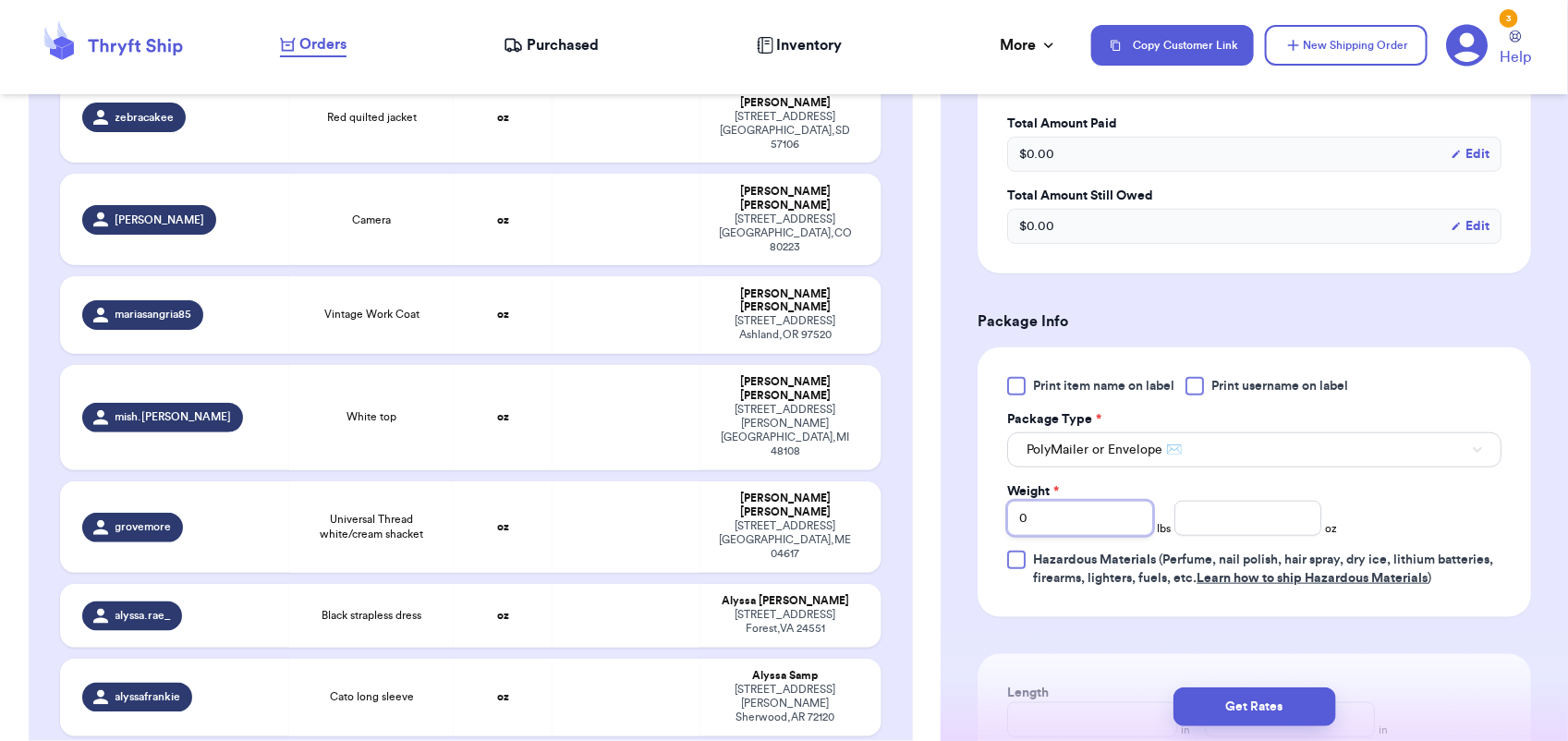
click at [1062, 514] on input "0" at bounding box center [1080, 519] width 146 height 35
type input "1"
type input "2"
click at [1247, 709] on button "Get Rates" at bounding box center [1255, 708] width 163 height 39
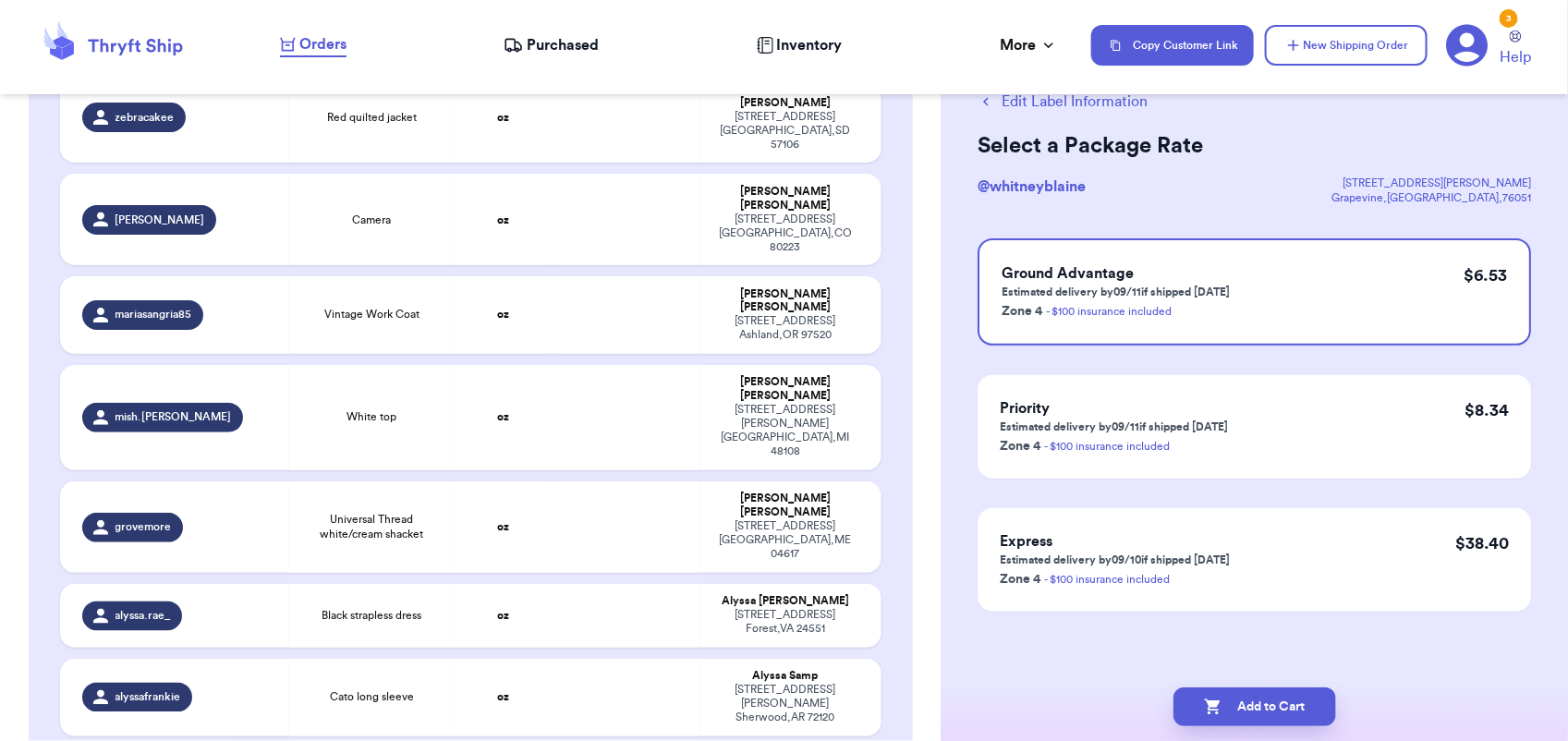
scroll to position [0, 0]
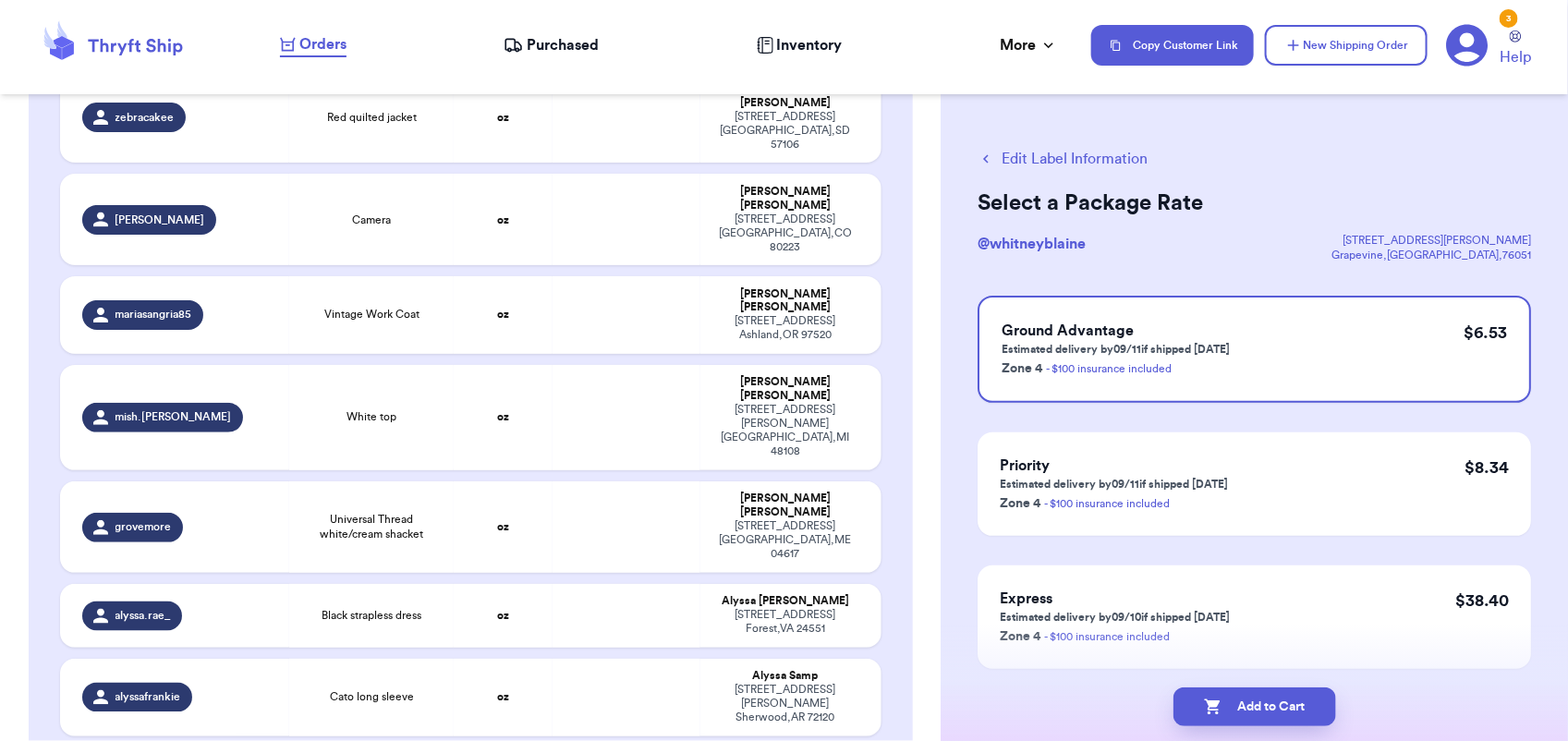
click at [1247, 709] on button "Add to Cart" at bounding box center [1255, 708] width 163 height 39
checkbox input "true"
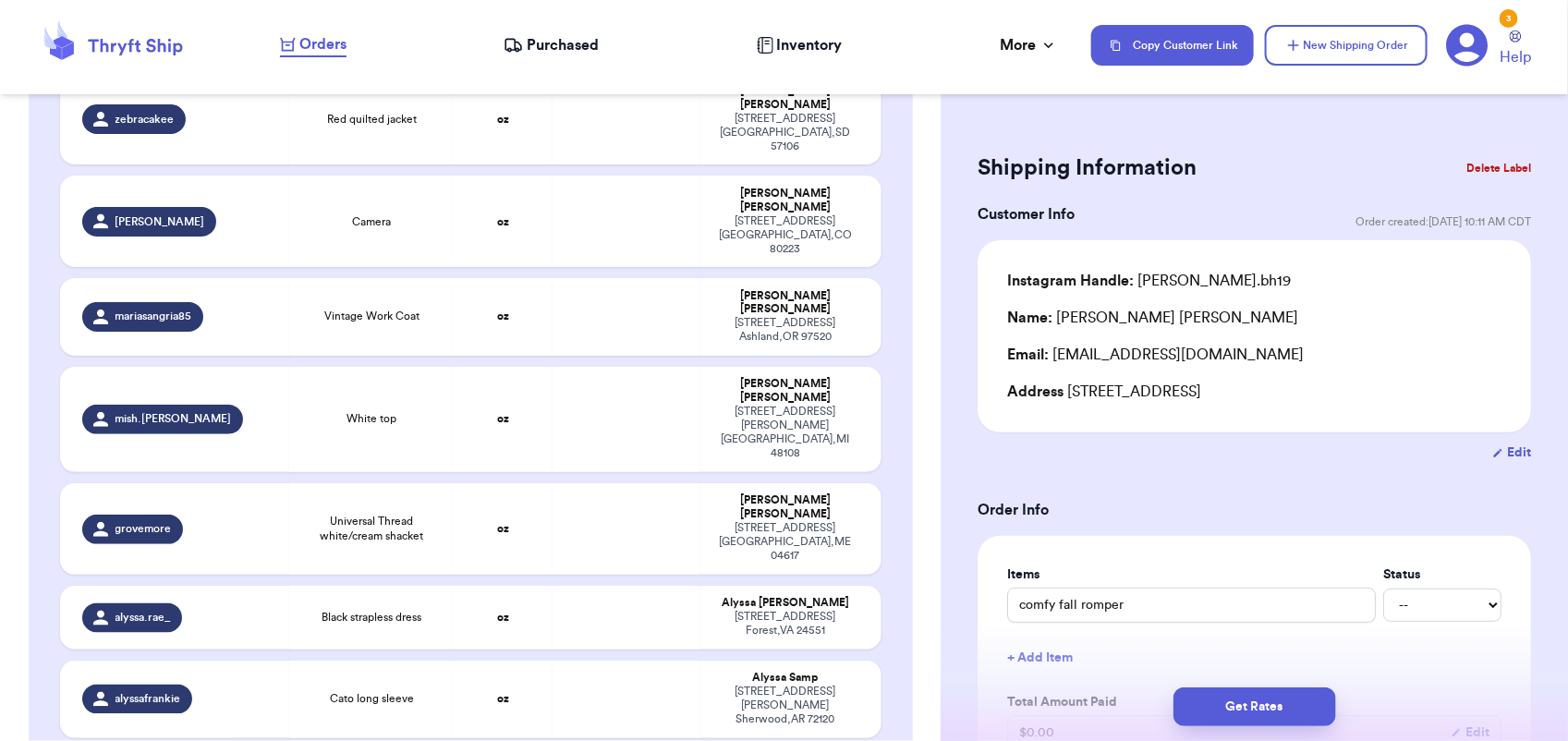
type input "Zara top"
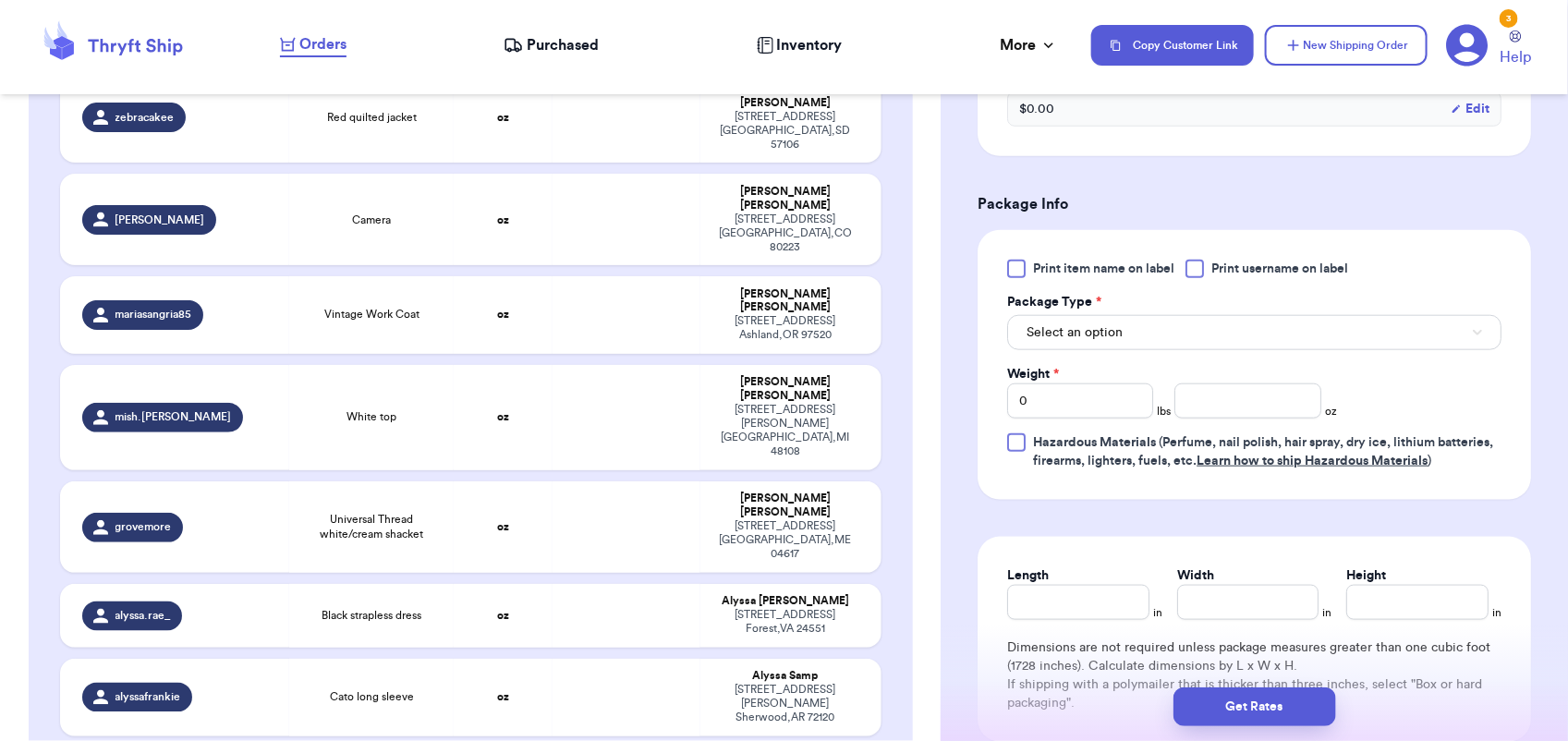
scroll to position [754, 0]
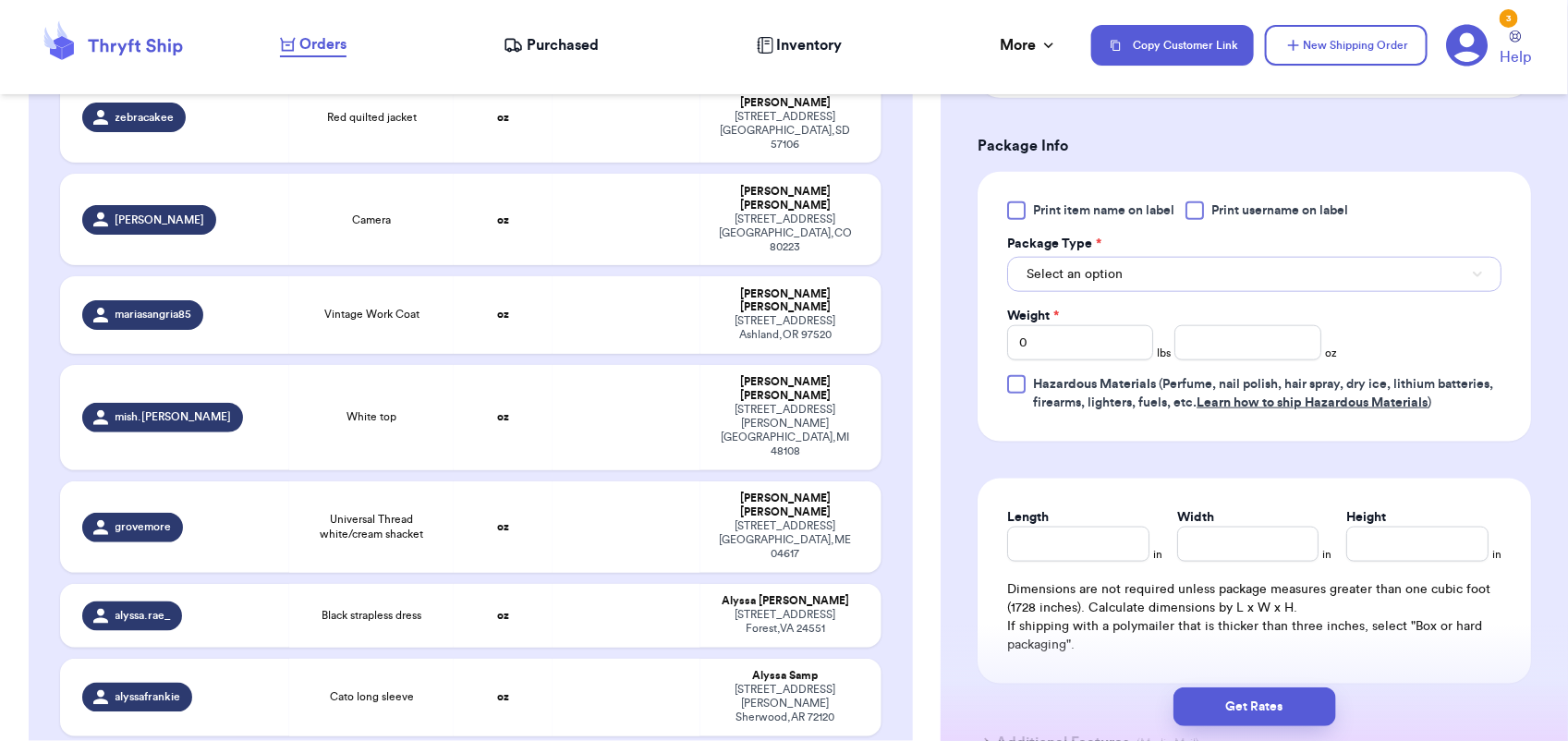
click at [1160, 278] on button "Select an option" at bounding box center [1255, 274] width 494 height 35
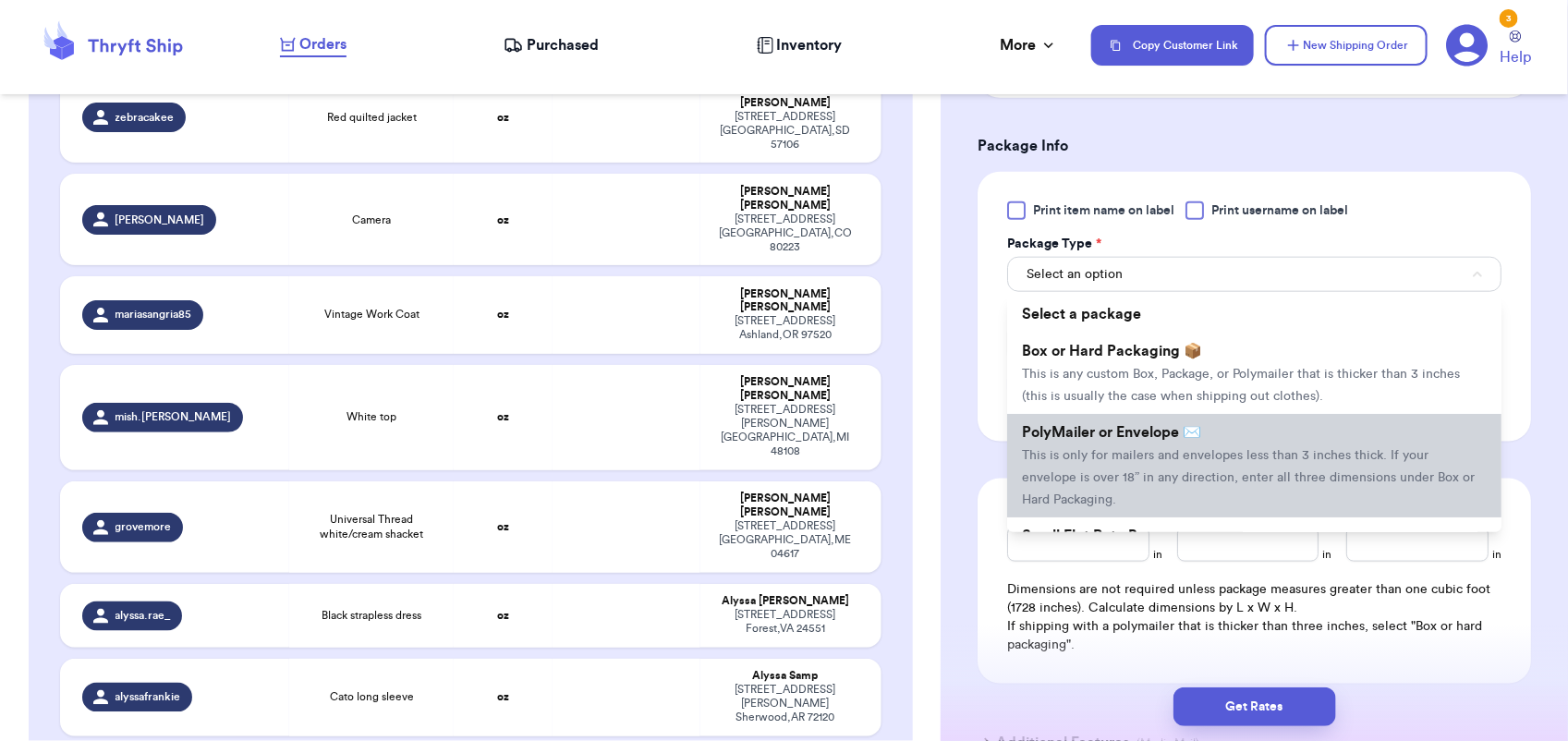
click at [1155, 414] on li "PolyMailer or Envelope ✉️ This is only for mailers and envelopes less than 3 in…" at bounding box center [1255, 465] width 494 height 103
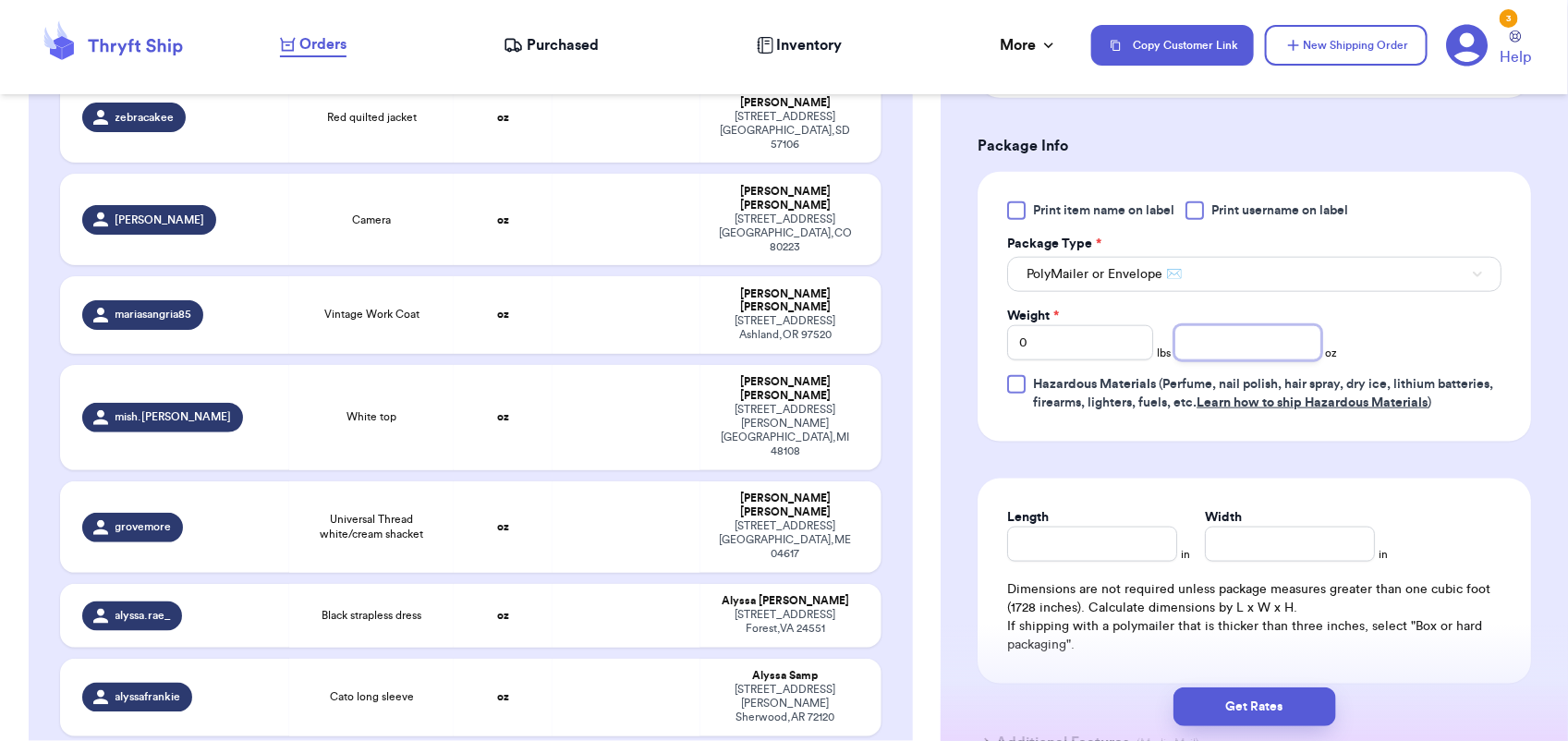
click at [1222, 339] on input "number" at bounding box center [1247, 343] width 146 height 35
type input "3"
click at [1301, 712] on button "Get Rates" at bounding box center [1255, 708] width 163 height 39
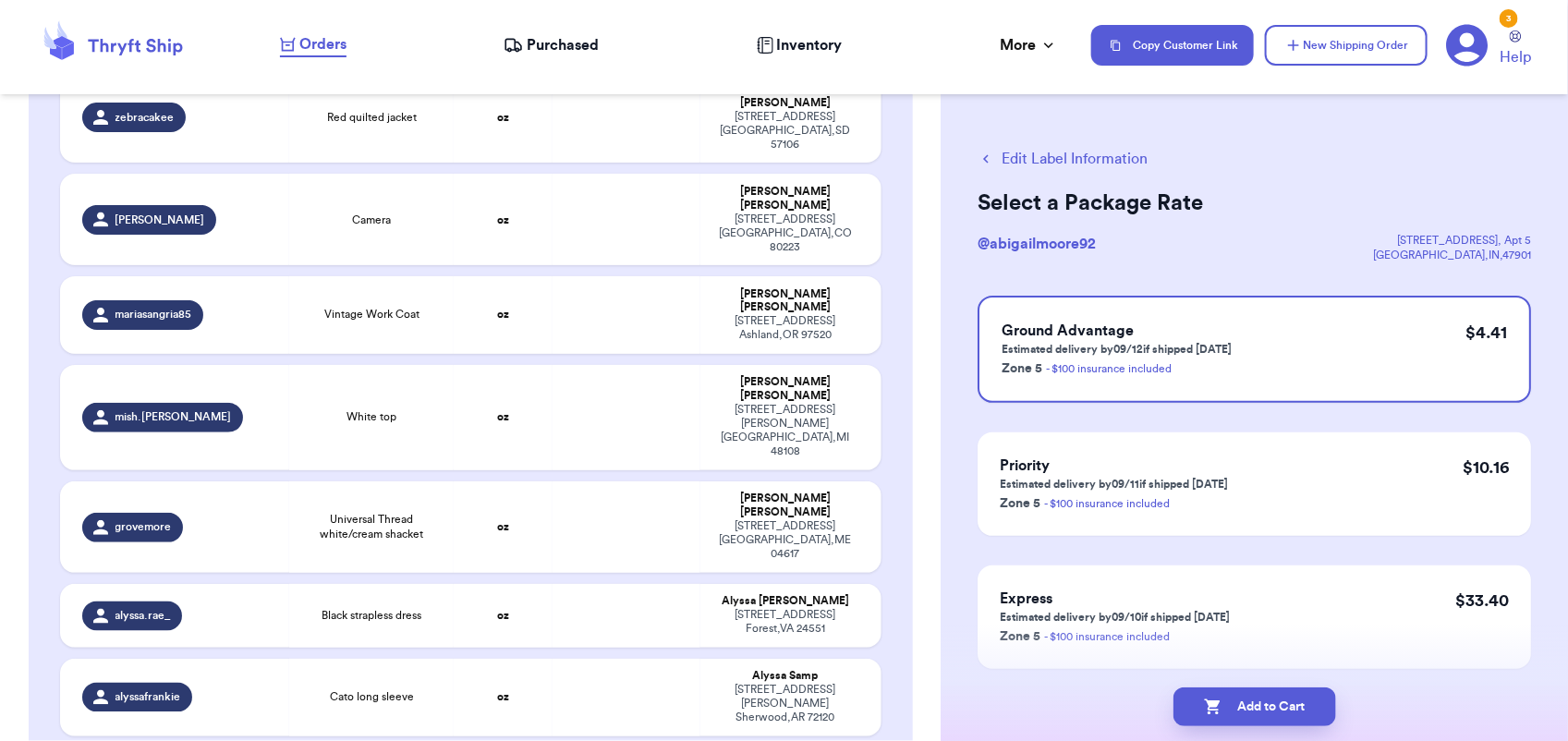
click at [1301, 712] on button "Add to Cart" at bounding box center [1255, 708] width 163 height 39
checkbox input "true"
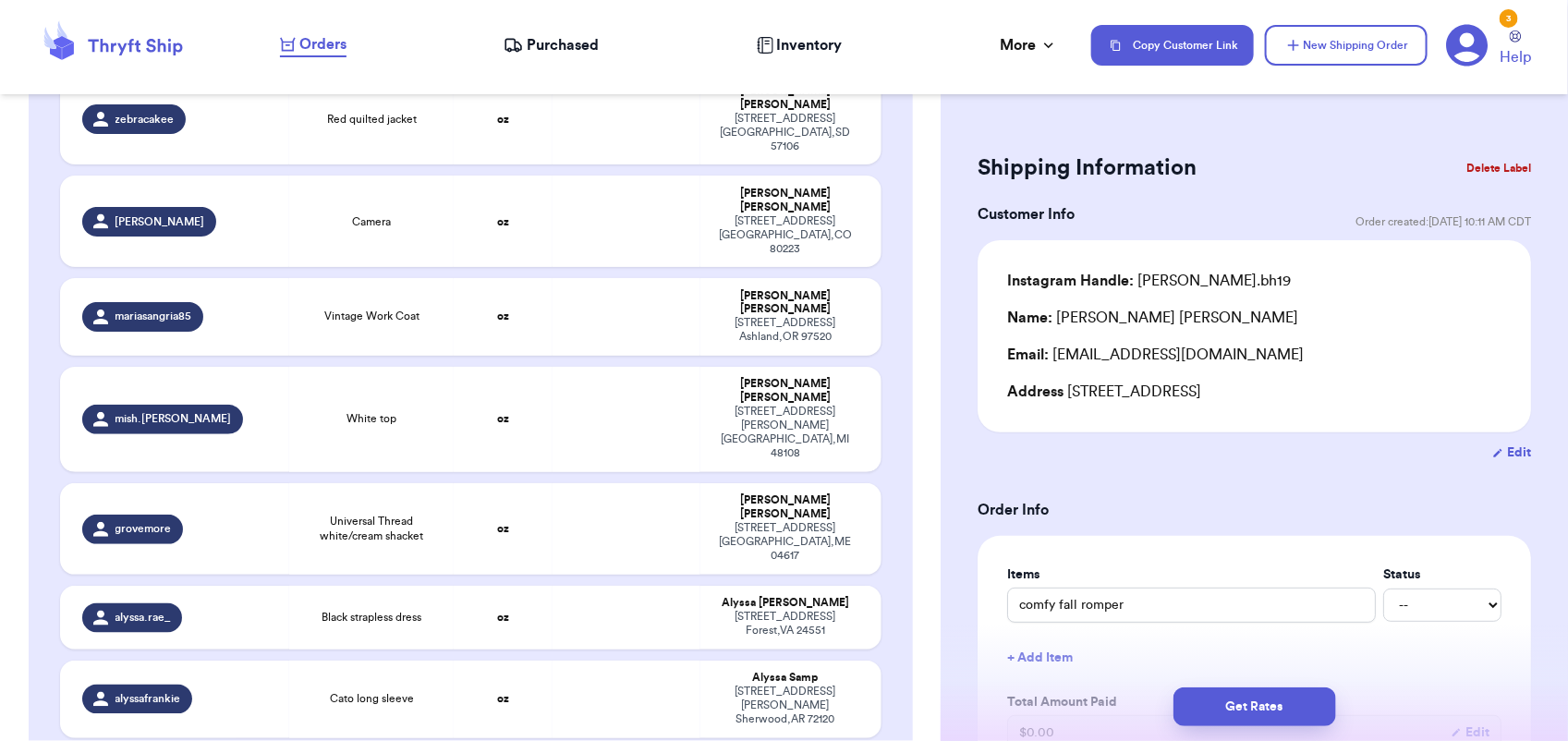
scroll to position [841, 0]
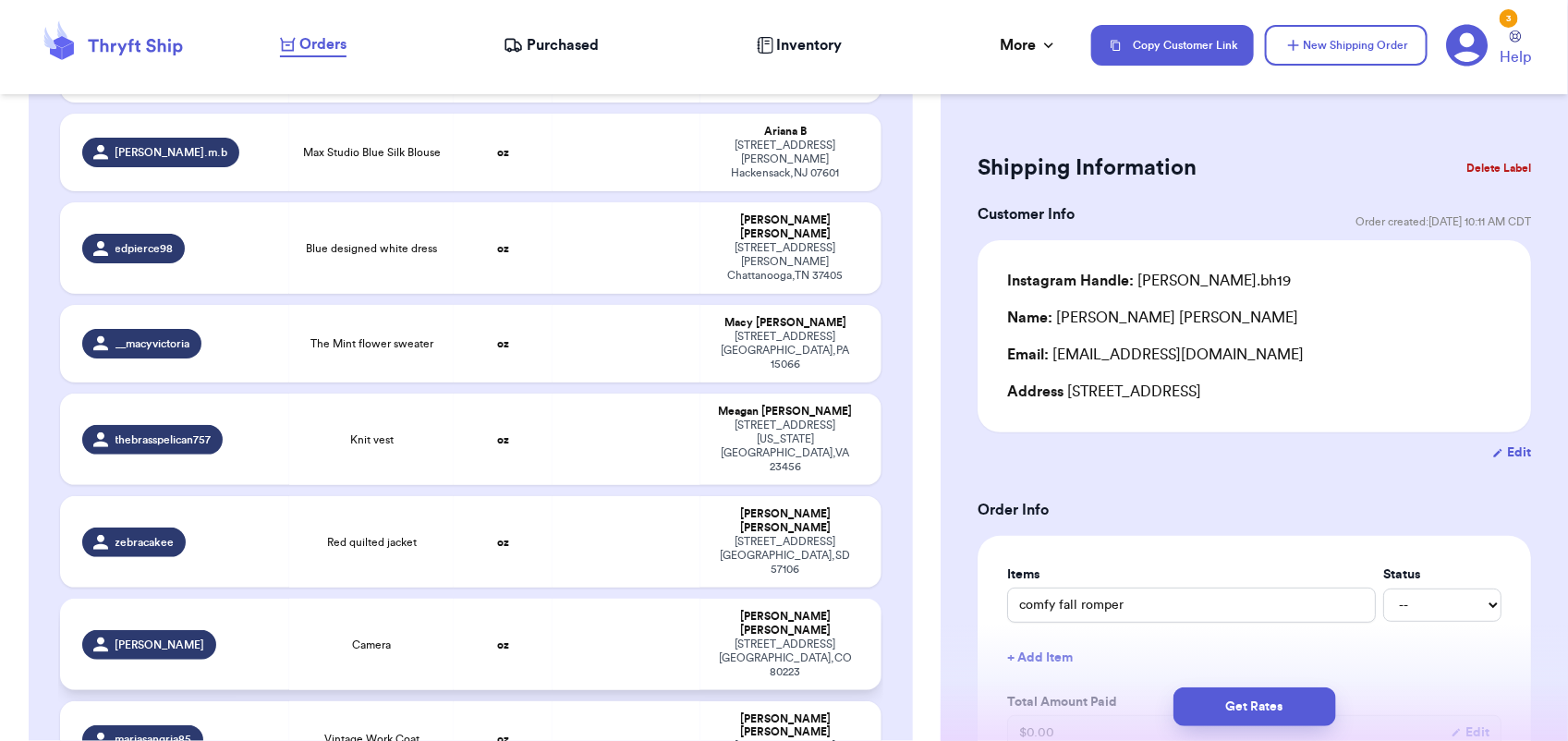
click at [701, 599] on td "[PERSON_NAME] [STREET_ADDRESS]" at bounding box center [791, 644] width 181 height 91
type input "Camera"
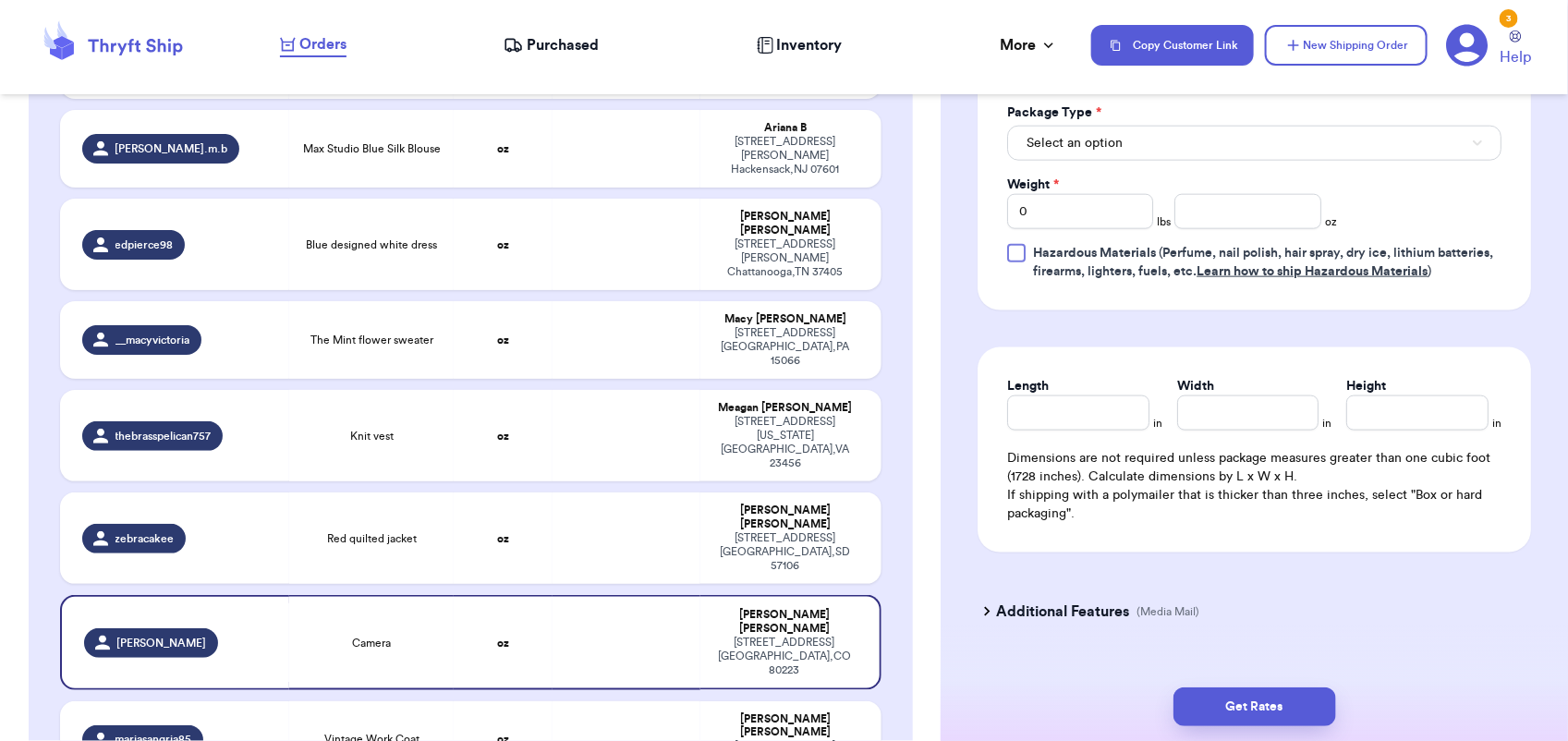
scroll to position [887, 0]
click at [1121, 149] on span "Select an option" at bounding box center [1074, 141] width 96 height 19
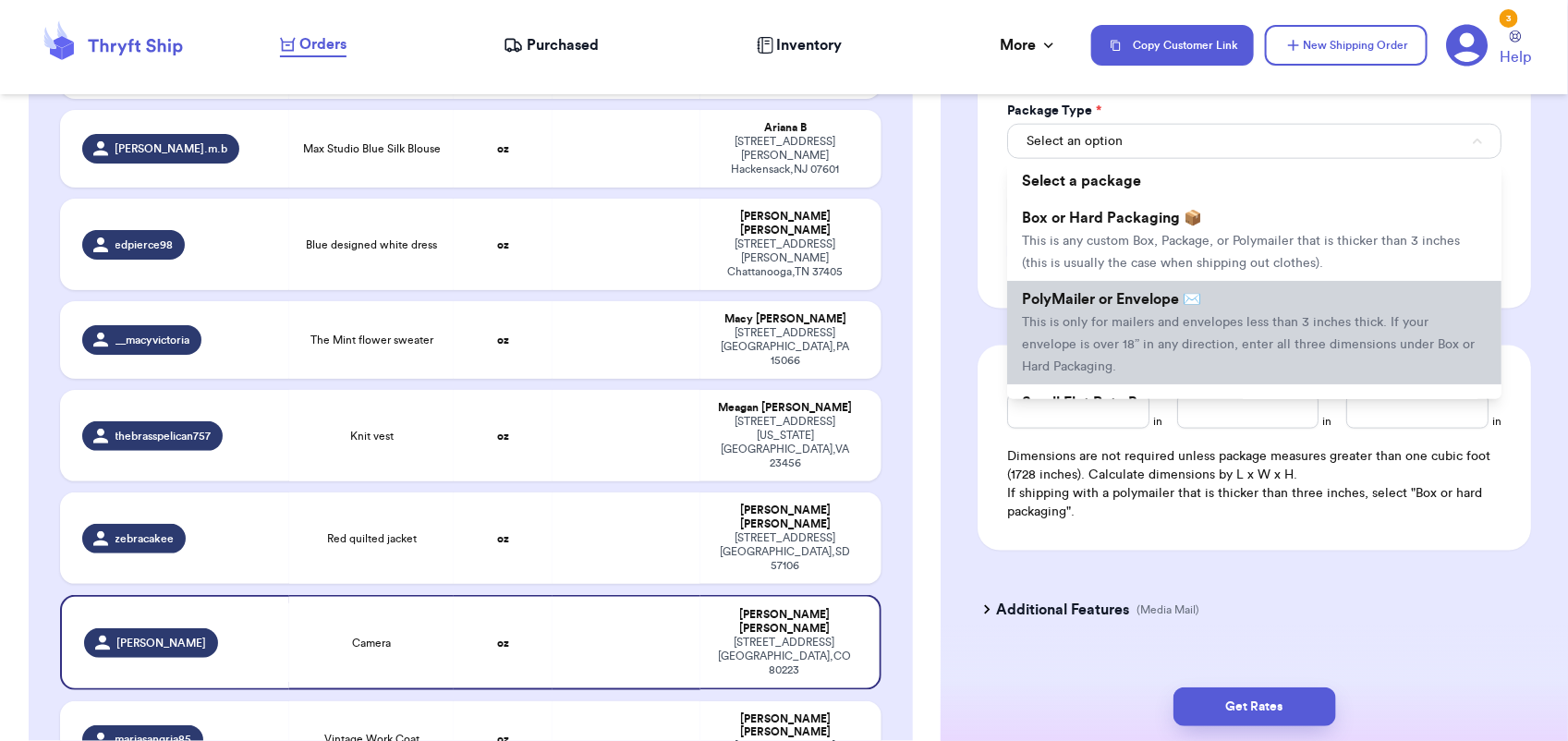
click at [1115, 354] on li "PolyMailer or Envelope ✉️ This is only for mailers and envelopes less than 3 in…" at bounding box center [1255, 332] width 494 height 103
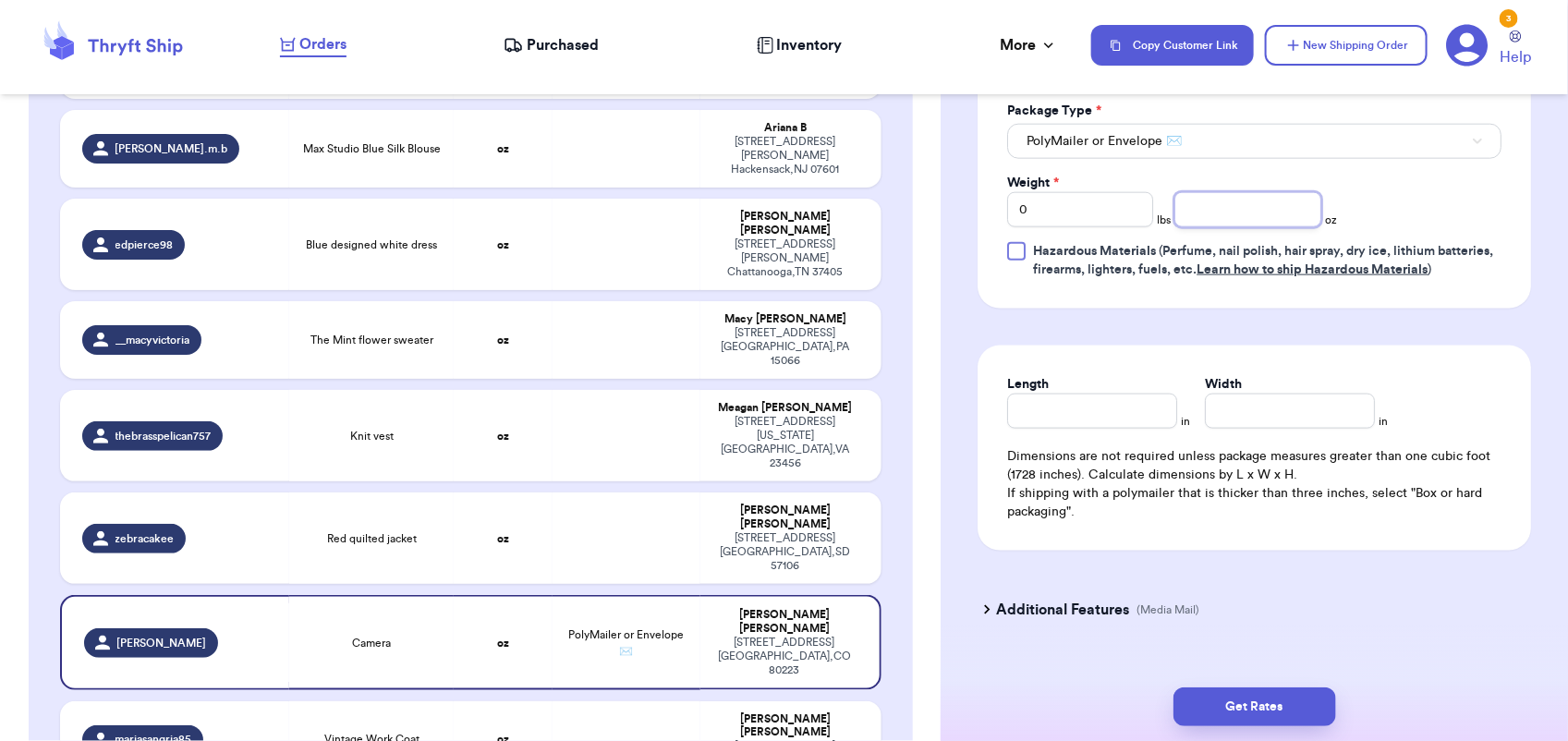
click at [1198, 224] on input "number" at bounding box center [1247, 210] width 146 height 35
type input "13"
click at [1254, 705] on button "Get Rates" at bounding box center [1255, 708] width 163 height 39
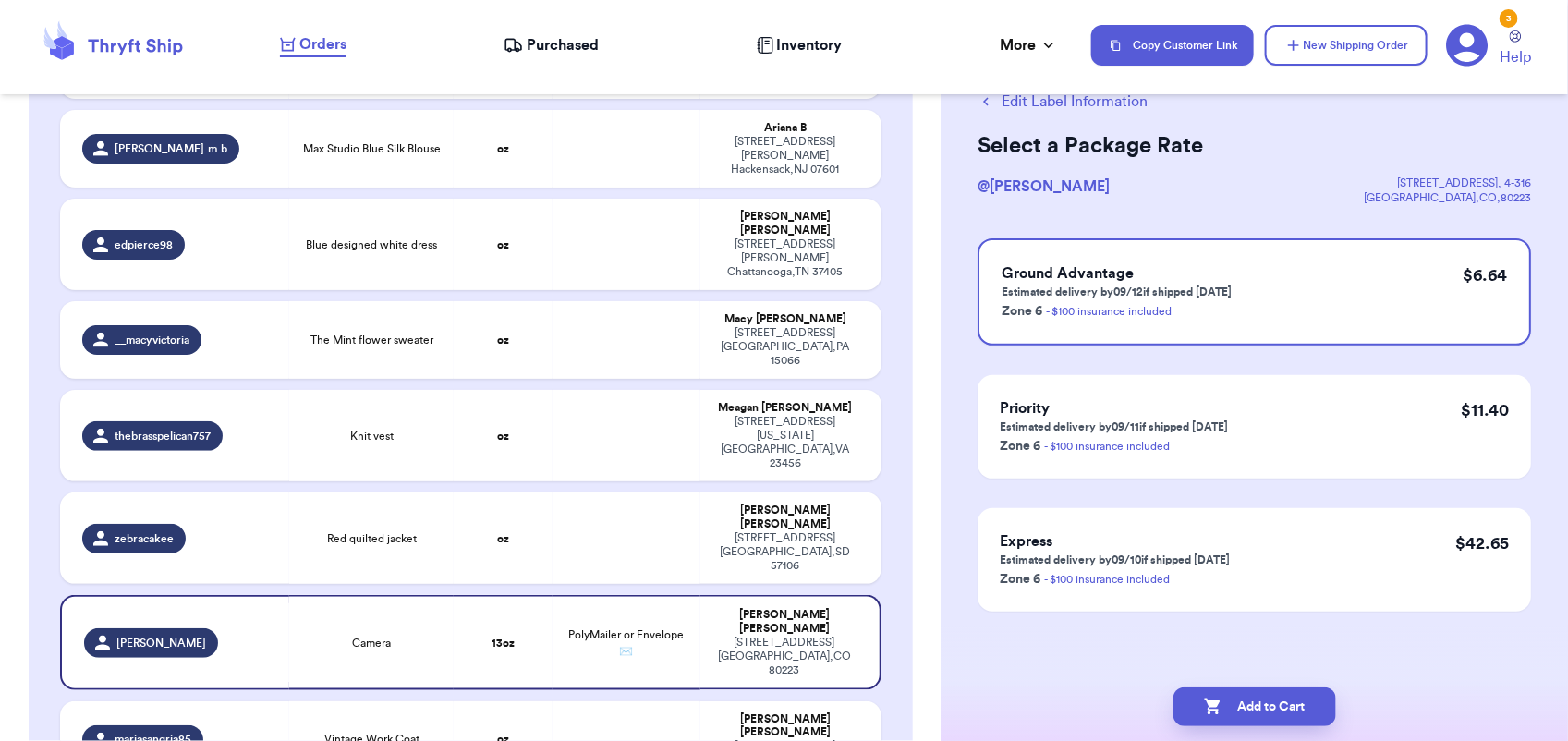
scroll to position [0, 0]
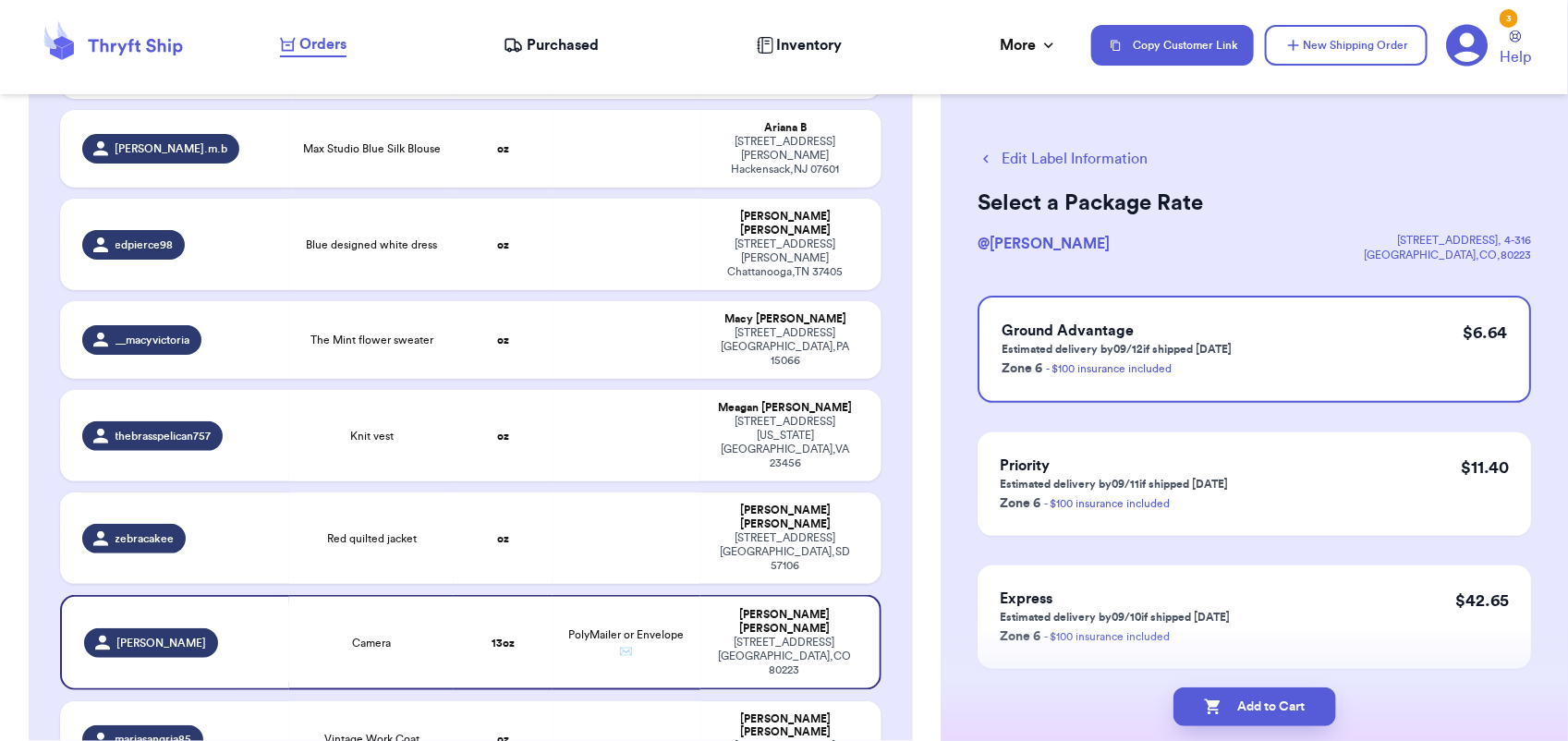
click at [1254, 705] on button "Add to Cart" at bounding box center [1255, 708] width 163 height 39
checkbox input "true"
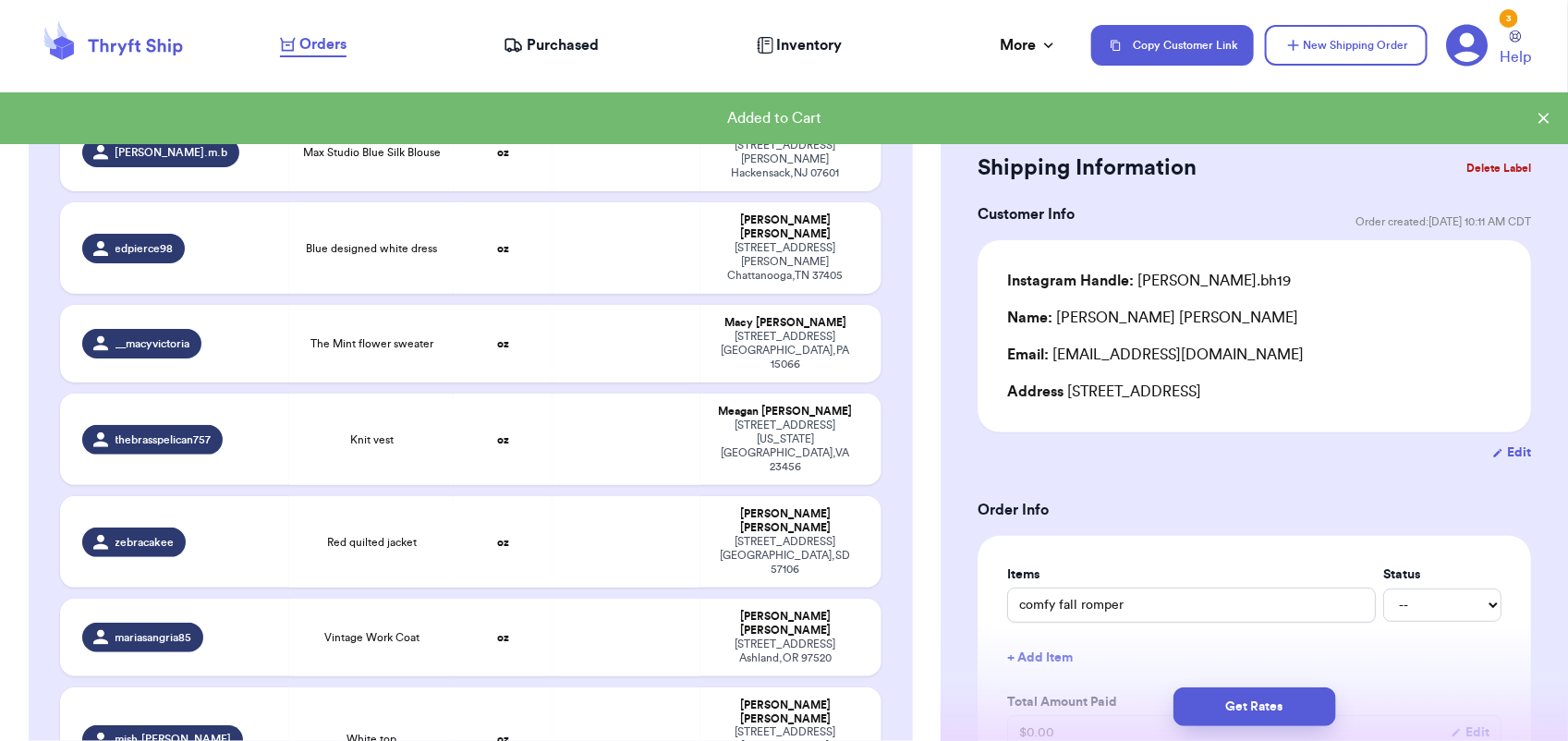
scroll to position [843, 0]
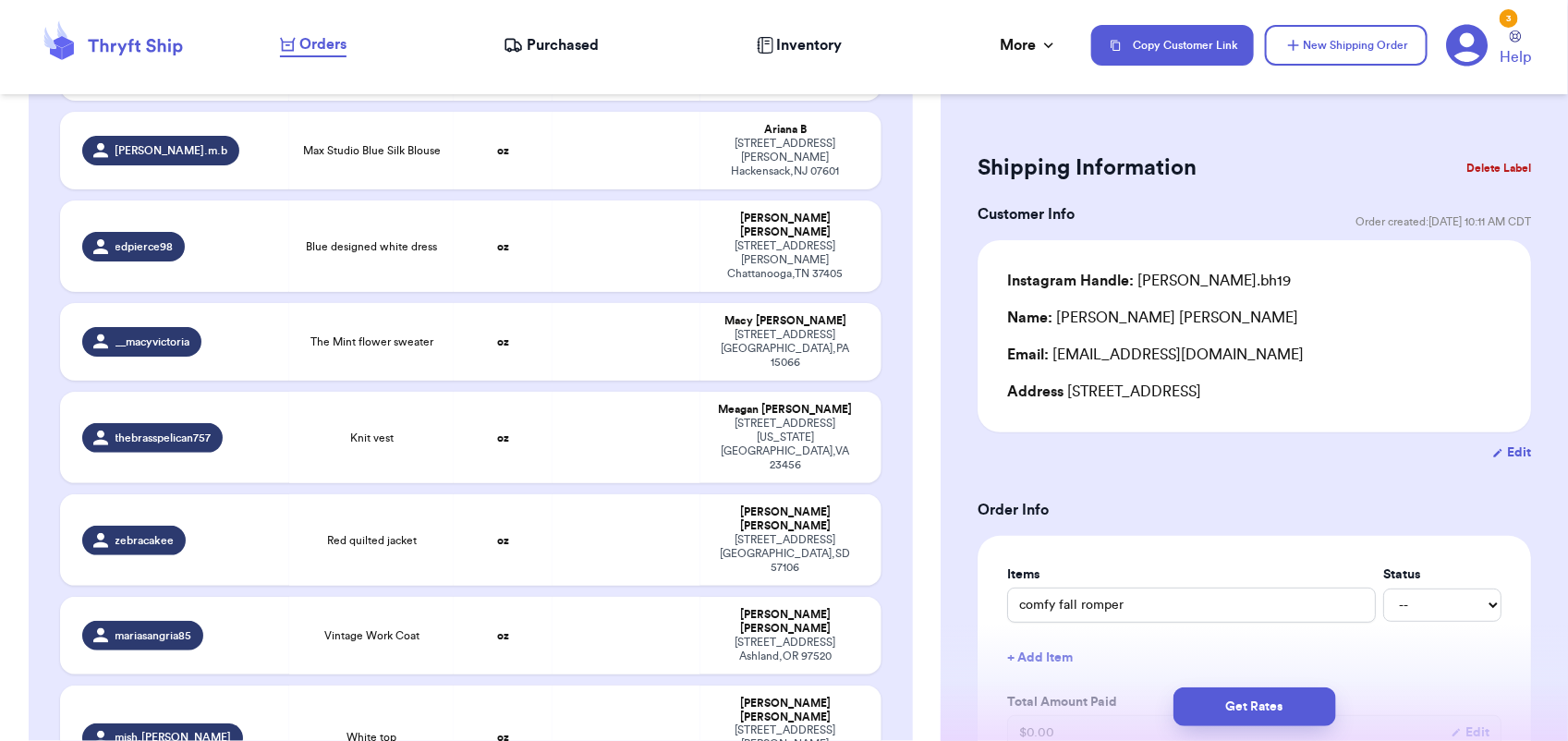
click at [1254, 705] on button "Get Rates" at bounding box center [1255, 708] width 163 height 39
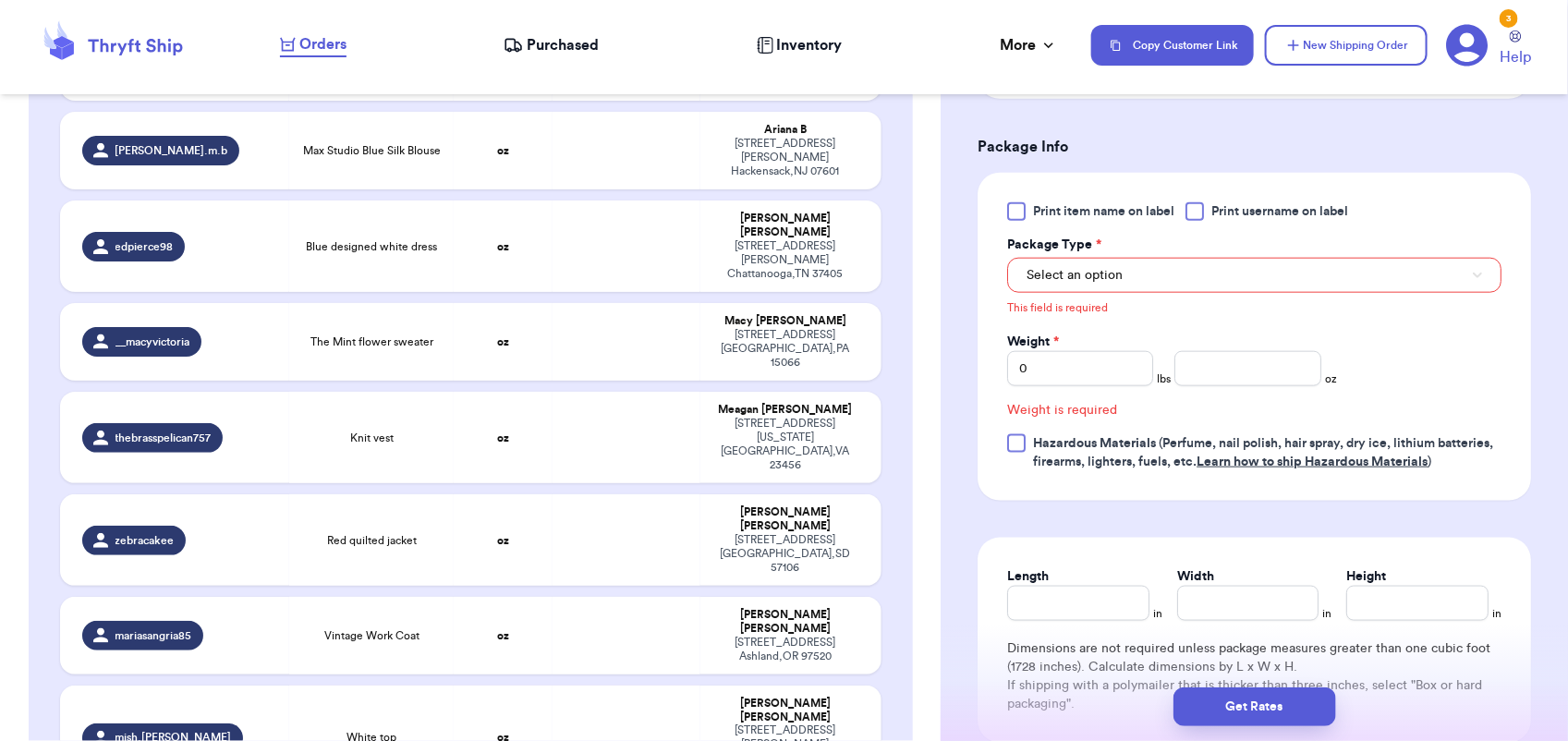
scroll to position [1271, 0]
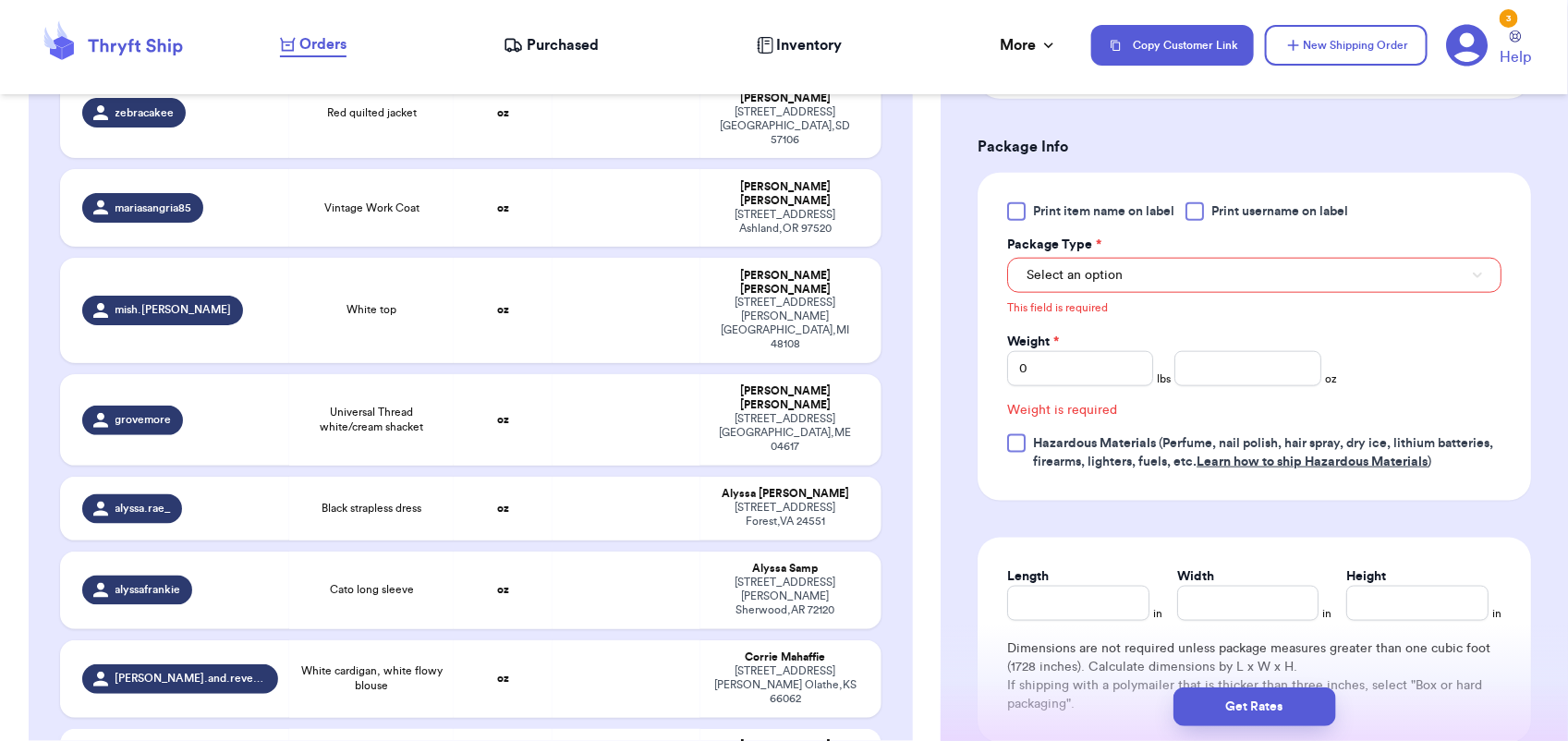
type input "Red cardigan"
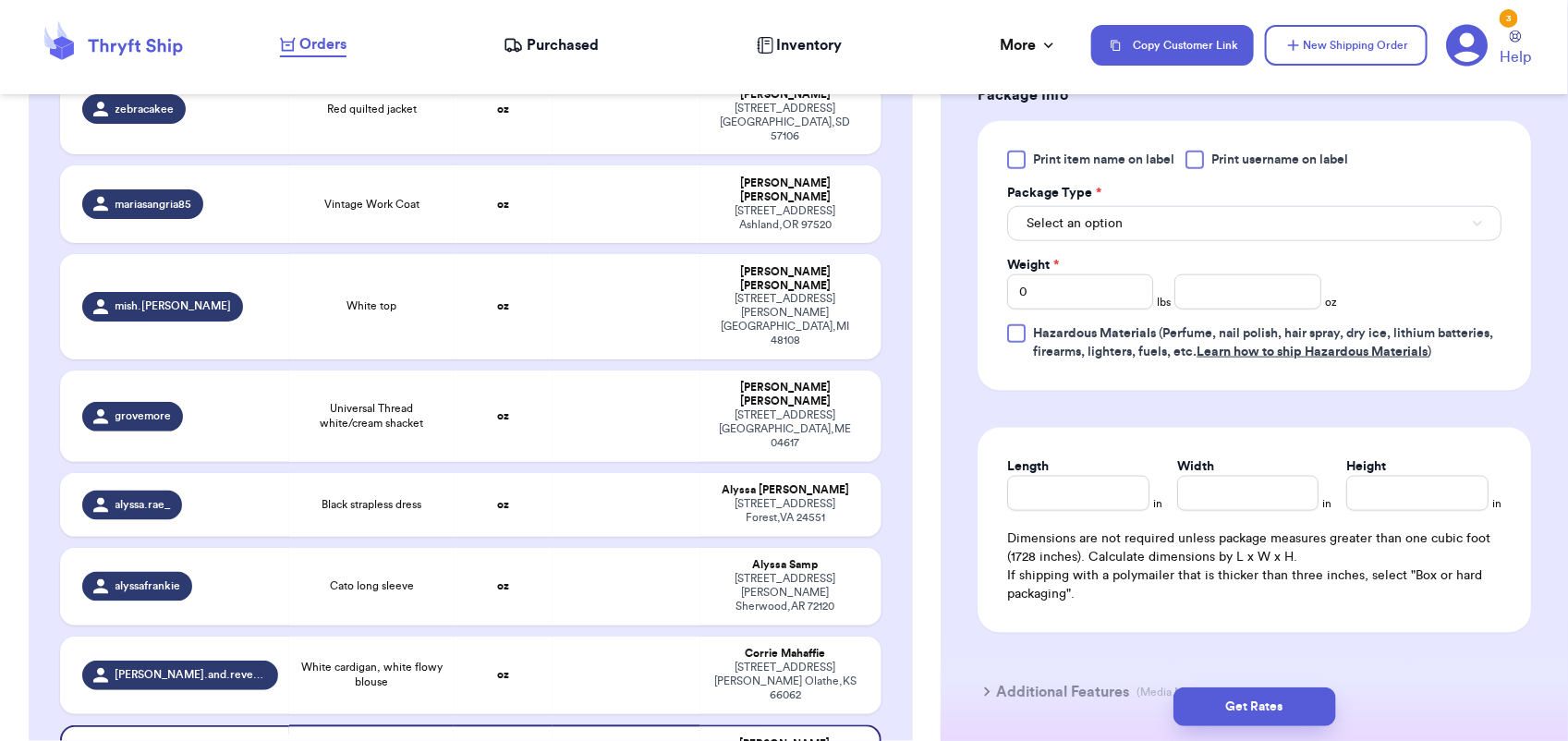
scroll to position [804, 0]
click at [1133, 218] on button "Select an option" at bounding box center [1255, 225] width 494 height 35
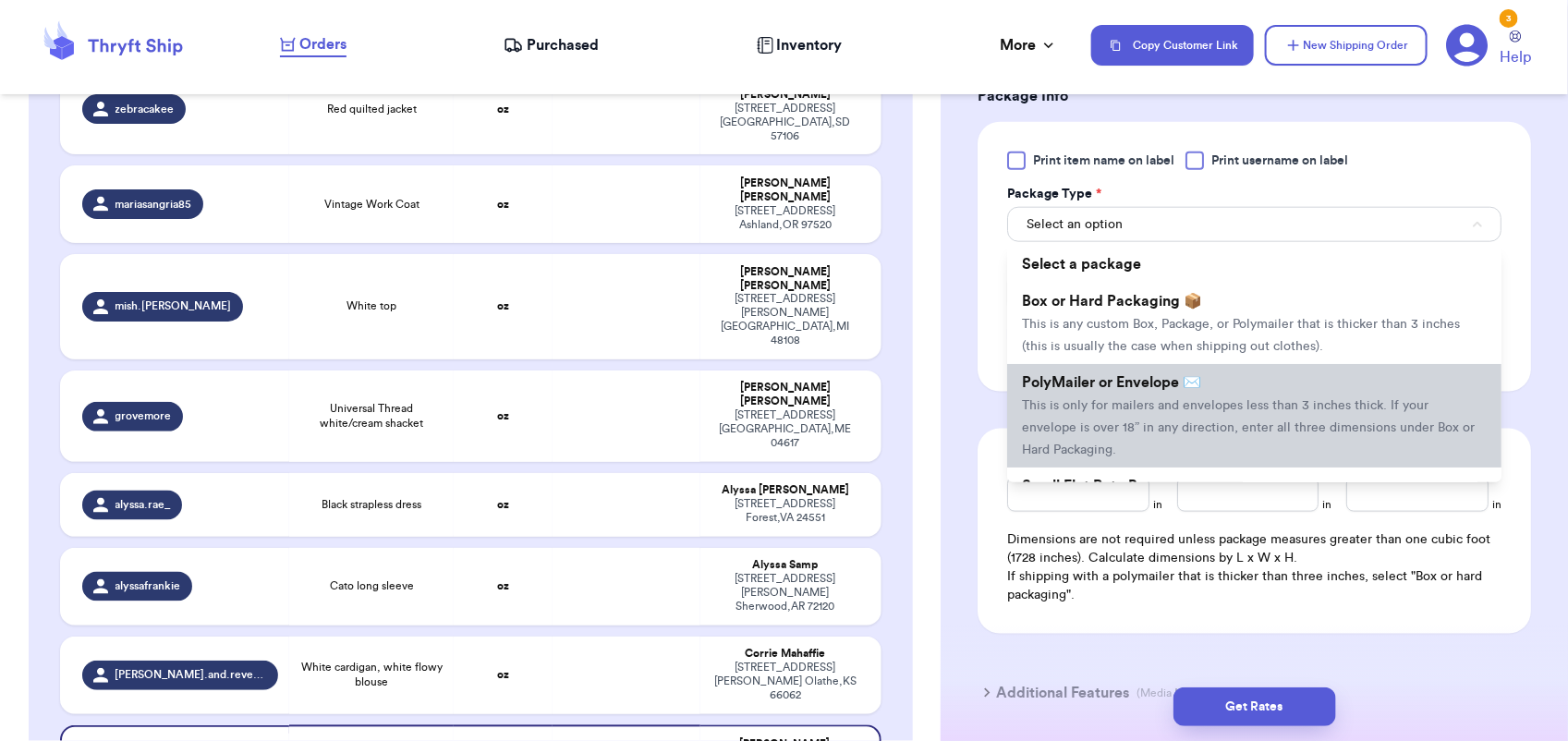
click at [1153, 414] on li "PolyMailer or Envelope ✉️ This is only for mailers and envelopes less than 3 in…" at bounding box center [1255, 416] width 494 height 103
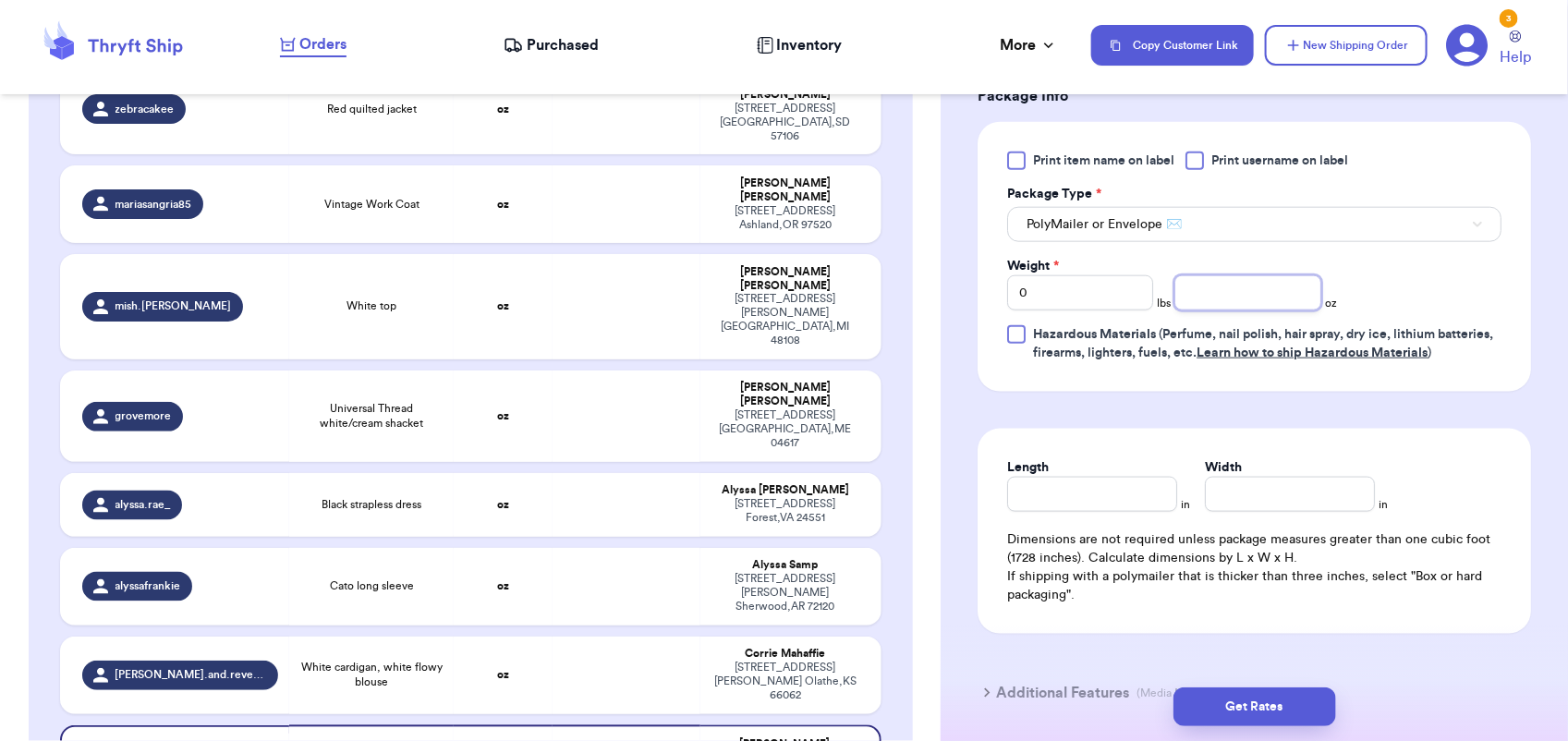
click at [1229, 308] on input "number" at bounding box center [1247, 293] width 146 height 35
type input "9"
click at [1258, 717] on button "Get Rates" at bounding box center [1255, 708] width 163 height 39
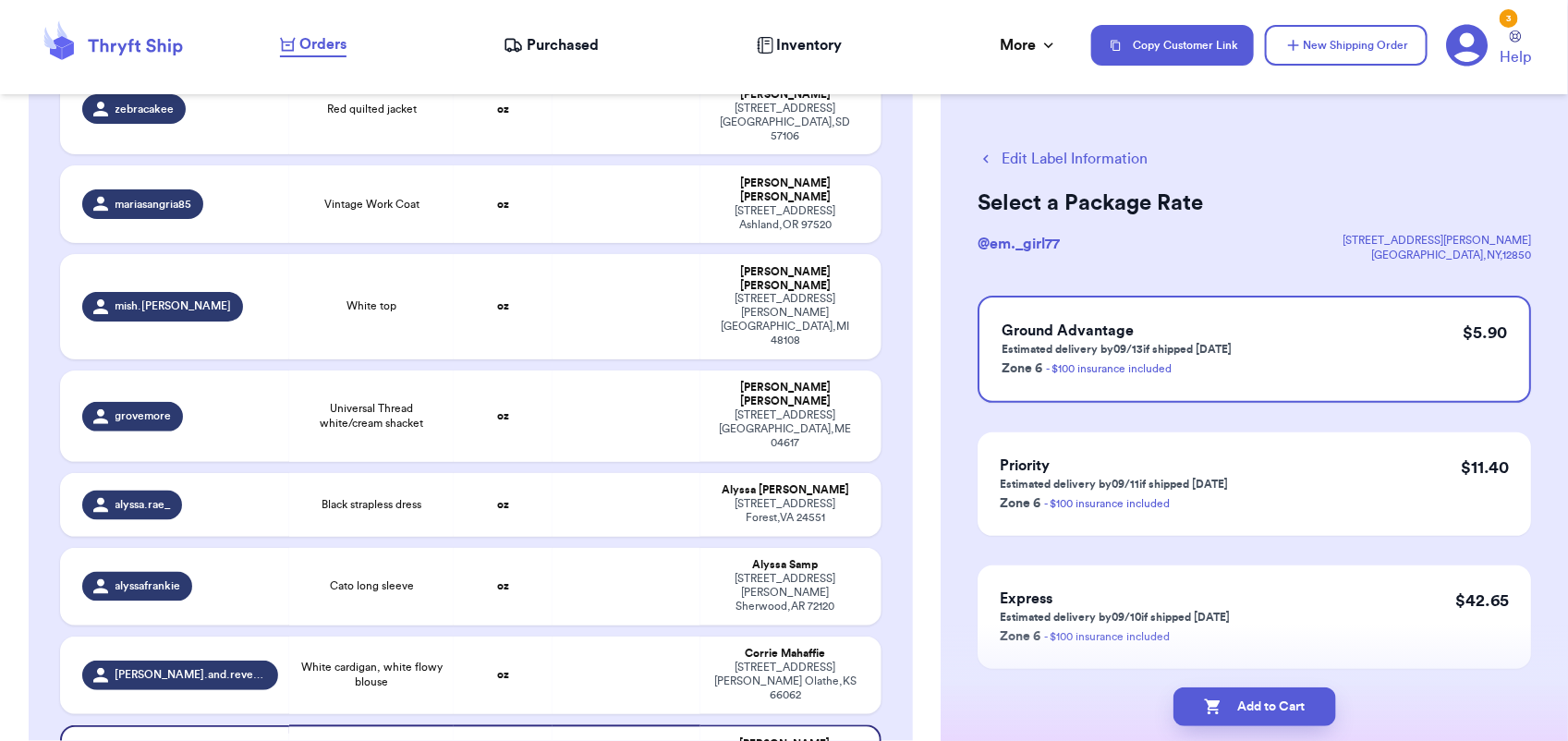
click at [1258, 717] on button "Add to Cart" at bounding box center [1255, 708] width 163 height 39
checkbox input "true"
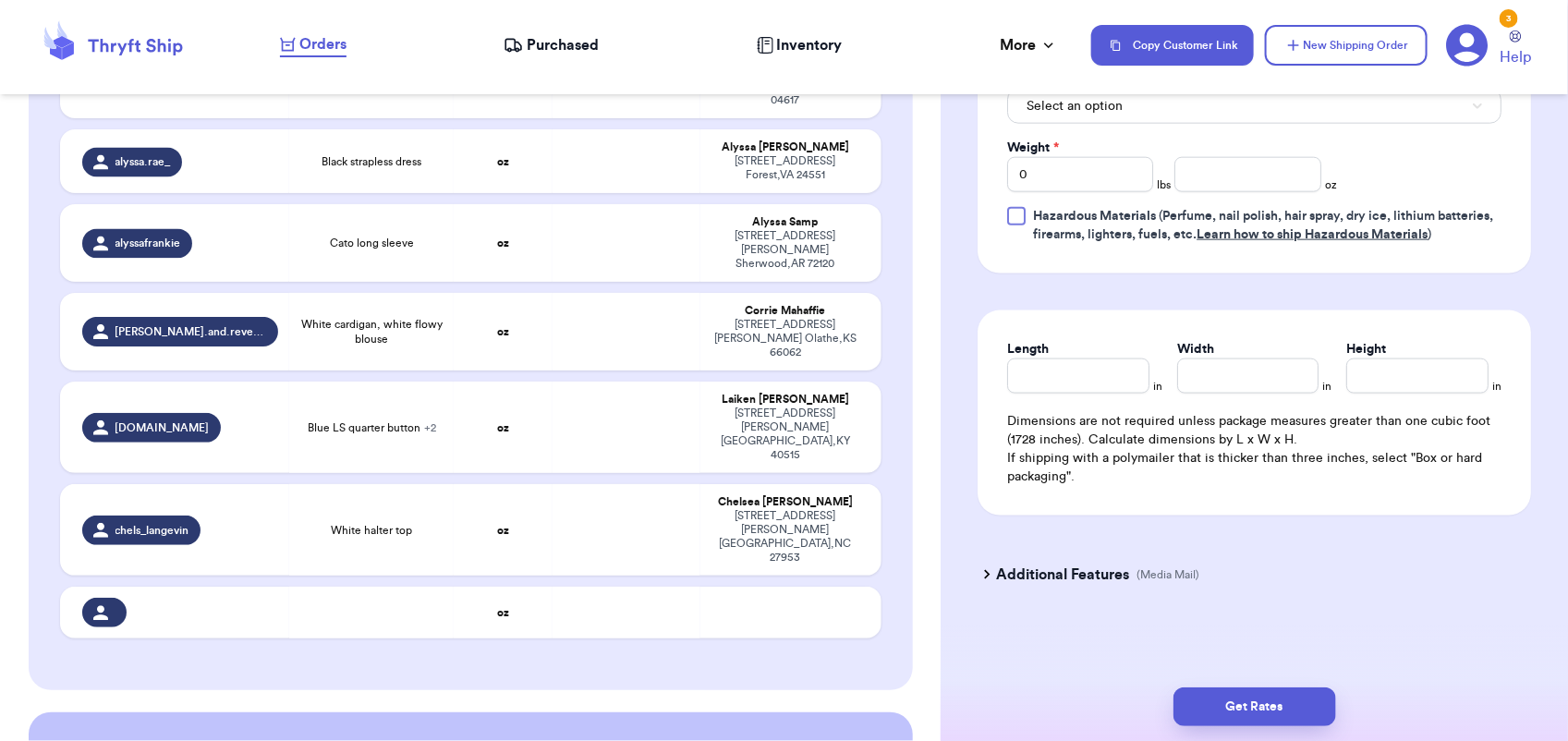
scroll to position [1620, 0]
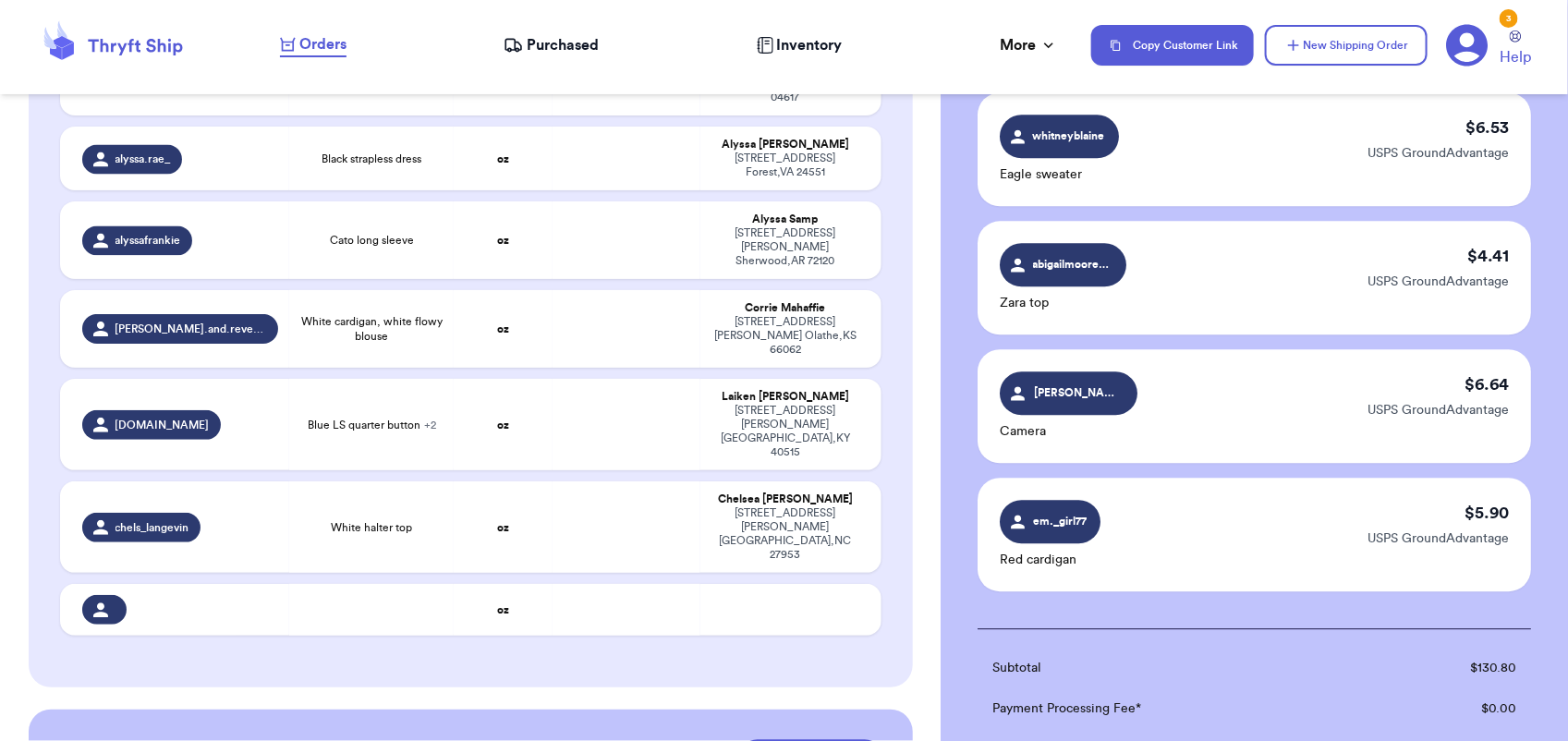
scroll to position [2265, 0]
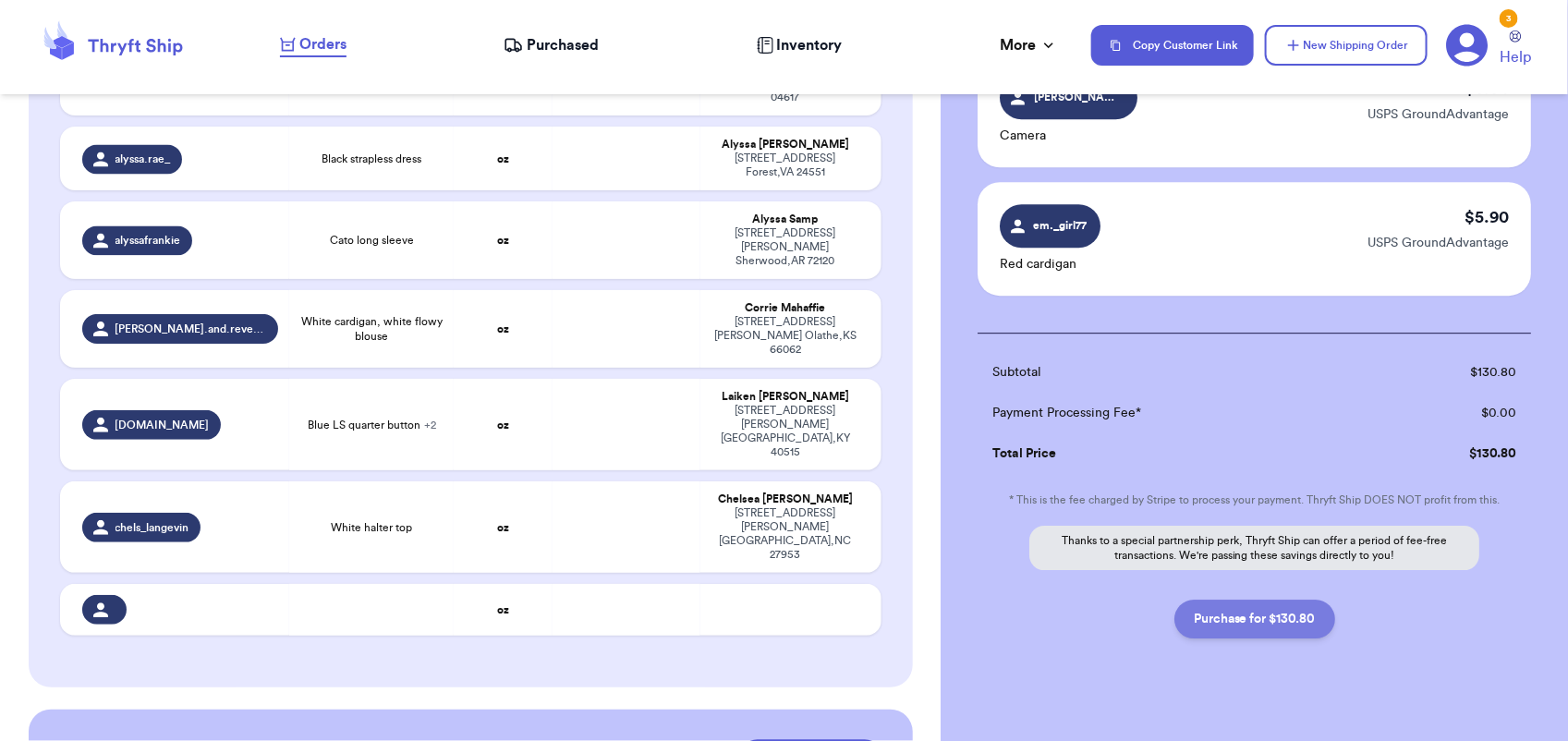
click at [1298, 600] on button "Purchase for $130.80" at bounding box center [1255, 619] width 161 height 39
checkbox input "false"
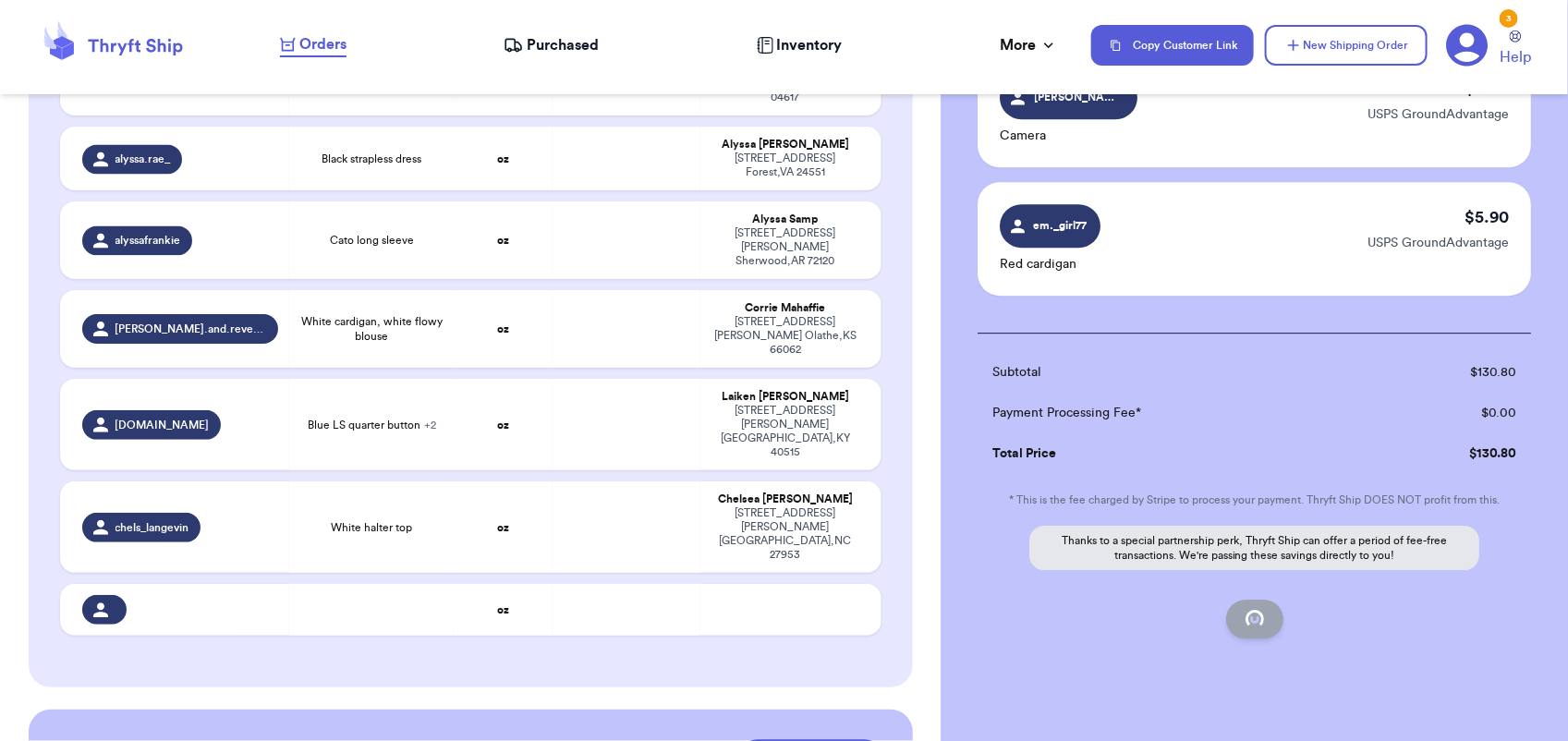
checkbox input "false"
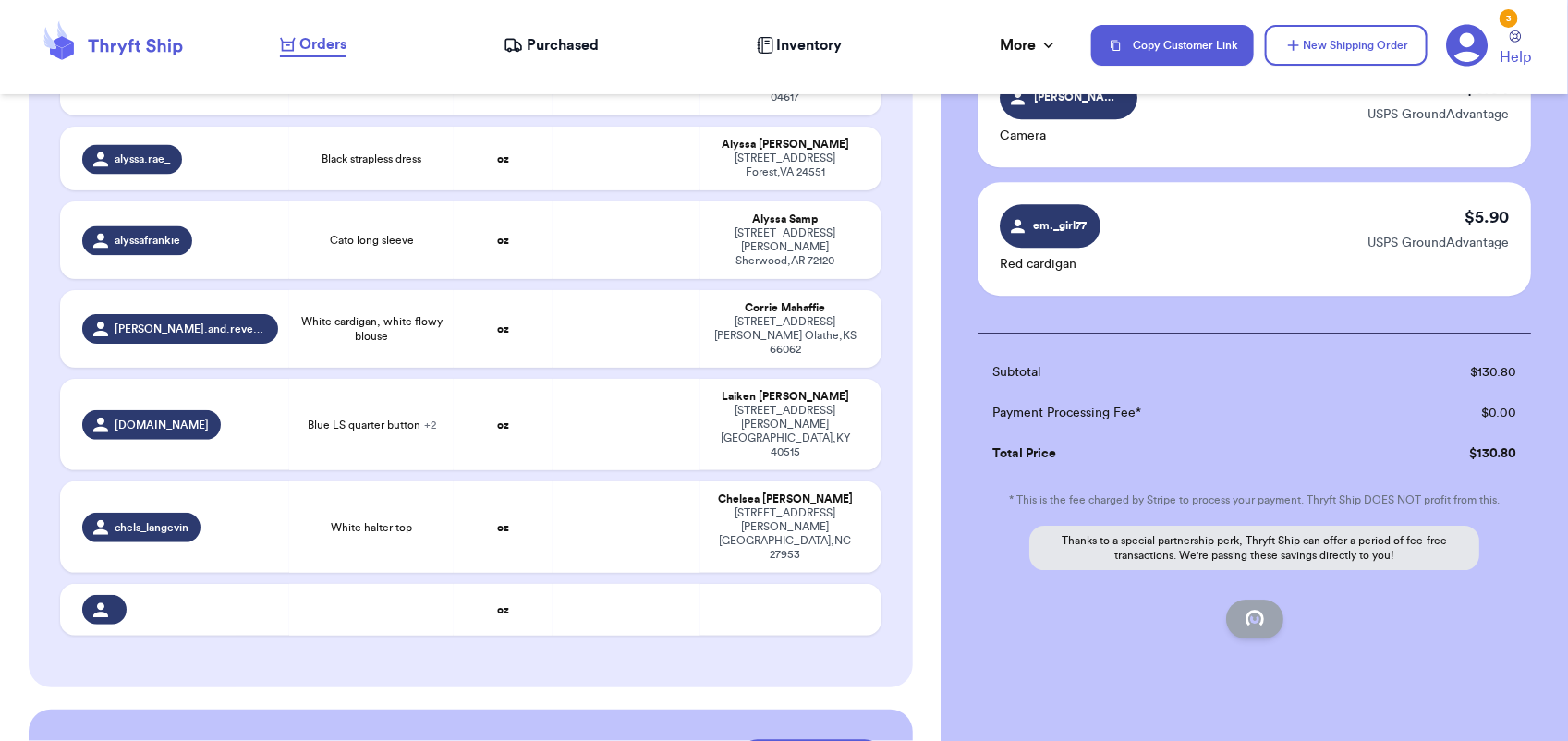
checkbox input "false"
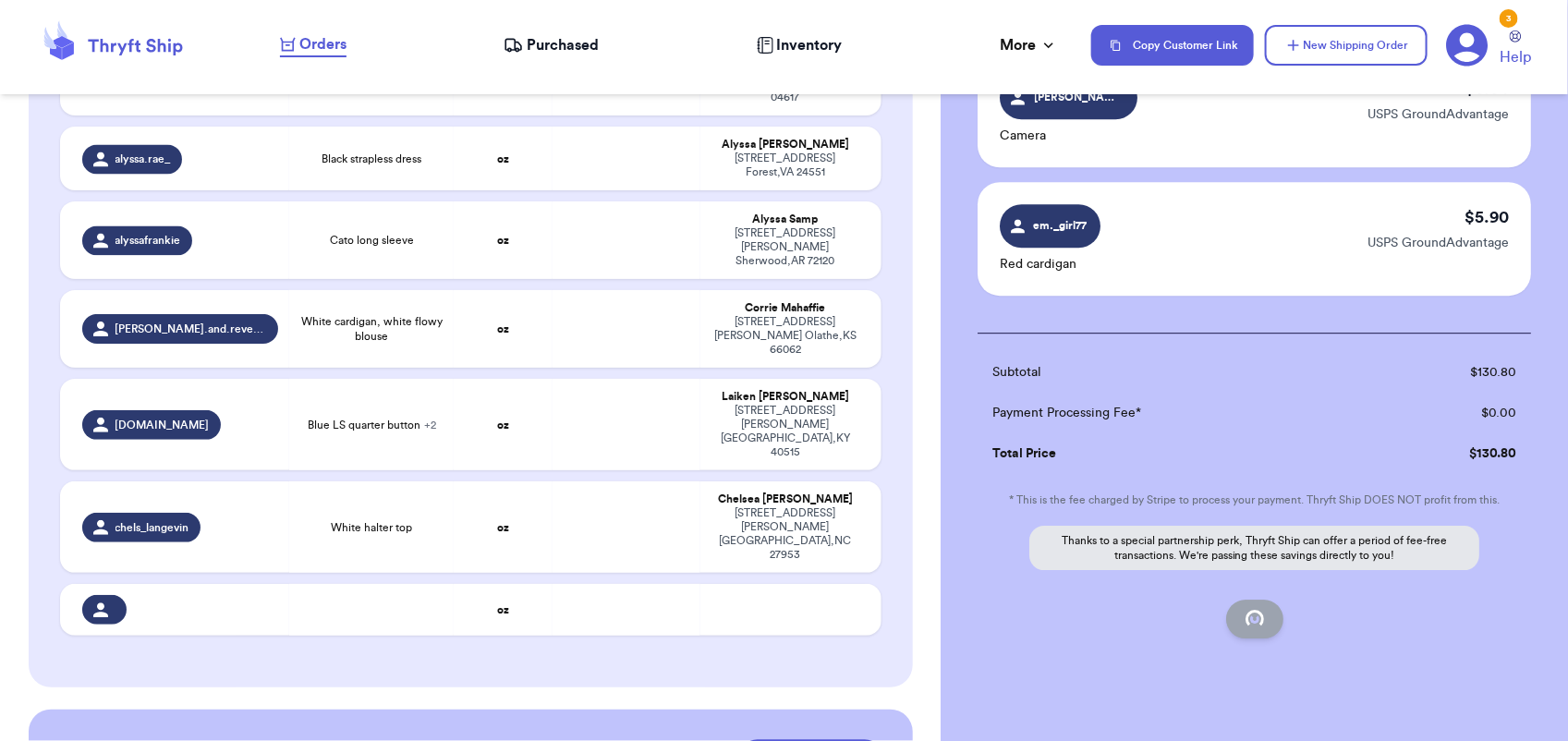
checkbox input "false"
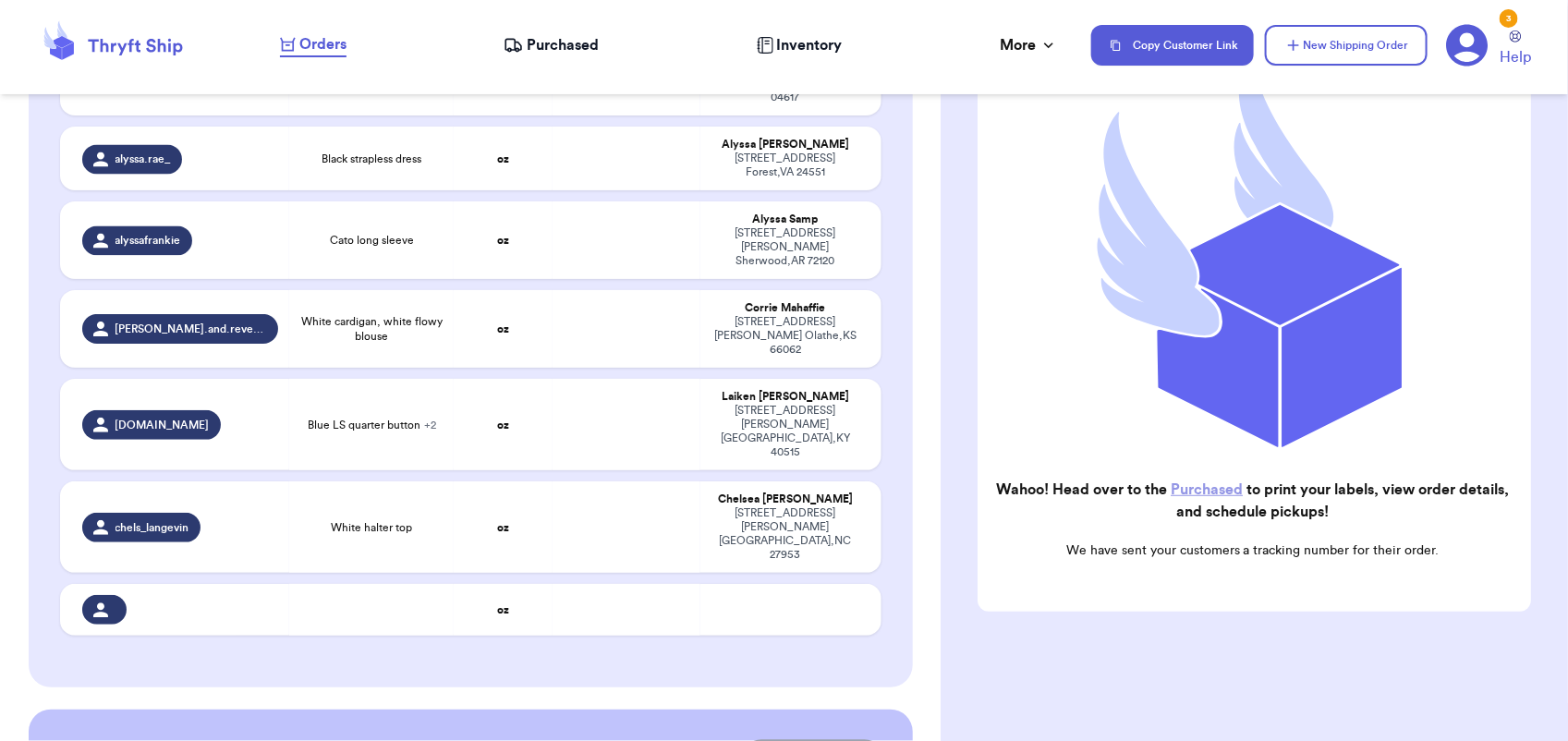
checkbox input "true"
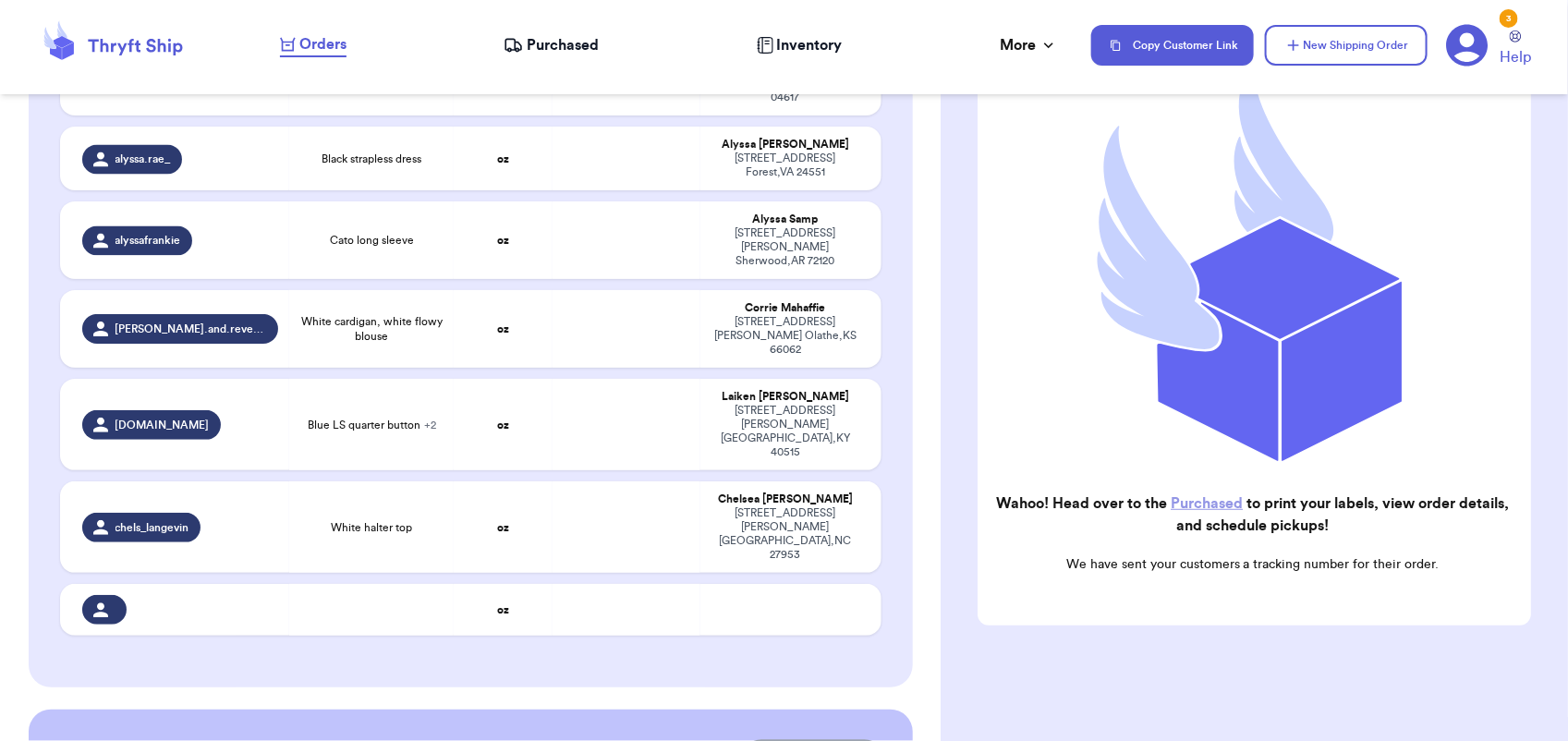
scroll to position [1424, 0]
